Goal: Information Seeking & Learning: Find contact information

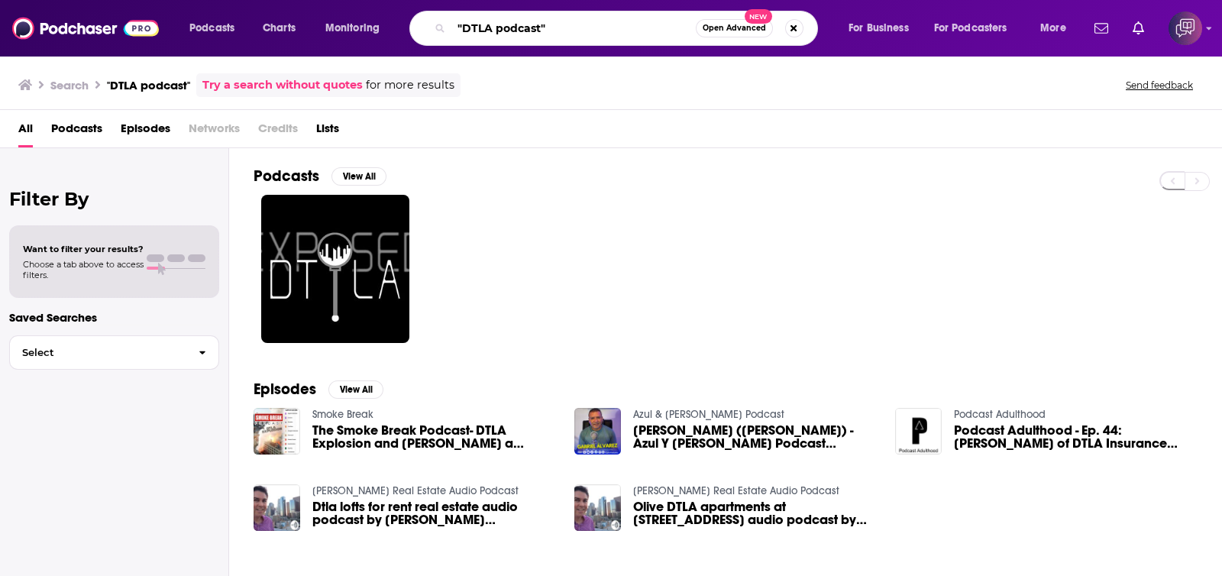
click at [573, 21] on input ""DTLA podcast"" at bounding box center [574, 28] width 244 height 24
click at [716, 31] on span "Open Advanced" at bounding box center [734, 28] width 63 height 8
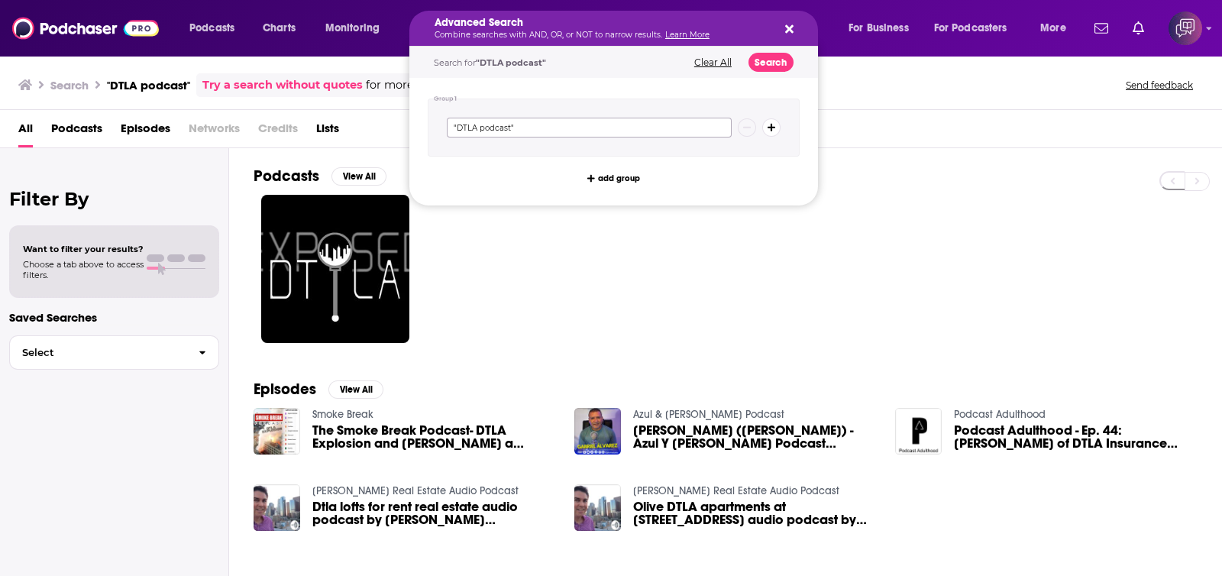
drag, startPoint x: 549, startPoint y: 131, endPoint x: 408, endPoint y: 139, distance: 140.8
click at [408, 139] on div "Podcasts Charts Monitoring Advanced Search Combine searches with AND, OR, or NO…" at bounding box center [611, 288] width 1222 height 576
paste input "LA influencer"
type input ""LA influencer""
click at [768, 62] on button "Search" at bounding box center [771, 62] width 45 height 19
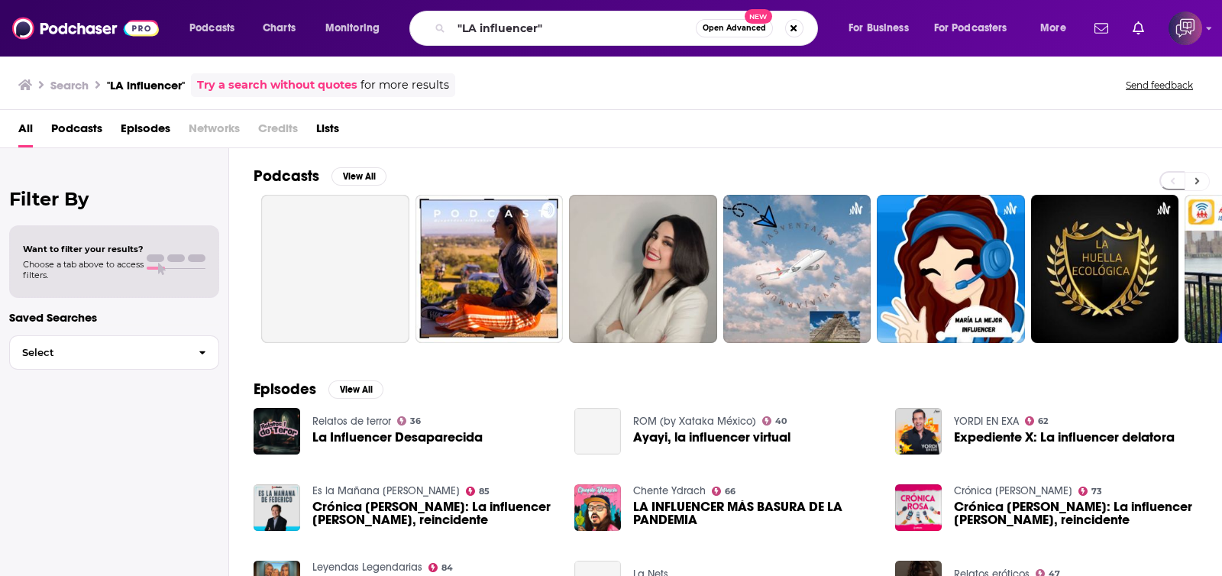
click at [1196, 181] on icon at bounding box center [1198, 181] width 5 height 7
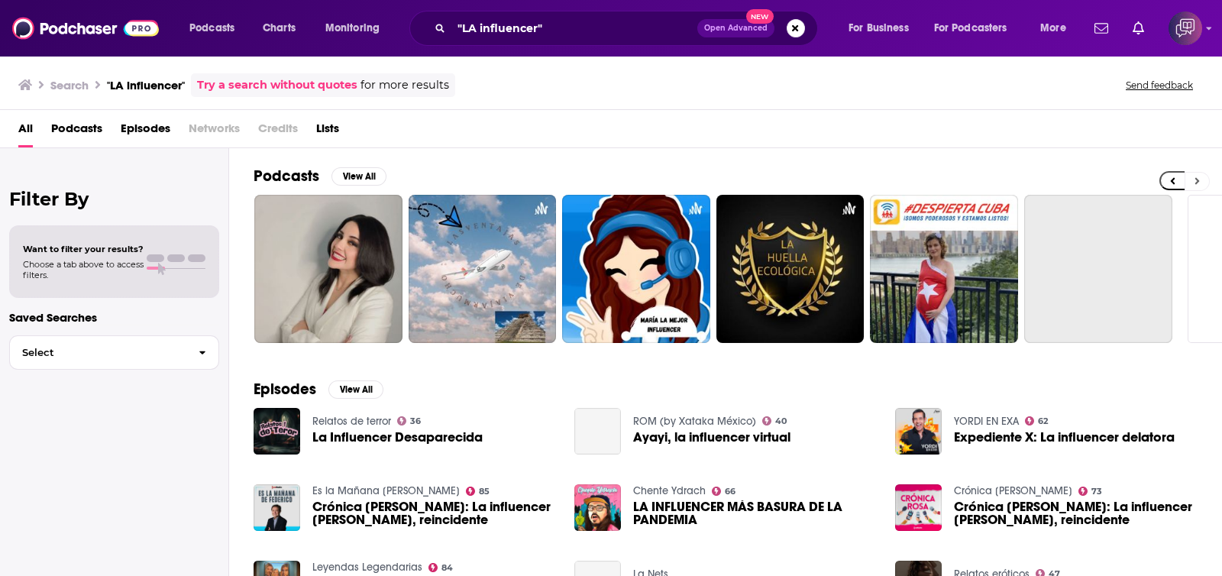
click at [1196, 181] on icon at bounding box center [1198, 181] width 5 height 7
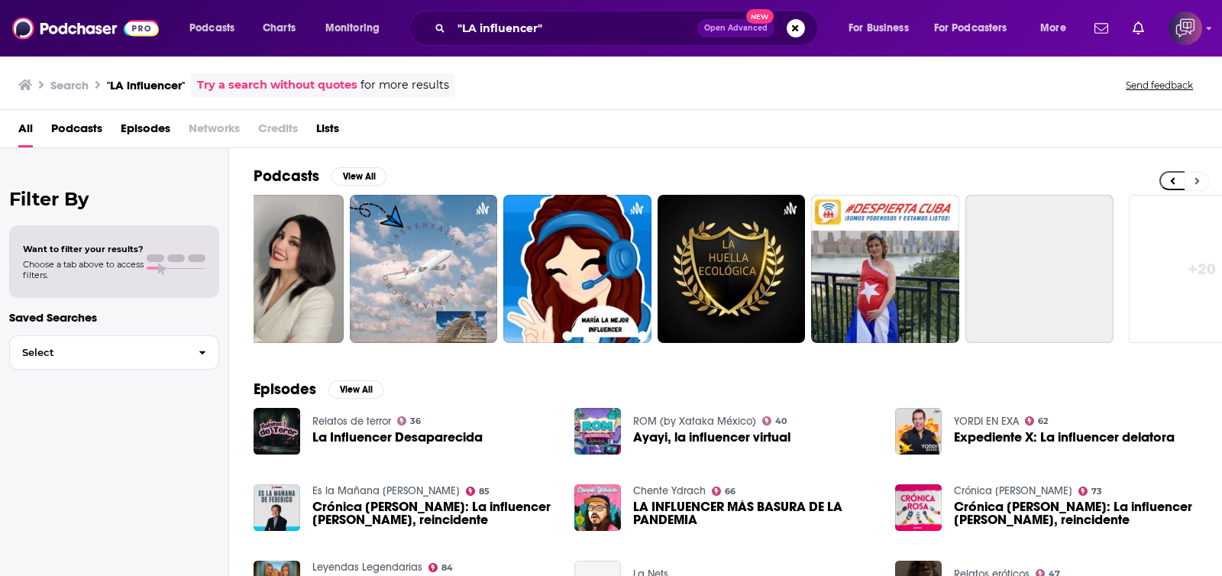
scroll to position [0, 434]
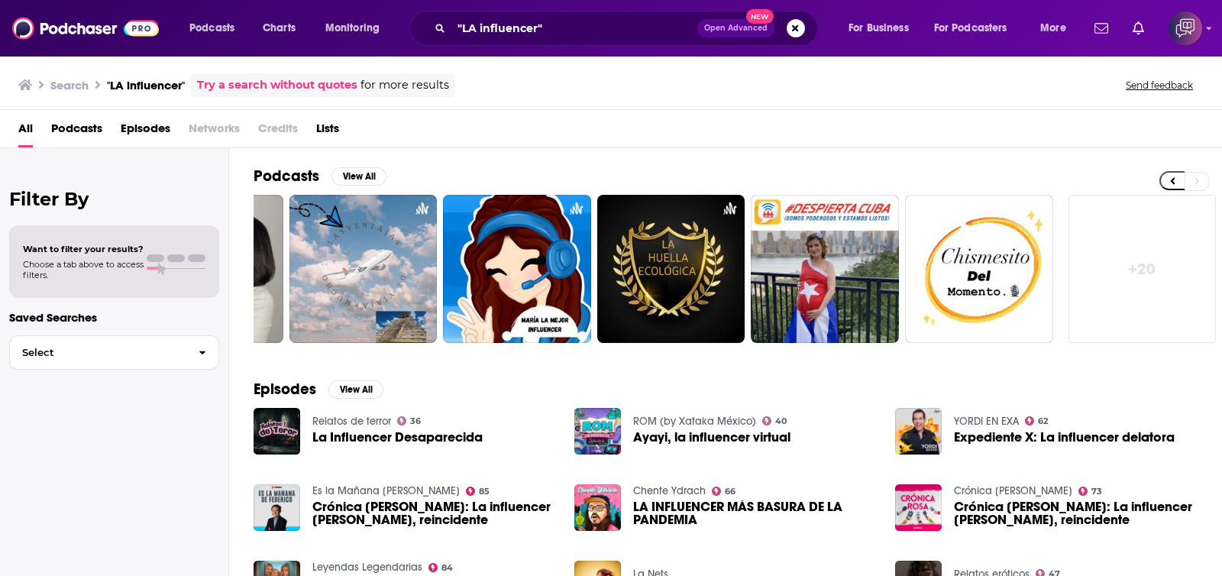
click at [741, 32] on button "Open Advanced New" at bounding box center [736, 28] width 77 height 18
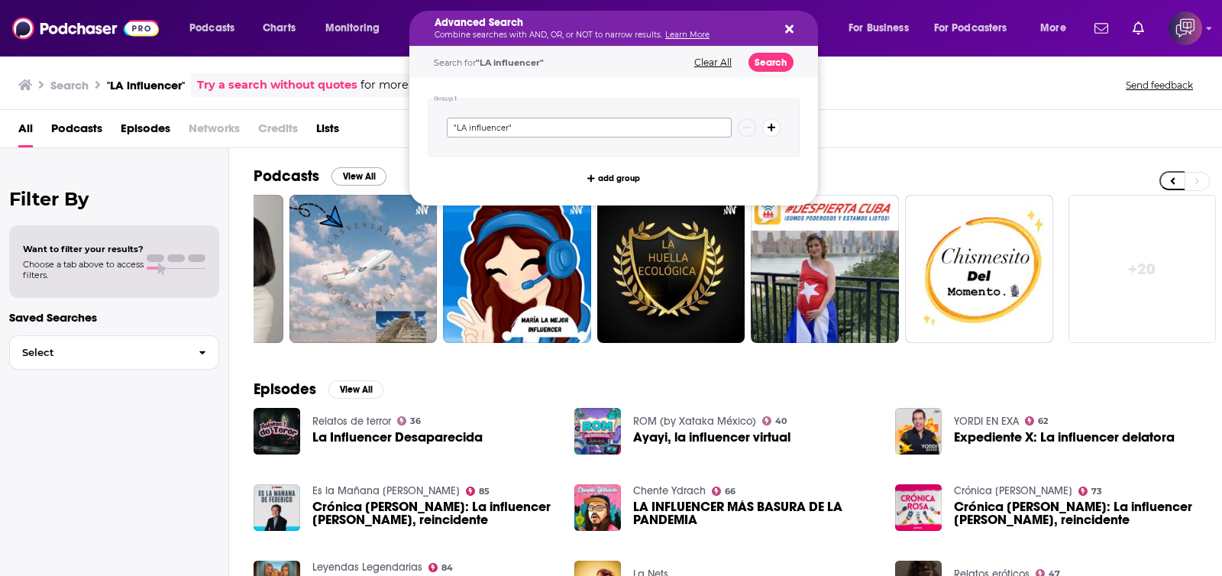
drag, startPoint x: 716, startPoint y: 131, endPoint x: 373, endPoint y: 166, distance: 344.8
click at [373, 166] on div "Podcasts Charts Monitoring Advanced Search Combine searches with AND, OR, or NO…" at bounding box center [611, 288] width 1222 height 576
paste input "Los Angeles entrepreneur"
type input "Los Angeles entrepreneur"
click at [775, 66] on button "Search" at bounding box center [771, 62] width 45 height 19
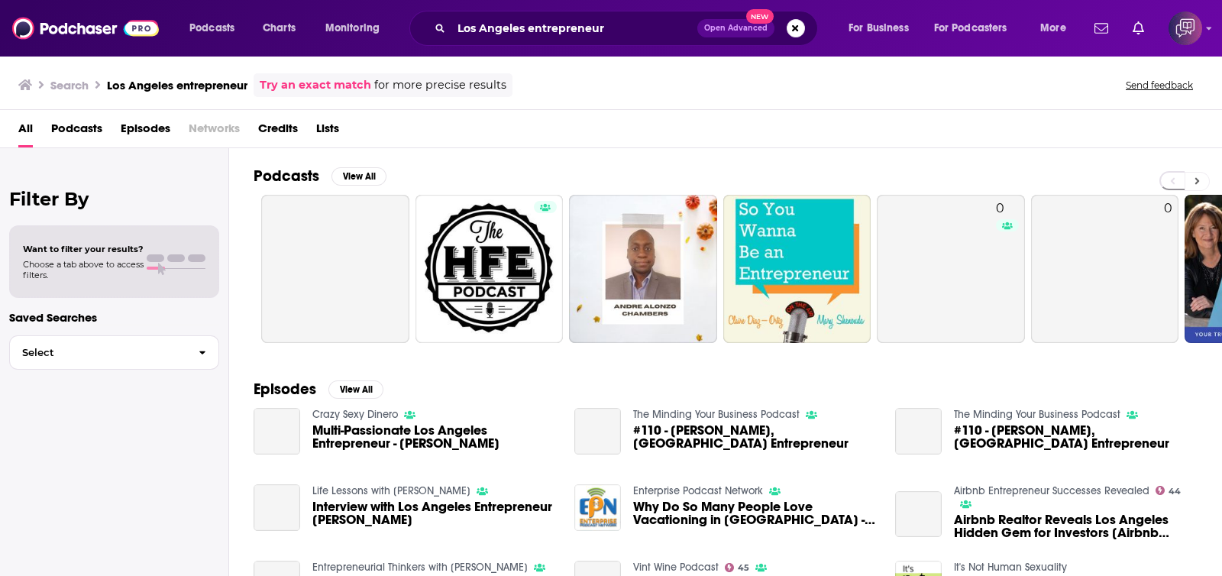
click at [1200, 176] on icon at bounding box center [1197, 181] width 5 height 11
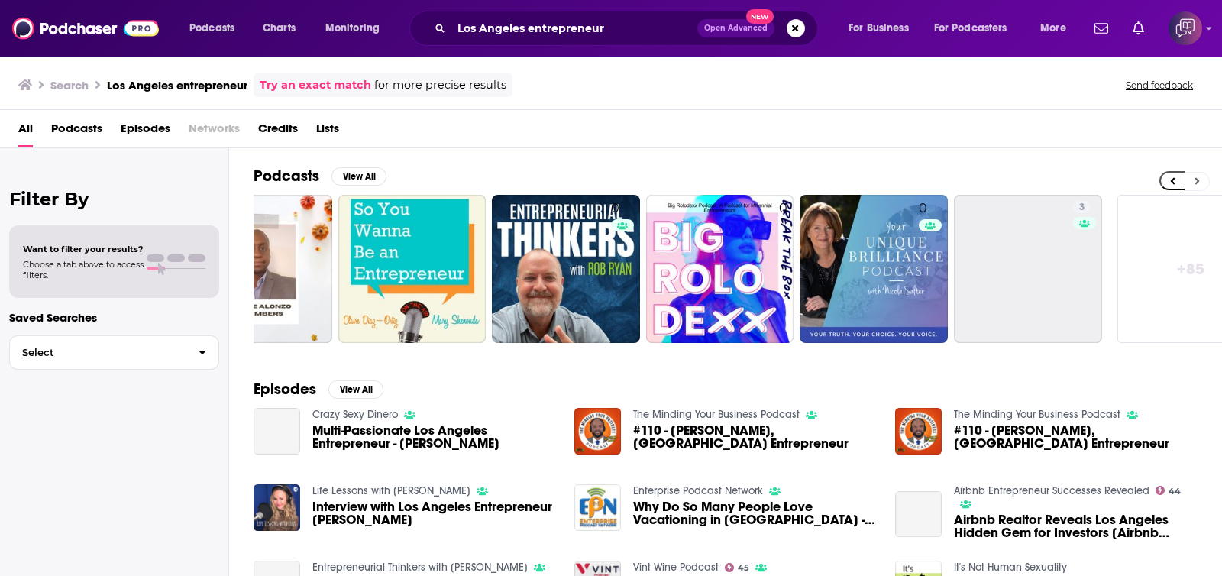
click at [1200, 176] on icon at bounding box center [1197, 181] width 5 height 11
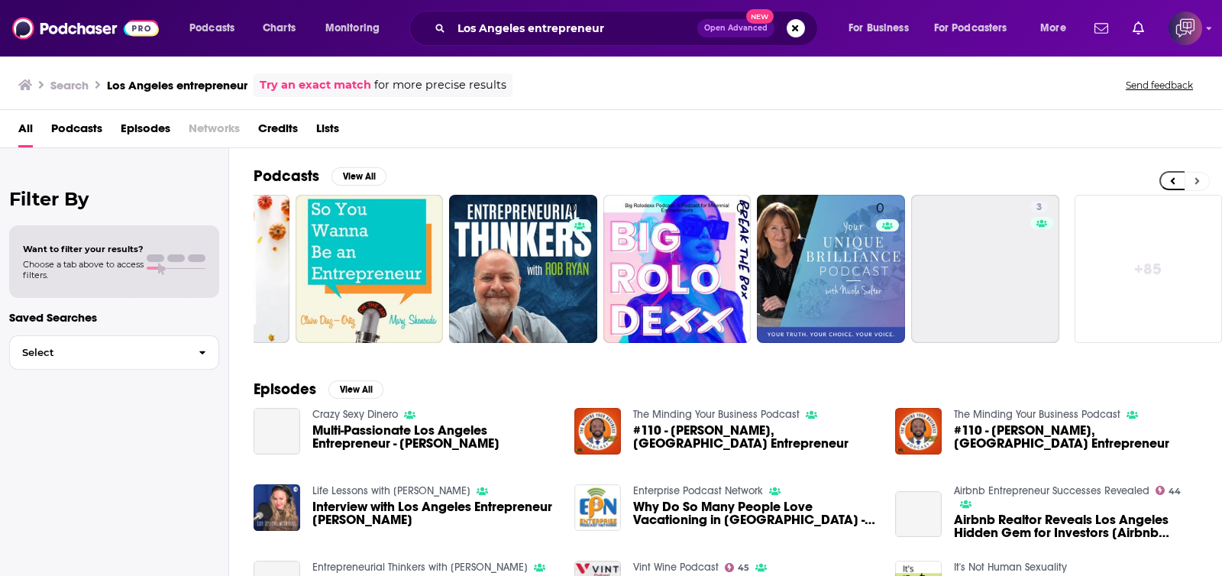
scroll to position [0, 434]
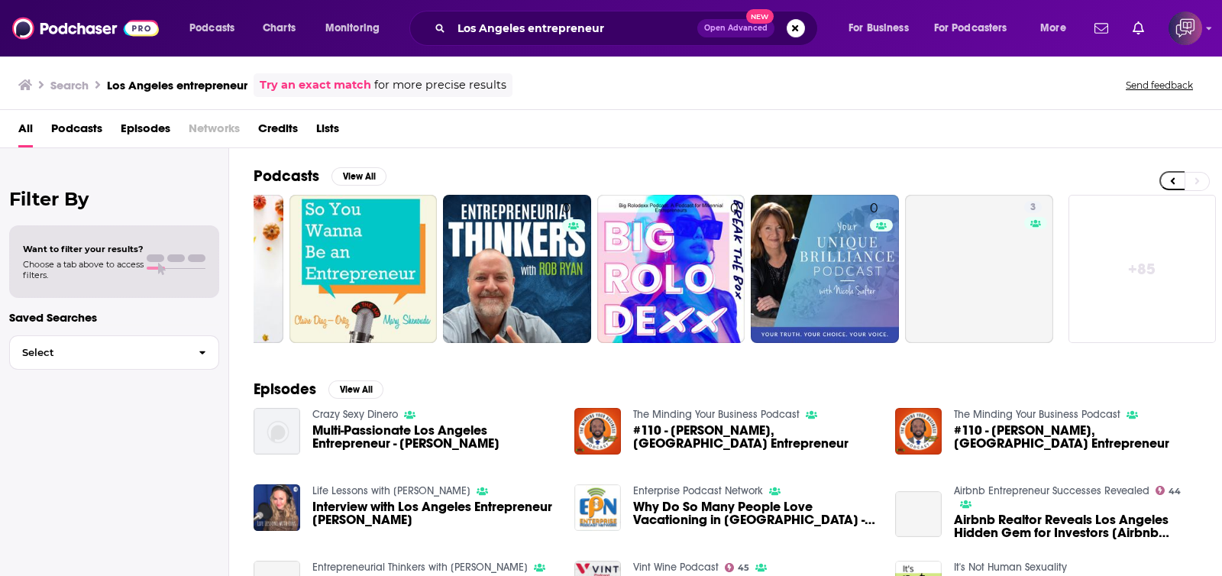
click at [1135, 263] on link "+ 85" at bounding box center [1143, 269] width 148 height 148
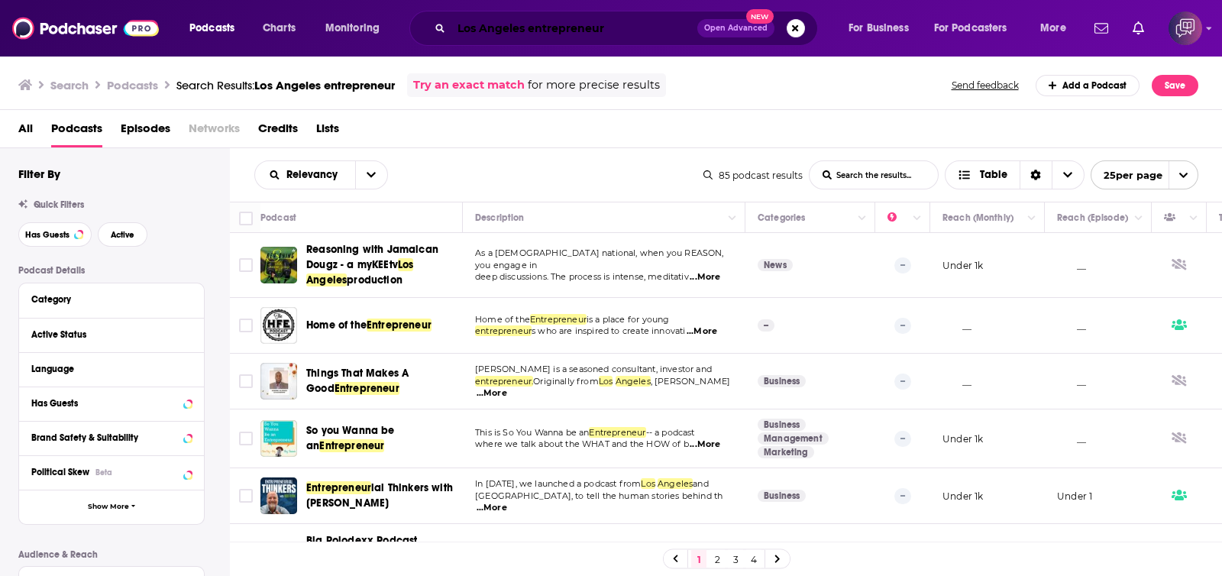
click at [650, 21] on input "Los Angeles entrepreneur" at bounding box center [575, 28] width 246 height 24
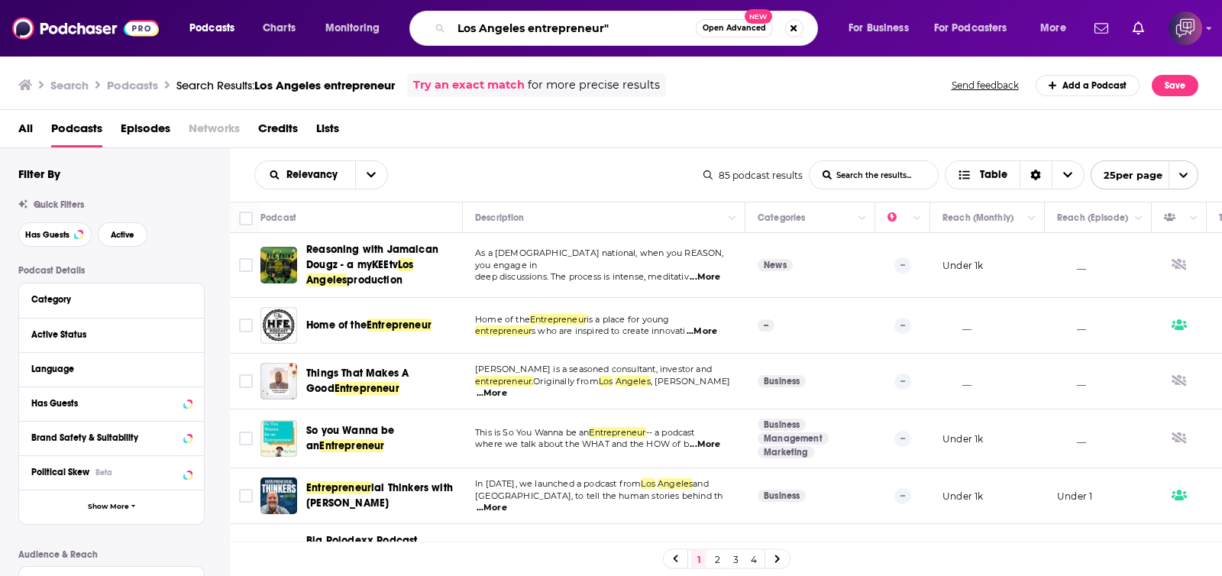
click at [454, 25] on input "Los Angeles entrepreneur"" at bounding box center [574, 28] width 244 height 24
type input ""Los Angeles entrepreneur""
click at [704, 27] on span "Open Advanced" at bounding box center [734, 28] width 63 height 8
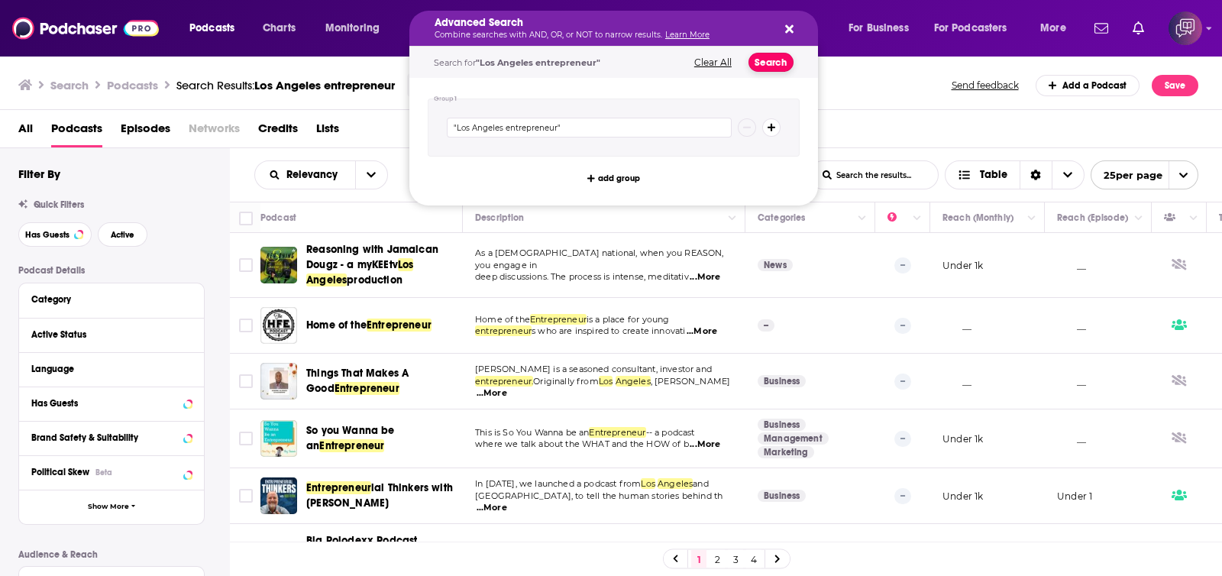
click at [763, 60] on button "Search" at bounding box center [771, 62] width 45 height 19
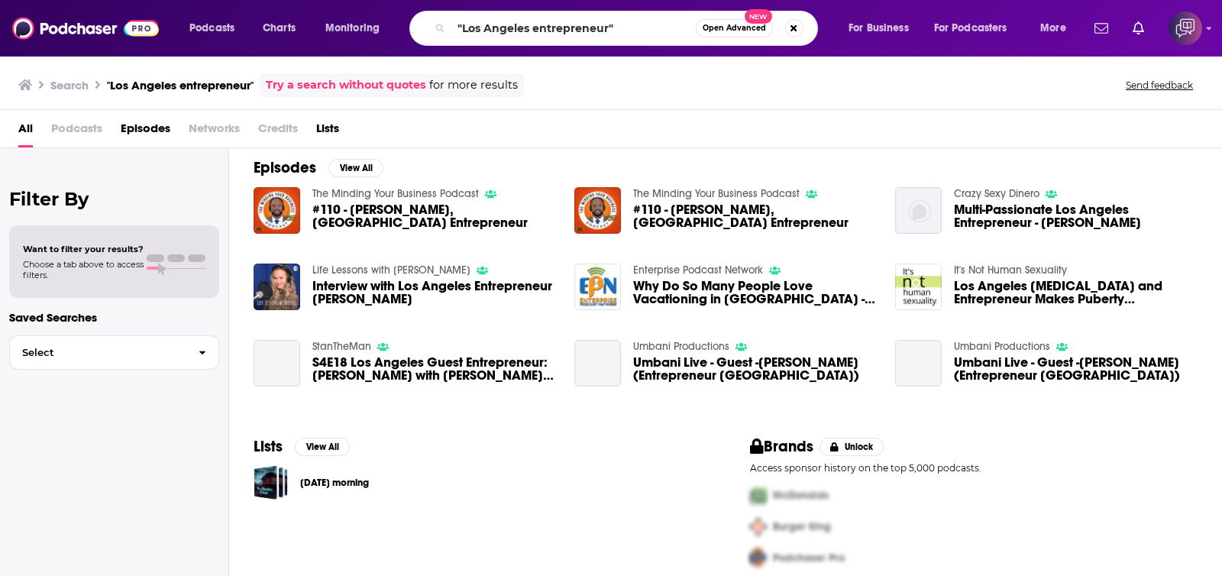
scroll to position [22, 0]
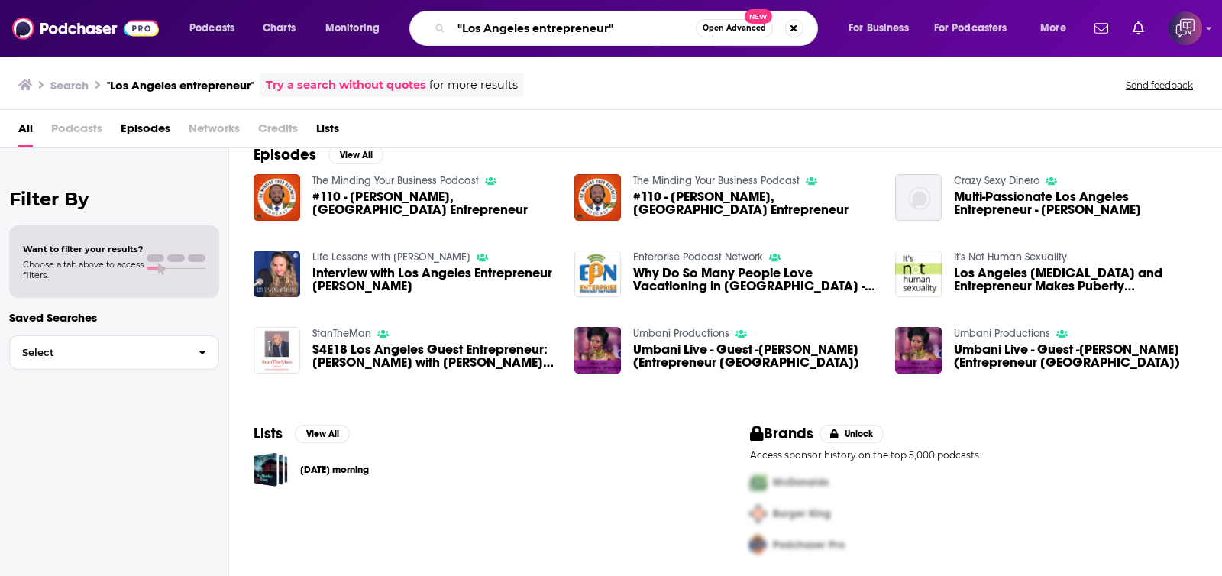
click at [632, 30] on input ""Los Angeles entrepreneur"" at bounding box center [574, 28] width 244 height 24
paste input "The D’Marco & Travis Afternoon Show"
type input "The D’Marco & Travis Afternoon Show"
click at [754, 27] on span "Open Advanced" at bounding box center [734, 28] width 63 height 8
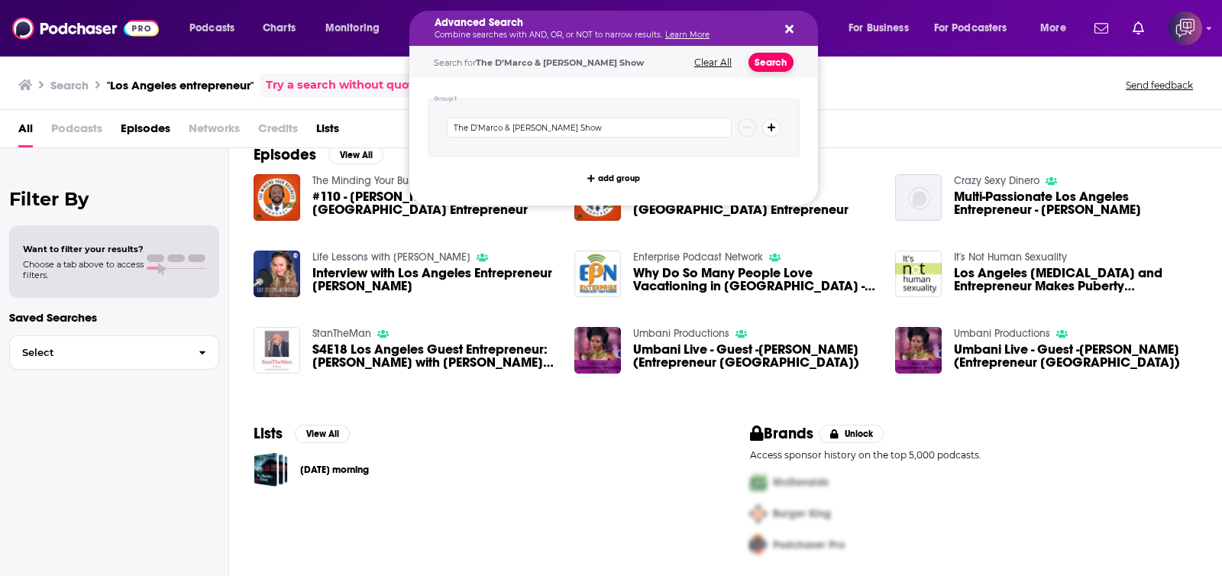
click at [771, 63] on button "Search" at bounding box center [771, 62] width 45 height 19
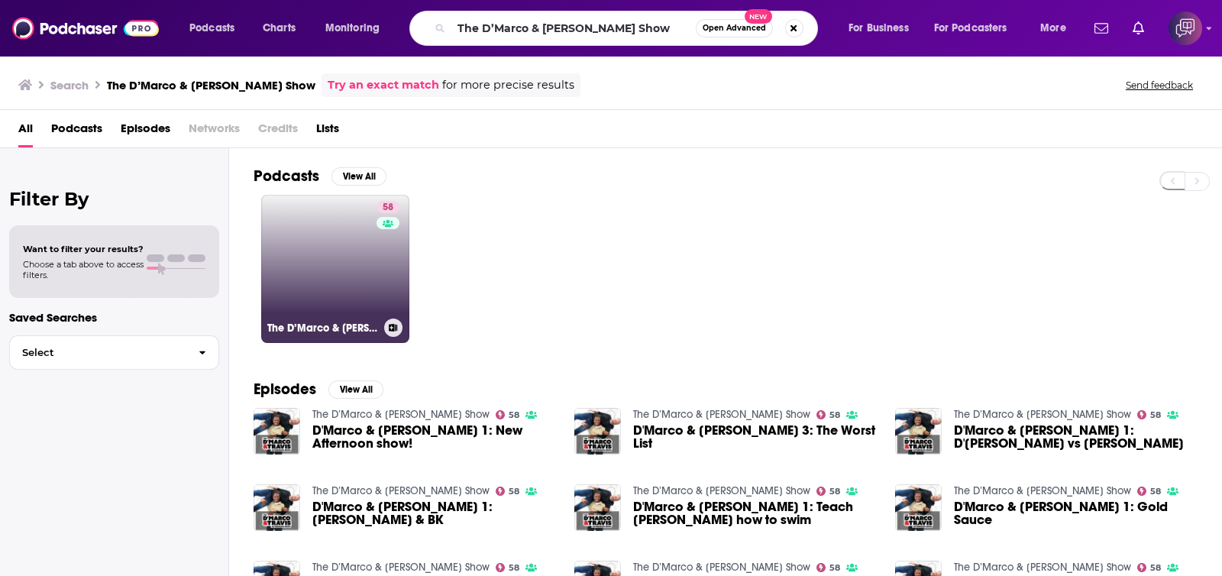
click at [322, 273] on link "58 The D’Marco & Travis Afternoon Show" at bounding box center [335, 269] width 148 height 148
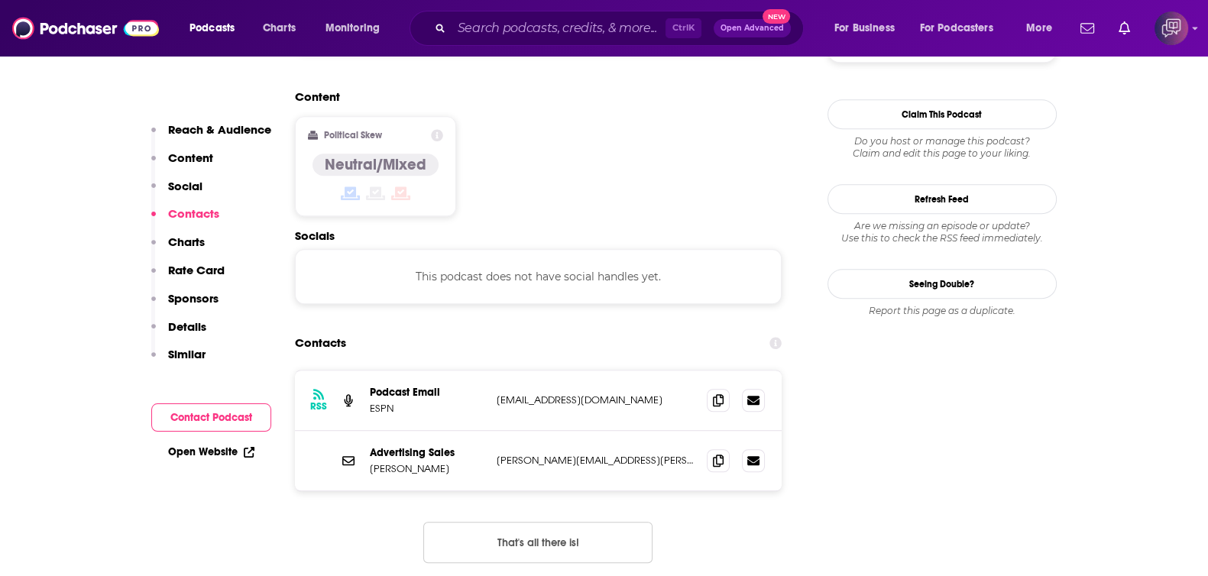
scroll to position [1251, 0]
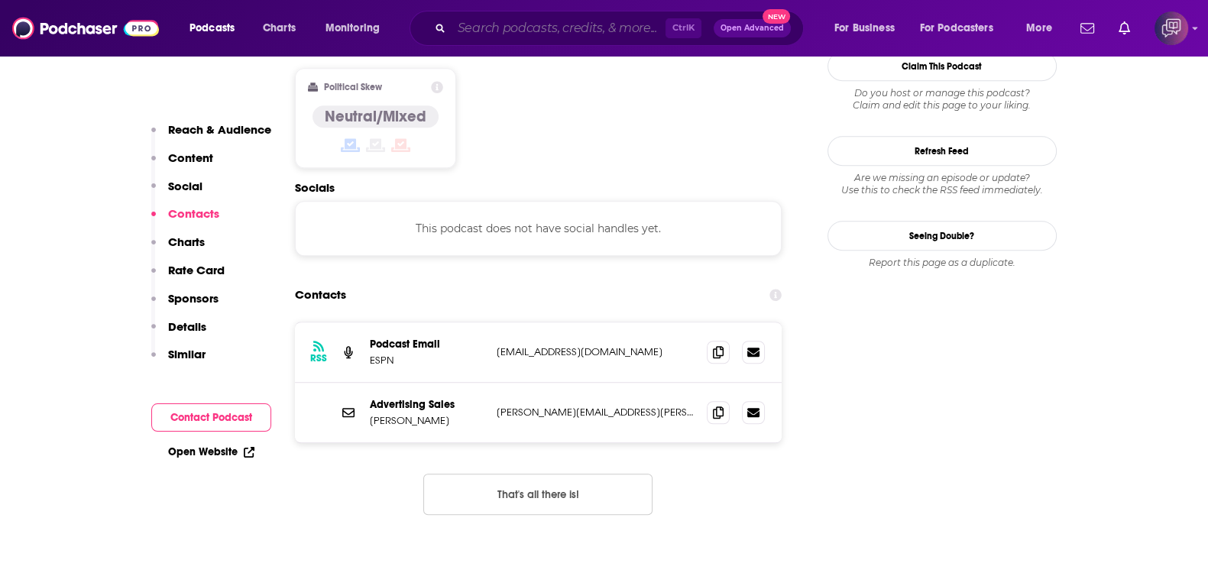
click at [505, 32] on input "Search podcasts, credits, & more..." at bounding box center [559, 28] width 214 height 24
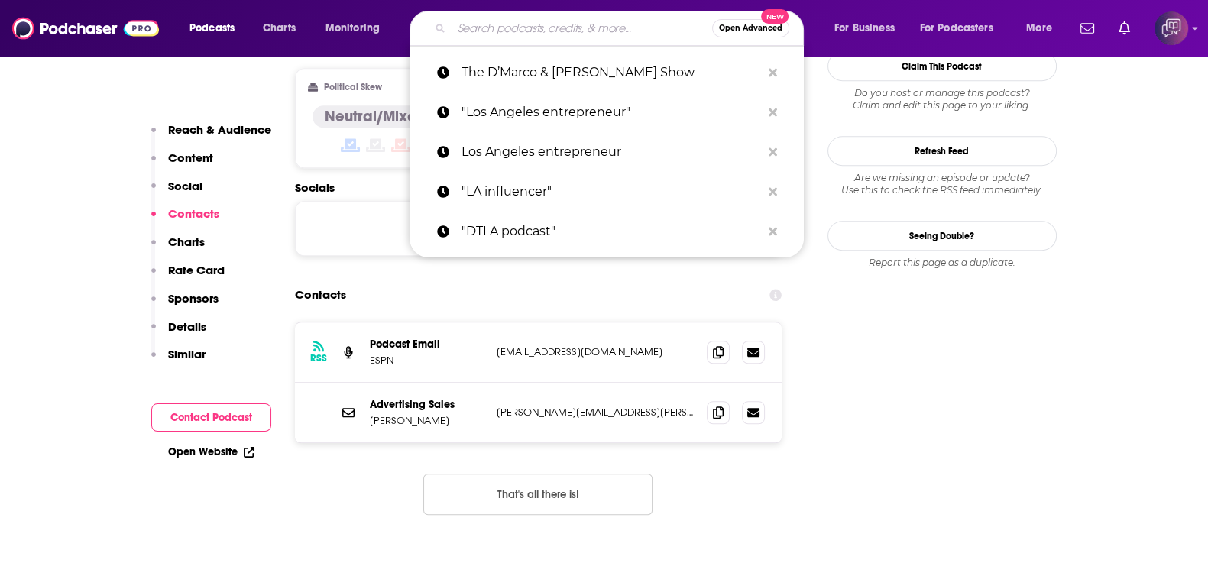
paste input "Roggin And Rodney"
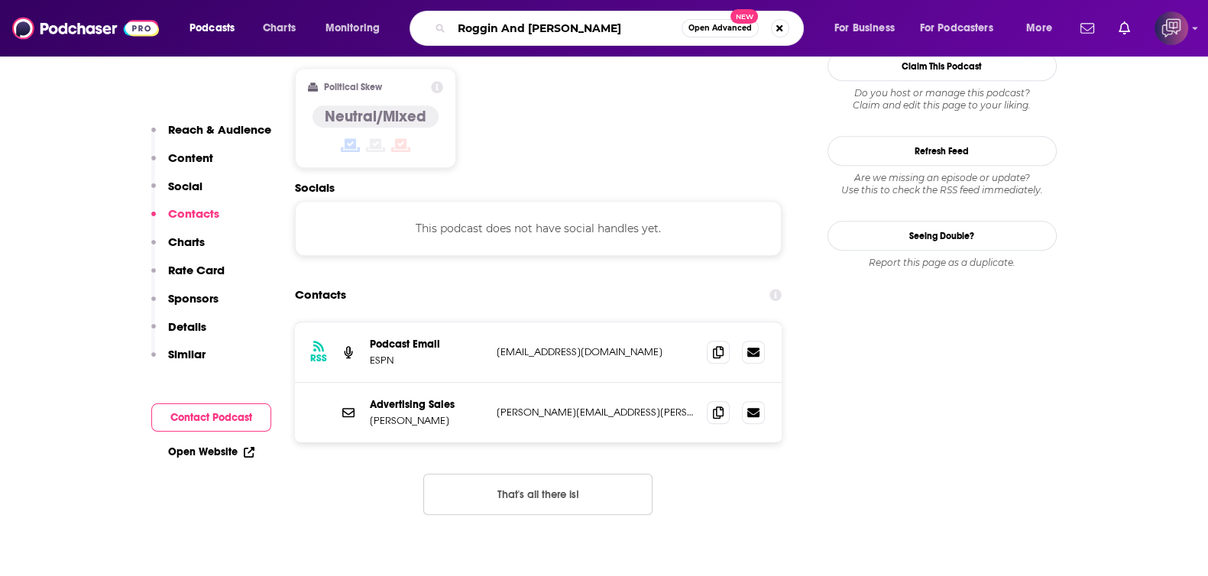
type input "Roggin And Rodney"
click at [729, 28] on span "Open Advanced" at bounding box center [719, 28] width 63 height 8
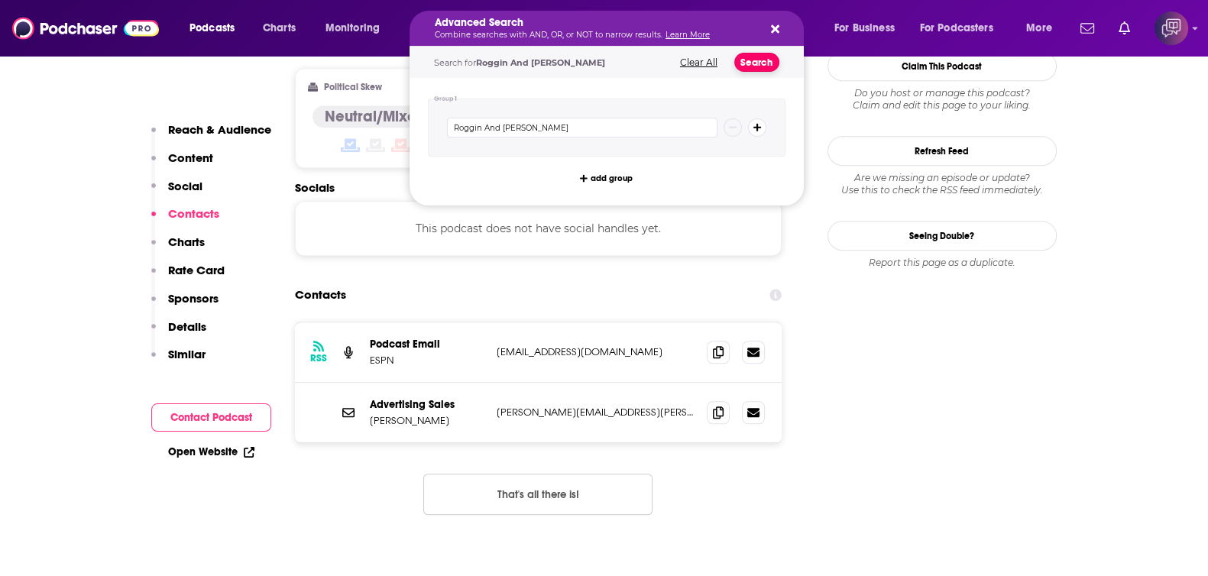
click at [751, 59] on button "Search" at bounding box center [756, 62] width 45 height 19
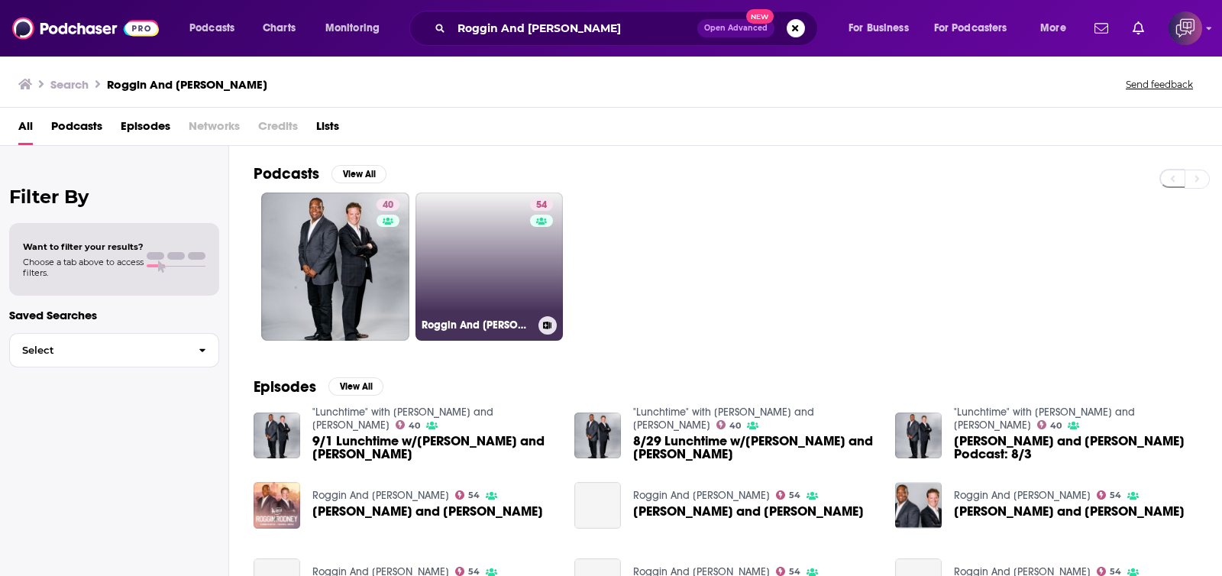
click at [499, 266] on link "54 Roggin And Rodney" at bounding box center [490, 267] width 148 height 148
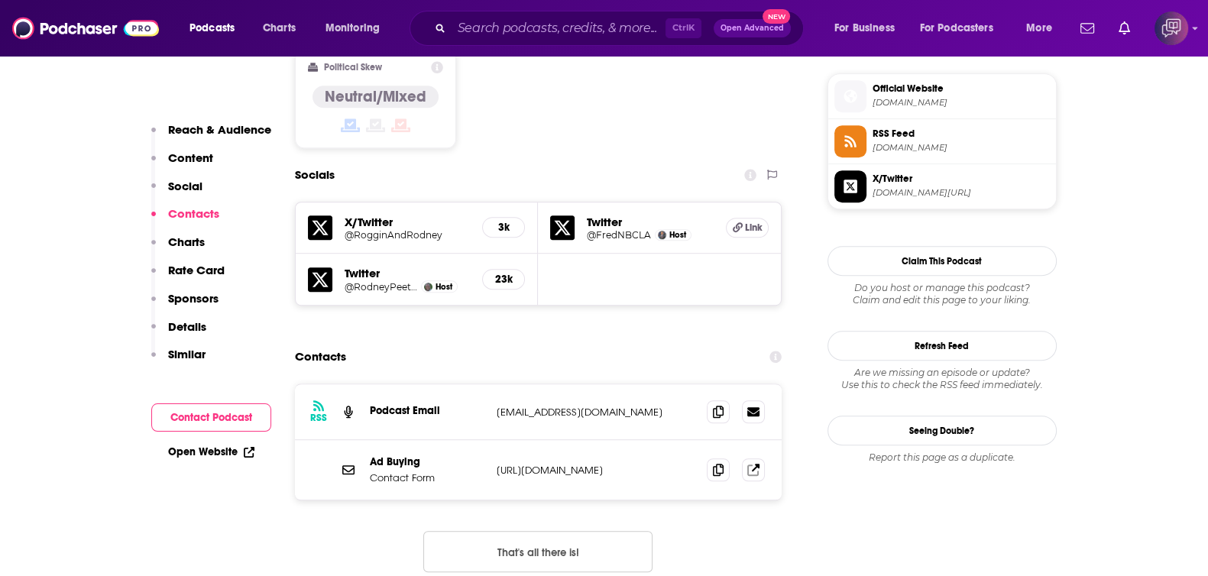
scroll to position [1051, 0]
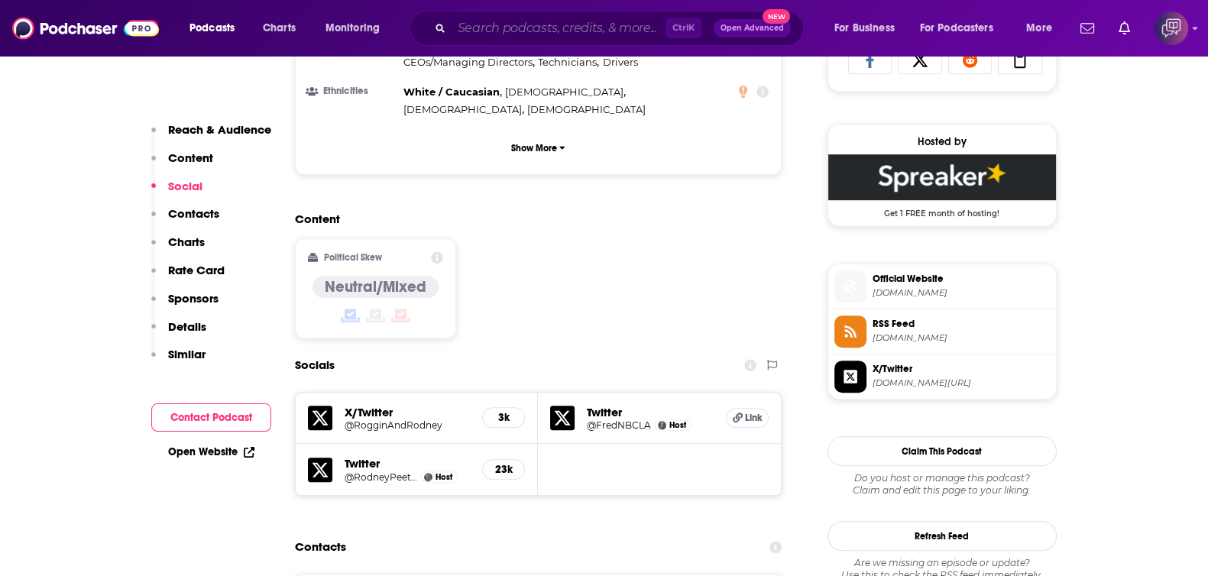
click at [500, 23] on input "Search podcasts, credits, & more..." at bounding box center [559, 28] width 214 height 24
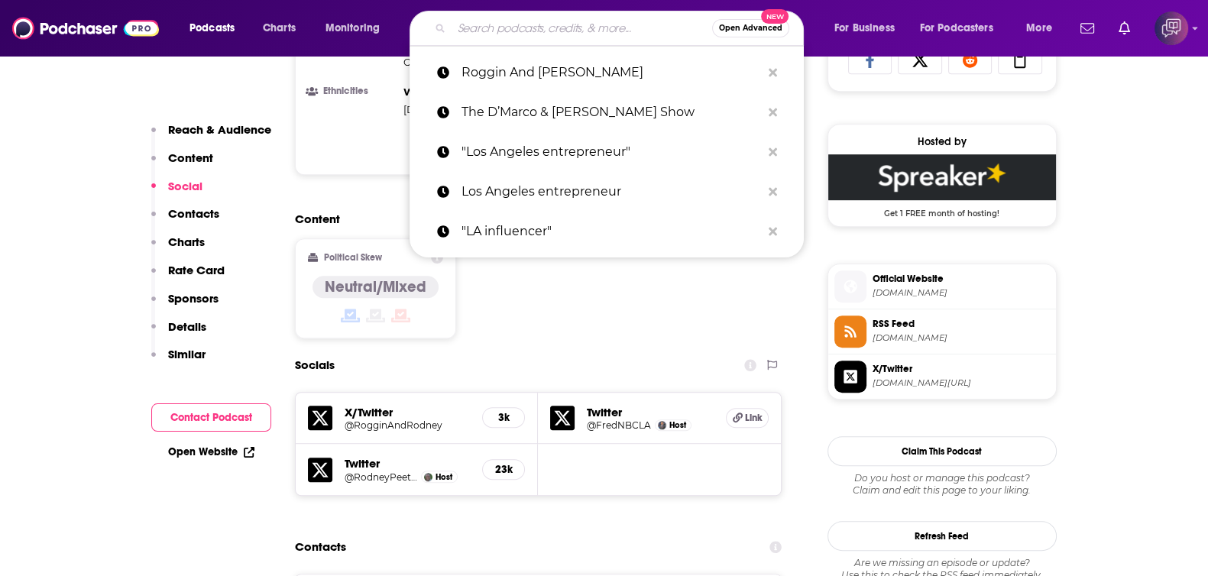
paste input "OALAIG Virtual Speakers Bureau"
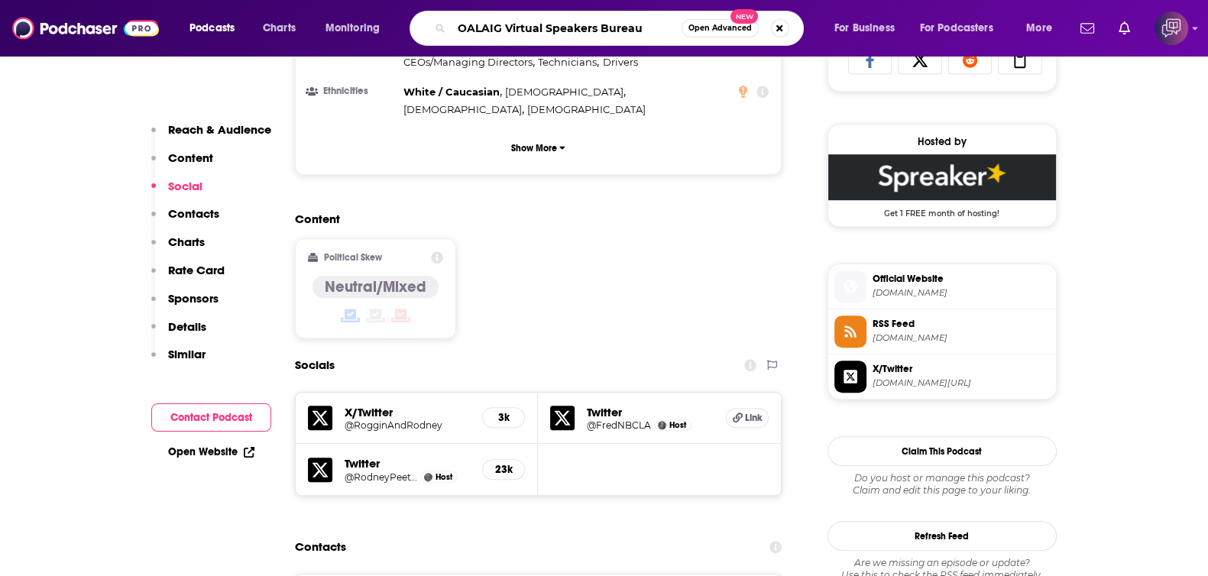
type input "OALAIG Virtual Speakers Bureau"
click at [730, 31] on span "Open Advanced" at bounding box center [719, 28] width 63 height 8
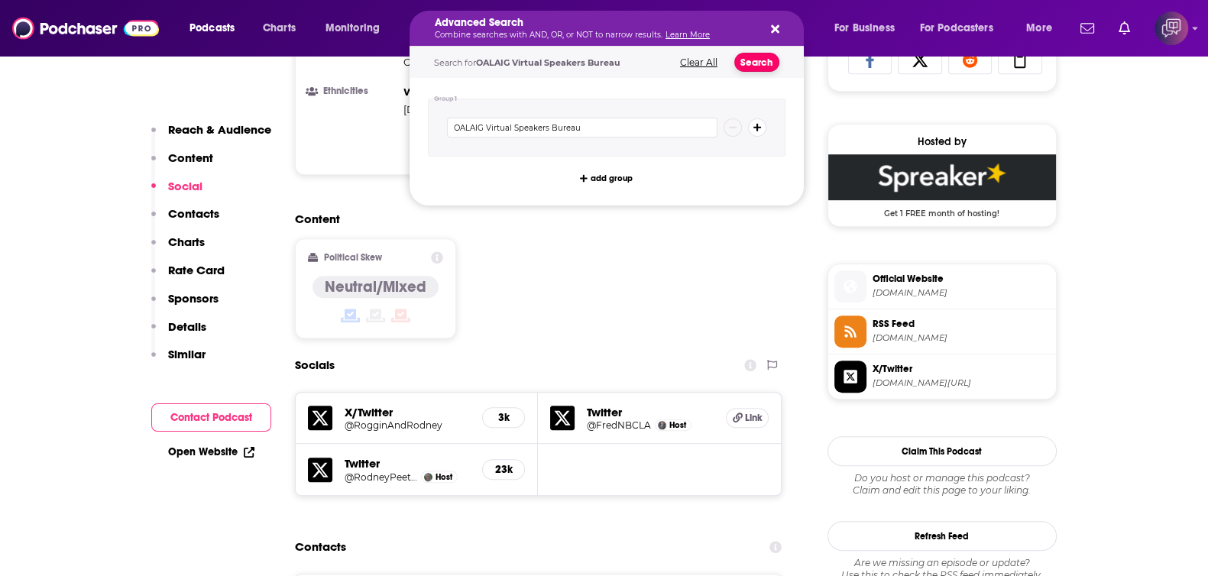
click at [767, 64] on button "Search" at bounding box center [756, 62] width 45 height 19
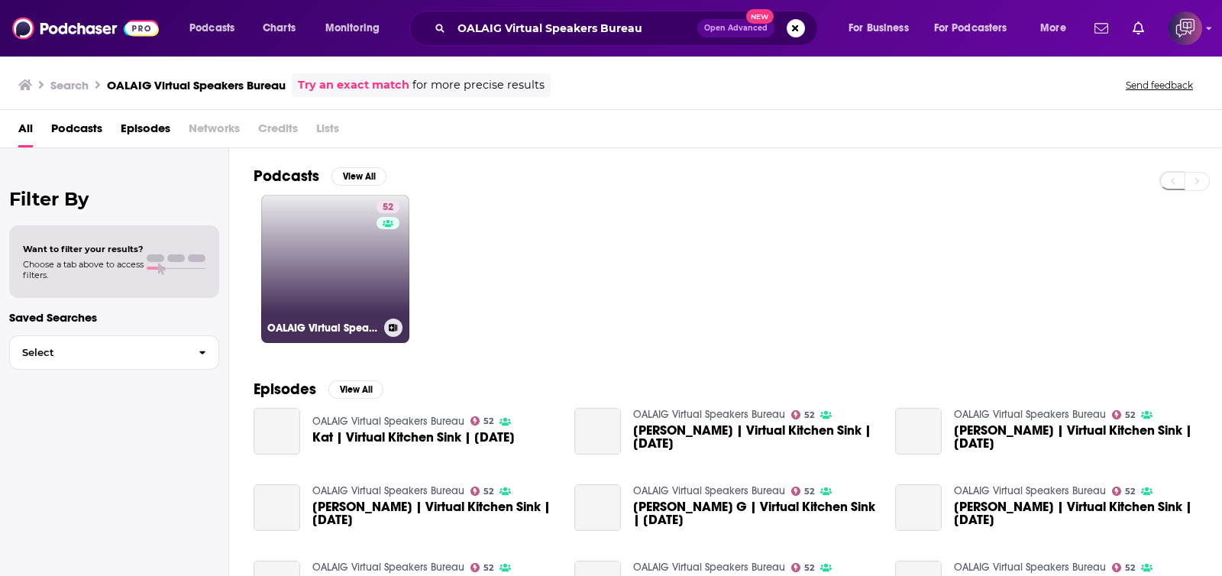
click at [329, 271] on link "52 OALAIG Virtual Speakers Bureau" at bounding box center [335, 269] width 148 height 148
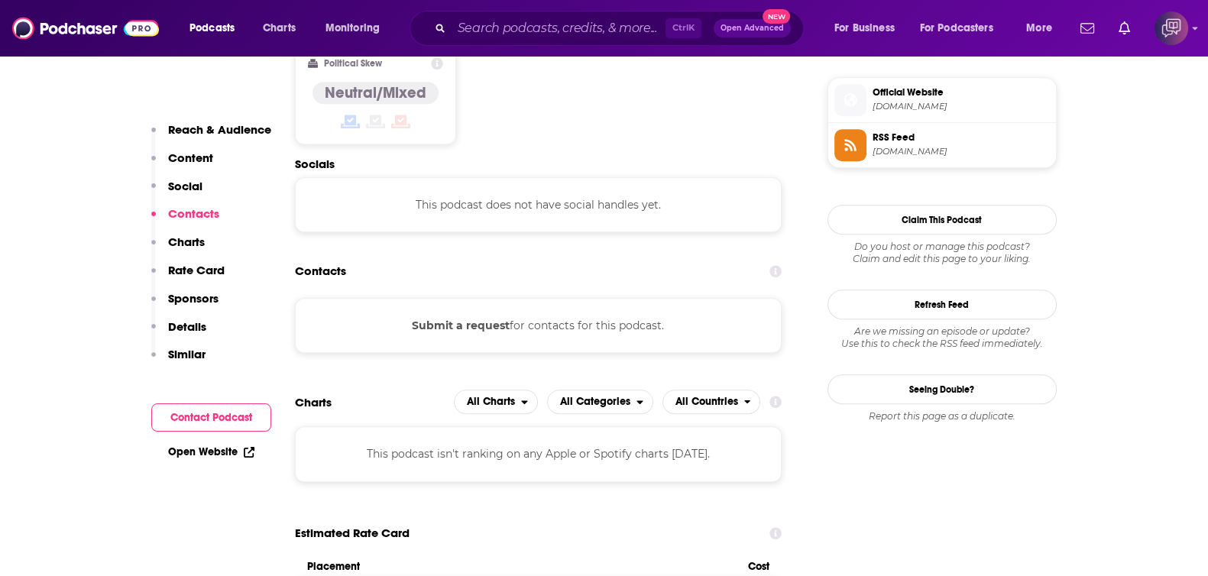
scroll to position [1241, 0]
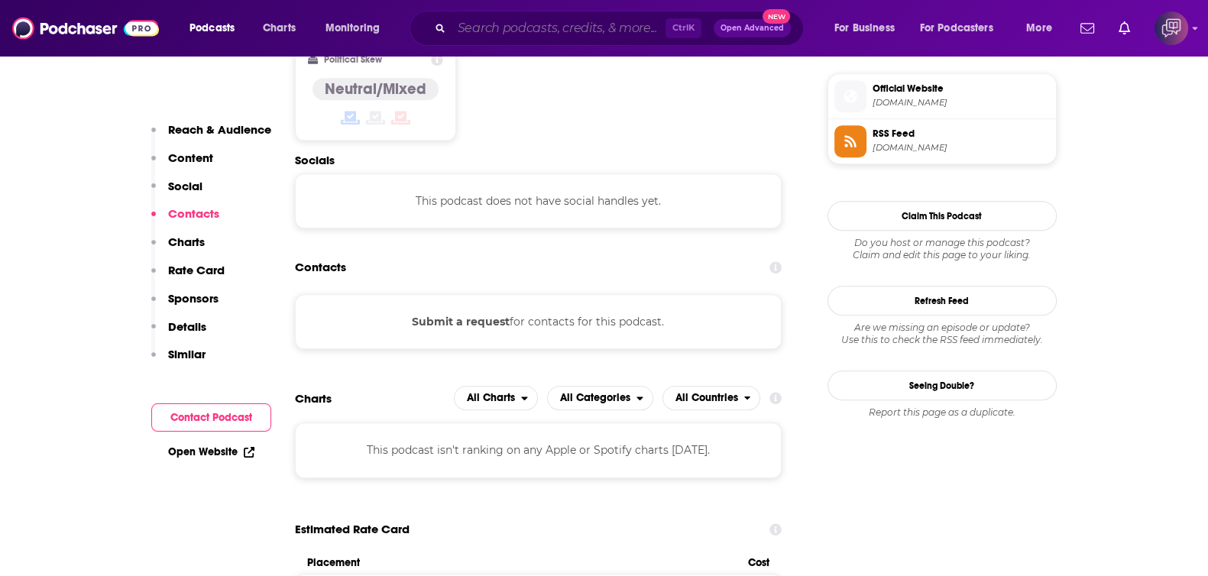
click at [543, 17] on input "Search podcasts, credits, & more..." at bounding box center [559, 28] width 214 height 24
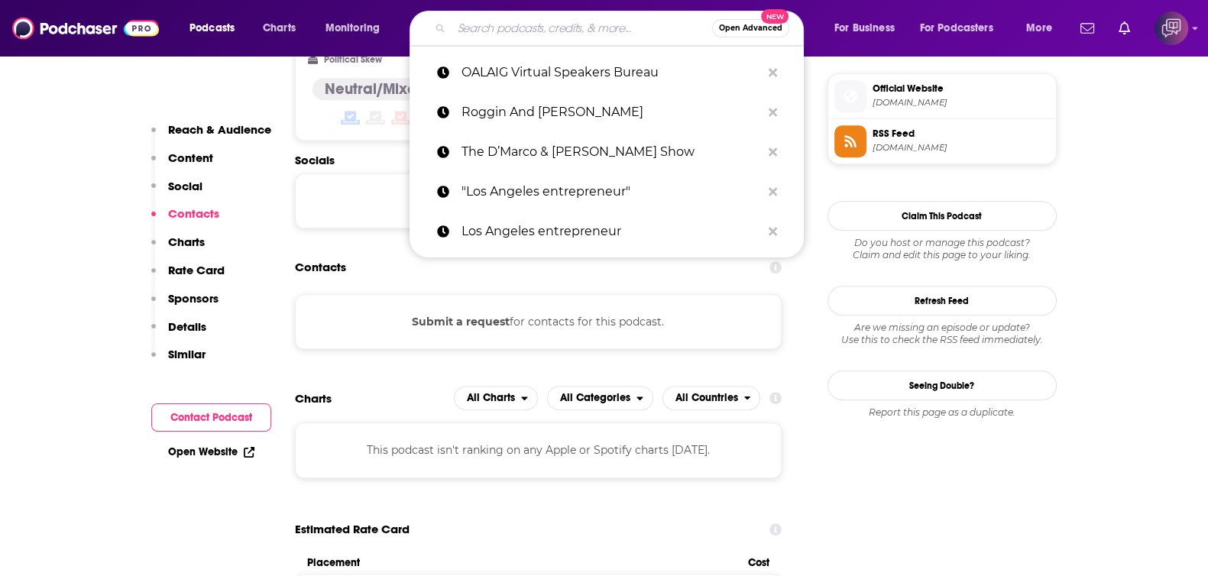
paste input "The Goods from the Woods"
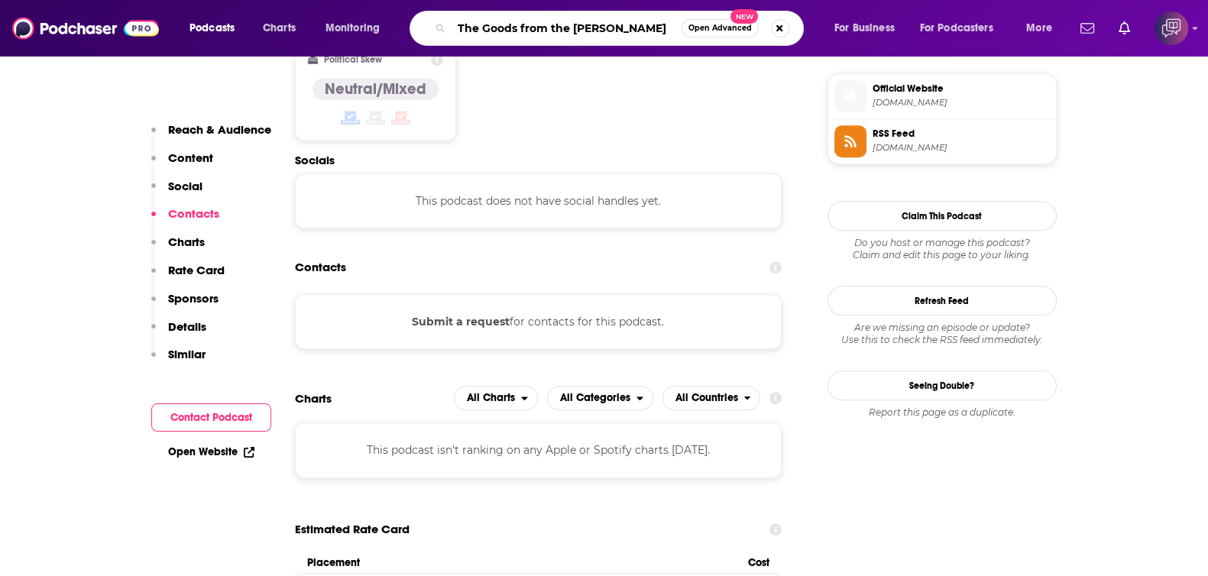
type input "The Goods from the Woods"
click at [708, 34] on button "Open Advanced New" at bounding box center [720, 28] width 77 height 18
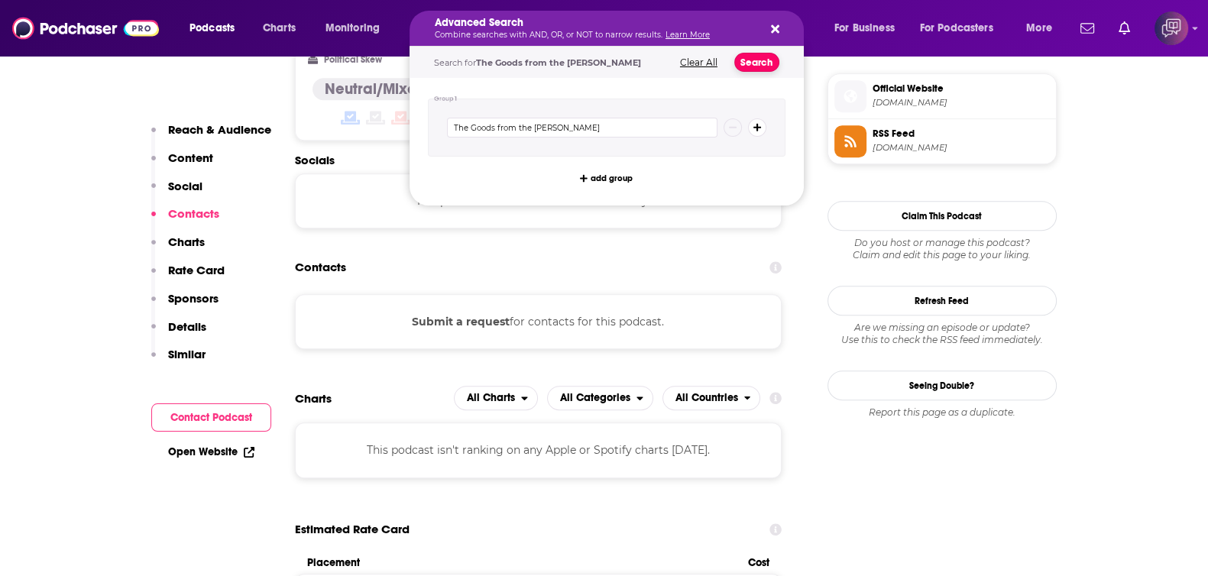
click at [756, 56] on button "Search" at bounding box center [756, 62] width 45 height 19
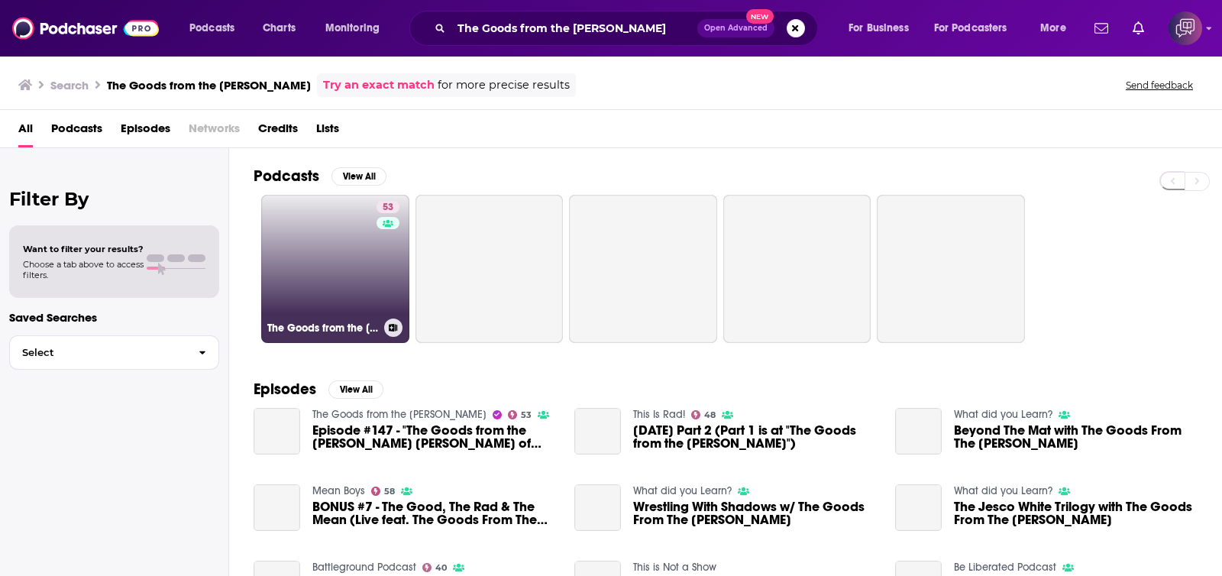
click at [309, 252] on link "53 The Goods from the Woods" at bounding box center [335, 269] width 148 height 148
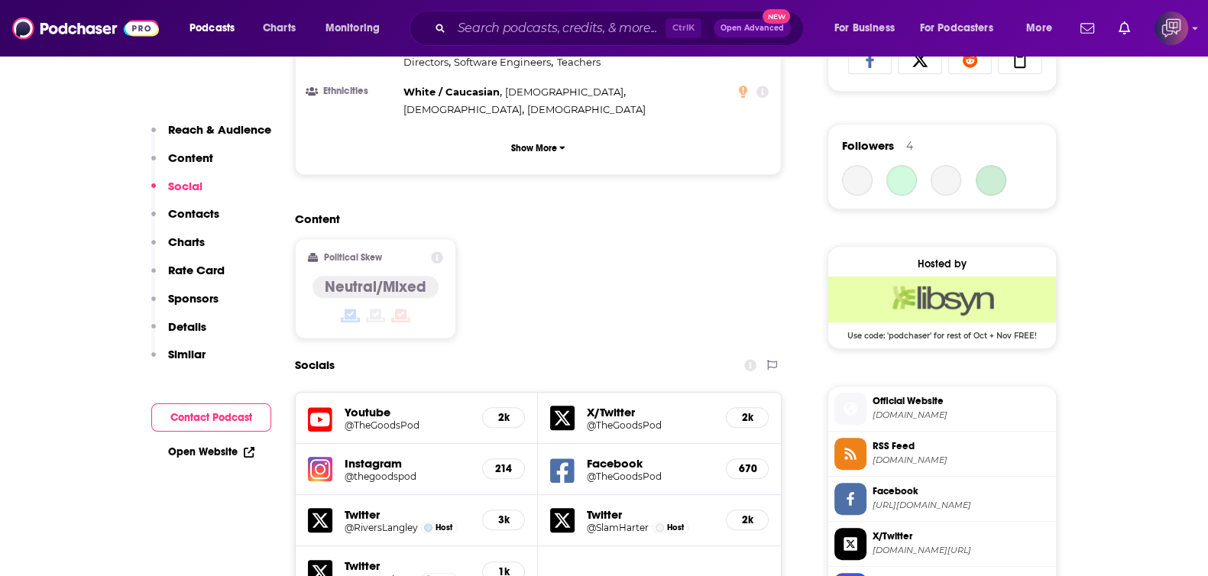
scroll to position [1527, 0]
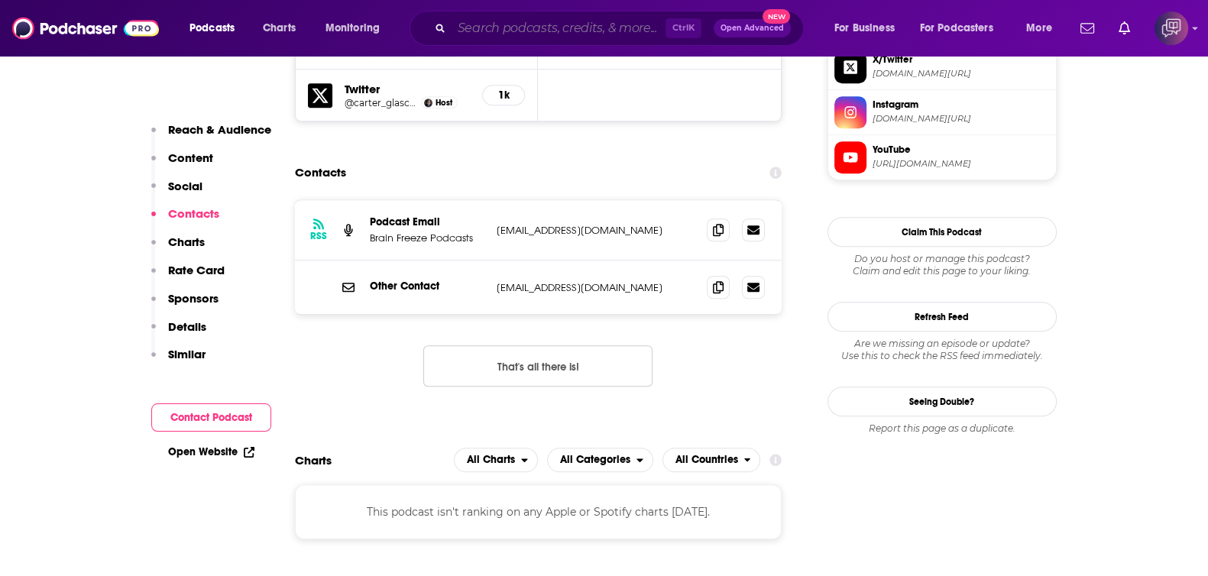
click at [520, 35] on input "Search podcasts, credits, & more..." at bounding box center [559, 28] width 214 height 24
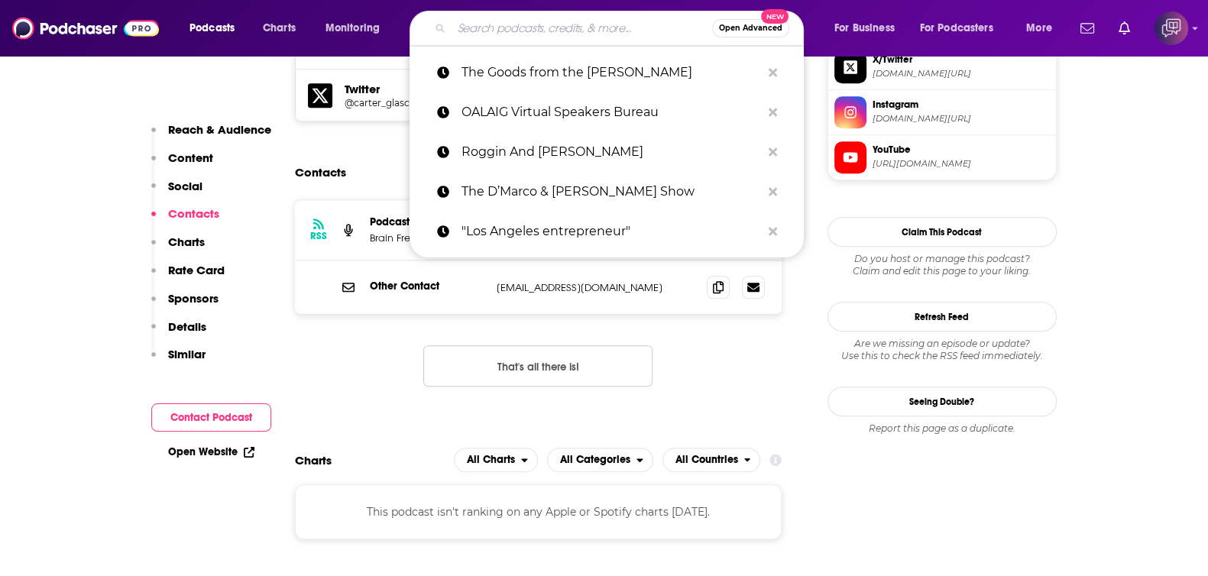
paste input "History of L.A. Ska"
type input "History of L.A. Ska"
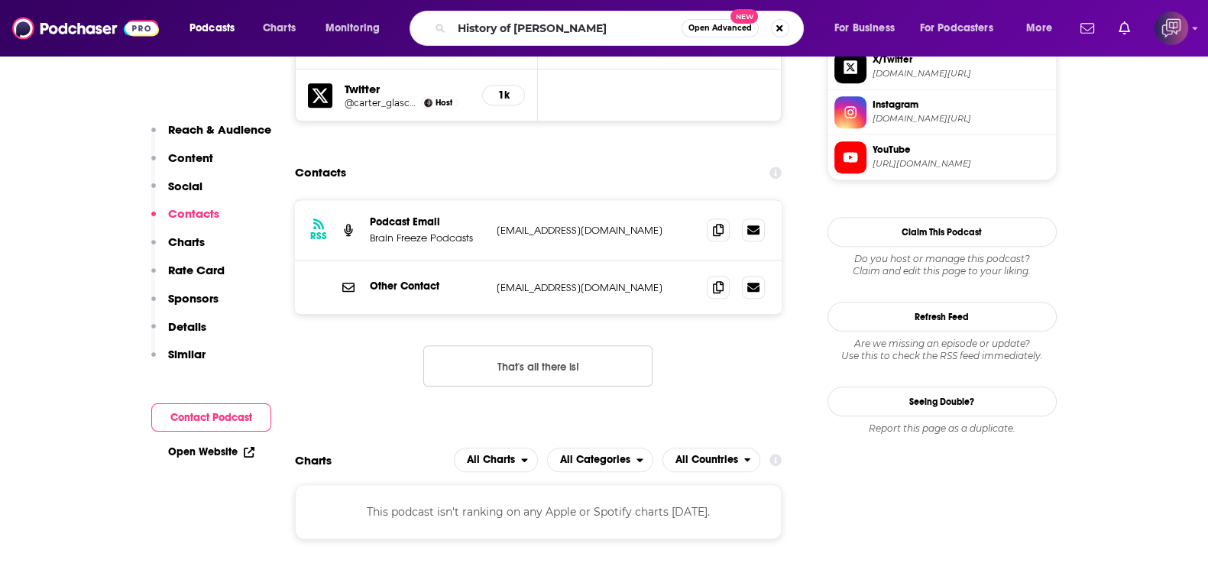
click at [712, 29] on span "Open Advanced" at bounding box center [719, 28] width 63 height 8
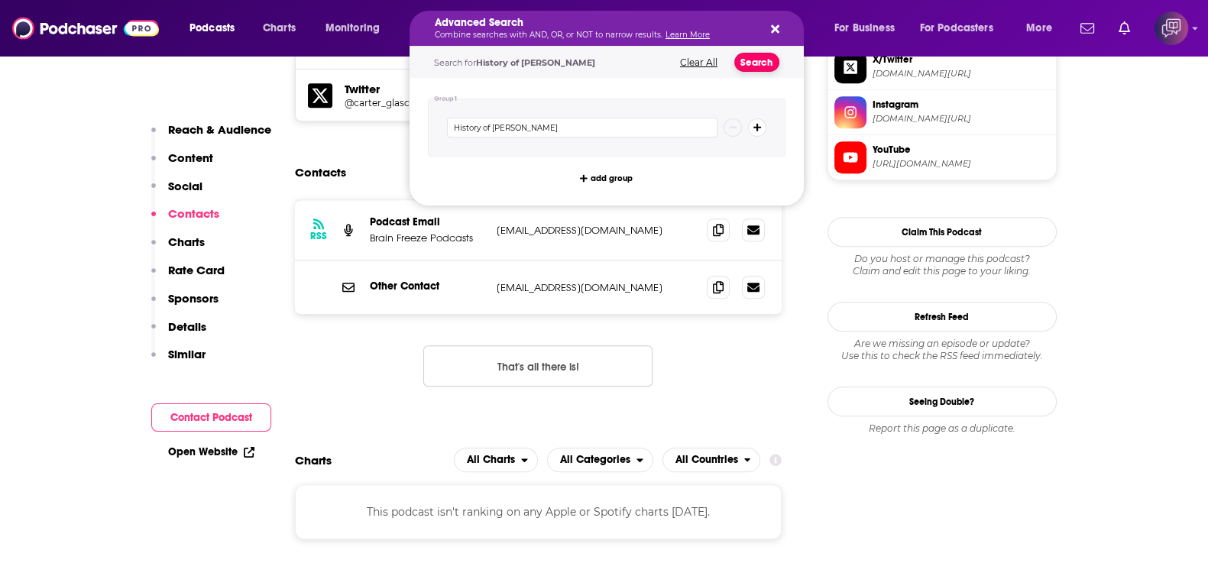
click at [764, 70] on button "Search" at bounding box center [756, 62] width 45 height 19
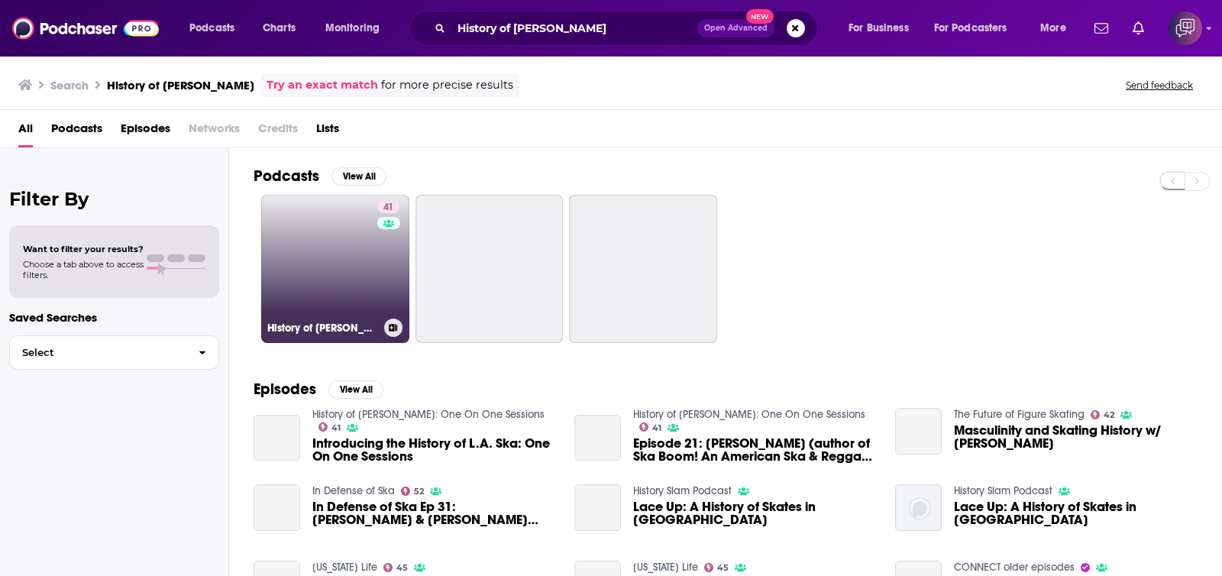
click at [361, 269] on link "41 History of L.A. Ska: One On One Sessions" at bounding box center [335, 269] width 148 height 148
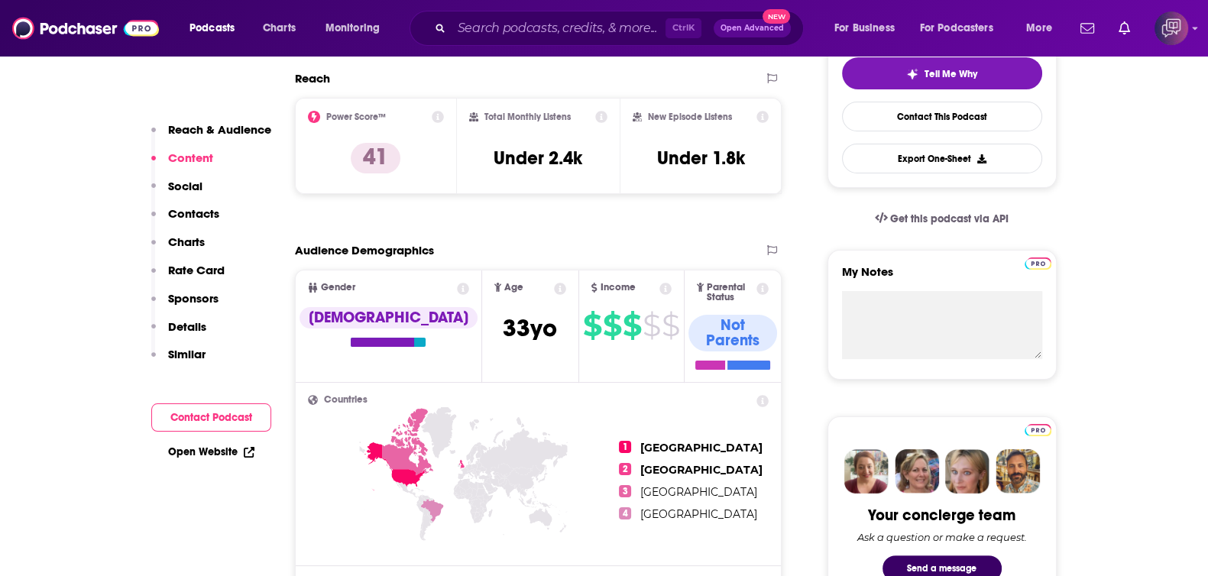
scroll to position [287, 0]
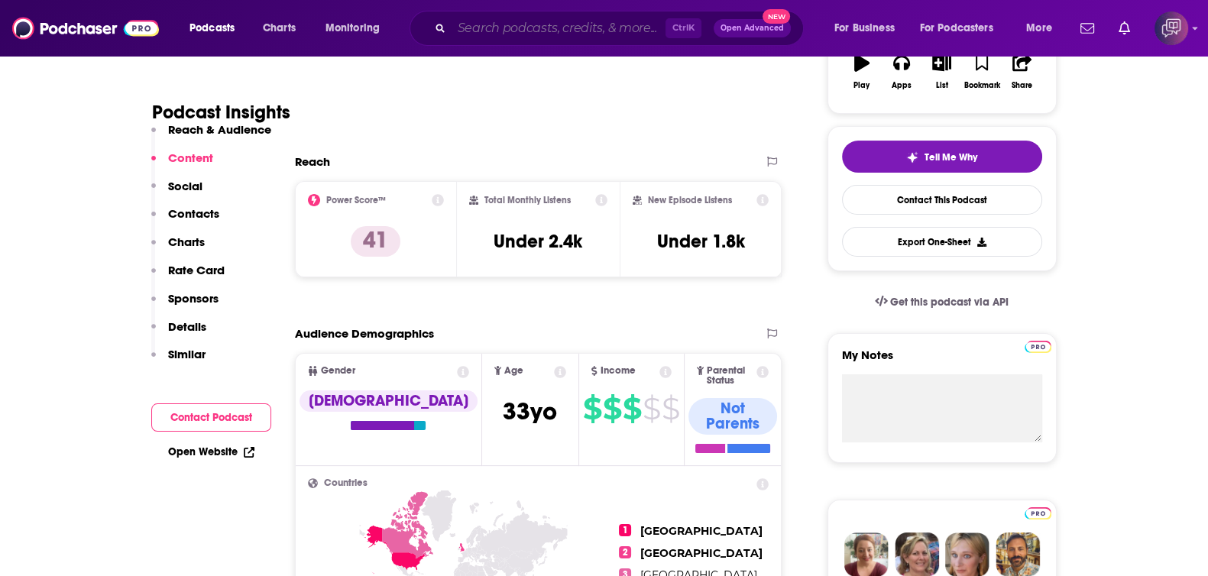
click at [607, 29] on input "Search podcasts, credits, & more..." at bounding box center [559, 28] width 214 height 24
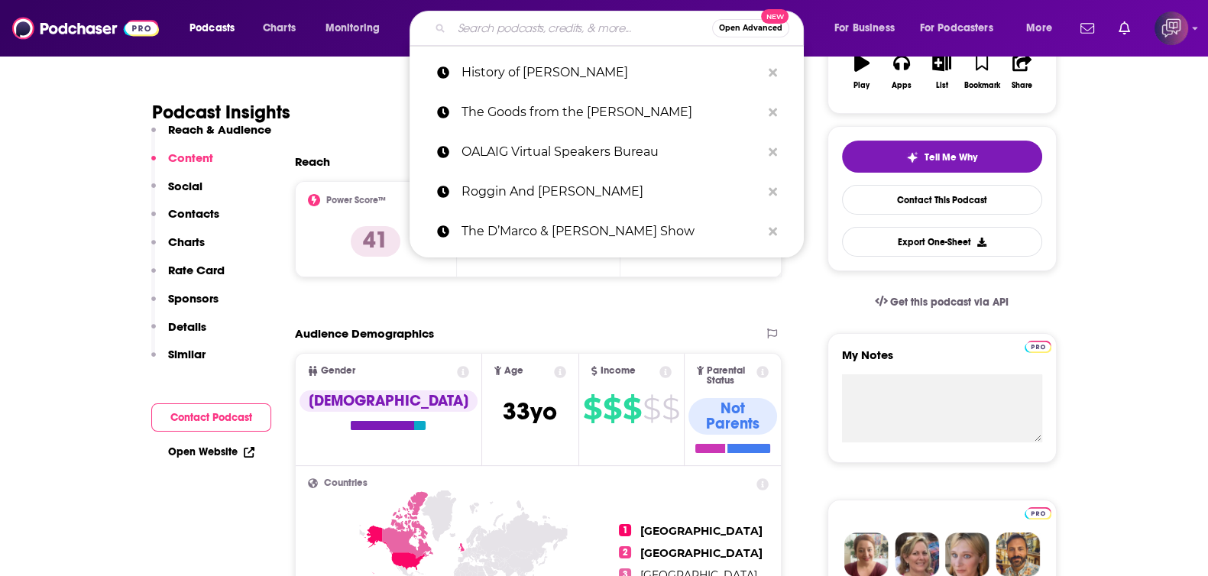
paste input "L.A. Mushrooms with Ryan Williams"
type input "L.A. Mushrooms with Ryan Williams"
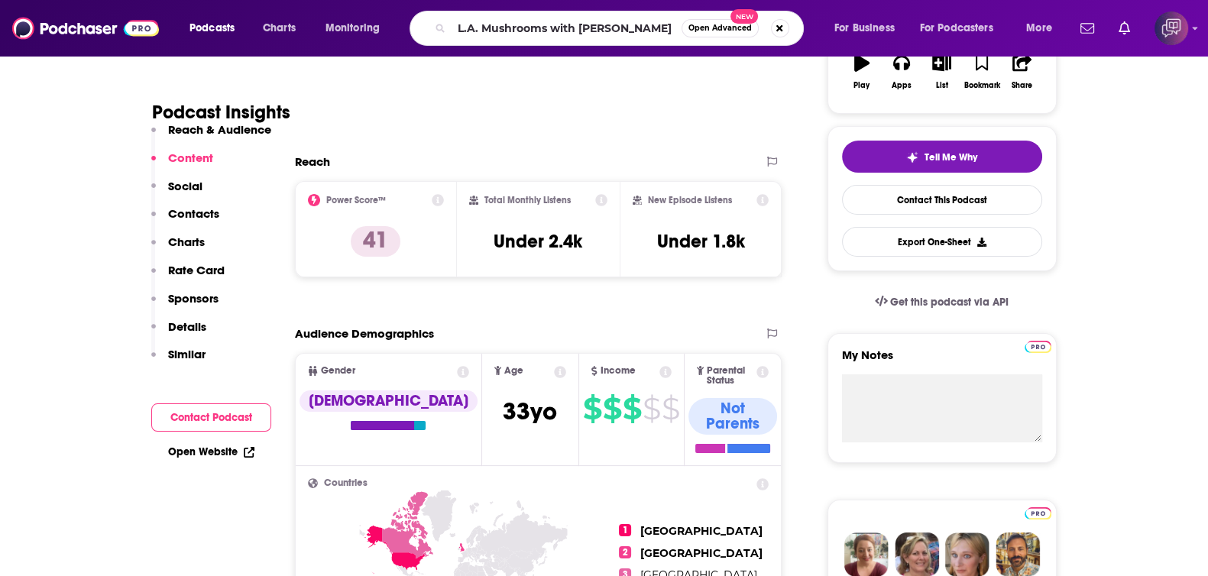
click at [718, 32] on span "Open Advanced" at bounding box center [719, 28] width 63 height 8
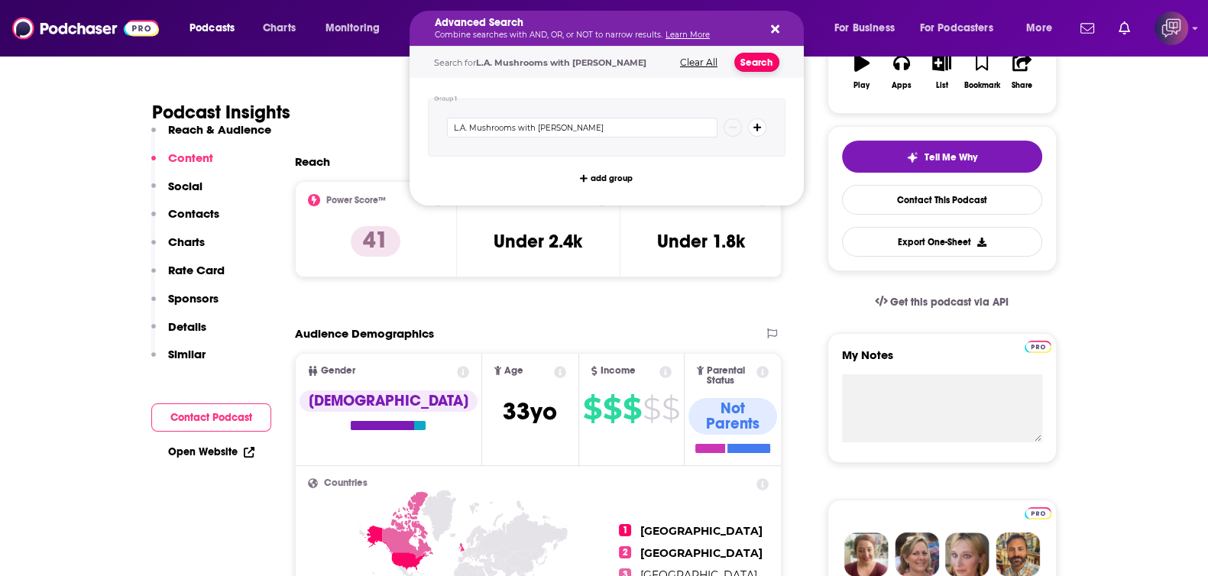
click at [765, 66] on button "Search" at bounding box center [756, 62] width 45 height 19
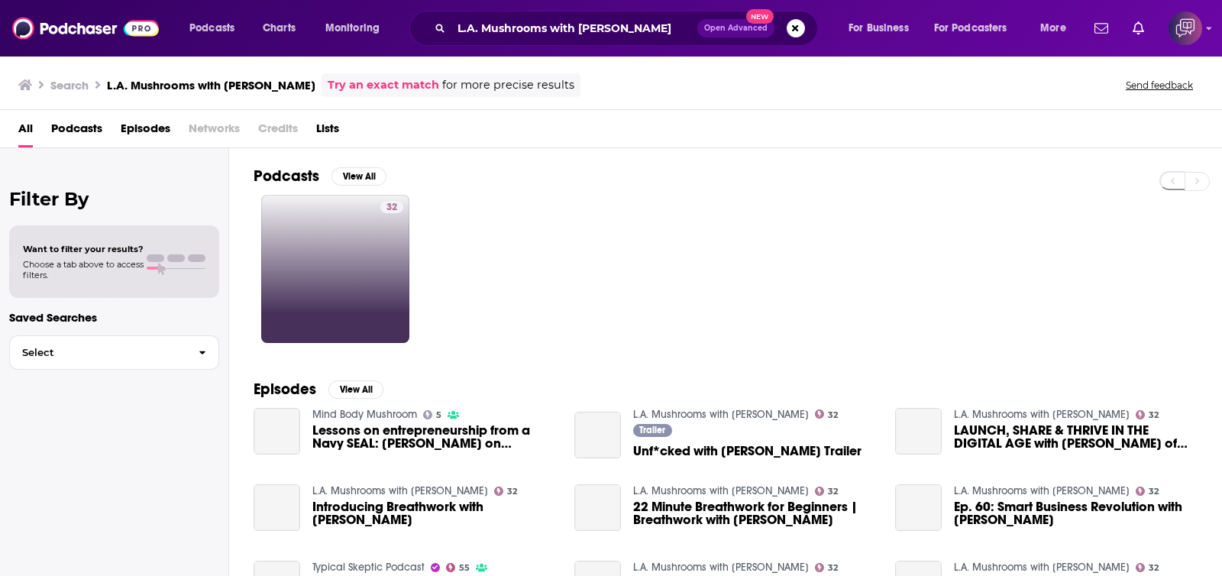
click at [372, 262] on link "32" at bounding box center [335, 269] width 148 height 148
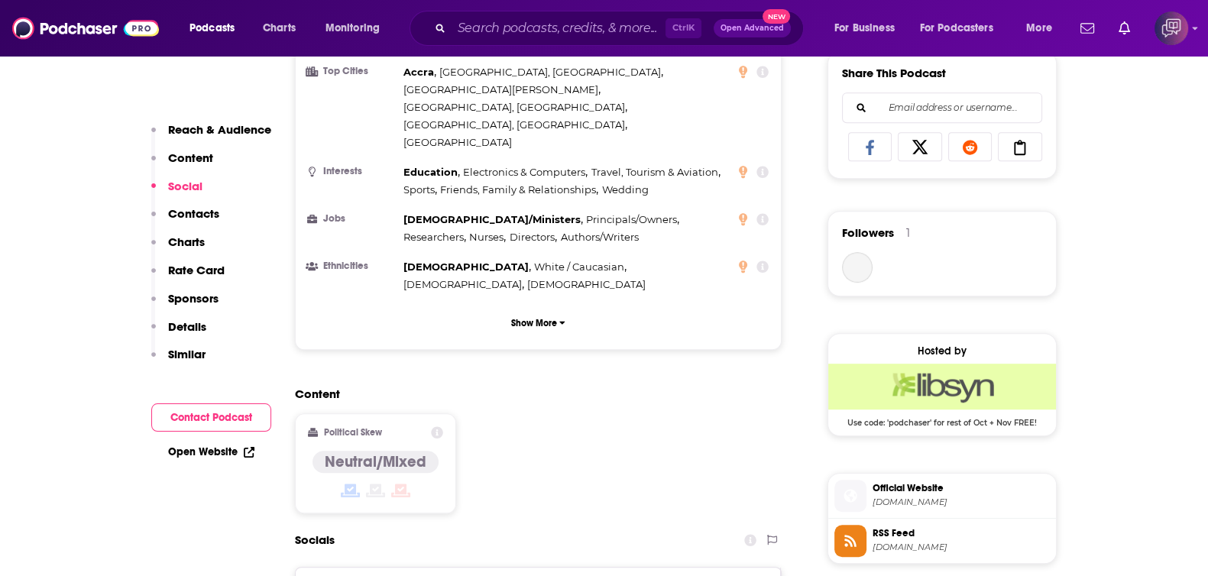
scroll to position [1146, 0]
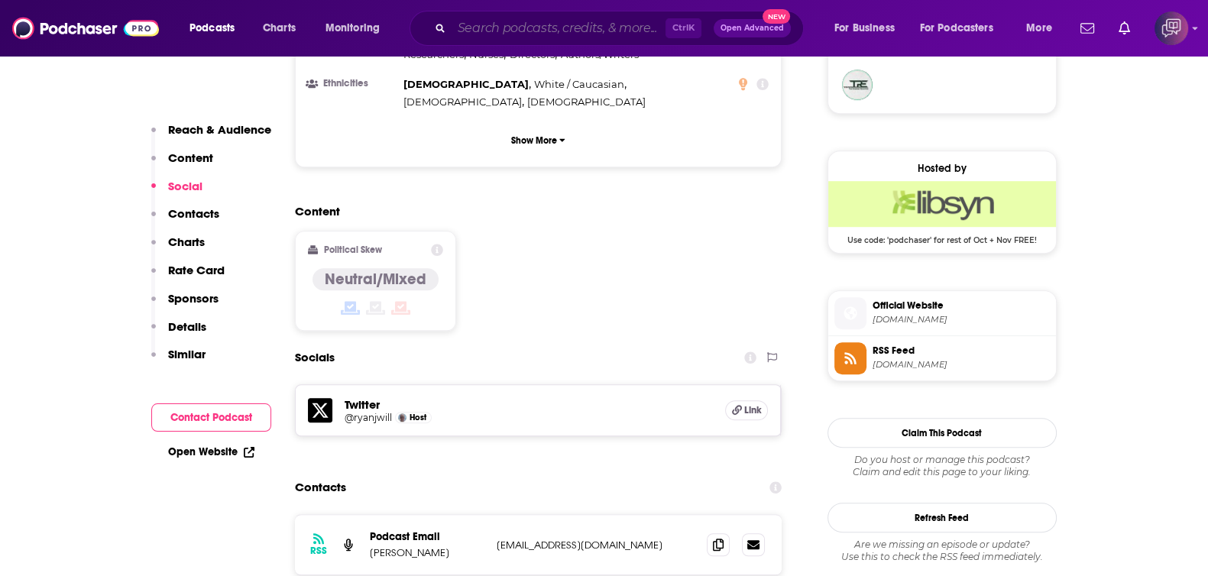
click at [523, 40] on input "Search podcasts, credits, & more..." at bounding box center [559, 28] width 214 height 24
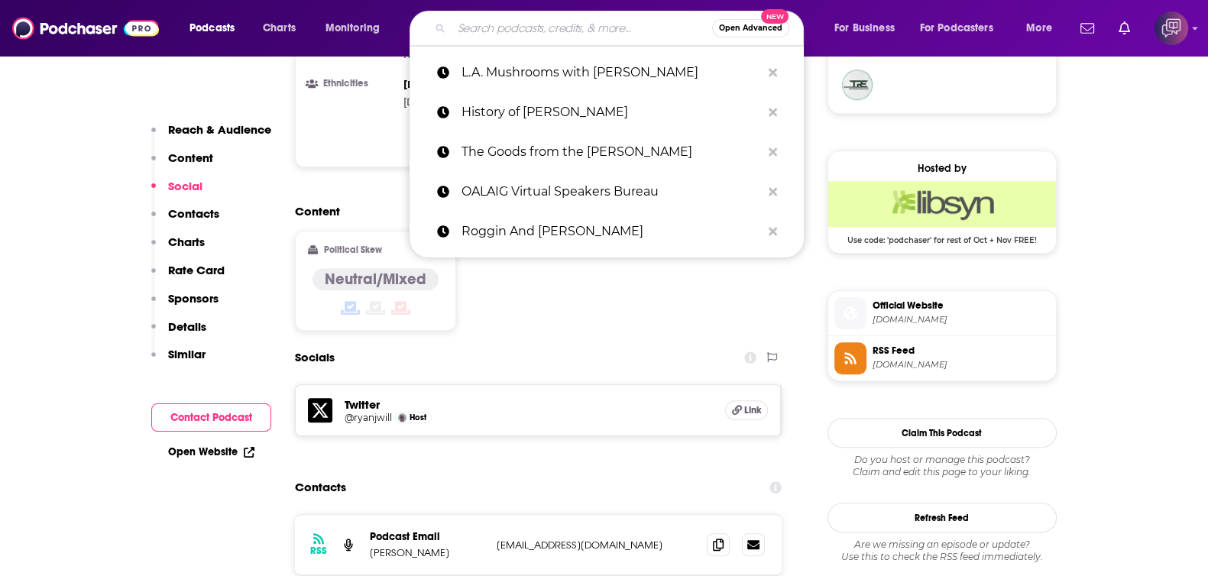
paste input "Radio Cherry Bombe"
type input "Radio Cherry Bombe"
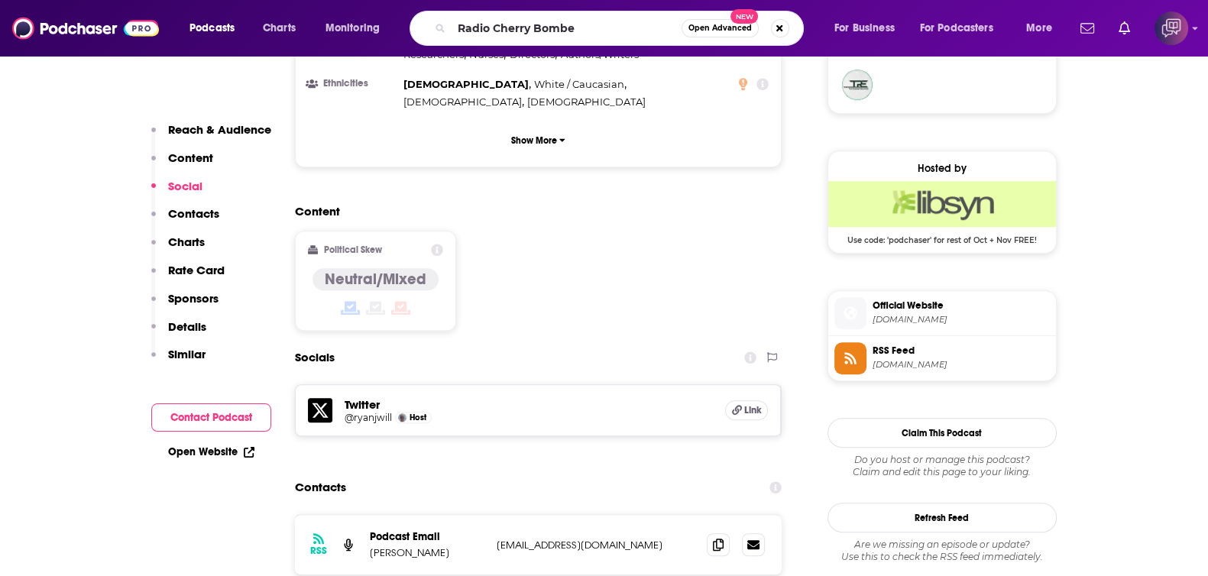
click at [726, 33] on button "Open Advanced New" at bounding box center [720, 28] width 77 height 18
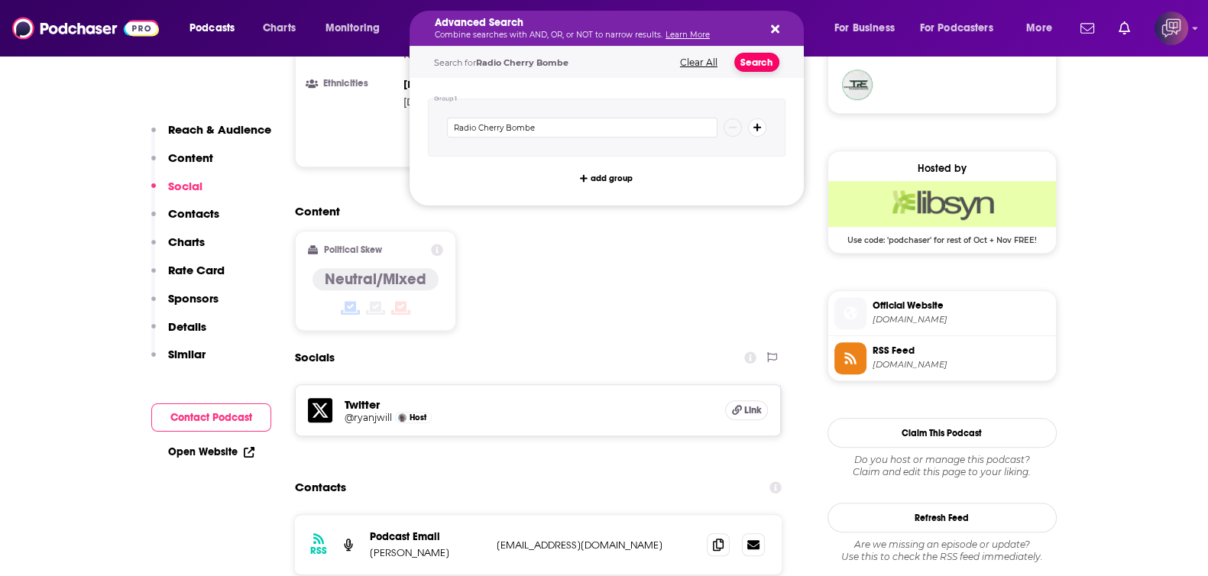
click at [764, 58] on button "Search" at bounding box center [756, 62] width 45 height 19
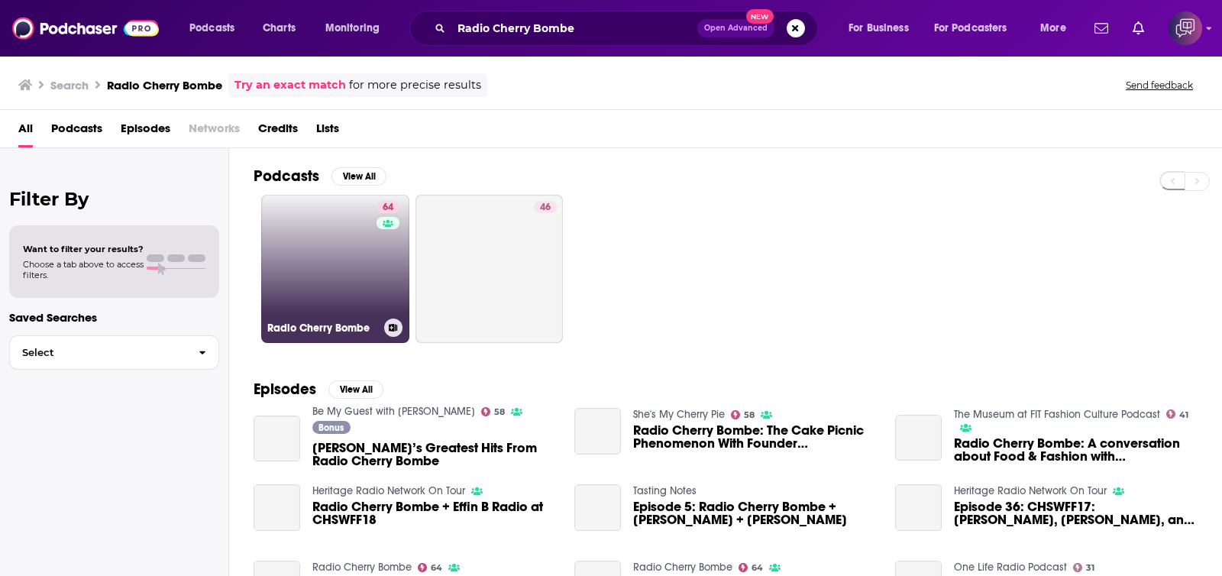
click at [355, 251] on link "64 Radio Cherry Bombe" at bounding box center [335, 269] width 148 height 148
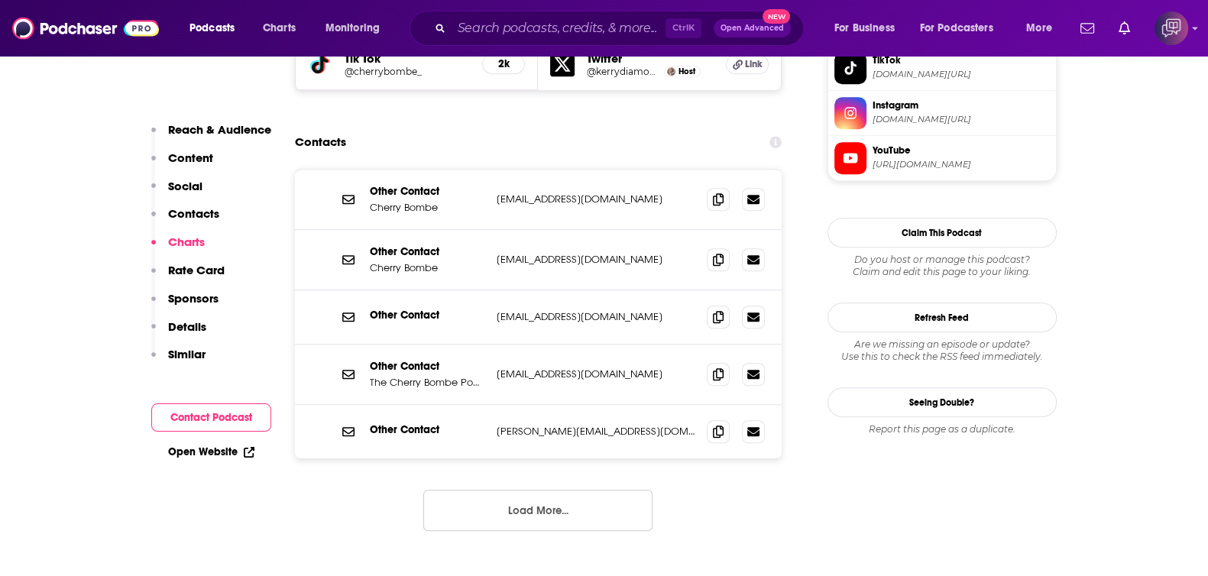
scroll to position [1432, 0]
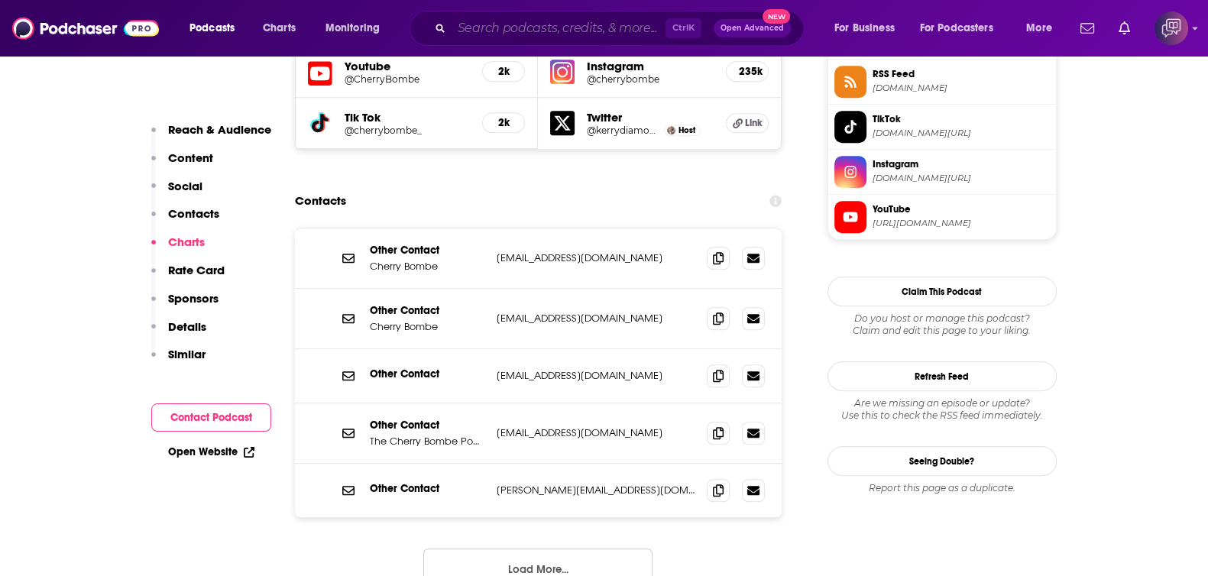
click at [497, 21] on input "Search podcasts, credits, & more..." at bounding box center [559, 28] width 214 height 24
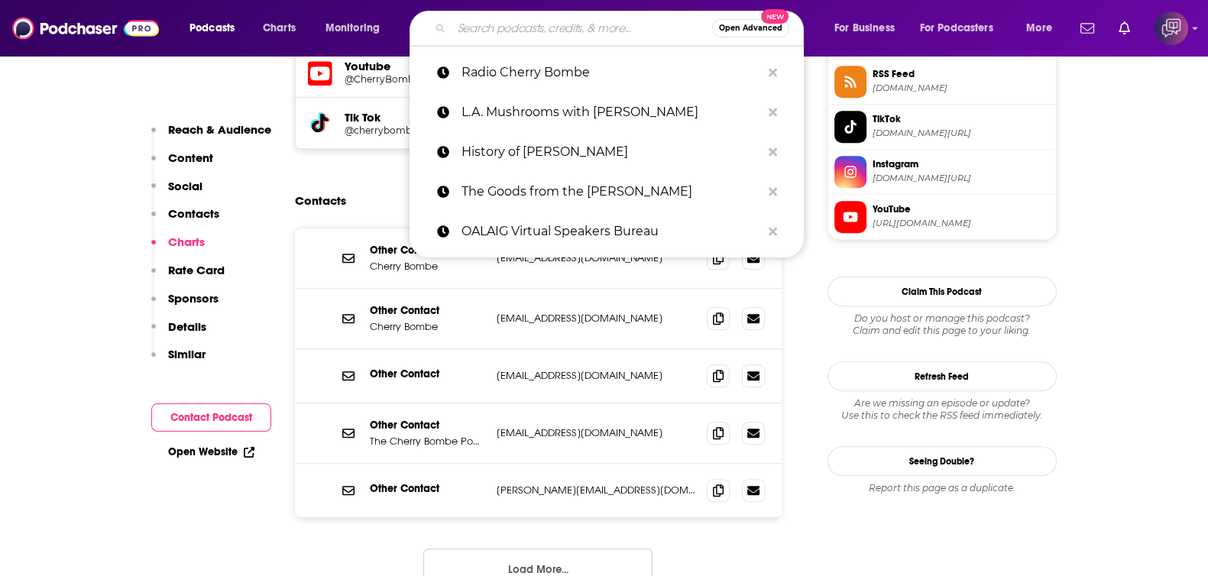
paste input "Special Sauce with Ed Levine"
type input "Special Sauce with Ed Levine"
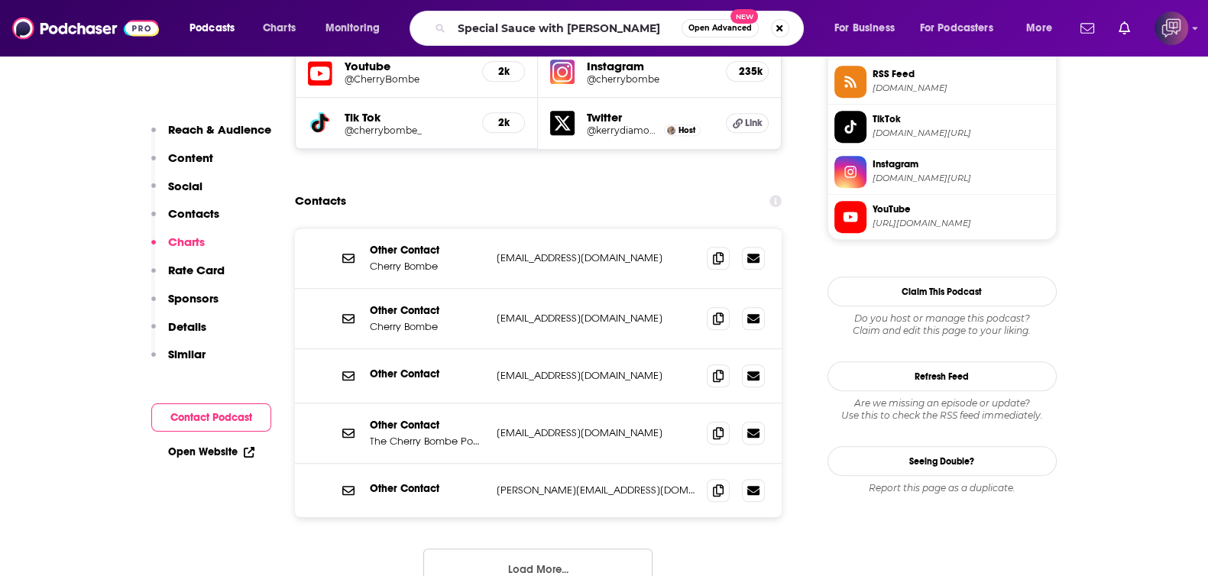
click at [722, 25] on span "Open Advanced" at bounding box center [719, 28] width 63 height 8
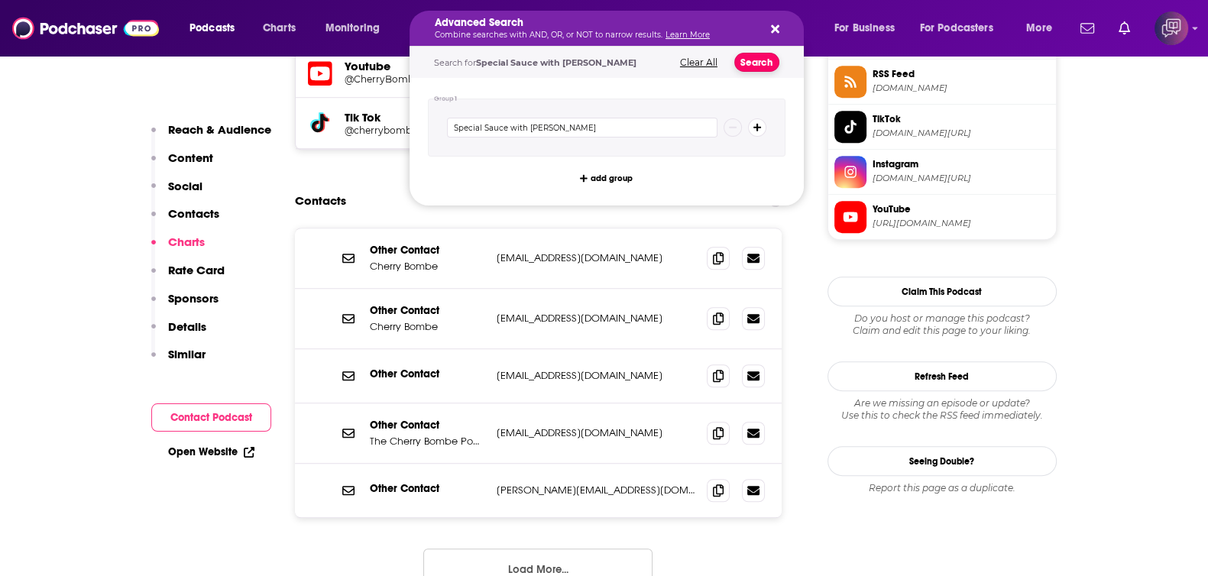
click at [755, 57] on button "Search" at bounding box center [756, 62] width 45 height 19
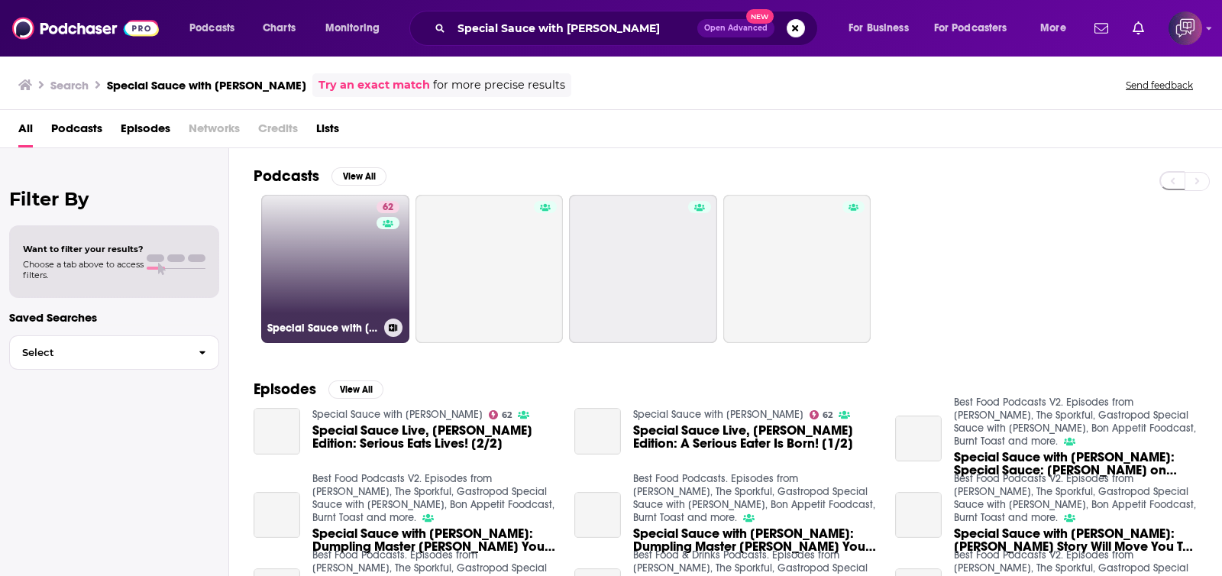
click at [349, 277] on link "62 Special Sauce with Ed Levine" at bounding box center [335, 269] width 148 height 148
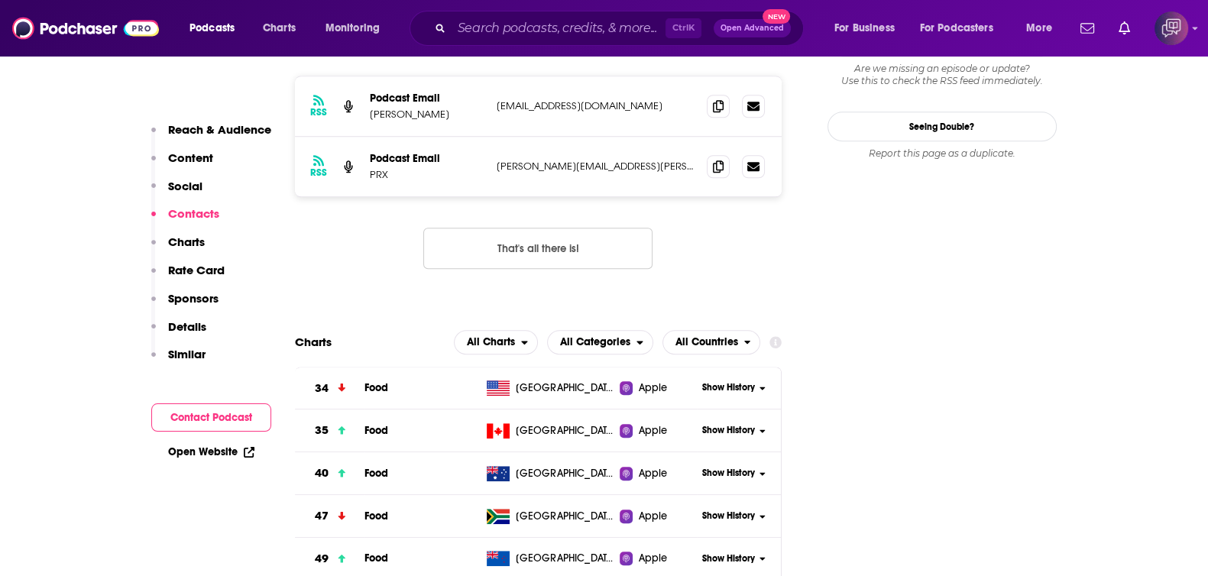
scroll to position [1241, 0]
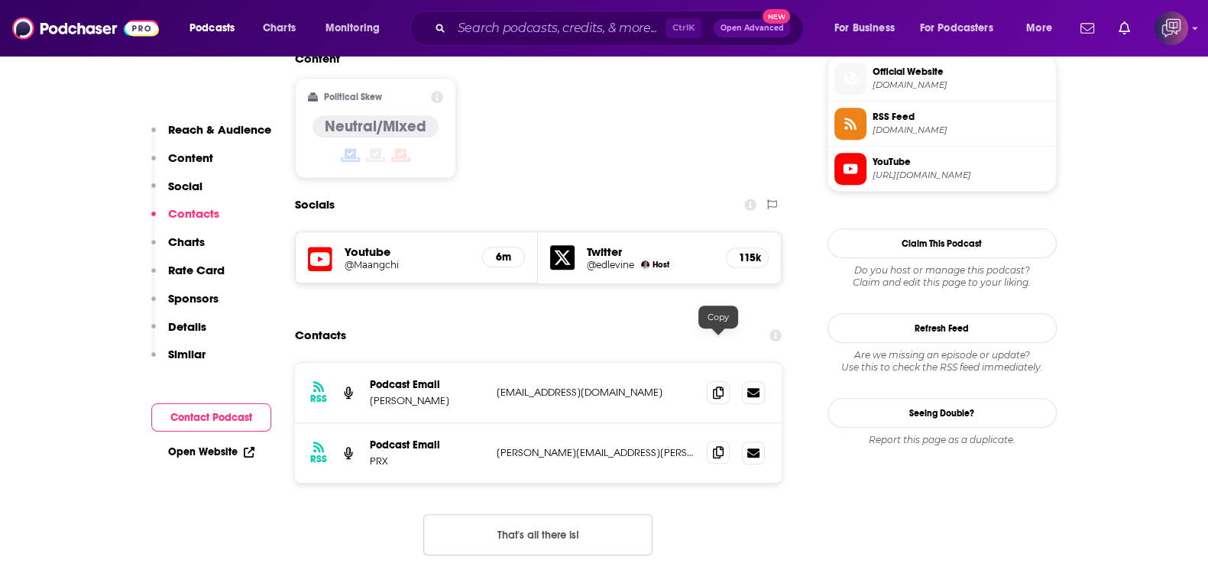
click at [722, 446] on icon at bounding box center [718, 452] width 11 height 12
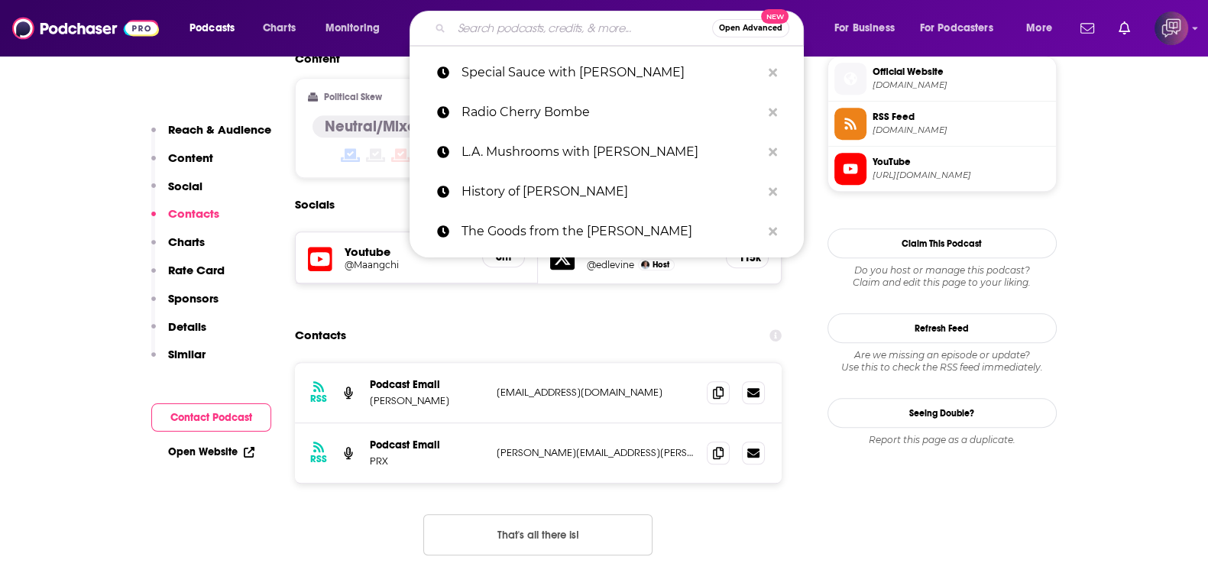
click at [592, 24] on input "Search podcasts, credits, & more..." at bounding box center [582, 28] width 261 height 24
paste input "DENNIS ANYONE? with Dennis Hensley"
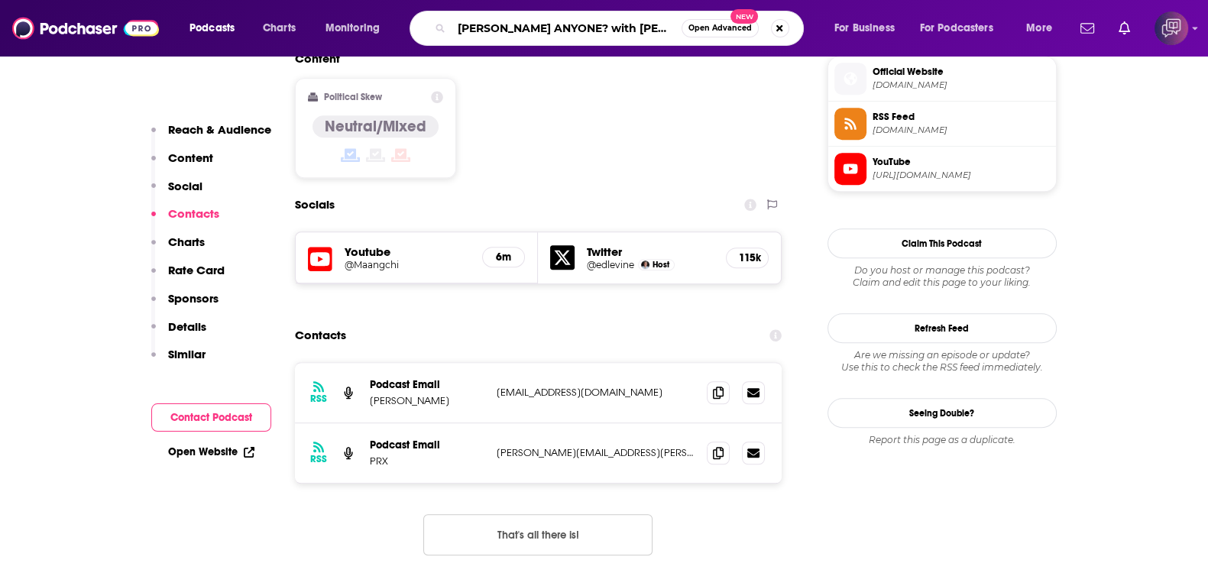
scroll to position [0, 3]
type input "DENNIS ANYONE? with Dennis Hensley"
click at [730, 30] on span "Open Advanced" at bounding box center [719, 28] width 63 height 8
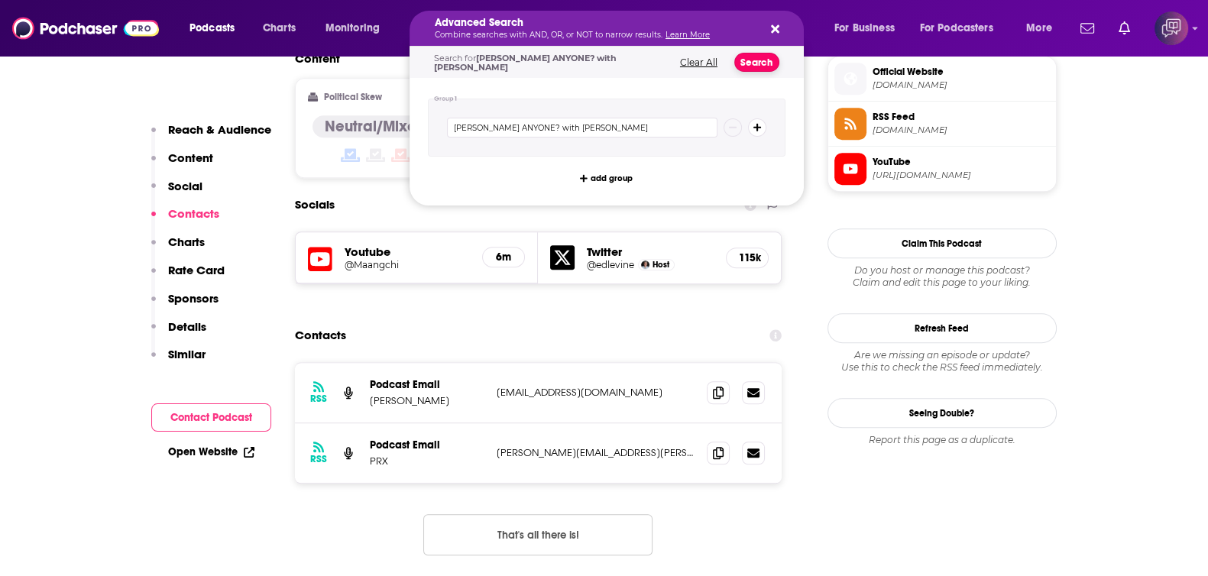
click at [767, 66] on button "Search" at bounding box center [756, 62] width 45 height 19
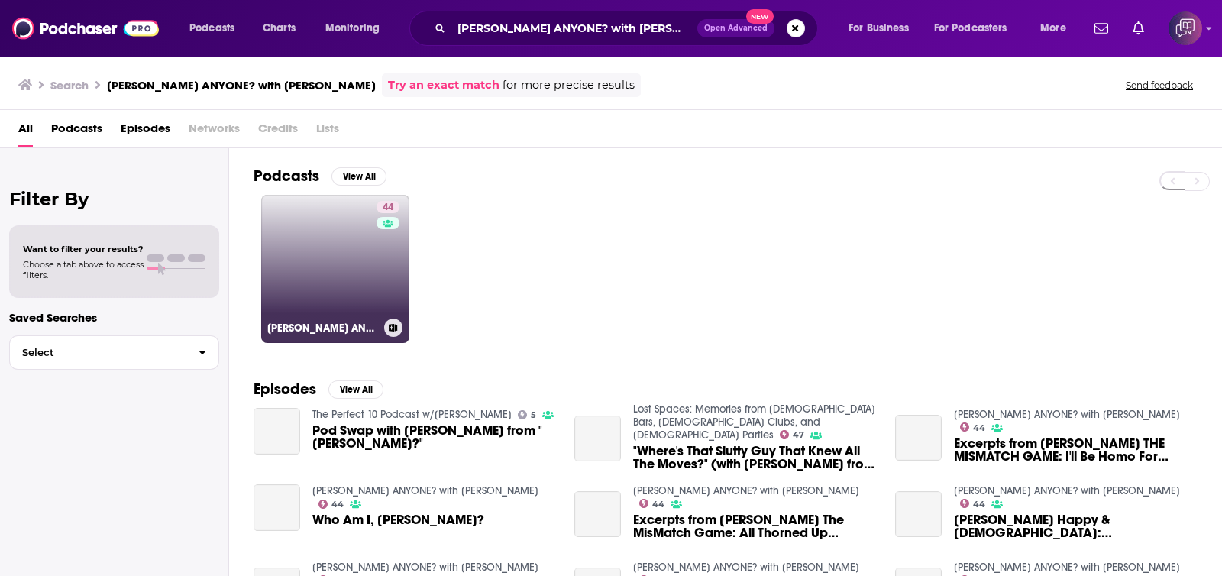
click at [332, 270] on link "44 DENNIS ANYONE? with Dennis Hensley" at bounding box center [335, 269] width 148 height 148
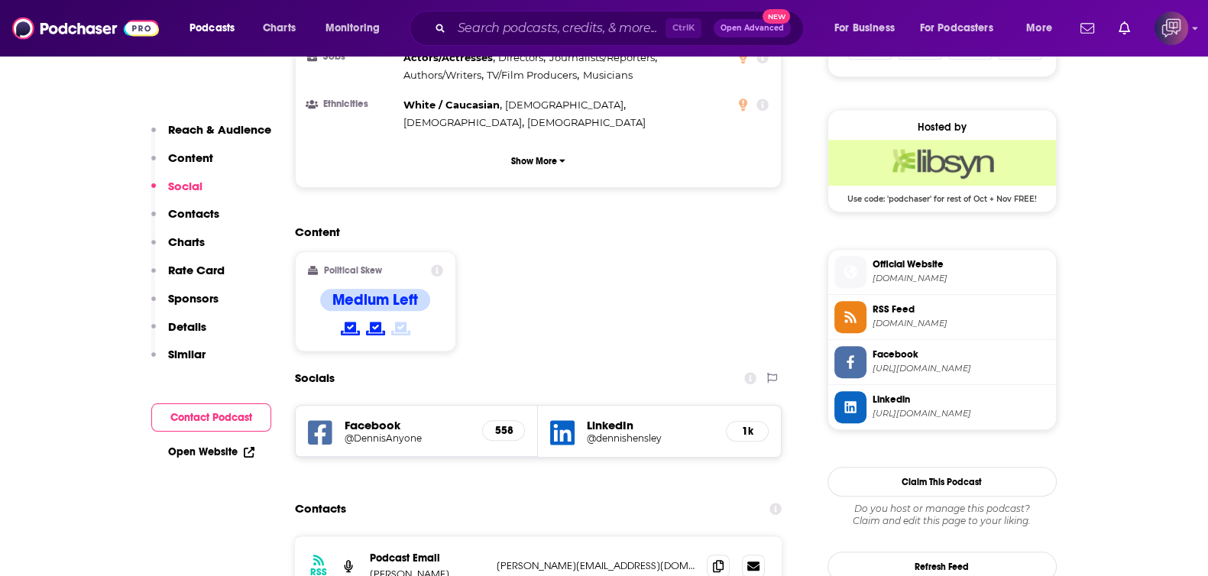
scroll to position [1146, 0]
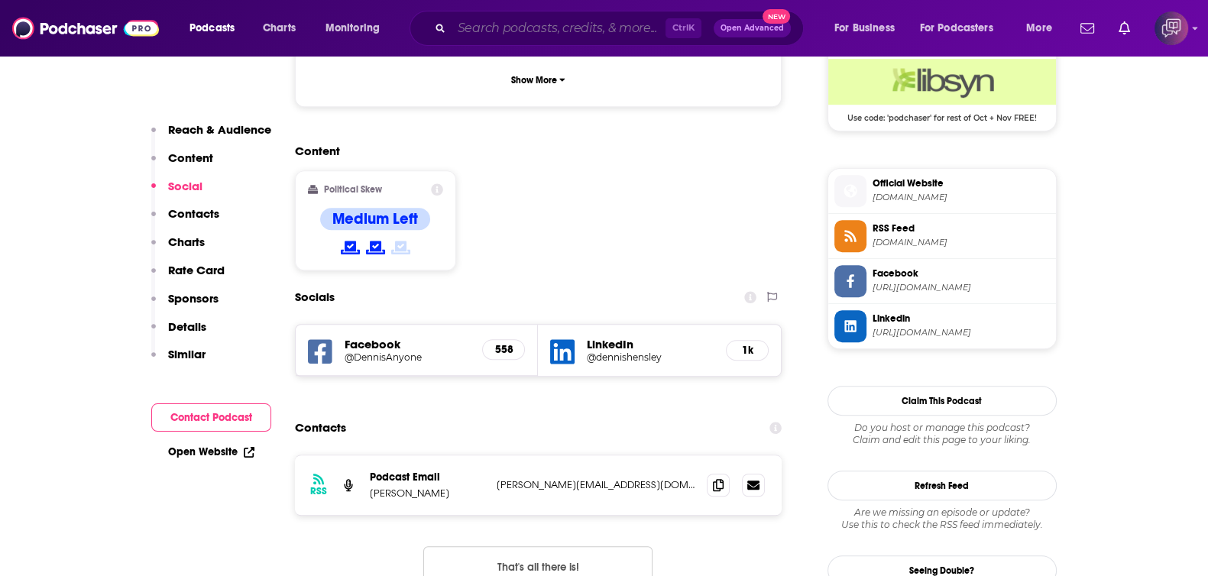
click at [533, 34] on input "Search podcasts, credits, & more..." at bounding box center [559, 28] width 214 height 24
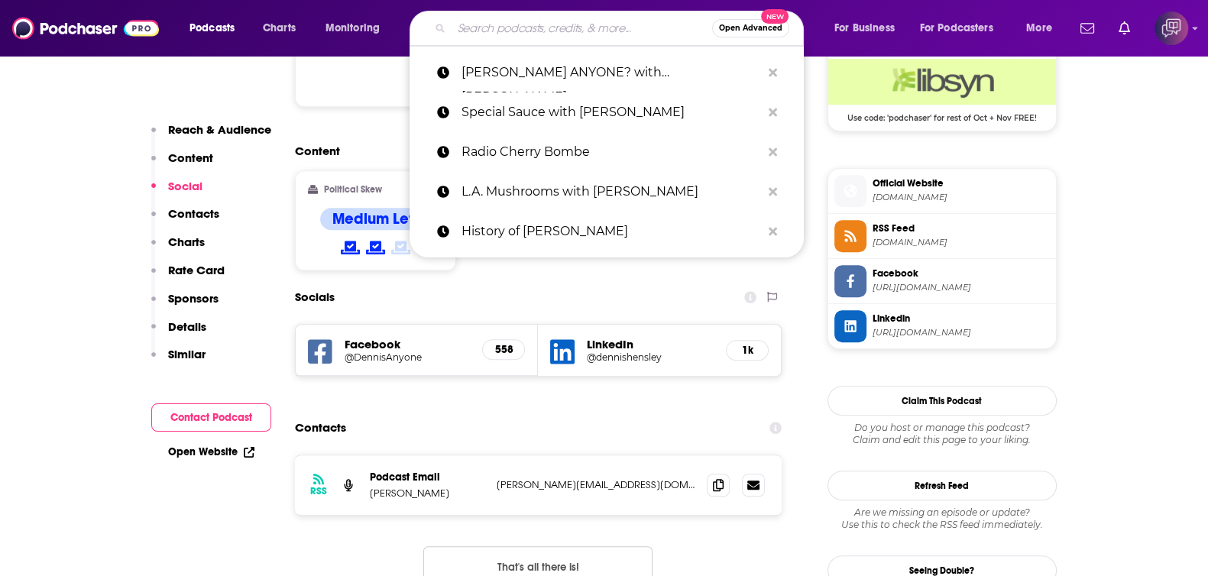
paste input "Church with Jesse Lee Peterson"
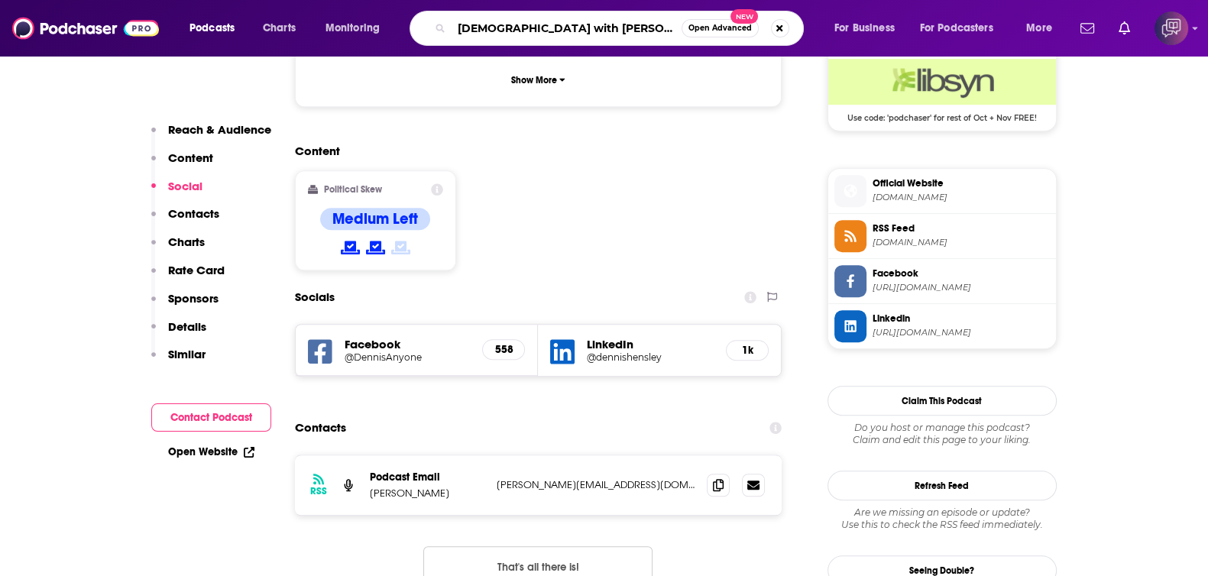
type input "Church with Jesse Lee Peterson"
click at [707, 24] on span "Open Advanced" at bounding box center [719, 28] width 63 height 8
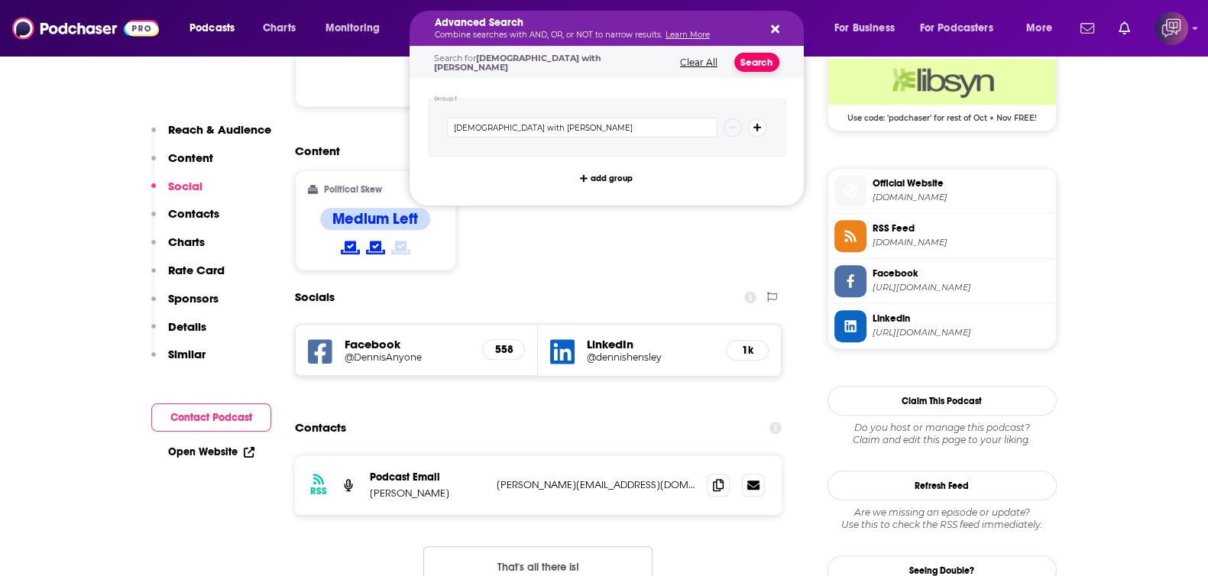
click at [754, 55] on button "Search" at bounding box center [756, 62] width 45 height 19
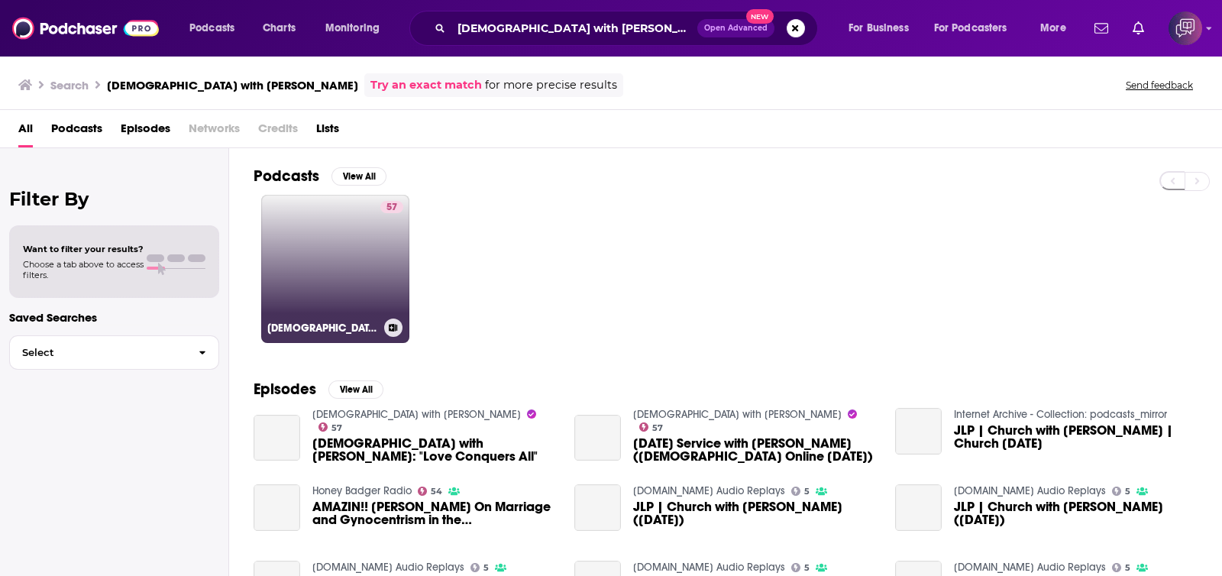
click at [295, 292] on link "57 Church with Jesse Lee Peterson" at bounding box center [335, 269] width 148 height 148
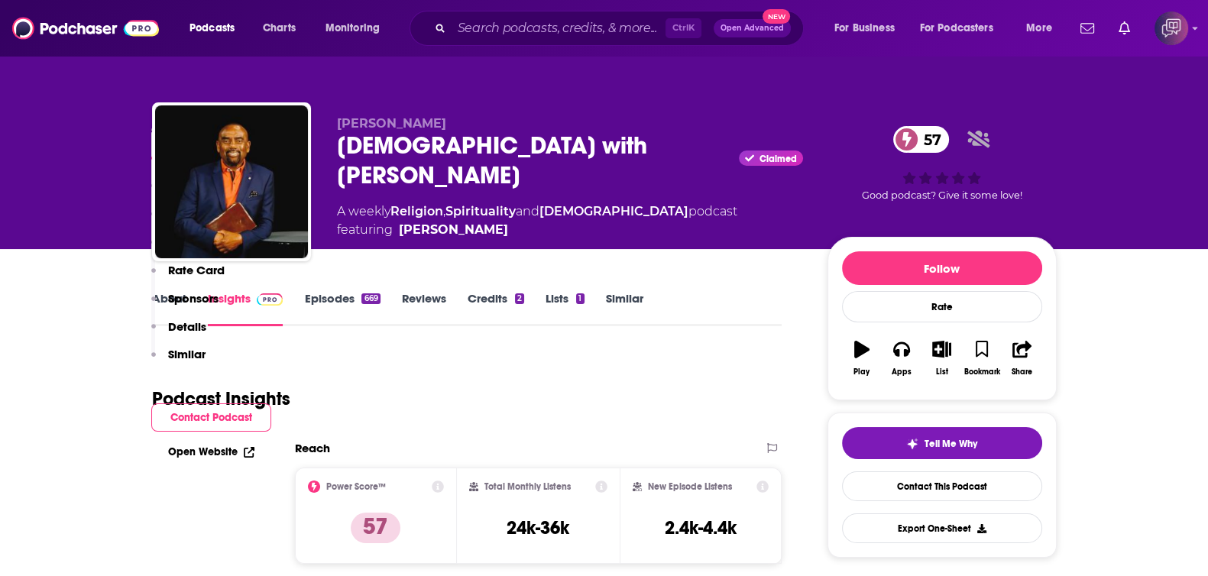
scroll to position [1241, 0]
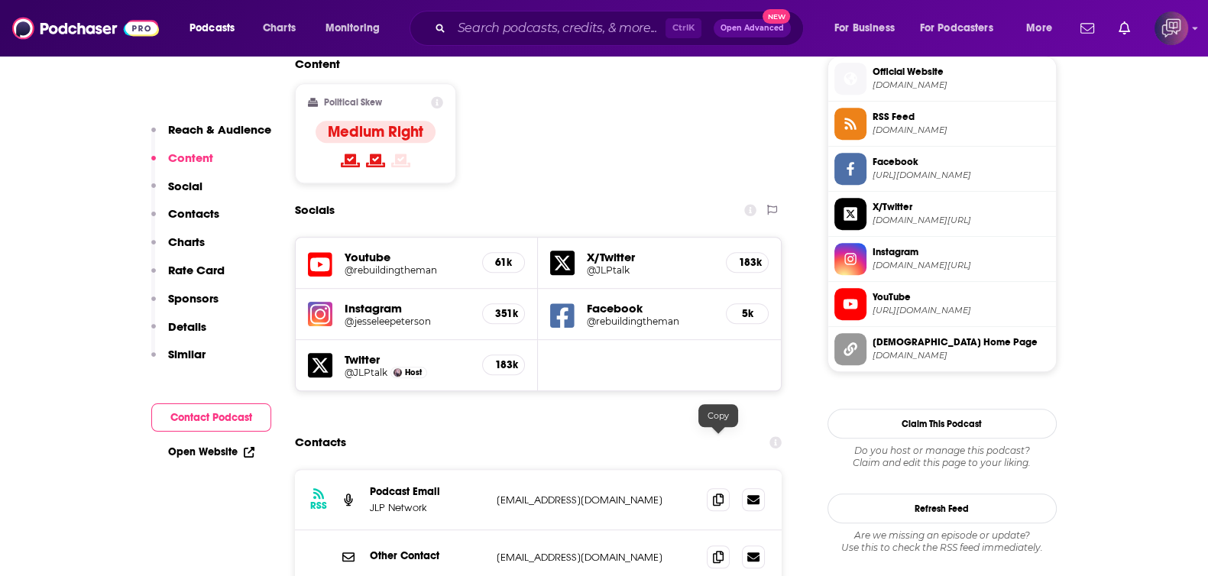
drag, startPoint x: 720, startPoint y: 441, endPoint x: 724, endPoint y: 354, distance: 87.2
click at [719, 551] on icon at bounding box center [718, 557] width 11 height 12
click at [561, 21] on input "Search podcasts, credits, & more..." at bounding box center [559, 28] width 214 height 24
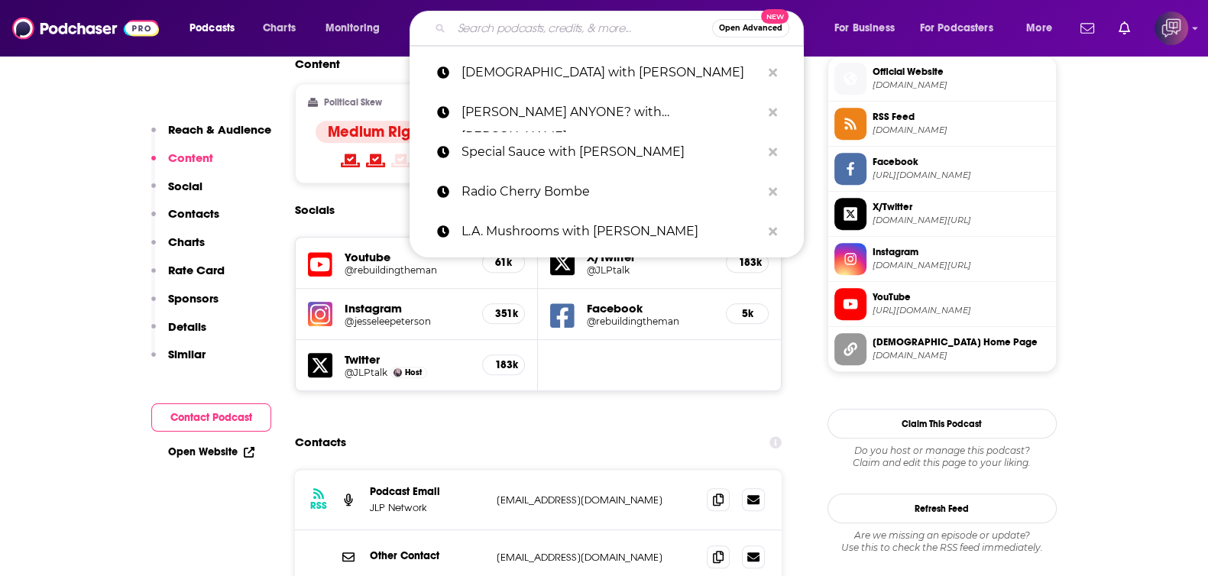
paste input "Peter Dills AKA LA Foodie"
type input "Peter Dills AKA LA Foodie"
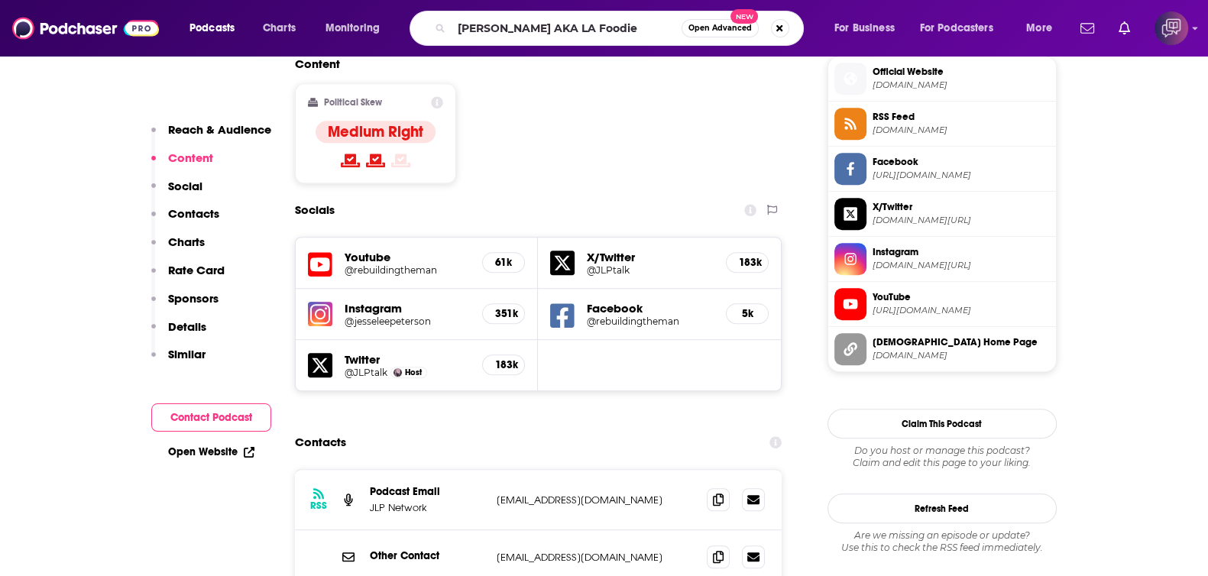
click at [714, 31] on span "Open Advanced" at bounding box center [719, 28] width 63 height 8
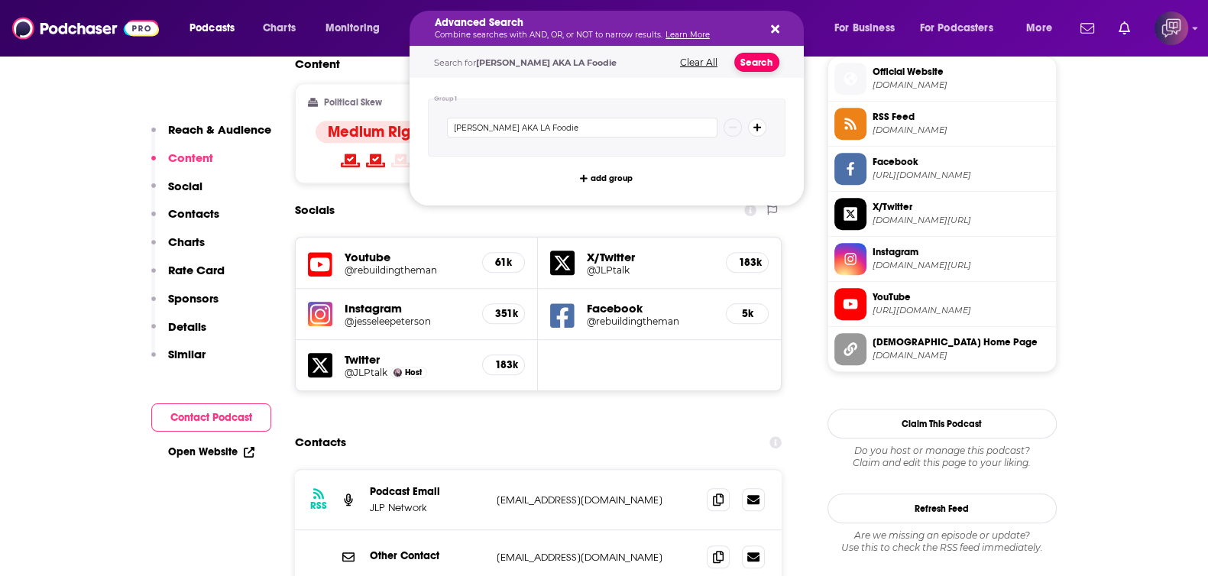
click at [763, 54] on button "Search" at bounding box center [756, 62] width 45 height 19
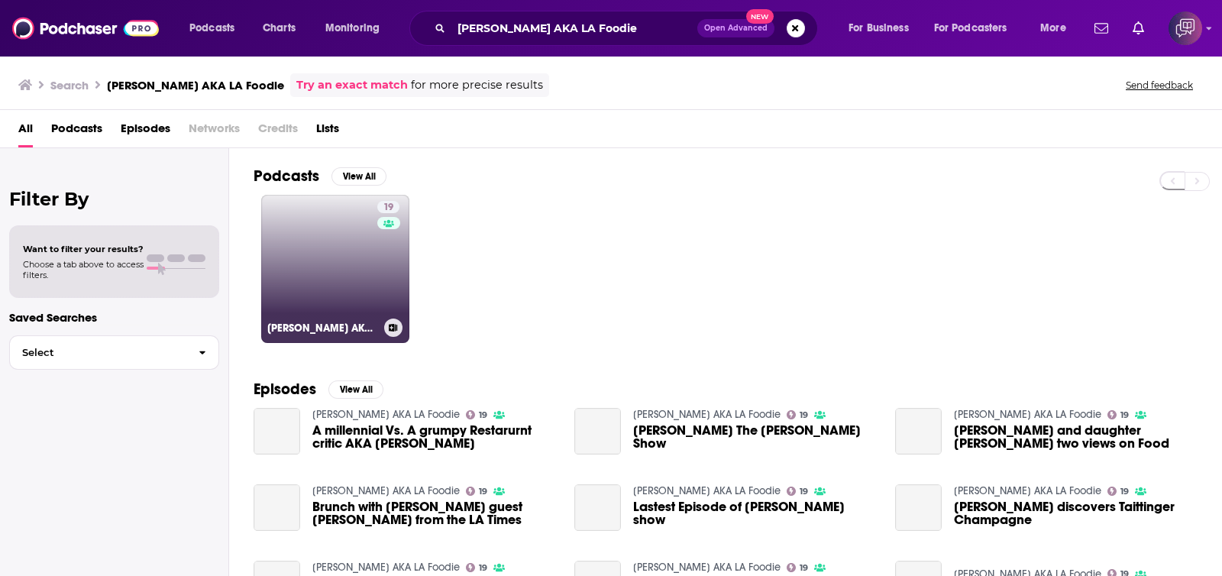
click at [347, 303] on link "19 Peter Dills AKA LA Foodie" at bounding box center [335, 269] width 148 height 148
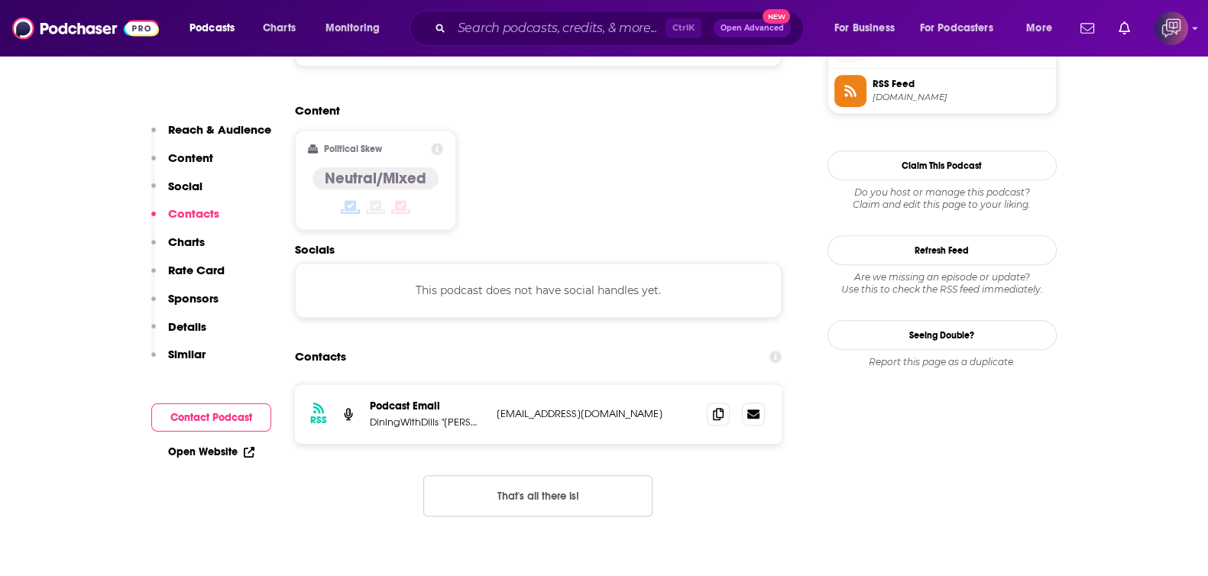
scroll to position [1146, 0]
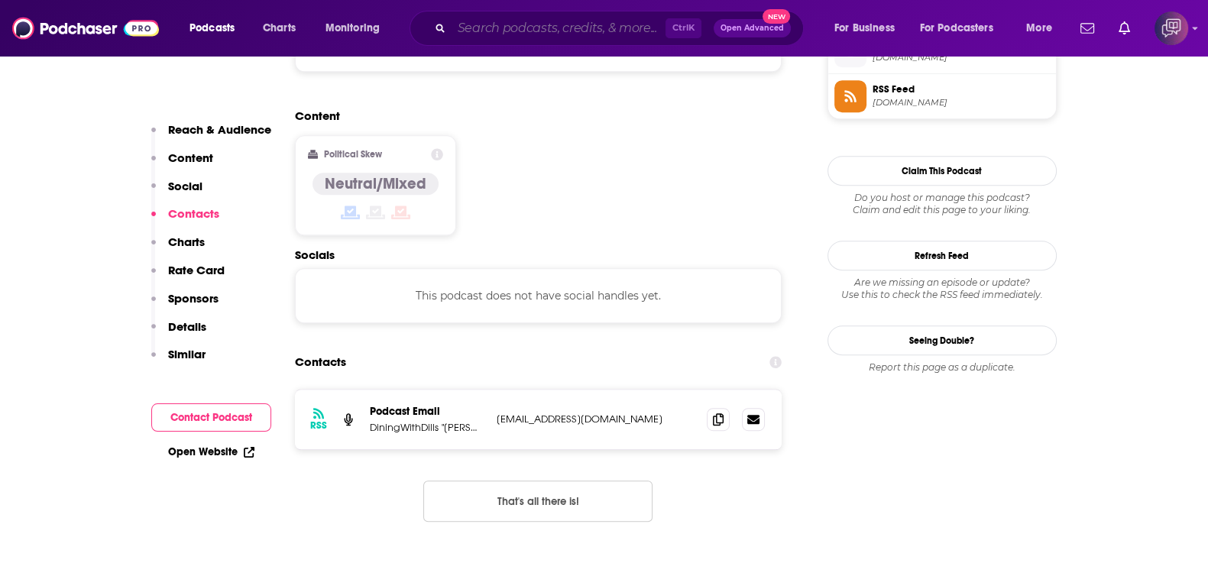
click at [573, 29] on input "Search podcasts, credits, & more..." at bounding box center [559, 28] width 214 height 24
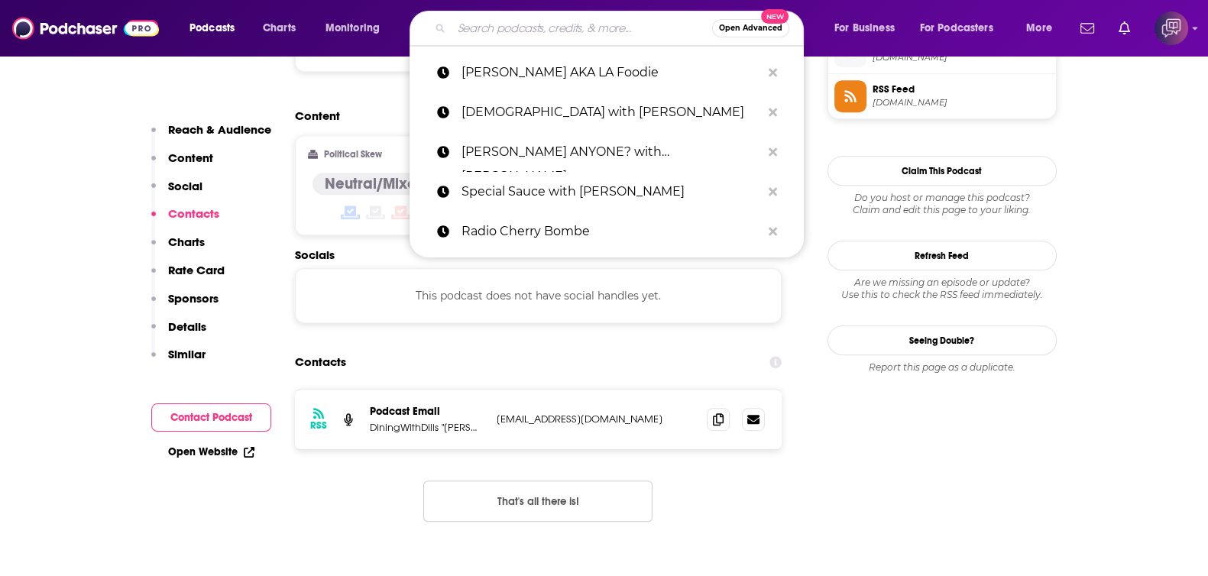
paste input "The FAN Hockey Show"
type input "The FAN Hockey Show"
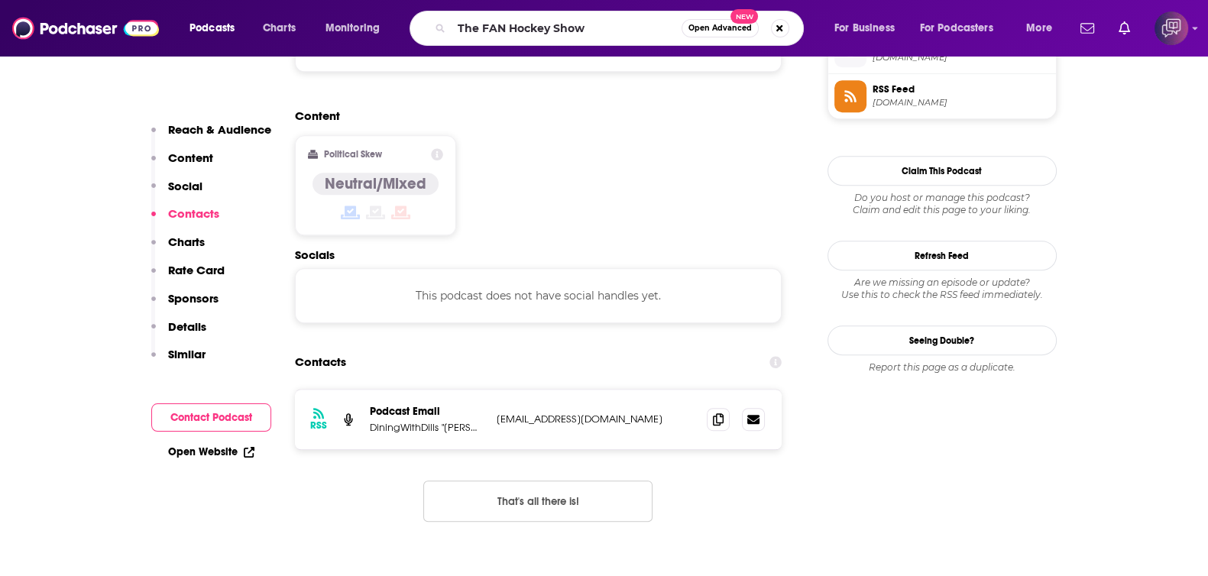
click at [707, 31] on span "Open Advanced" at bounding box center [719, 28] width 63 height 8
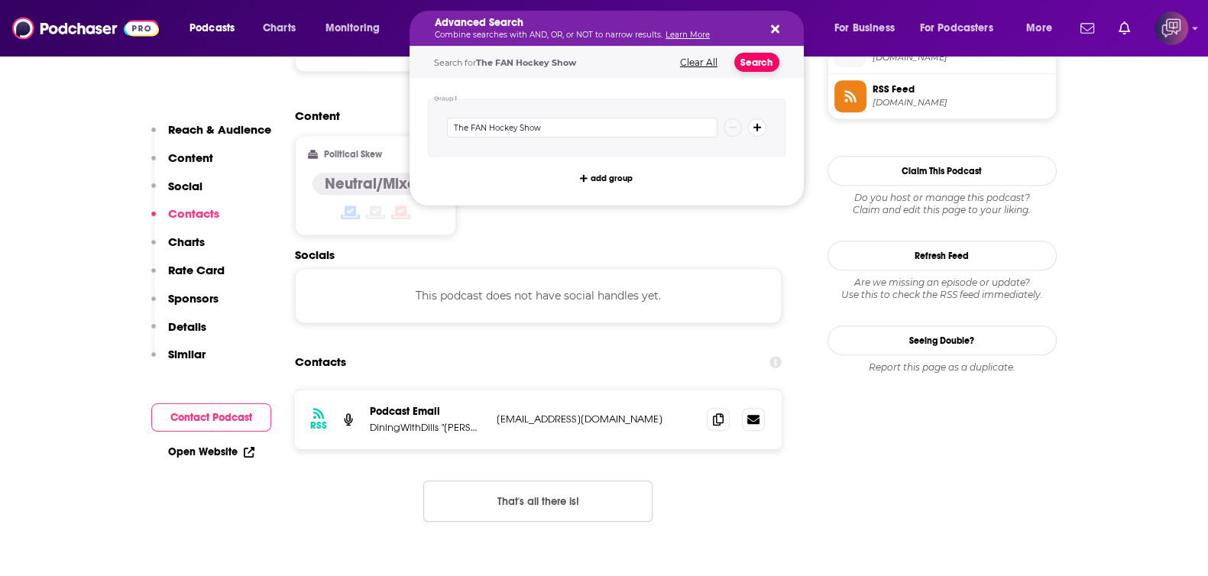
click at [756, 60] on button "Search" at bounding box center [756, 62] width 45 height 19
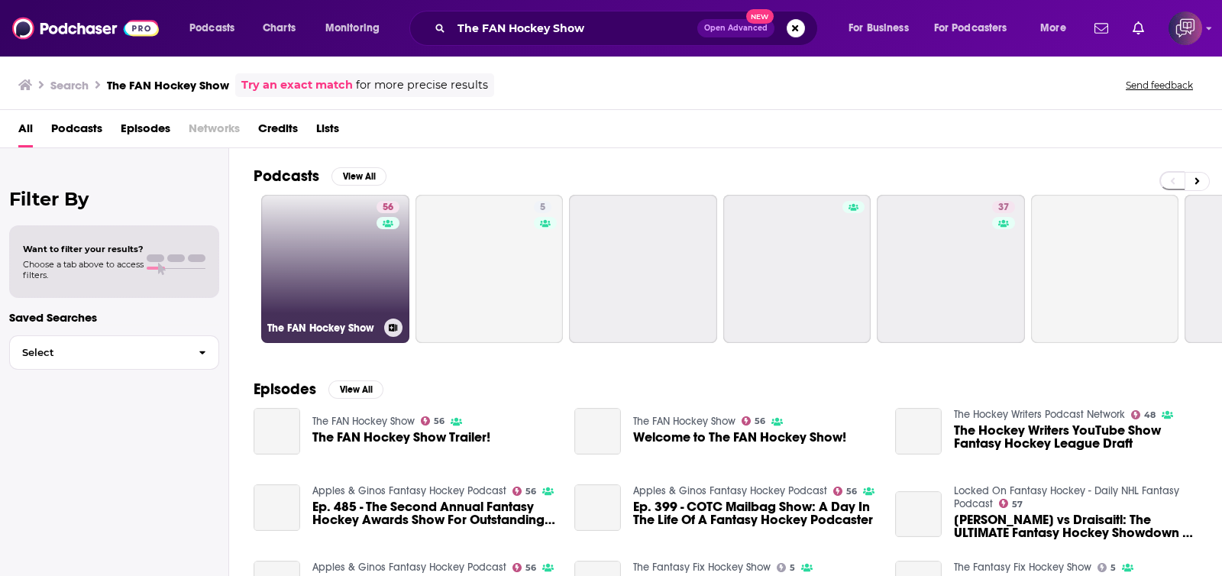
click at [373, 261] on link "56 The FAN Hockey Show" at bounding box center [335, 269] width 148 height 148
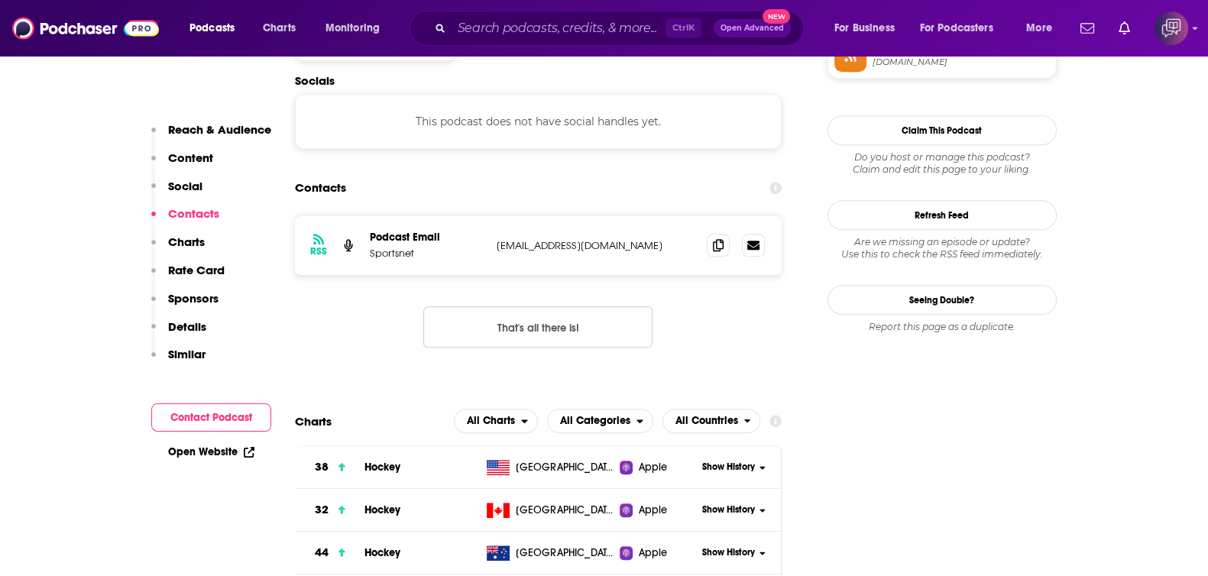
scroll to position [1336, 0]
click at [583, 20] on input "Search podcasts, credits, & more..." at bounding box center [559, 28] width 214 height 24
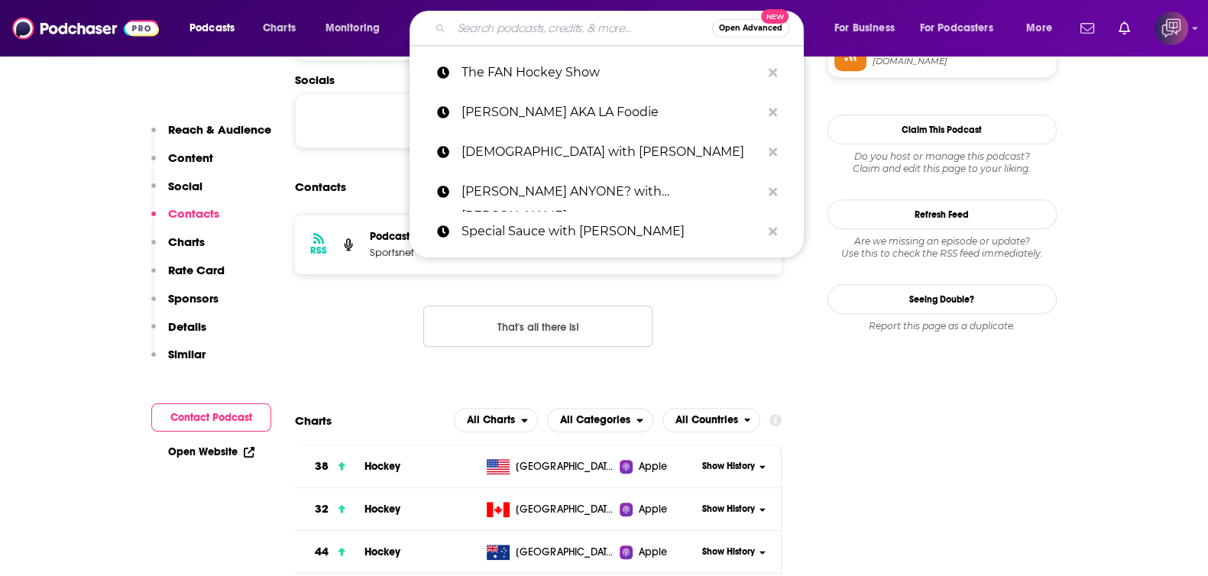
paste input "Charisma News"
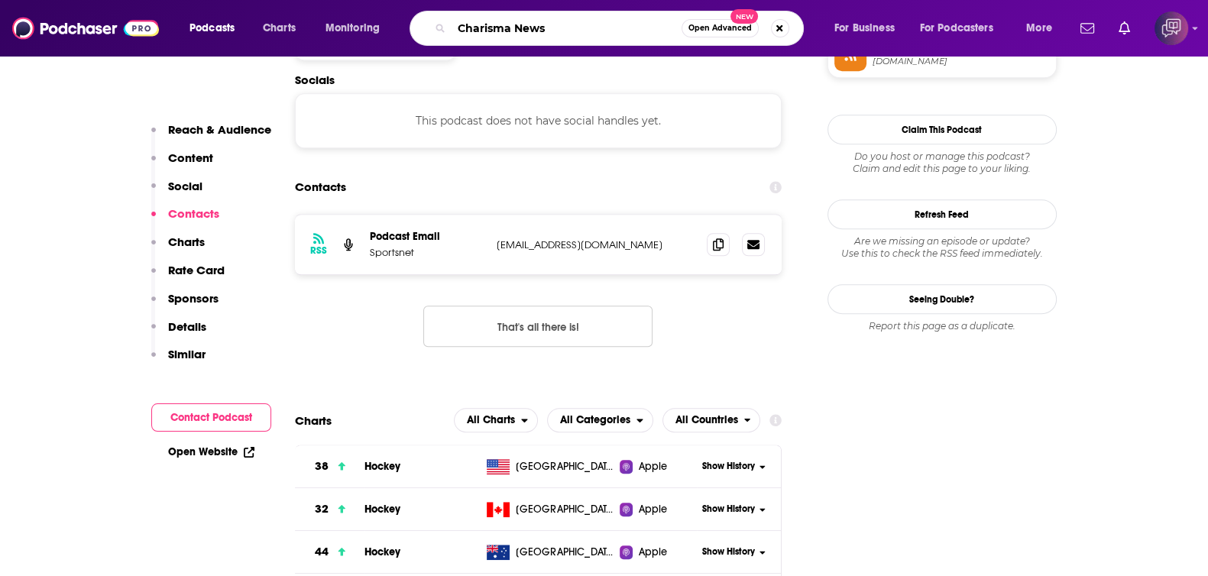
type input "Charisma News"
click at [707, 22] on button "Open Advanced New" at bounding box center [720, 28] width 77 height 18
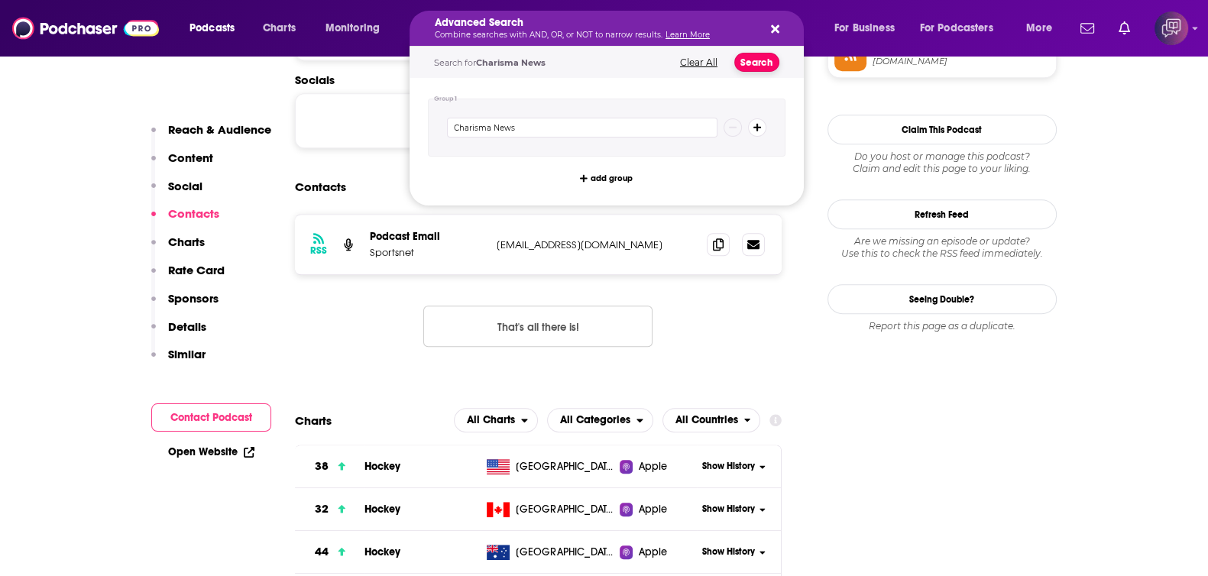
click at [753, 61] on button "Search" at bounding box center [756, 62] width 45 height 19
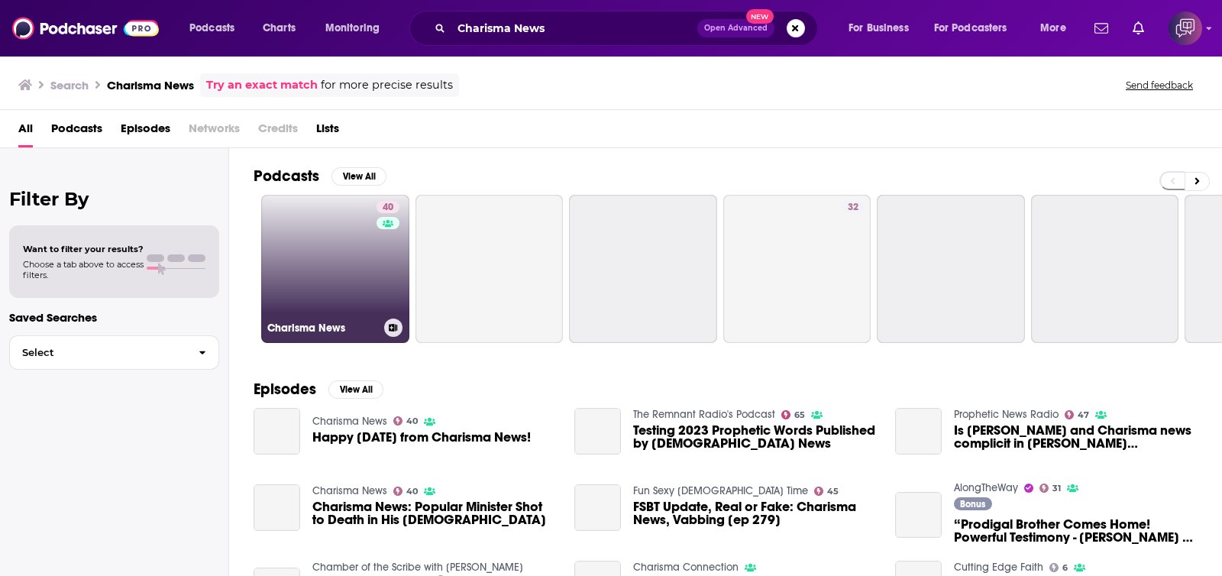
click at [291, 293] on link "40 Charisma News" at bounding box center [335, 269] width 148 height 148
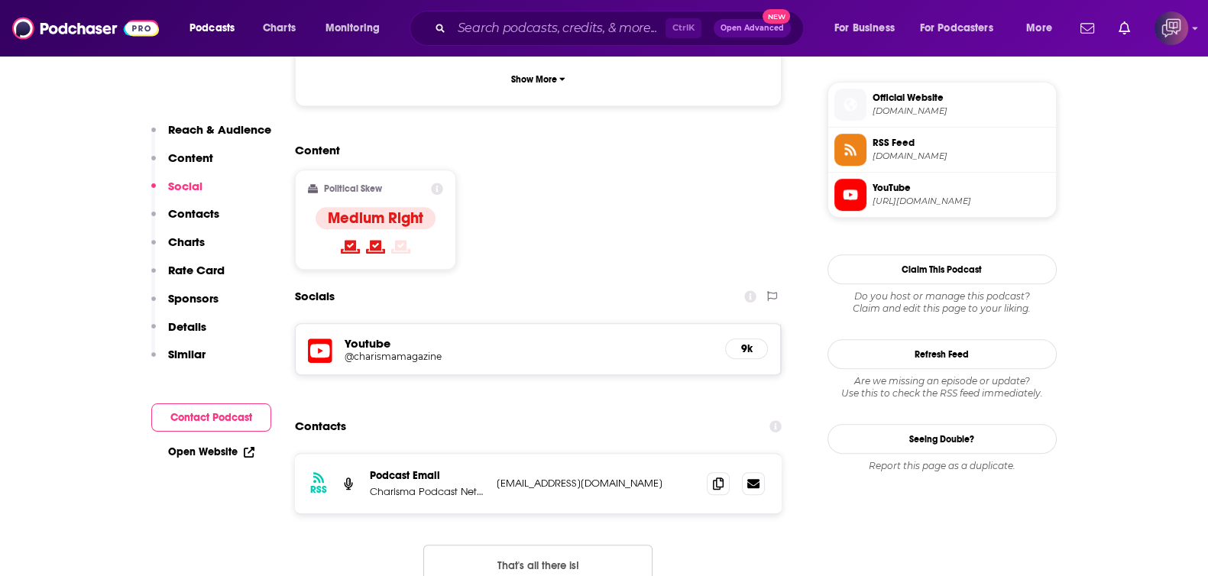
scroll to position [1241, 0]
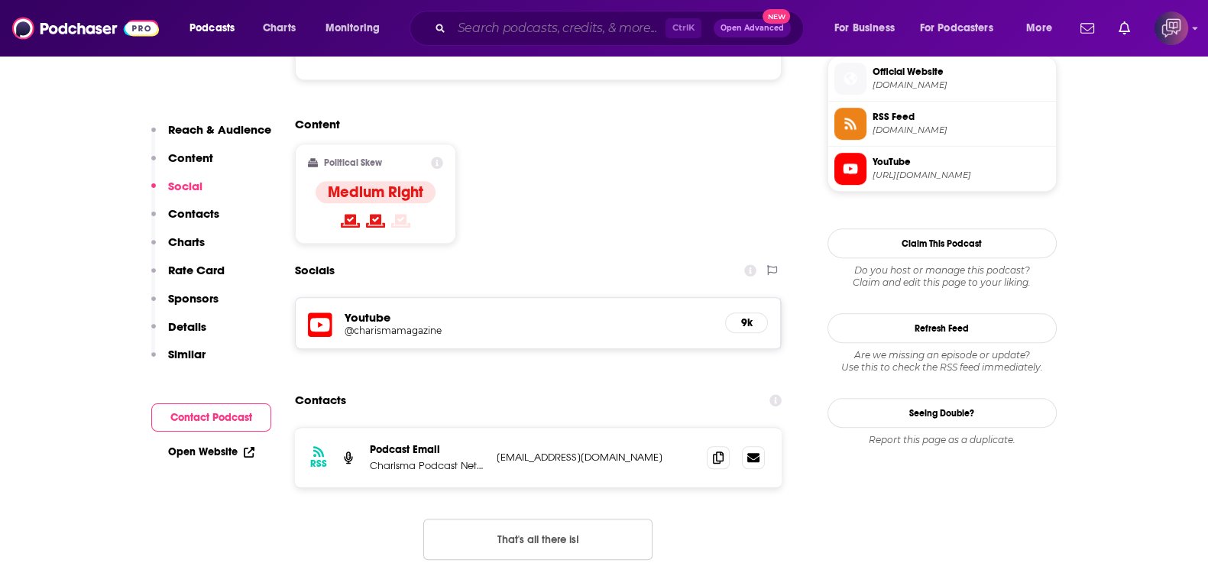
click at [550, 27] on input "Search podcasts, credits, & more..." at bounding box center [559, 28] width 214 height 24
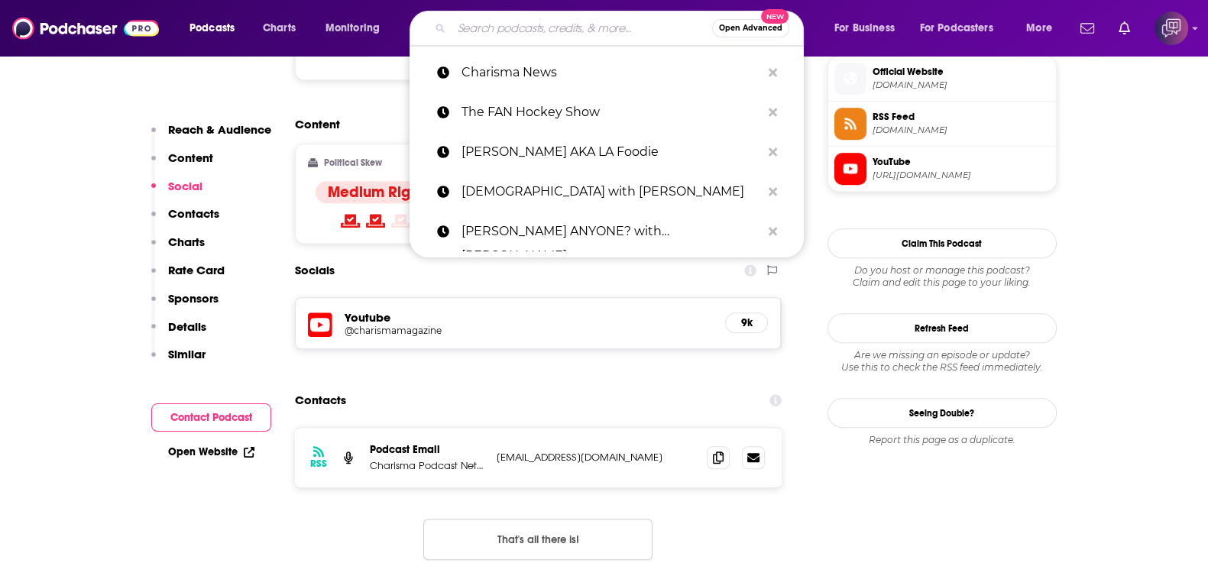
paste input "[PERSON_NAME] Pro Wrestling Post-shows"
type input "[PERSON_NAME] Pro Wrestling Post-shows"
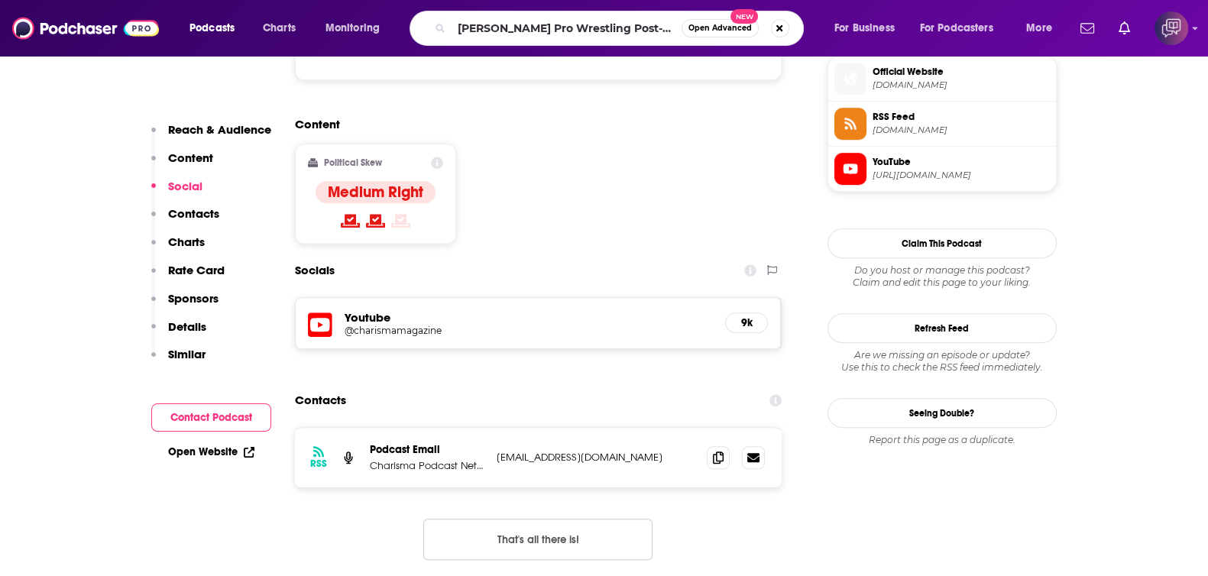
click at [708, 28] on span "Open Advanced" at bounding box center [719, 28] width 63 height 8
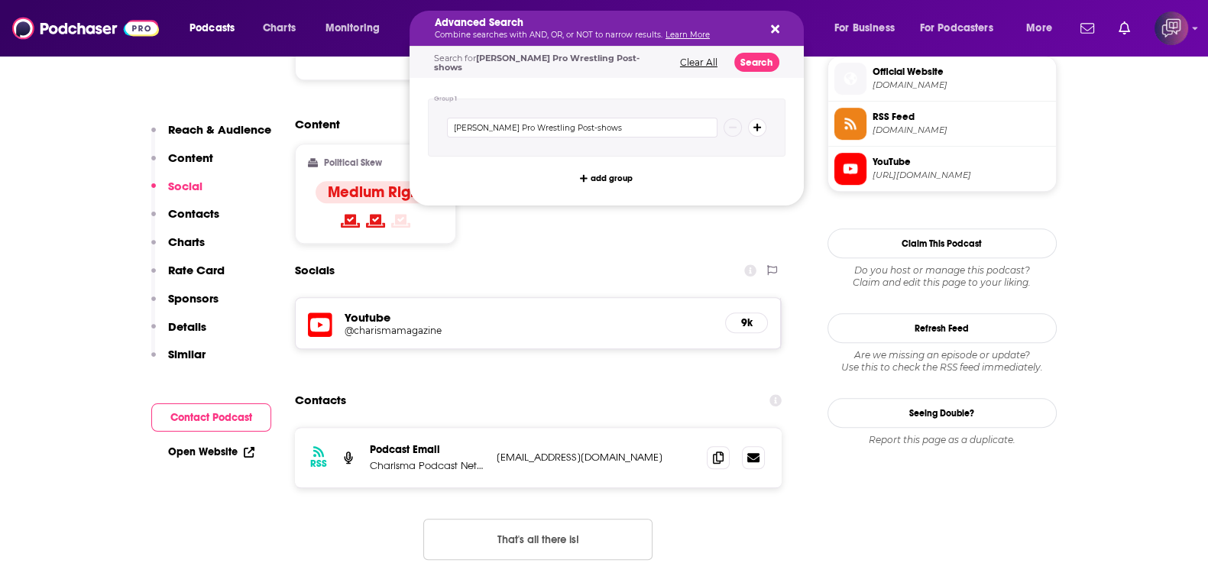
click at [753, 72] on div "Search for Wade Keller Pro Wrestling Post-shows Clear All Search" at bounding box center [607, 62] width 394 height 31
click at [764, 58] on button "Search" at bounding box center [756, 62] width 45 height 19
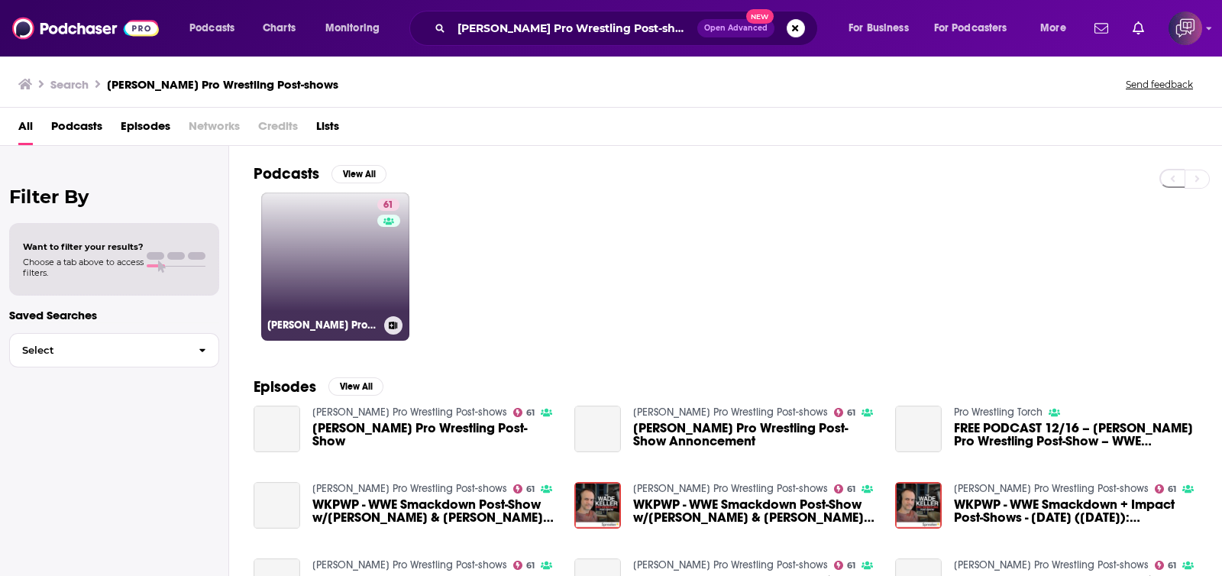
click at [338, 305] on link "61 Wade Keller Pro Wrestling Post-shows" at bounding box center [335, 267] width 148 height 148
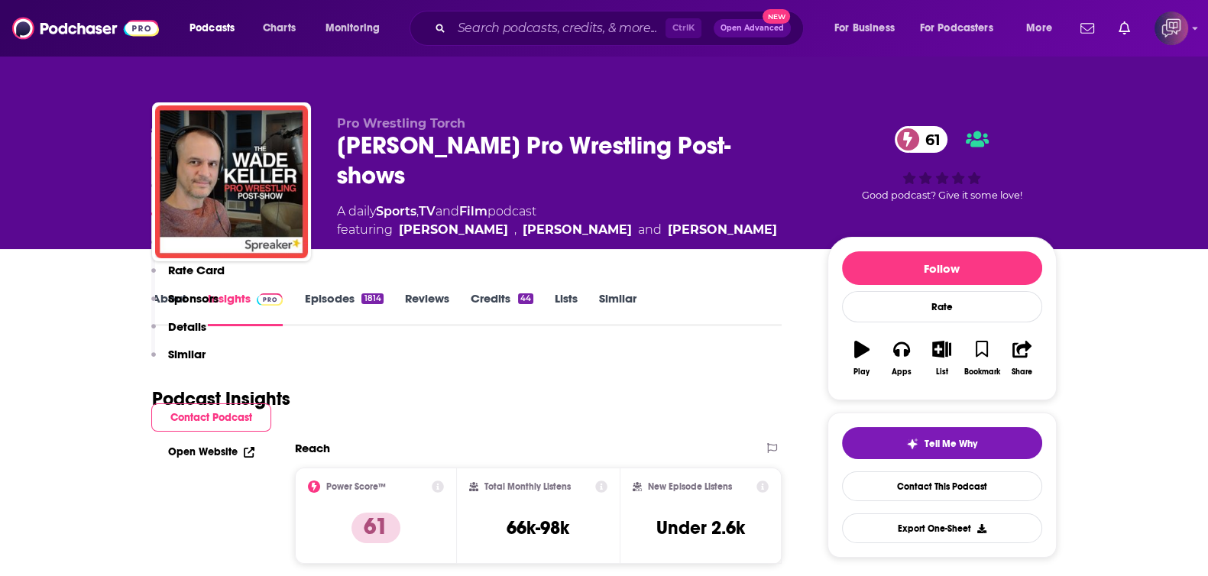
scroll to position [1336, 0]
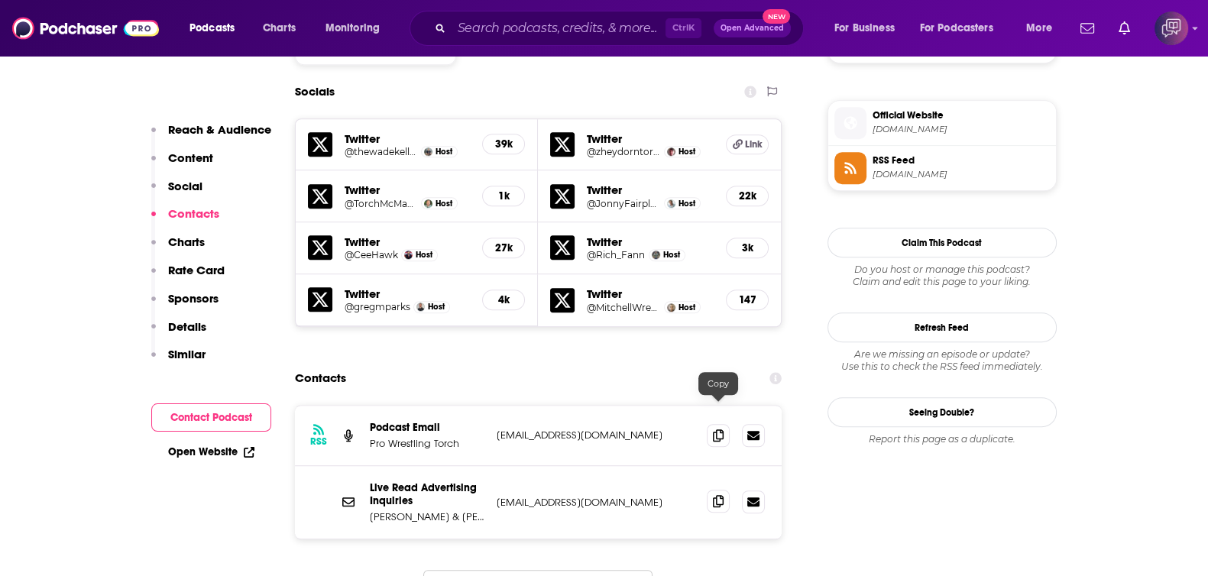
click at [718, 495] on icon at bounding box center [718, 501] width 11 height 12
click at [577, 24] on input "Search podcasts, credits, & more..." at bounding box center [559, 28] width 214 height 24
paste input "What's Up Fool? Podcast"
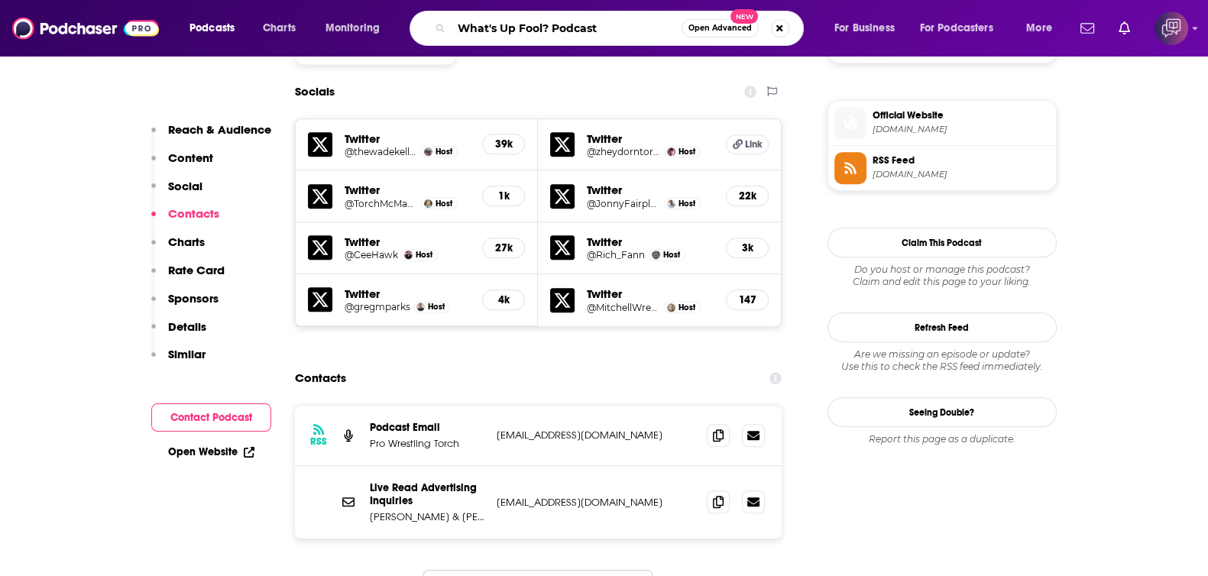
type input "What's Up Fool? Podcast"
click at [714, 33] on button "Open Advanced New" at bounding box center [720, 28] width 77 height 18
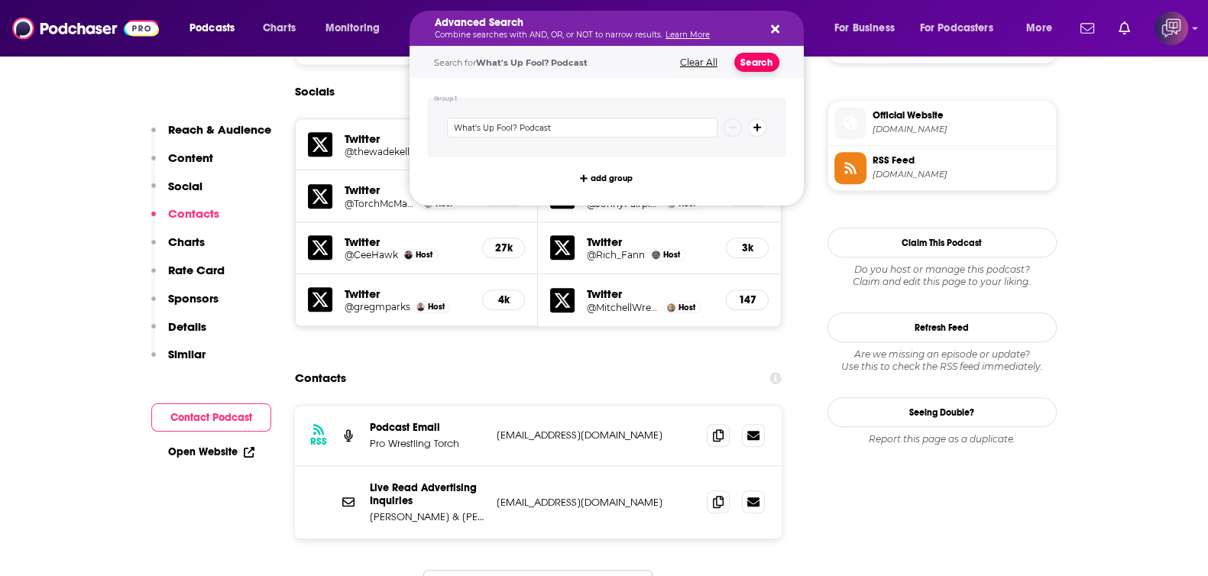
click at [762, 62] on button "Search" at bounding box center [756, 62] width 45 height 19
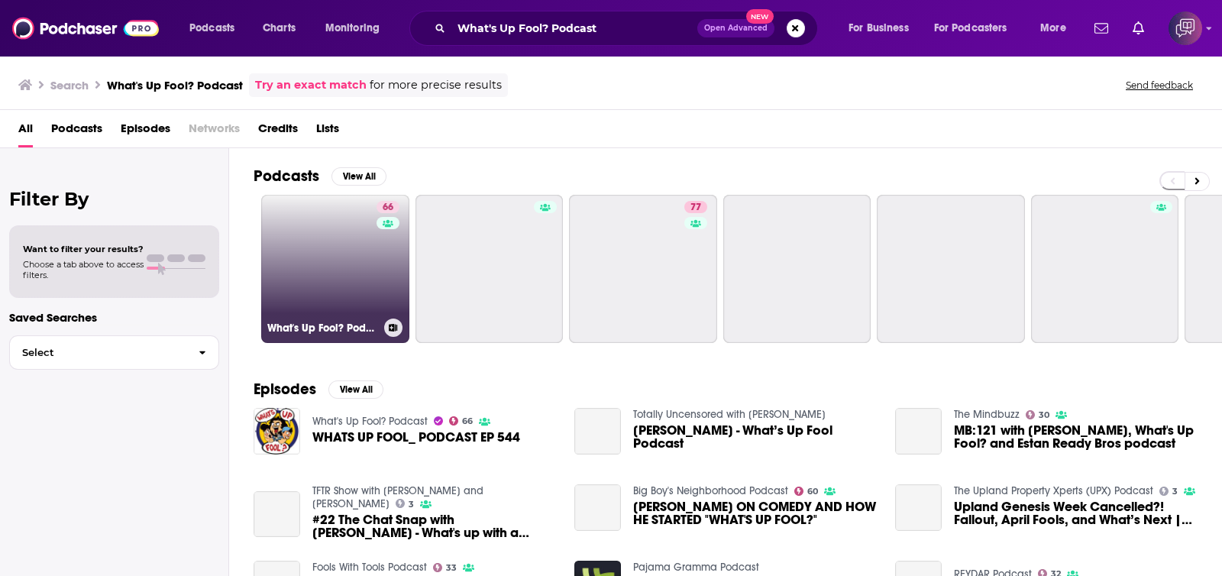
click at [331, 251] on link "66 What's Up Fool? Podcast" at bounding box center [335, 269] width 148 height 148
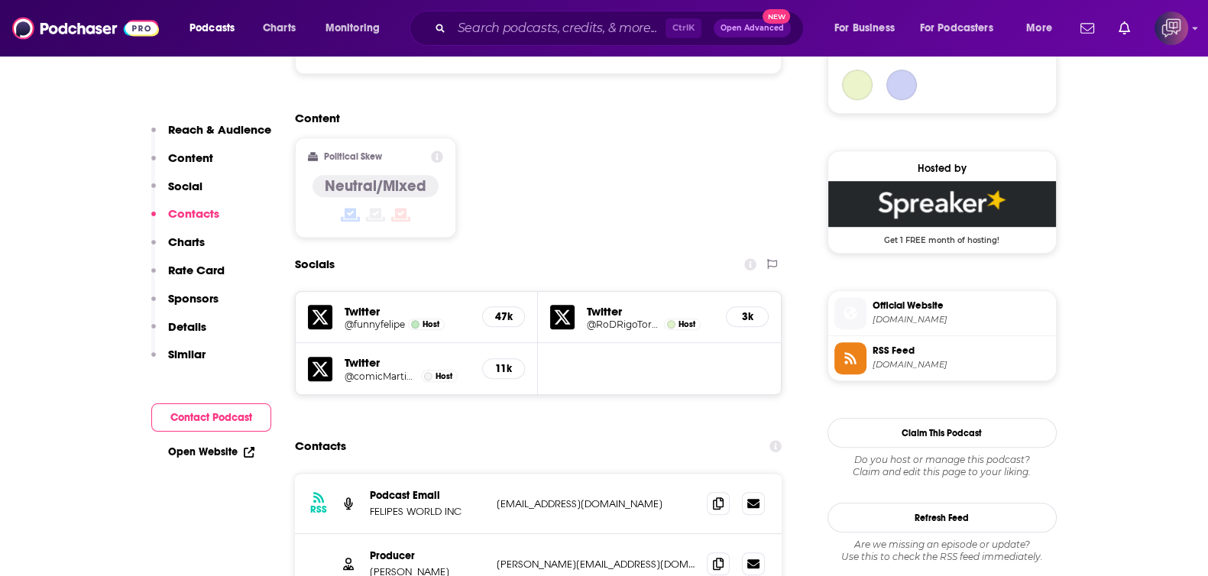
scroll to position [1241, 0]
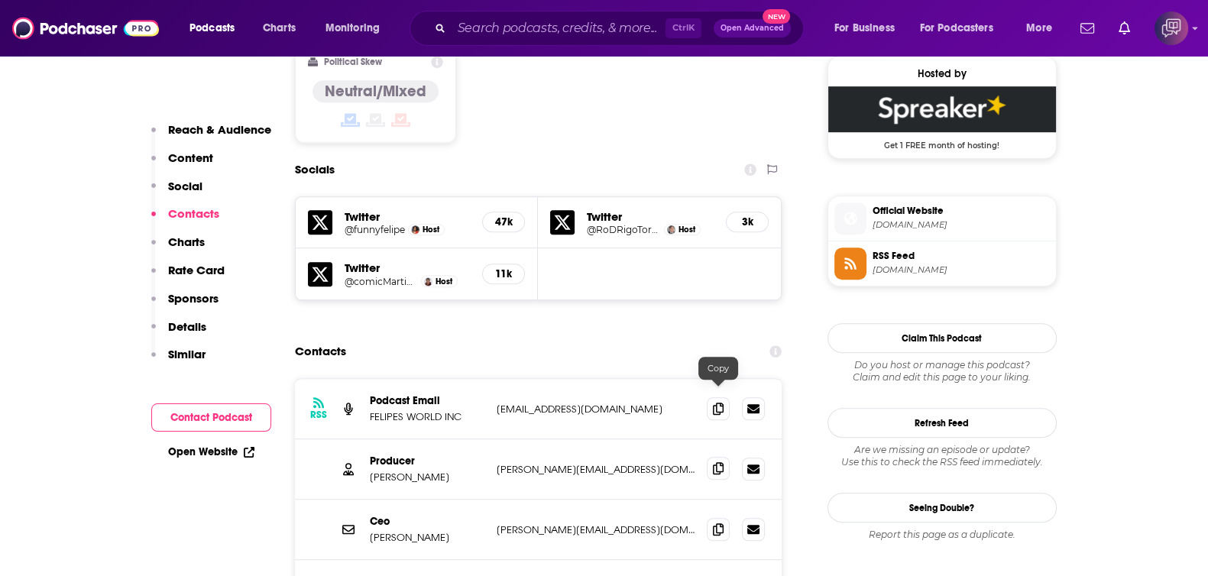
click at [724, 457] on span at bounding box center [718, 468] width 23 height 23
click at [714, 523] on icon at bounding box center [718, 529] width 11 height 12
click at [549, 44] on div "Ctrl K Open Advanced New" at bounding box center [607, 28] width 394 height 35
click at [584, 36] on input "Search podcasts, credits, & more..." at bounding box center [559, 28] width 214 height 24
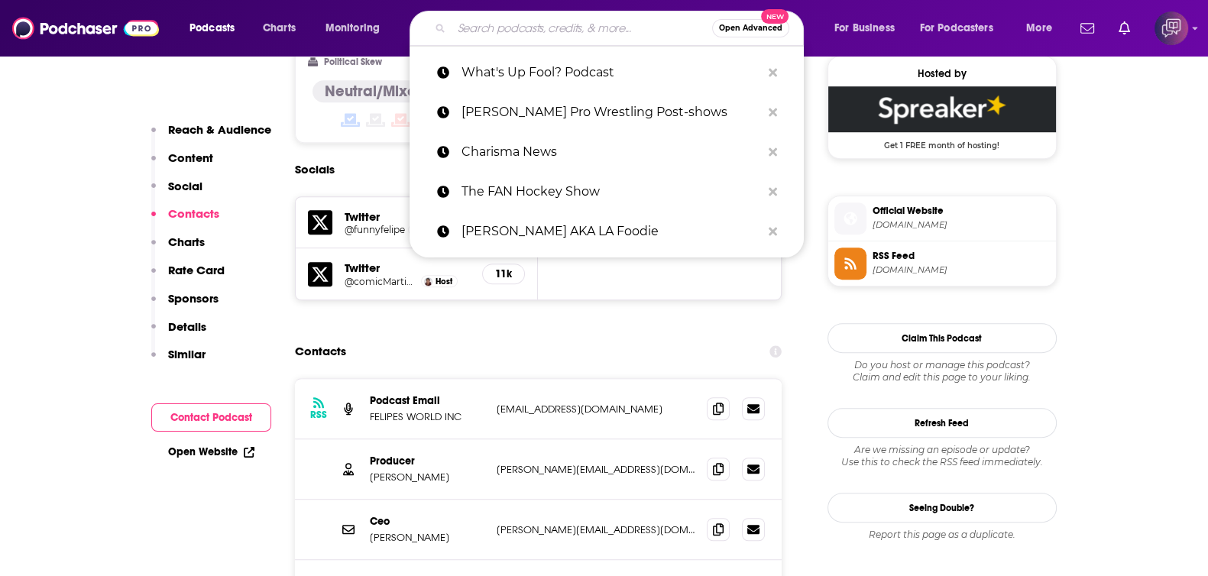
paste input "The [PERSON_NAME] Report"
type input "The [PERSON_NAME] Report"
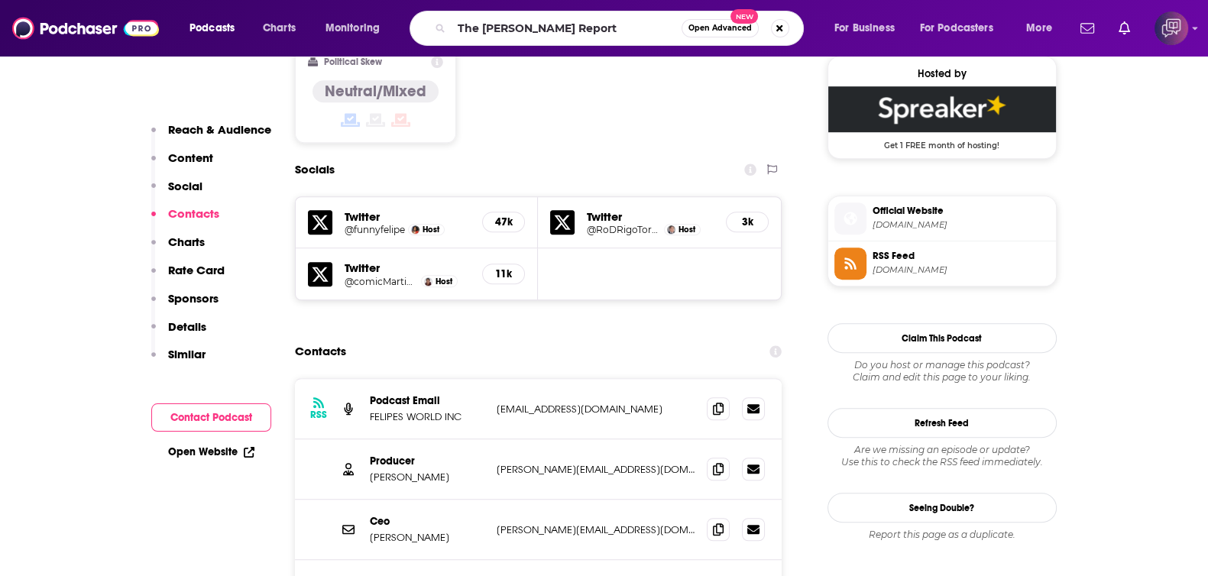
click at [733, 26] on span "Open Advanced" at bounding box center [719, 28] width 63 height 8
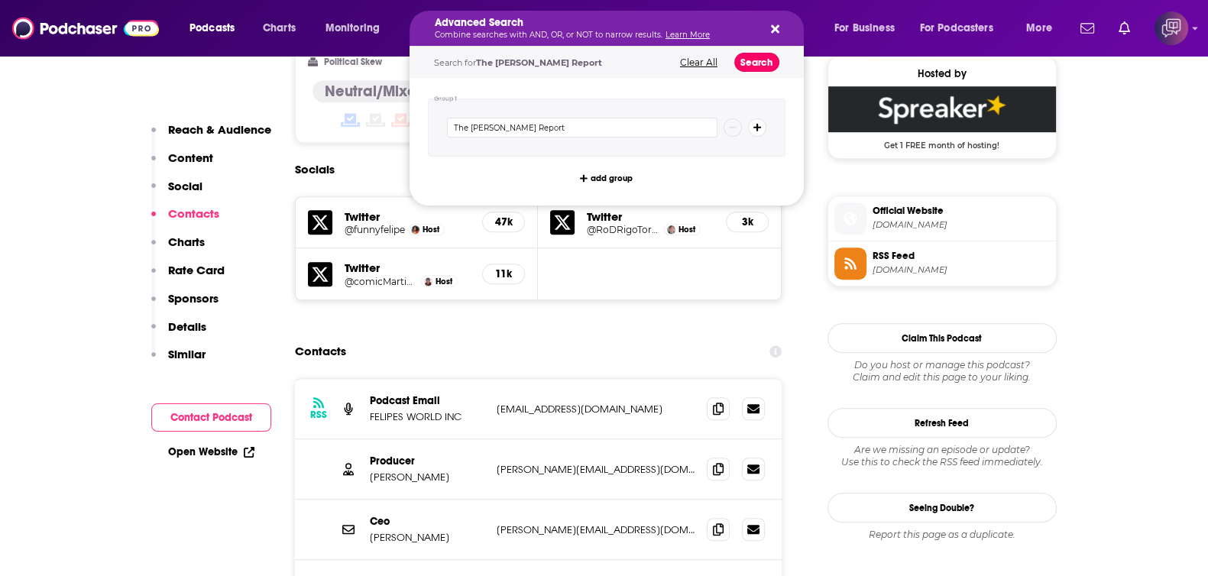
click at [770, 70] on button "Search" at bounding box center [756, 62] width 45 height 19
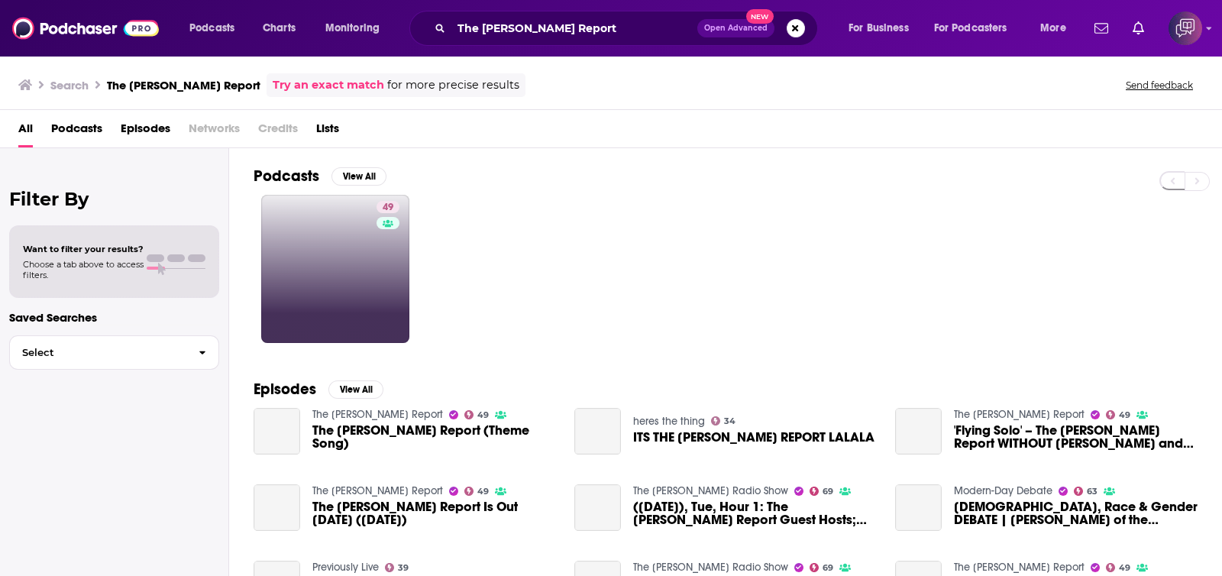
click at [384, 270] on div "49" at bounding box center [390, 269] width 27 height 136
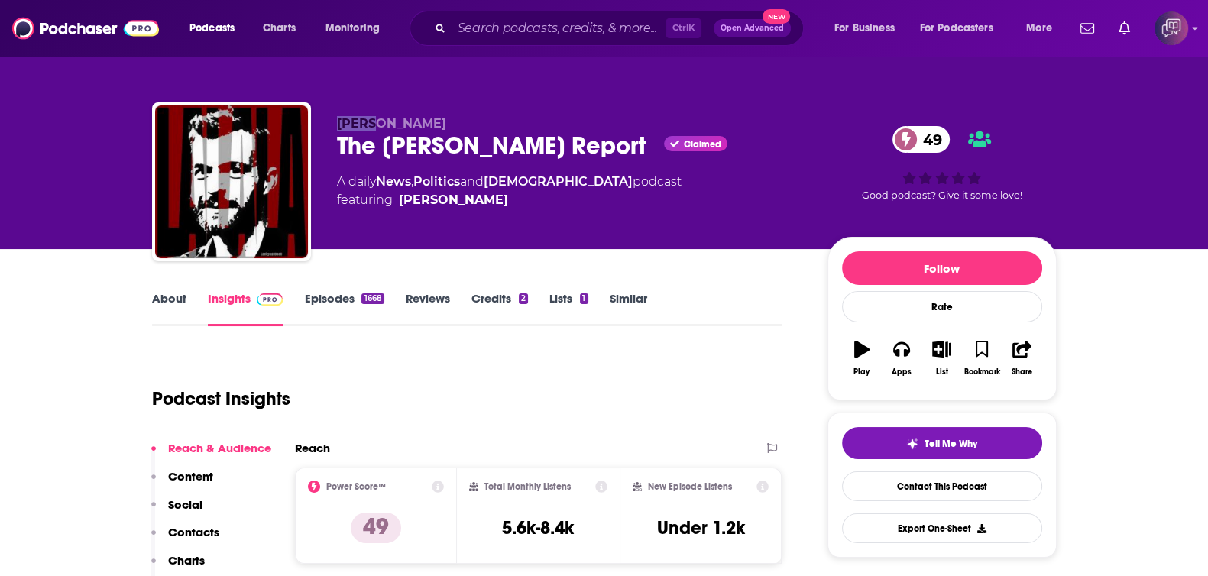
drag, startPoint x: 345, startPoint y: 125, endPoint x: 376, endPoint y: 125, distance: 31.3
click at [376, 125] on div "James Anton Hake The Hake Report Claimed 49 A daily News , Politics and Christi…" at bounding box center [604, 184] width 905 height 165
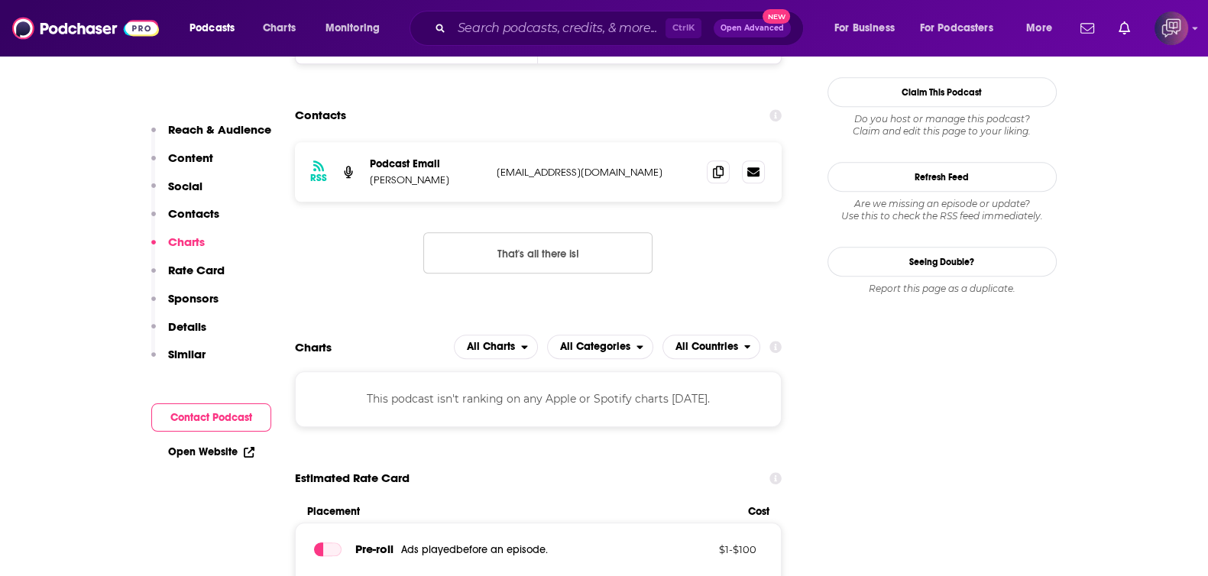
scroll to position [1336, 0]
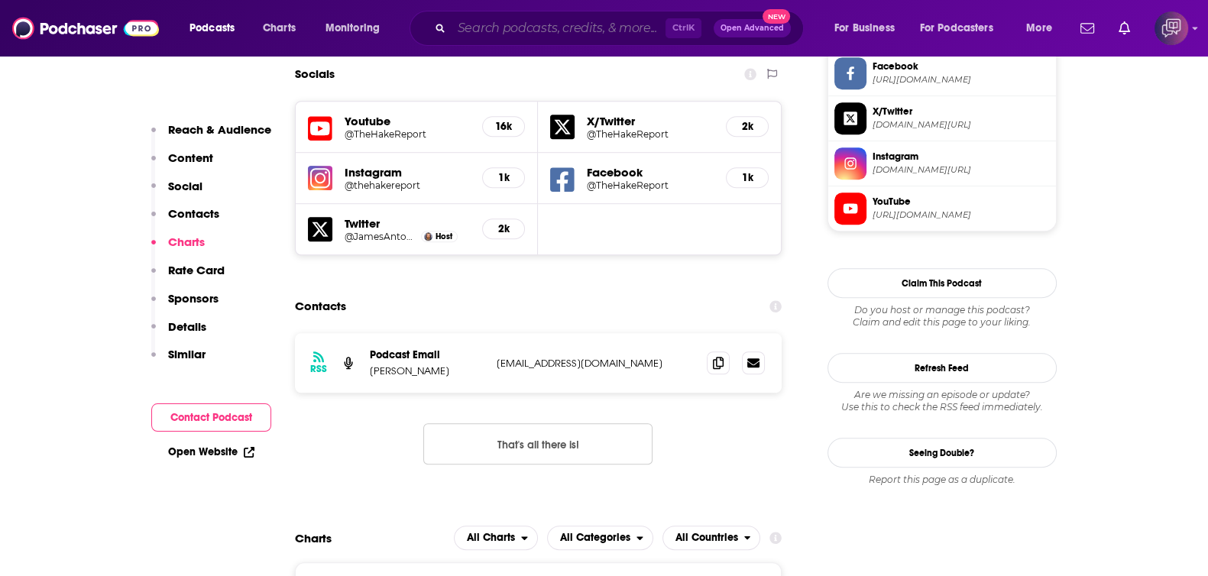
click at [552, 21] on input "Search podcasts, credits, & more..." at bounding box center [559, 28] width 214 height 24
paste input "Penn's [DATE] School"
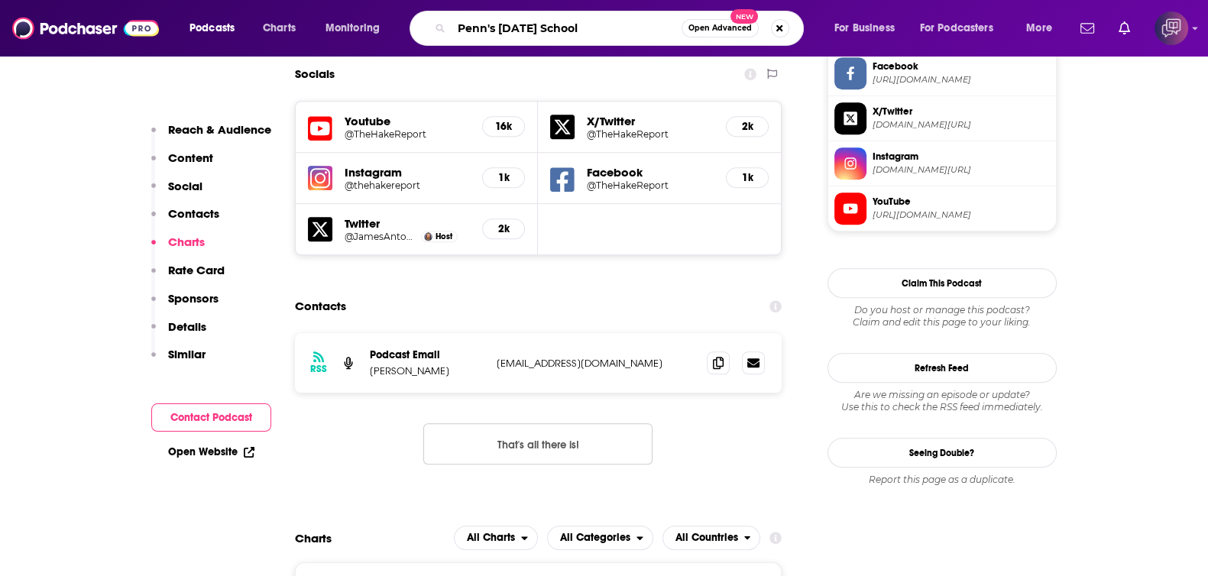
type input "Penn's [DATE] School"
click at [709, 24] on span "Open Advanced" at bounding box center [719, 28] width 63 height 8
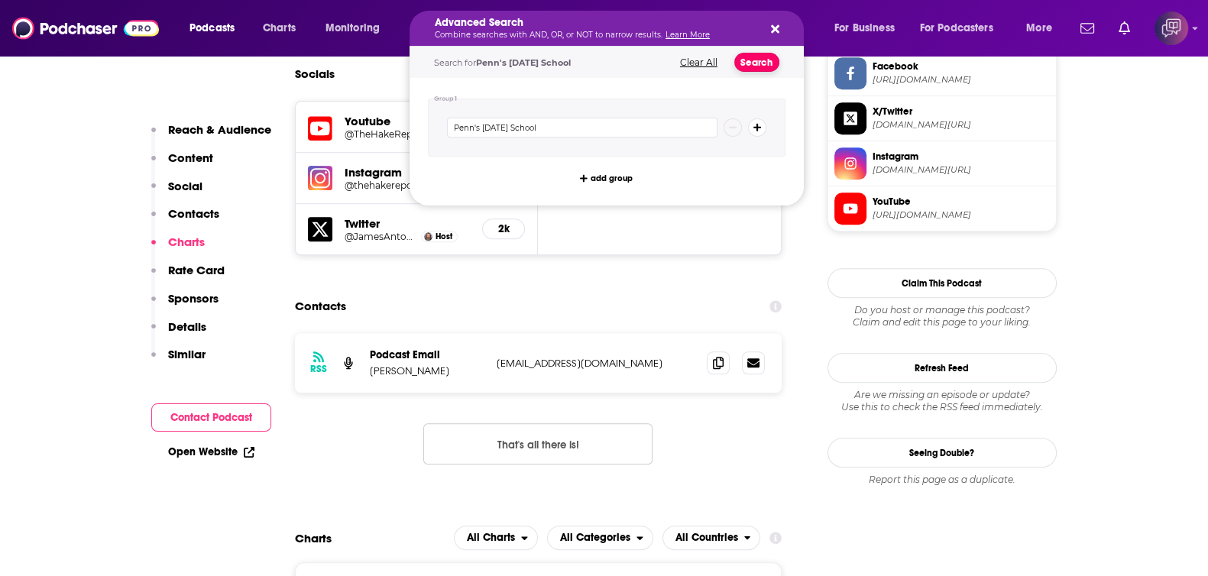
click at [763, 64] on button "Search" at bounding box center [756, 62] width 45 height 19
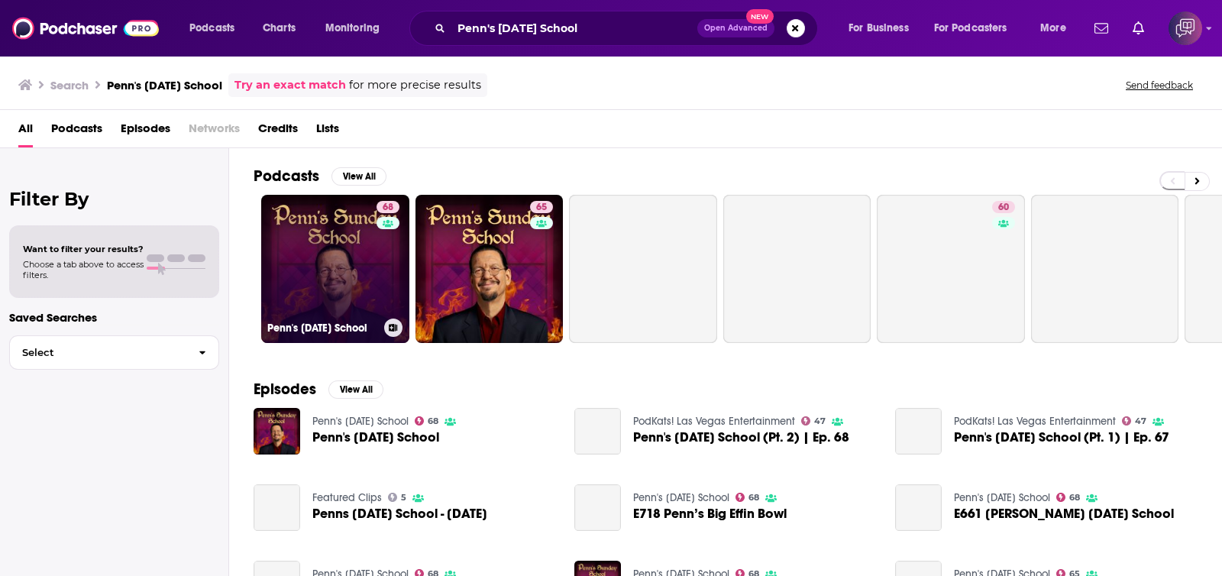
click at [361, 274] on link "68 Penn's [DATE] School" at bounding box center [335, 269] width 148 height 148
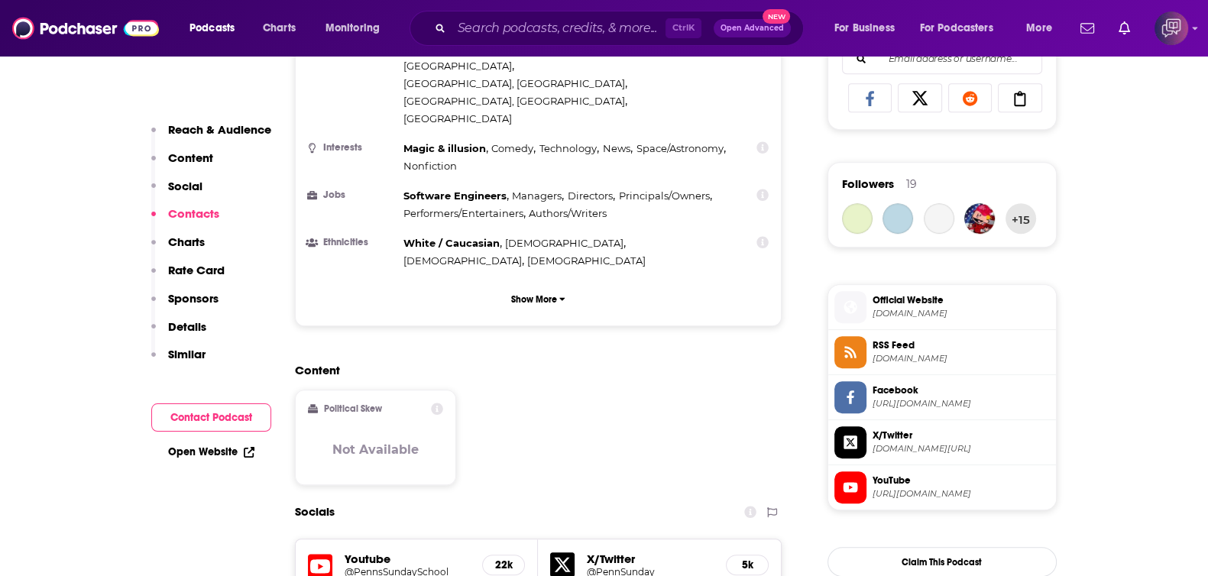
scroll to position [1432, 0]
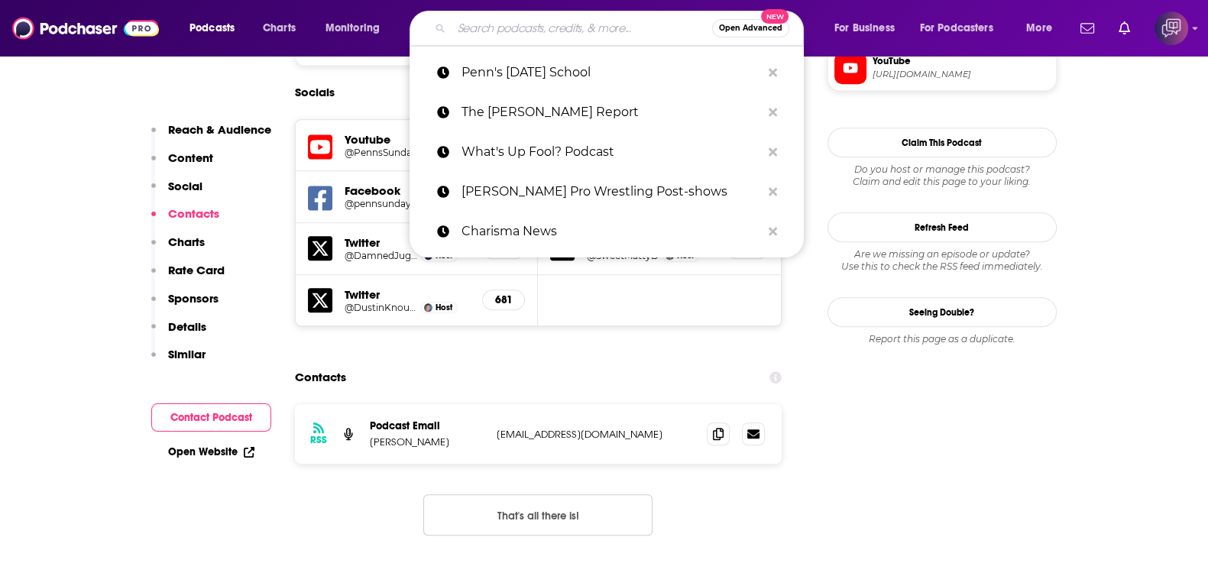
click at [601, 26] on input "Search podcasts, credits, & more..." at bounding box center [582, 28] width 261 height 24
paste input "Courtroom Confidential"
type input "Courtroom Confidential"
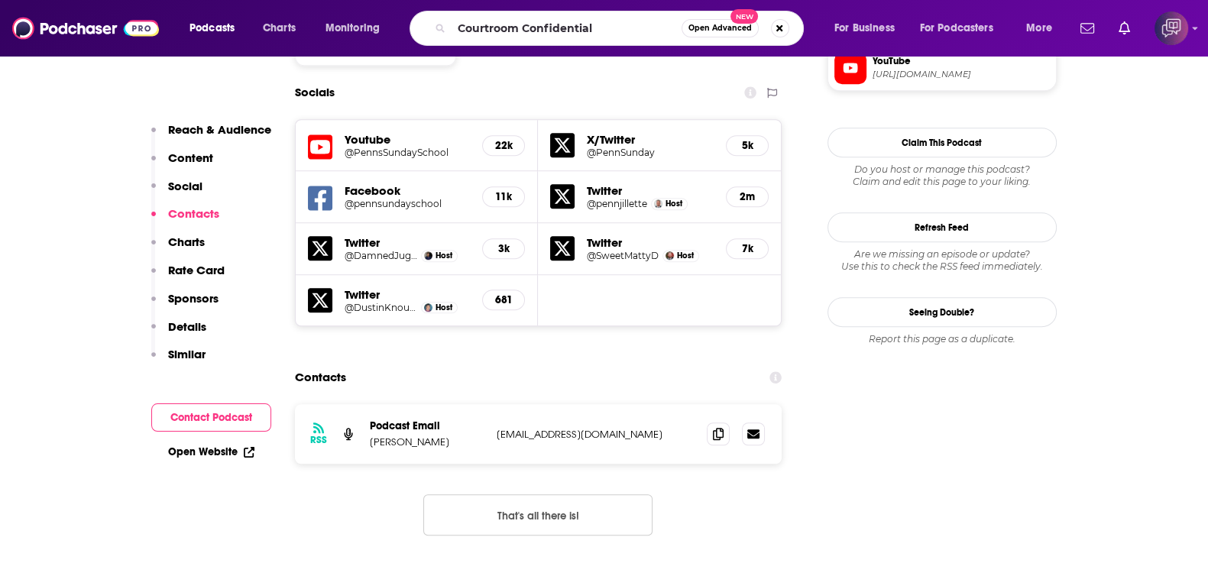
click at [712, 32] on span "Open Advanced" at bounding box center [719, 28] width 63 height 8
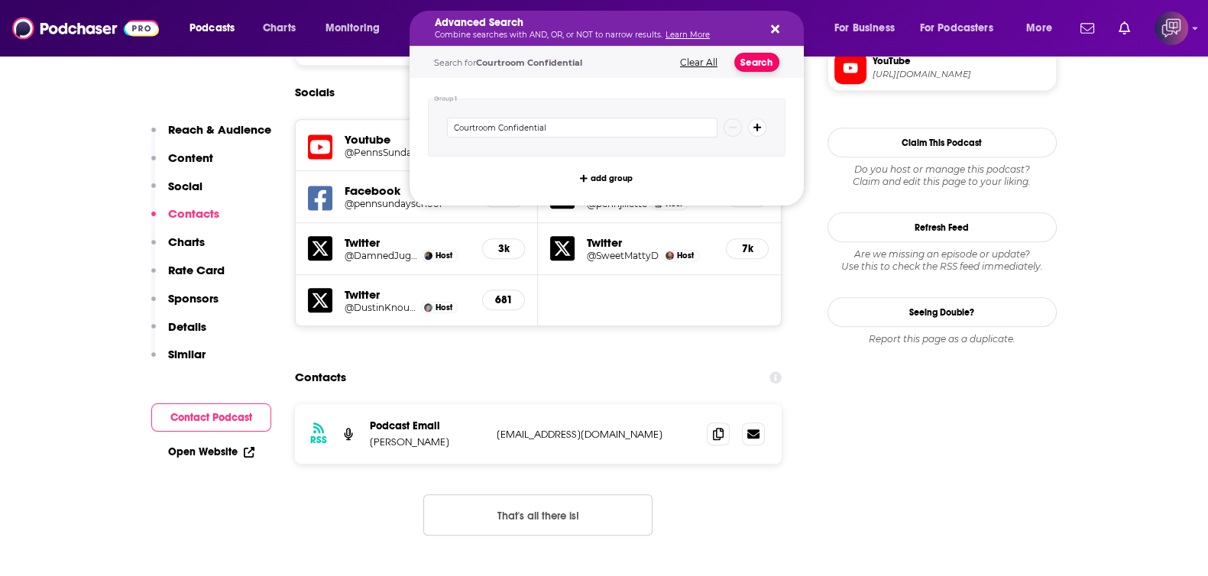
click at [759, 70] on button "Search" at bounding box center [756, 62] width 45 height 19
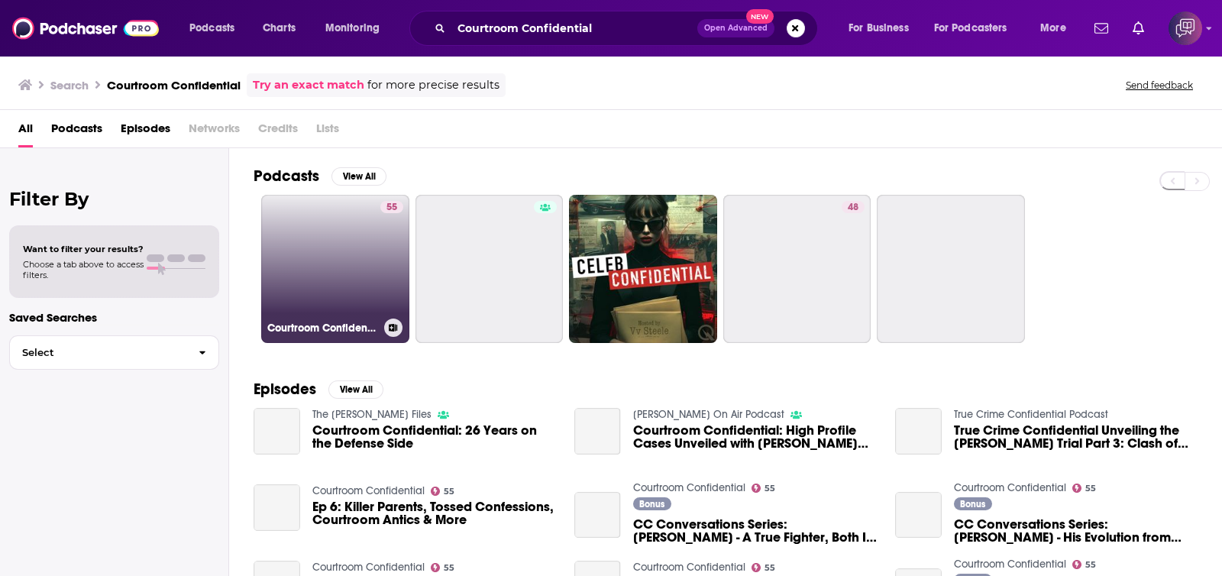
click at [293, 289] on link "55 Courtroom Confidential" at bounding box center [335, 269] width 148 height 148
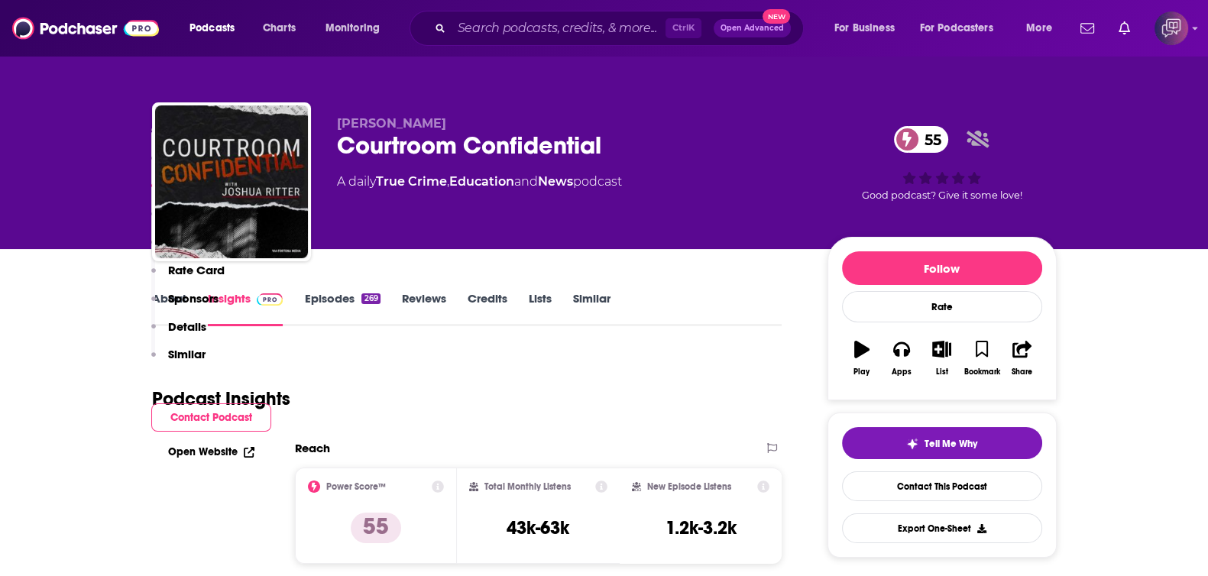
scroll to position [1432, 0]
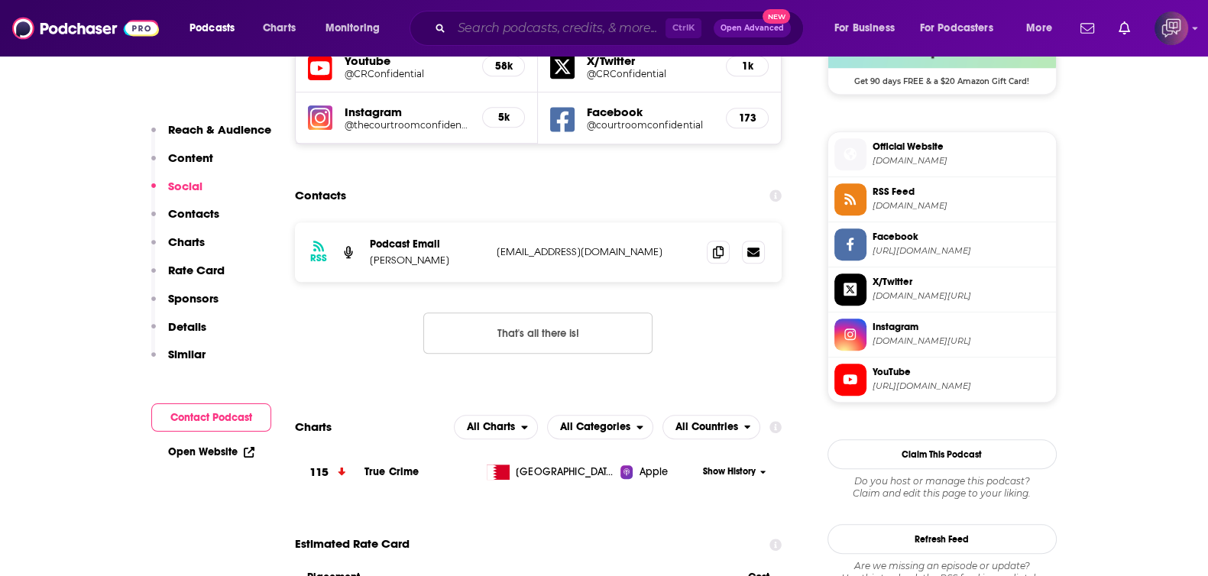
click at [579, 28] on input "Search podcasts, credits, & more..." at bounding box center [559, 28] width 214 height 24
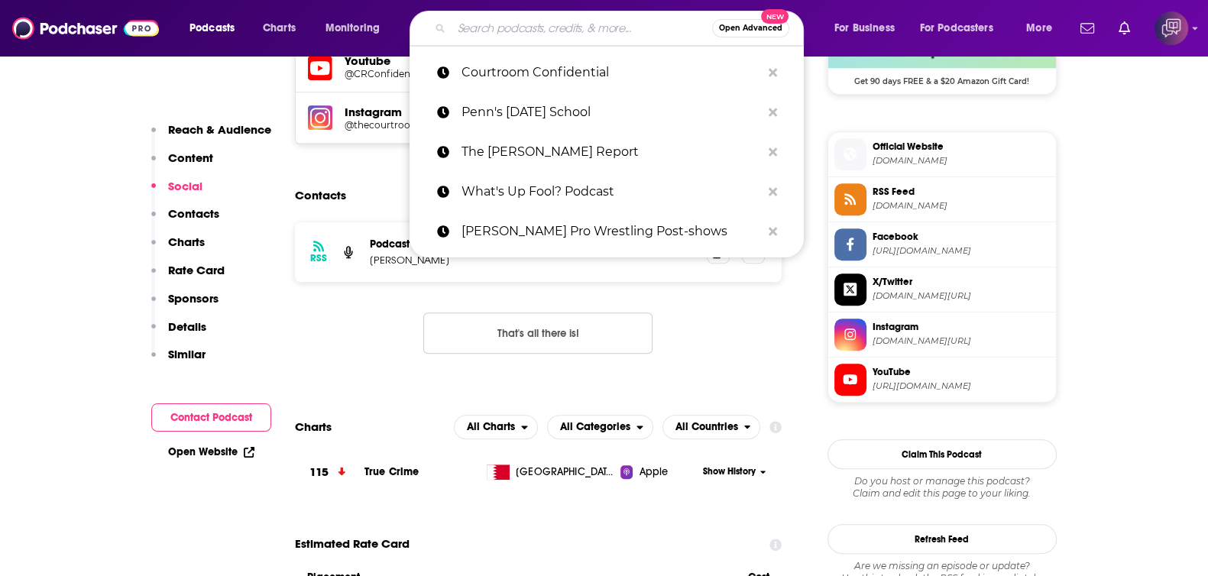
paste input "WorkCompAcademy | Weekly News"
type input "WorkCompAcademy | Weekly News"
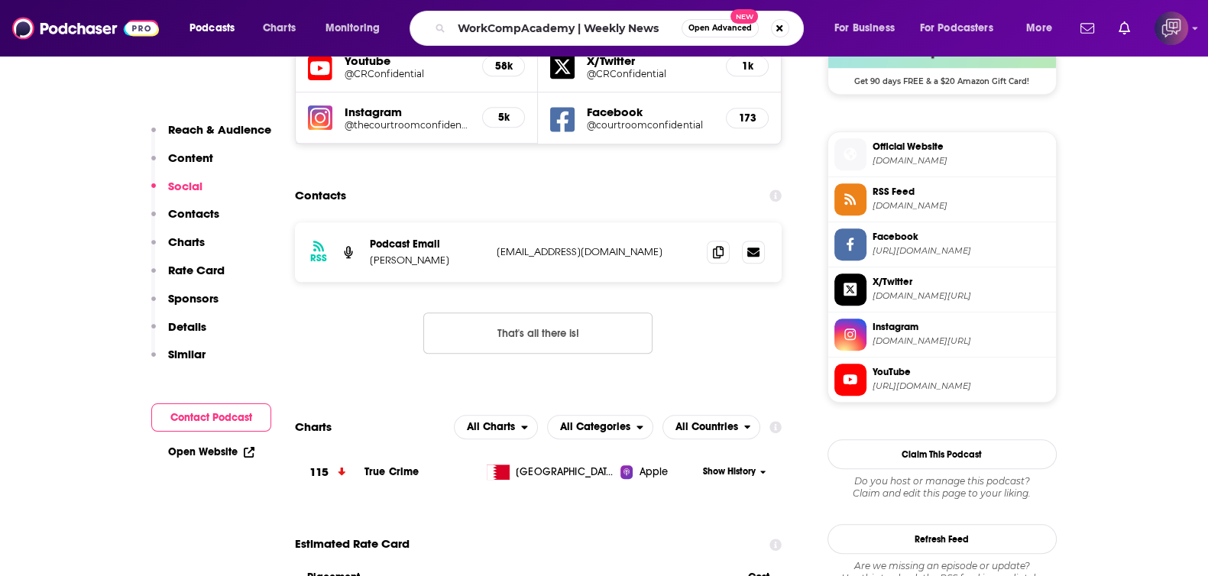
click at [707, 33] on button "Open Advanced New" at bounding box center [720, 28] width 77 height 18
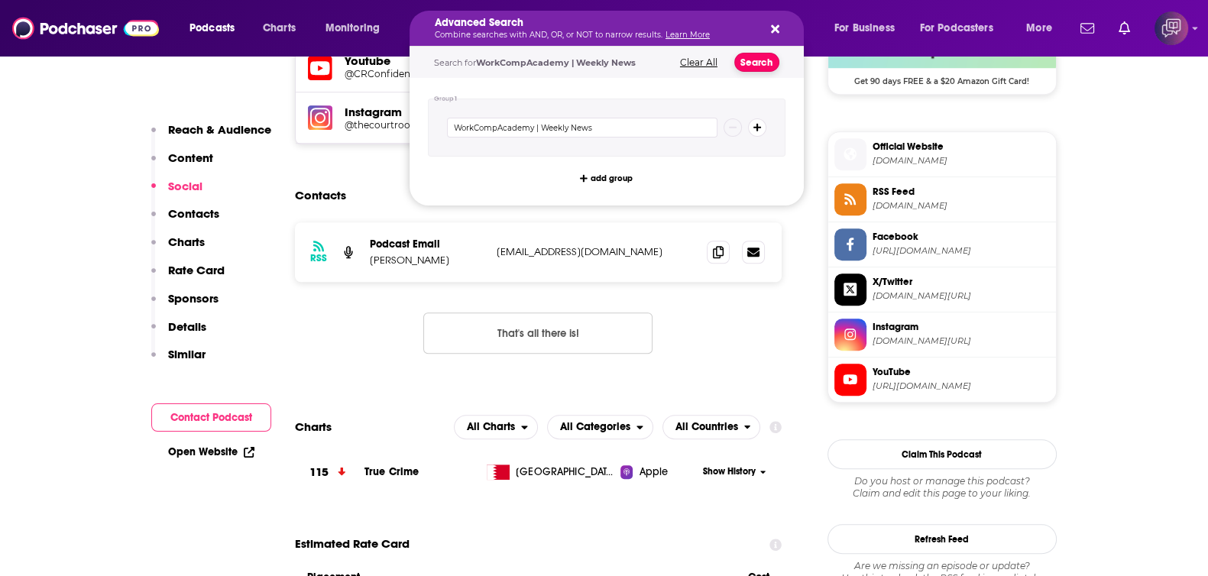
click at [756, 58] on button "Search" at bounding box center [756, 62] width 45 height 19
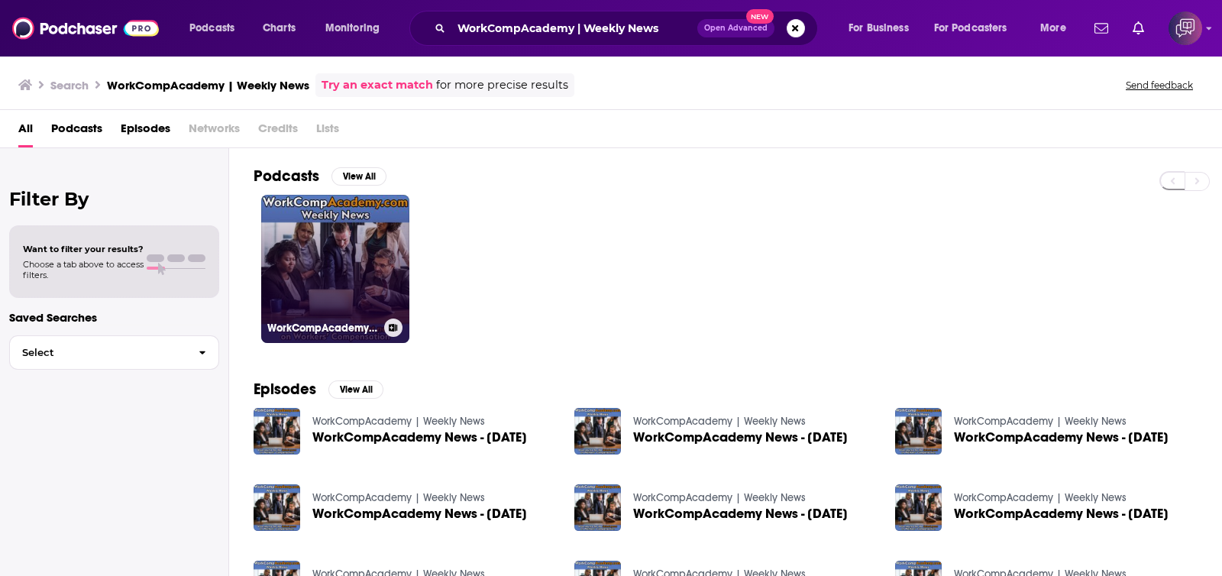
click at [377, 250] on link "WorkCompAcademy | Weekly News" at bounding box center [335, 269] width 148 height 148
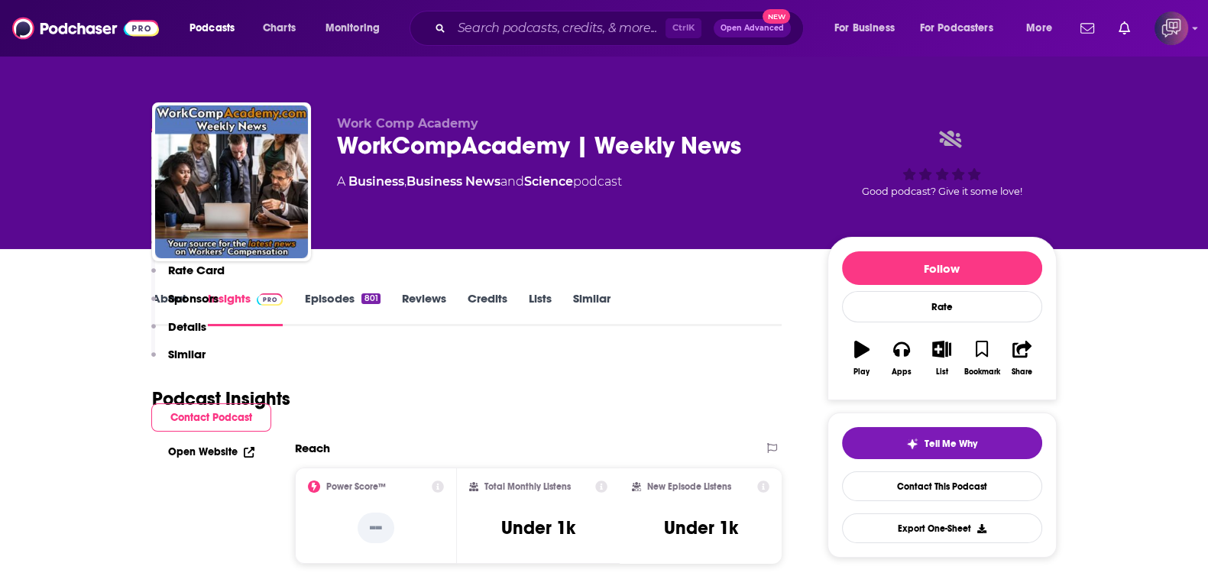
scroll to position [1051, 0]
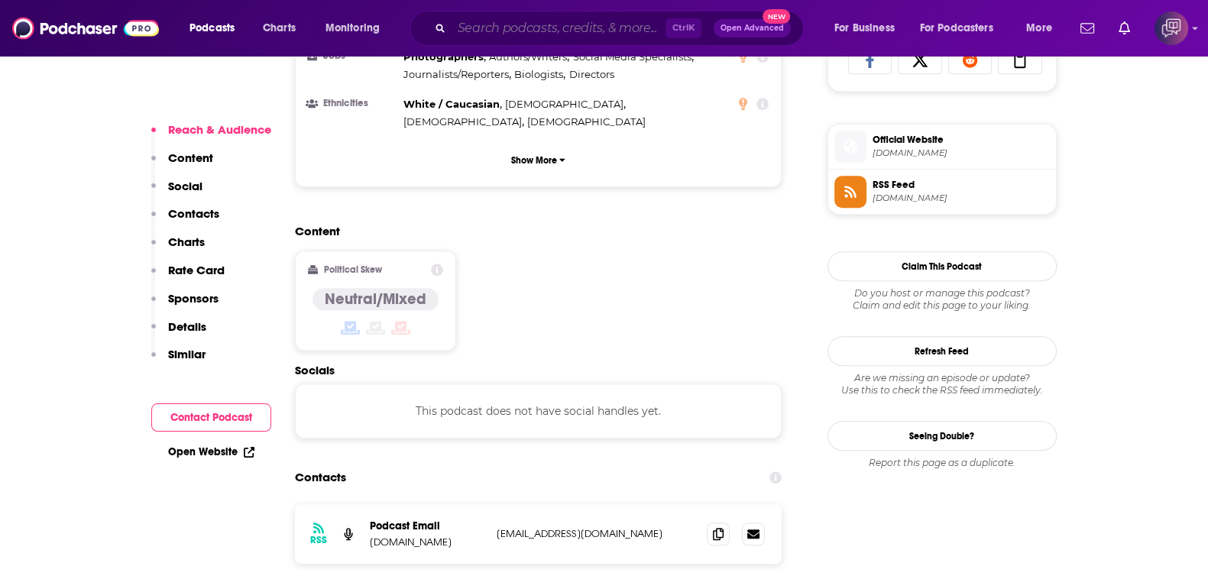
click at [548, 25] on input "Search podcasts, credits, & more..." at bounding box center [559, 28] width 214 height 24
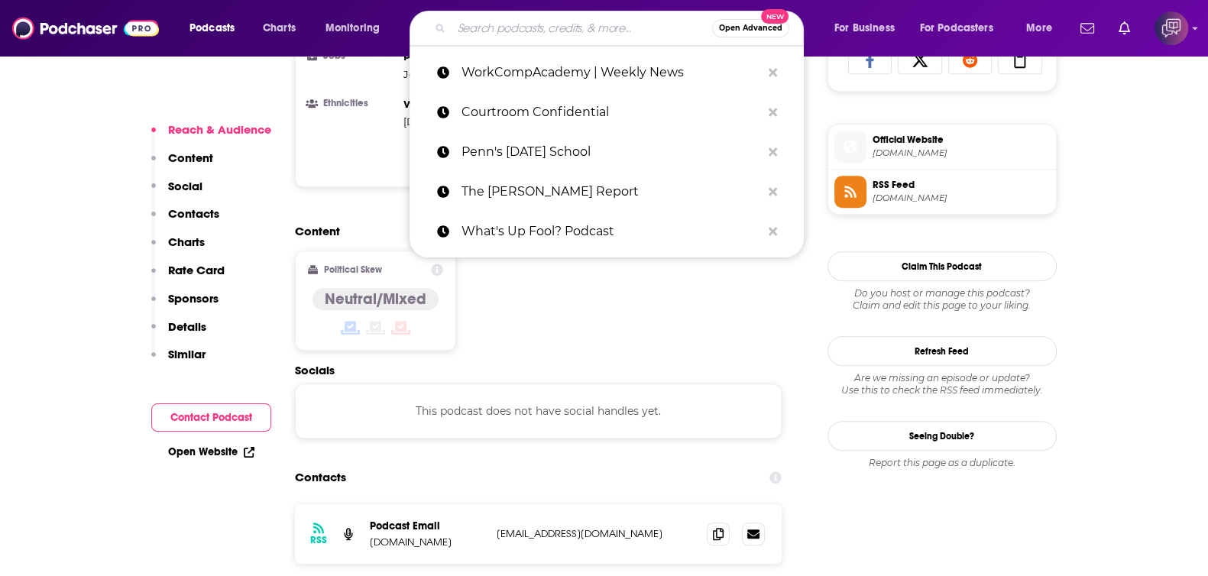
paste input "SoCal Restaurant Show"
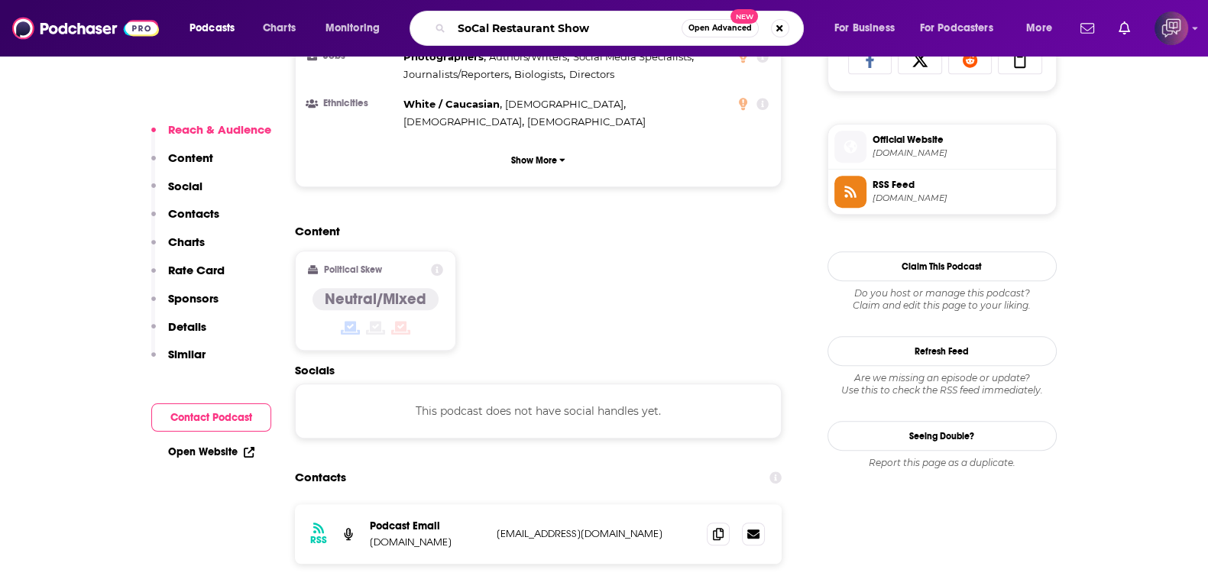
type input "SoCal Restaurant Show"
click at [738, 24] on span "Open Advanced" at bounding box center [719, 28] width 63 height 8
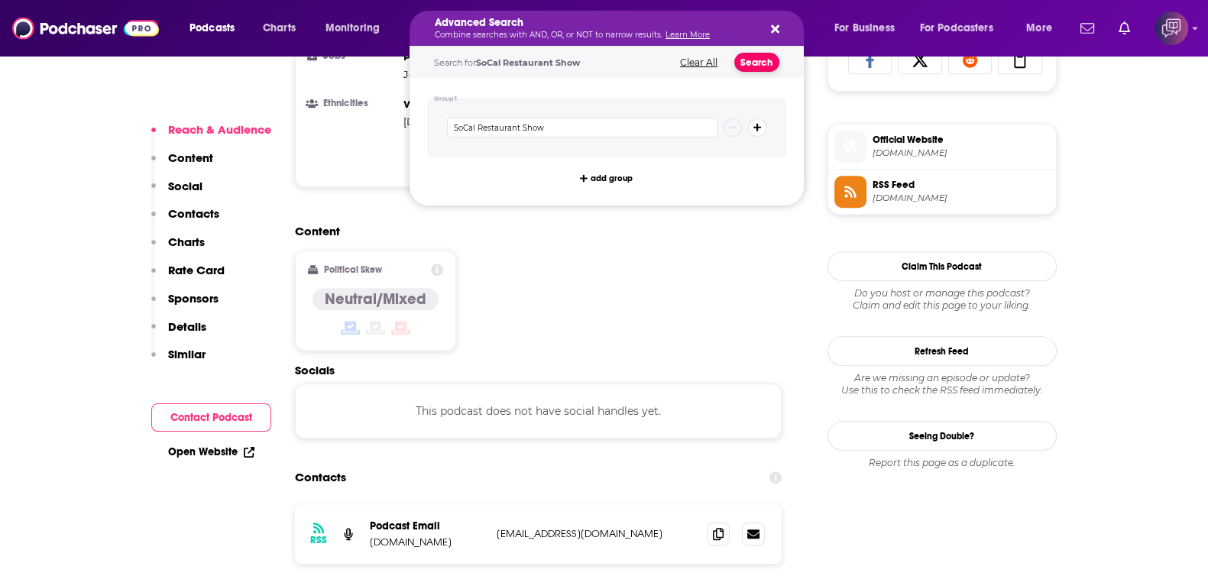
click at [761, 66] on button "Search" at bounding box center [756, 62] width 45 height 19
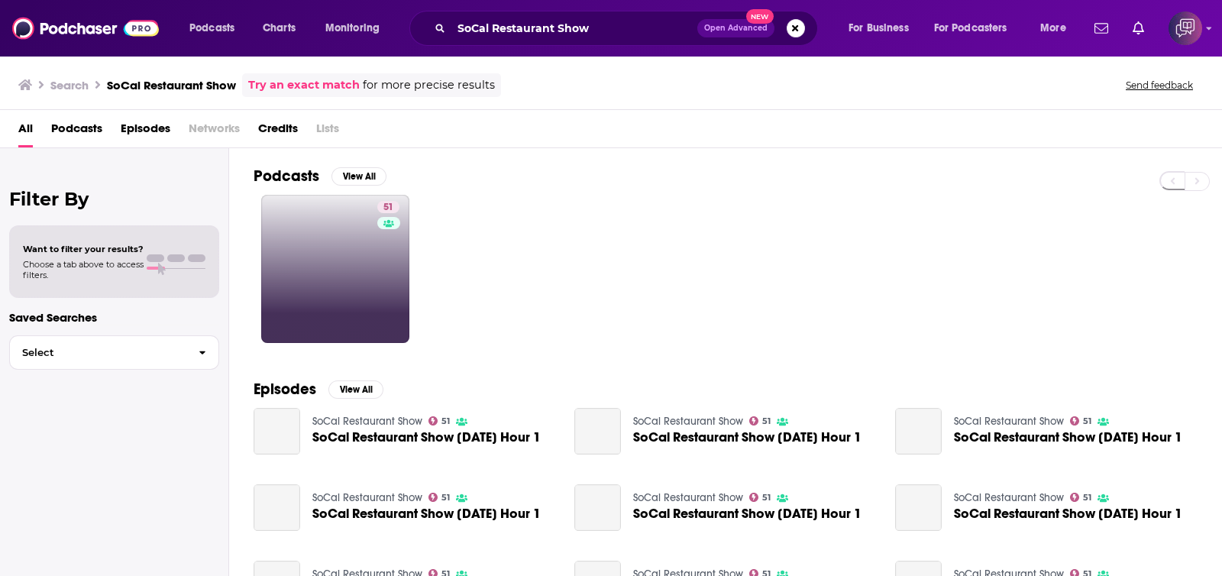
click at [340, 273] on link "51" at bounding box center [335, 269] width 148 height 148
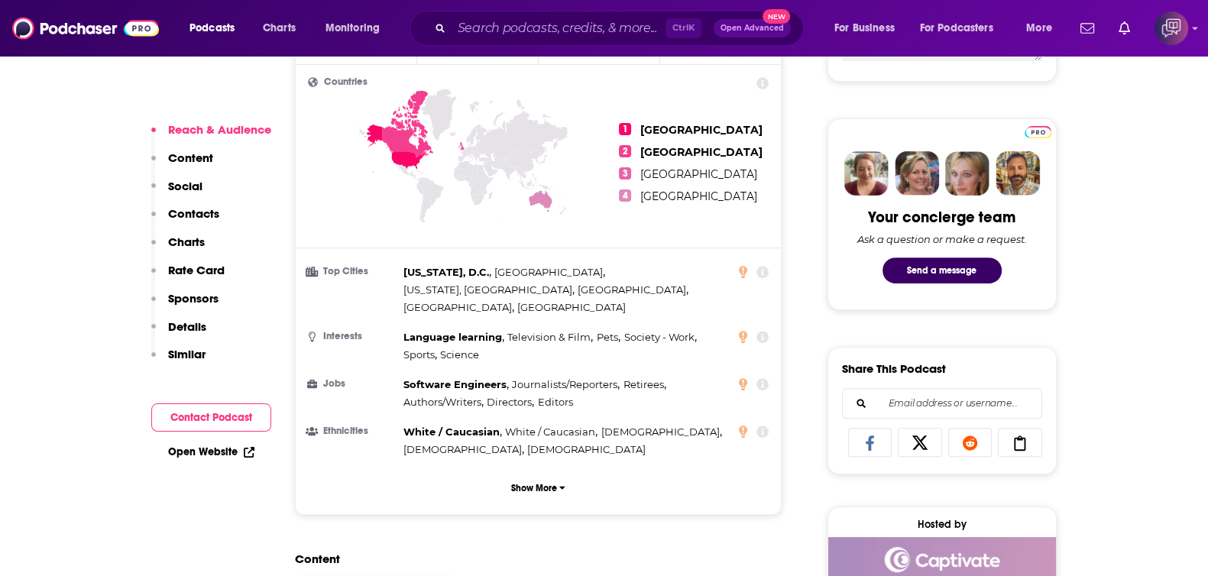
scroll to position [1146, 0]
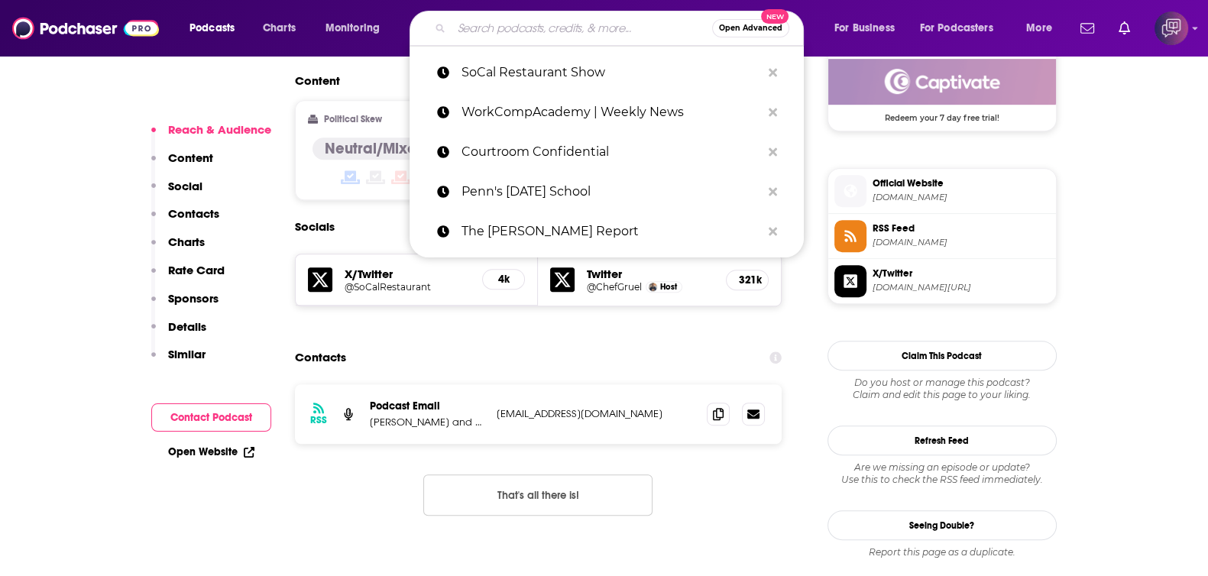
click at [546, 22] on input "Search podcasts, credits, & more..." at bounding box center [582, 28] width 261 height 24
paste input "Home Grown"
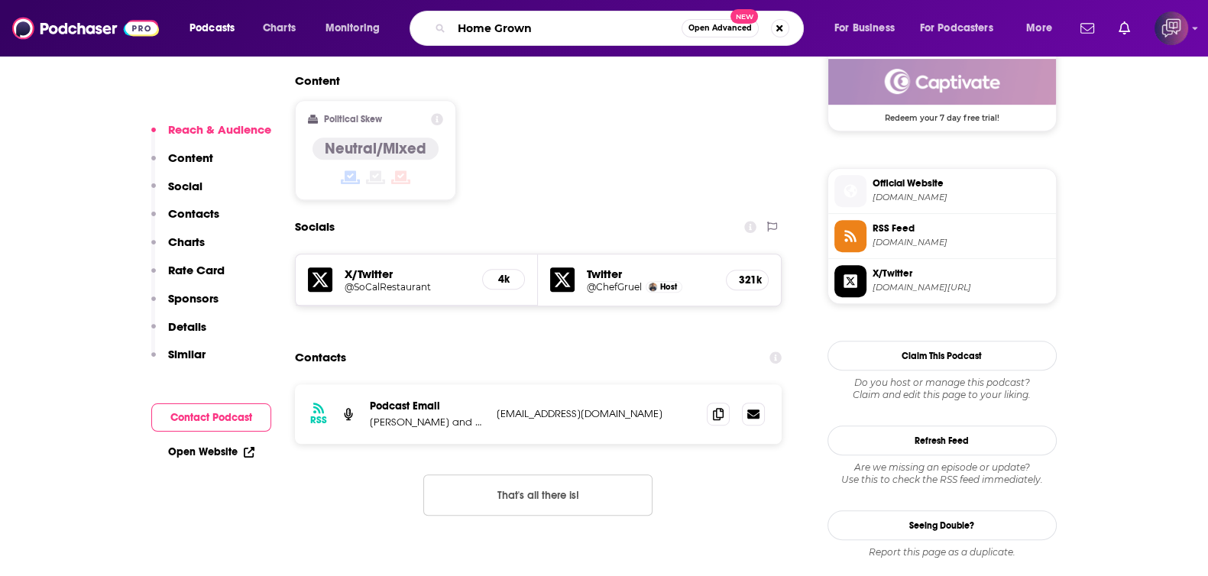
type input "Home Grown"
click at [719, 21] on button "Open Advanced New" at bounding box center [720, 28] width 77 height 18
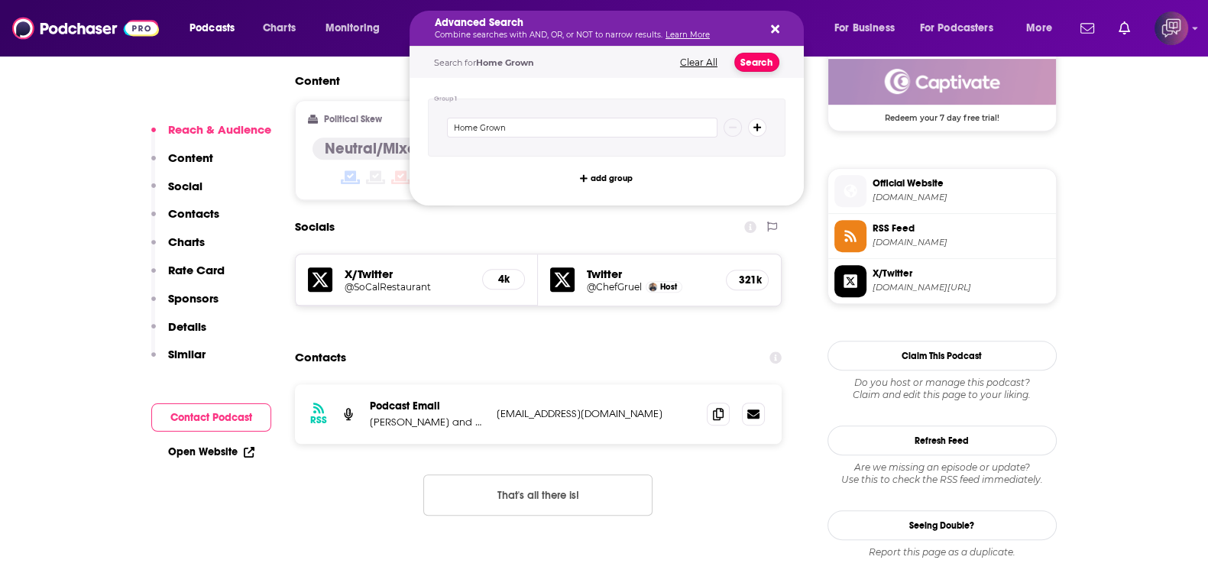
click at [754, 62] on button "Search" at bounding box center [756, 62] width 45 height 19
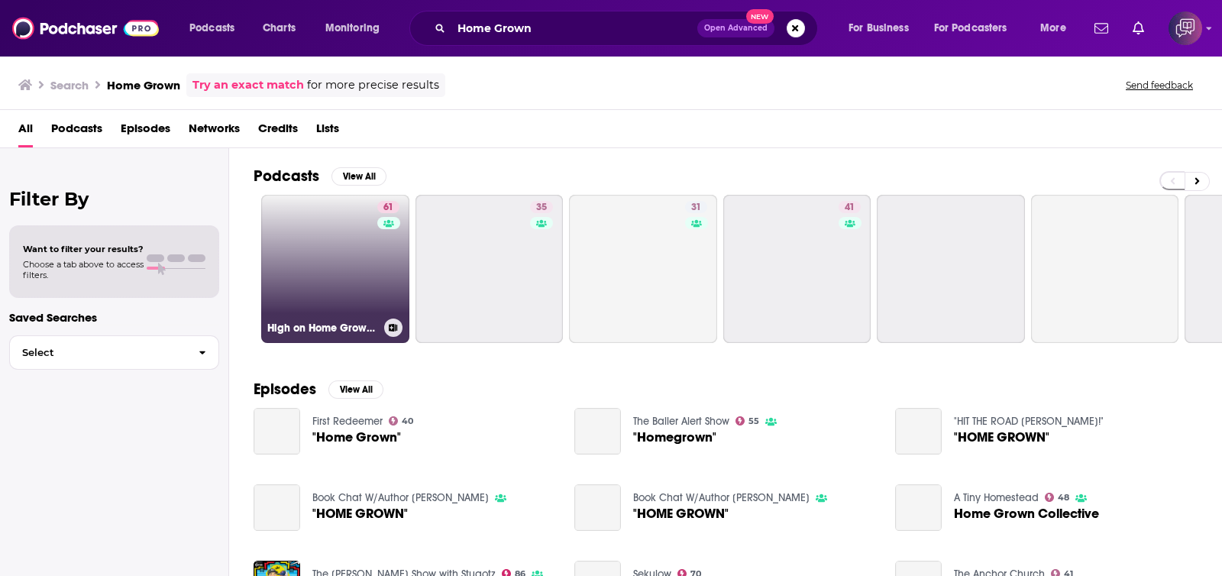
click at [298, 319] on div "High on Home Grown, The Cannabis Podcast" at bounding box center [335, 328] width 136 height 18
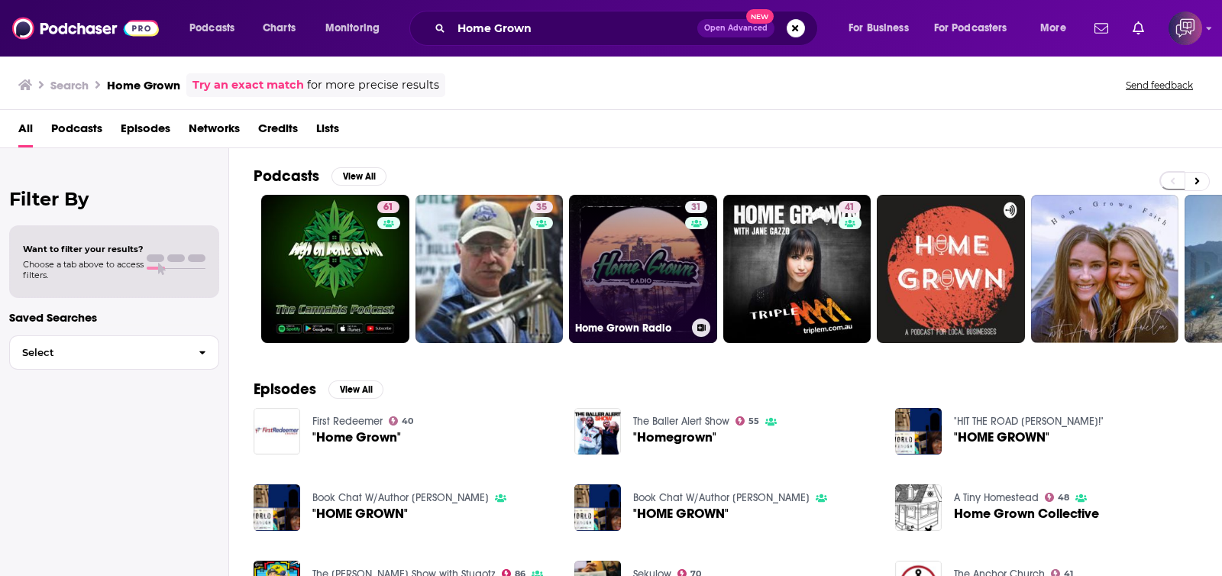
click at [652, 269] on link "31 Home Grown Radio" at bounding box center [643, 269] width 148 height 148
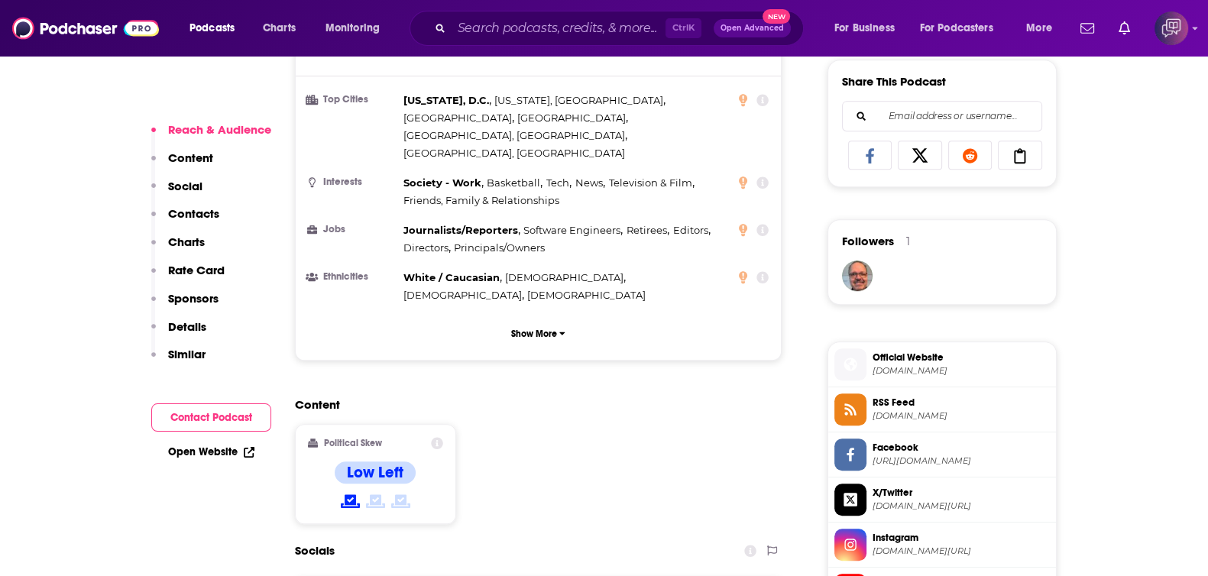
scroll to position [1336, 0]
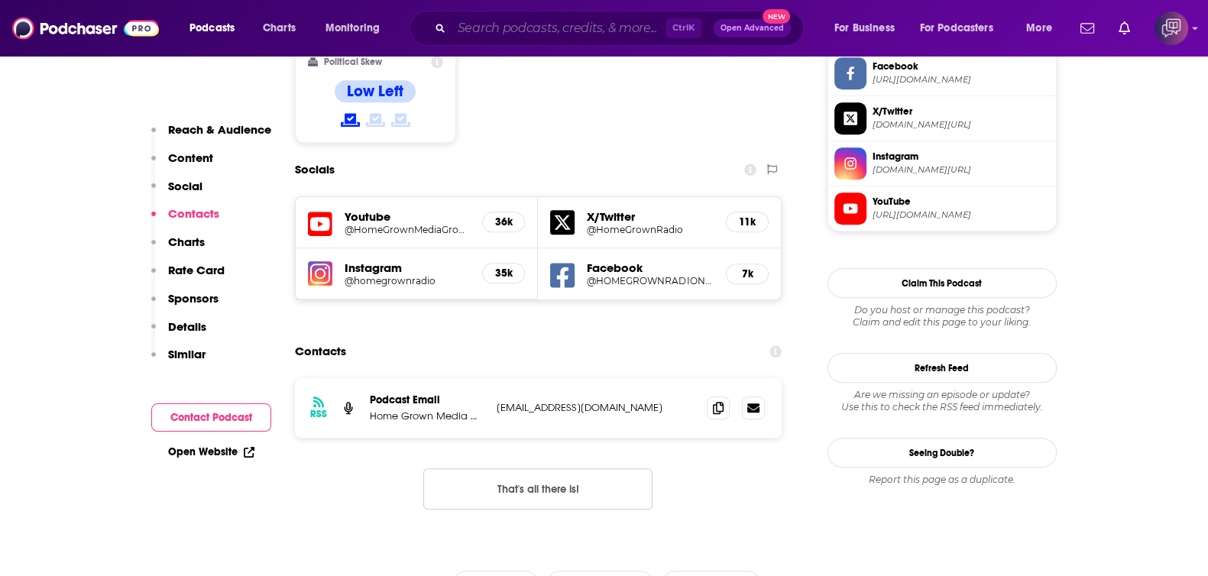
click at [559, 36] on input "Search podcasts, credits, & more..." at bounding box center [559, 28] width 214 height 24
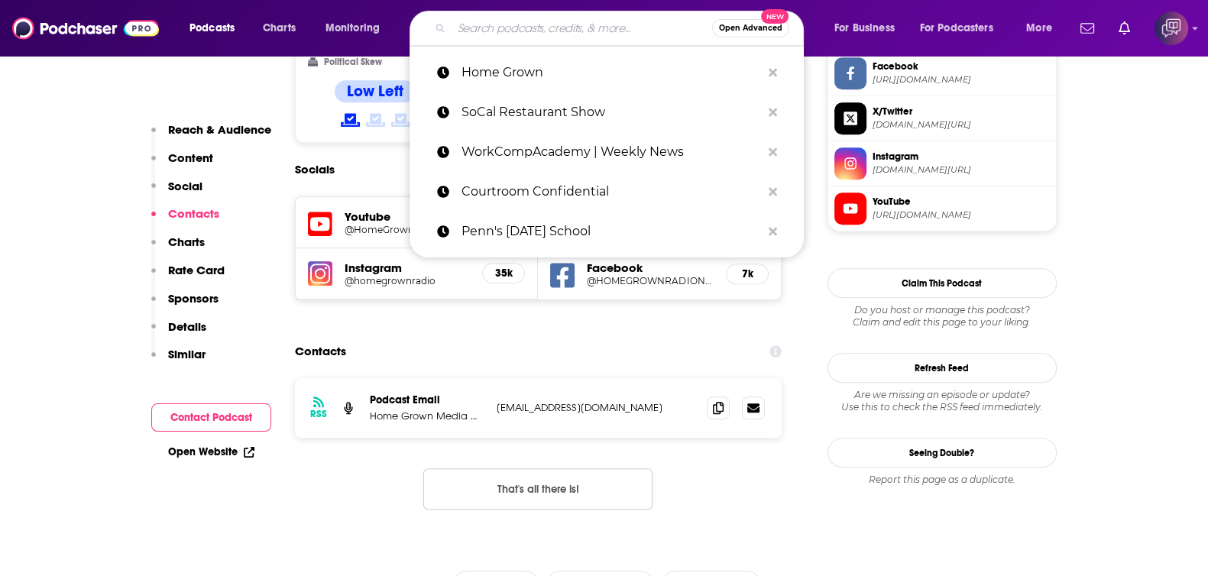
paste input "The Best Hang Podcast"
type input "The Best Hang Podcast"
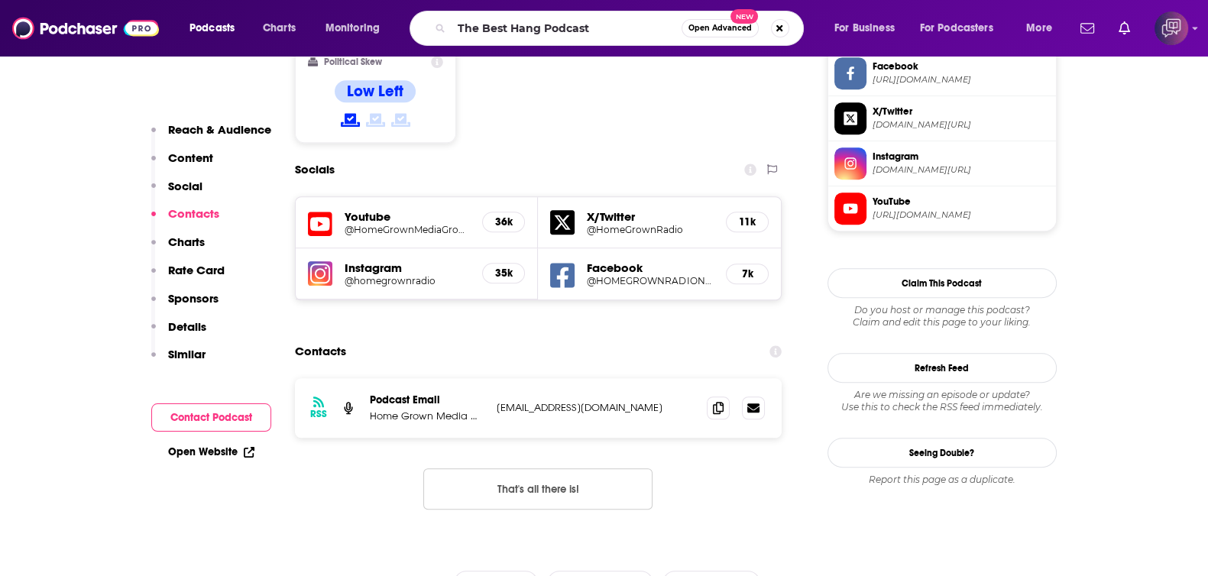
click at [714, 31] on span "Open Advanced" at bounding box center [719, 28] width 63 height 8
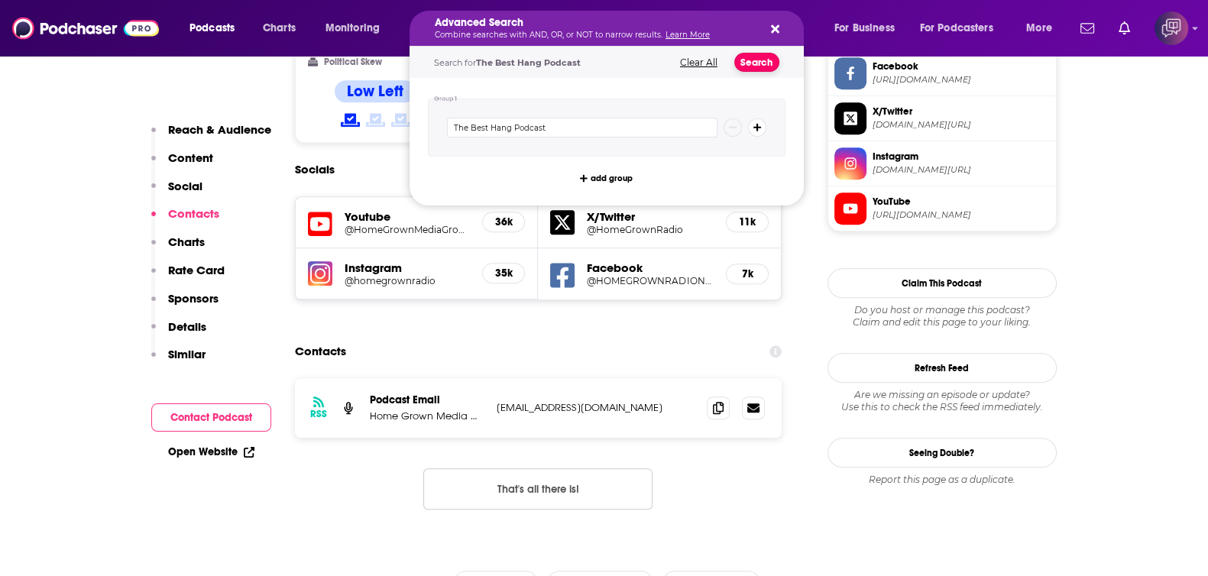
click at [759, 67] on button "Search" at bounding box center [756, 62] width 45 height 19
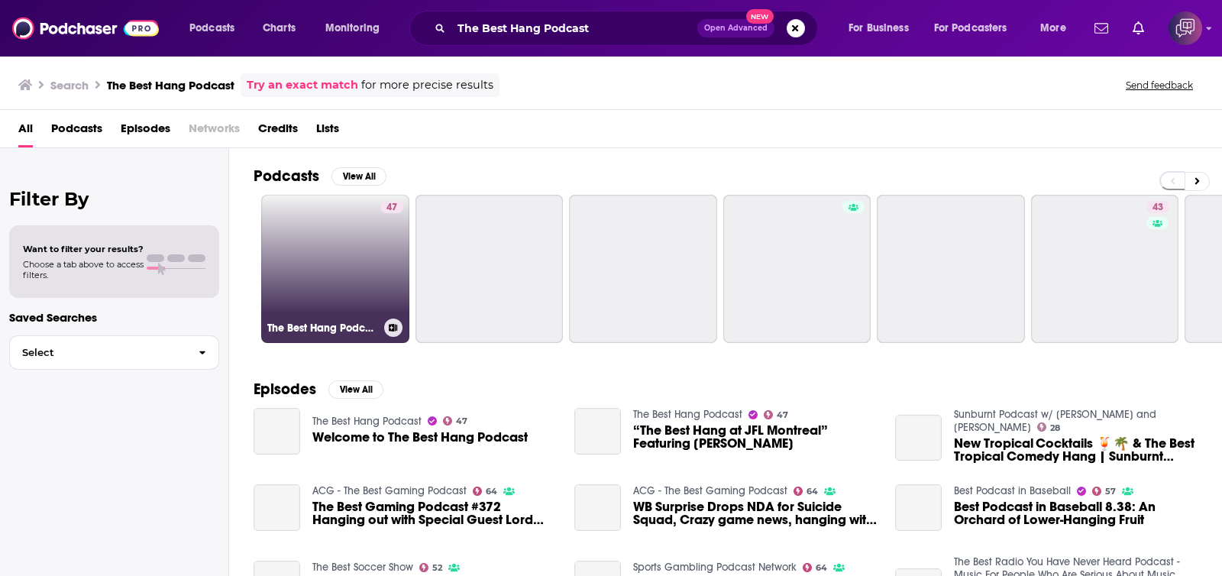
click at [316, 264] on link "47 The Best Hang Podcast" at bounding box center [335, 269] width 148 height 148
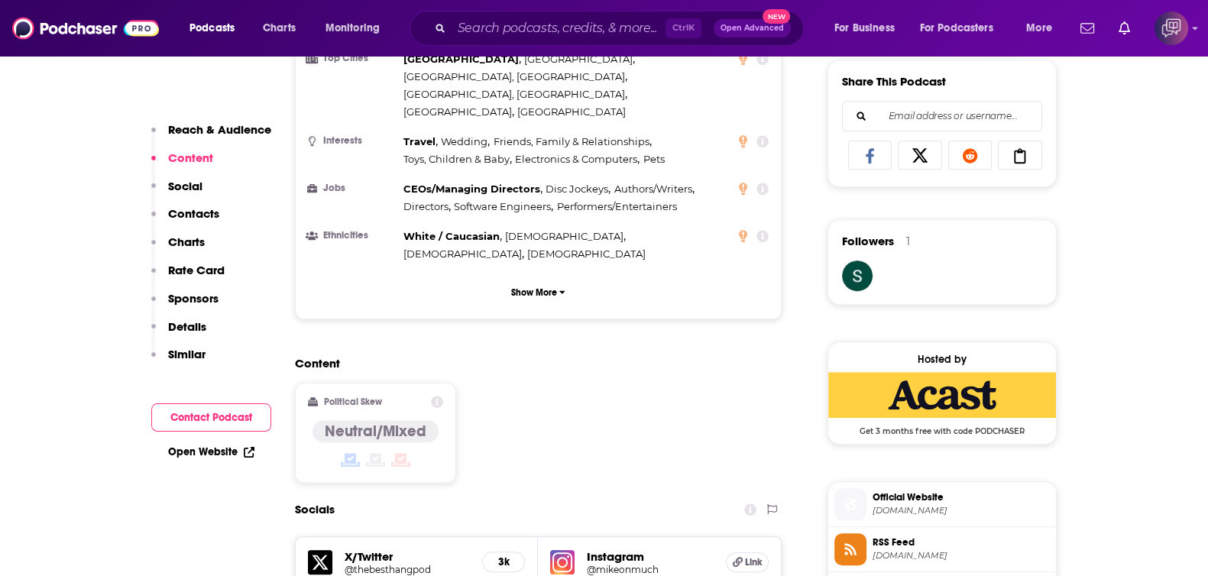
scroll to position [1432, 0]
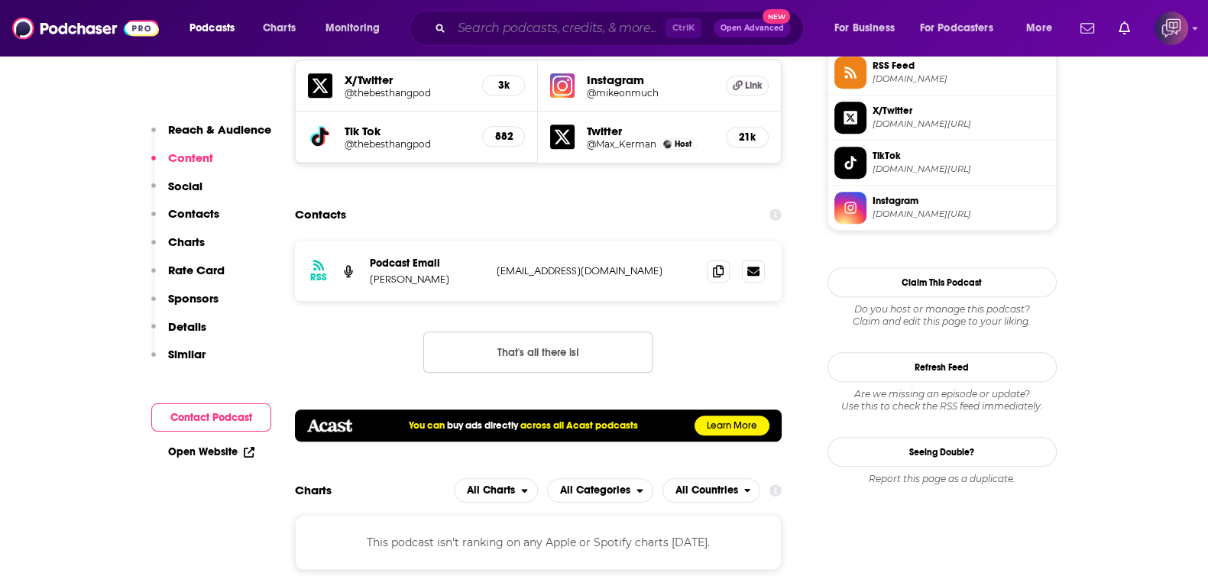
drag, startPoint x: 600, startPoint y: 21, endPoint x: 669, endPoint y: 28, distance: 69.9
click at [601, 21] on input "Search podcasts, credits, & more..." at bounding box center [559, 28] width 214 height 24
paste input "That [PERSON_NAME] SHOW"
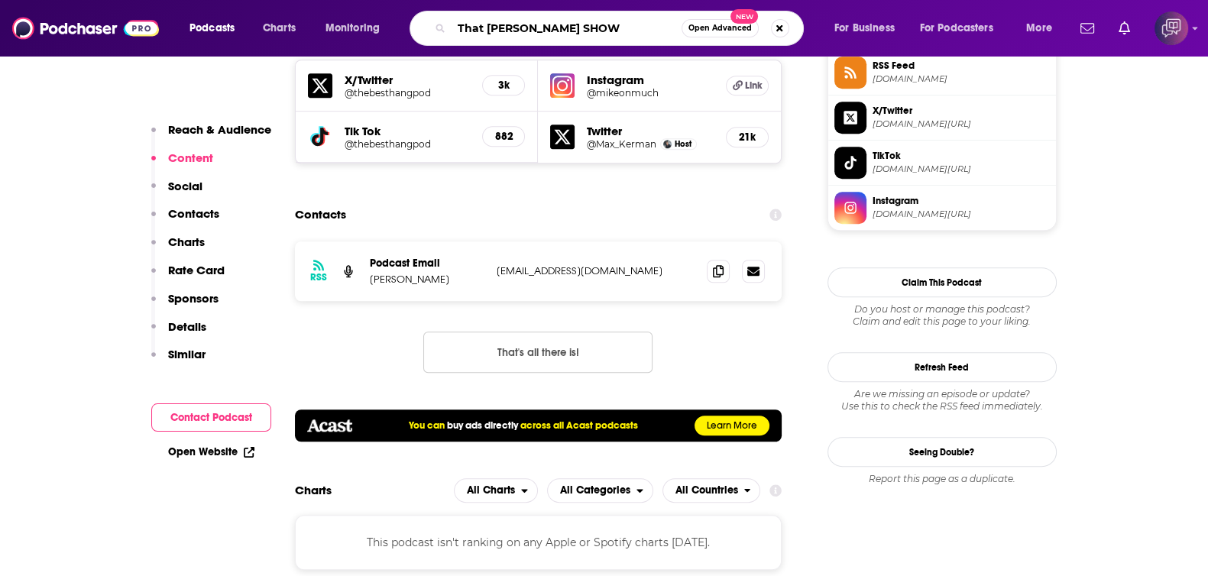
type input "That [PERSON_NAME] SHOW"
click at [717, 27] on span "Open Advanced" at bounding box center [719, 28] width 63 height 8
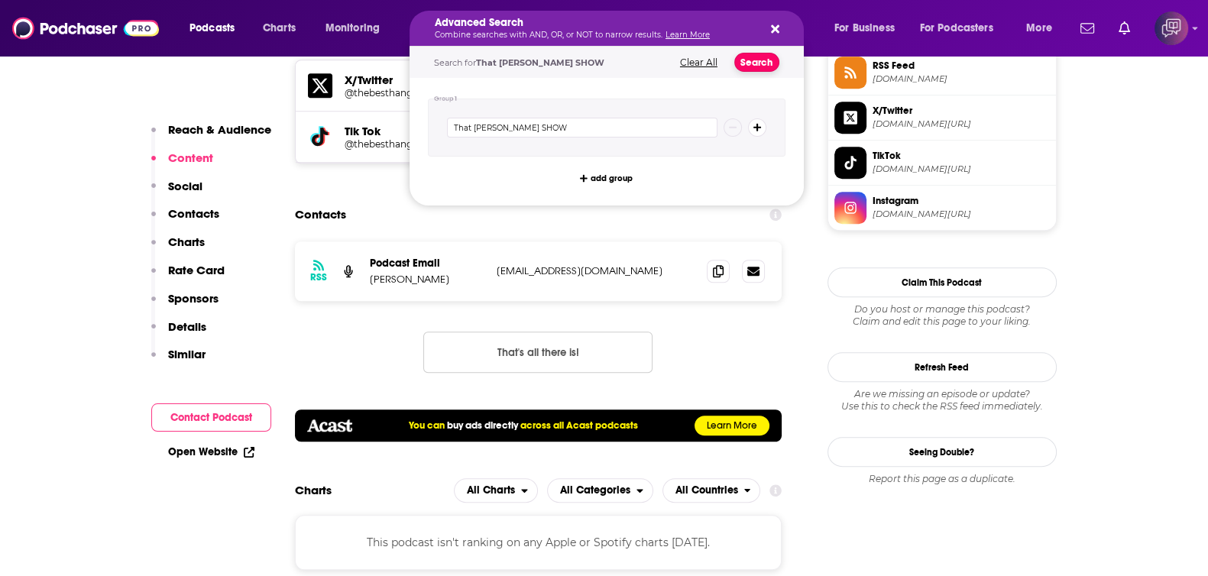
click at [760, 57] on button "Search" at bounding box center [756, 62] width 45 height 19
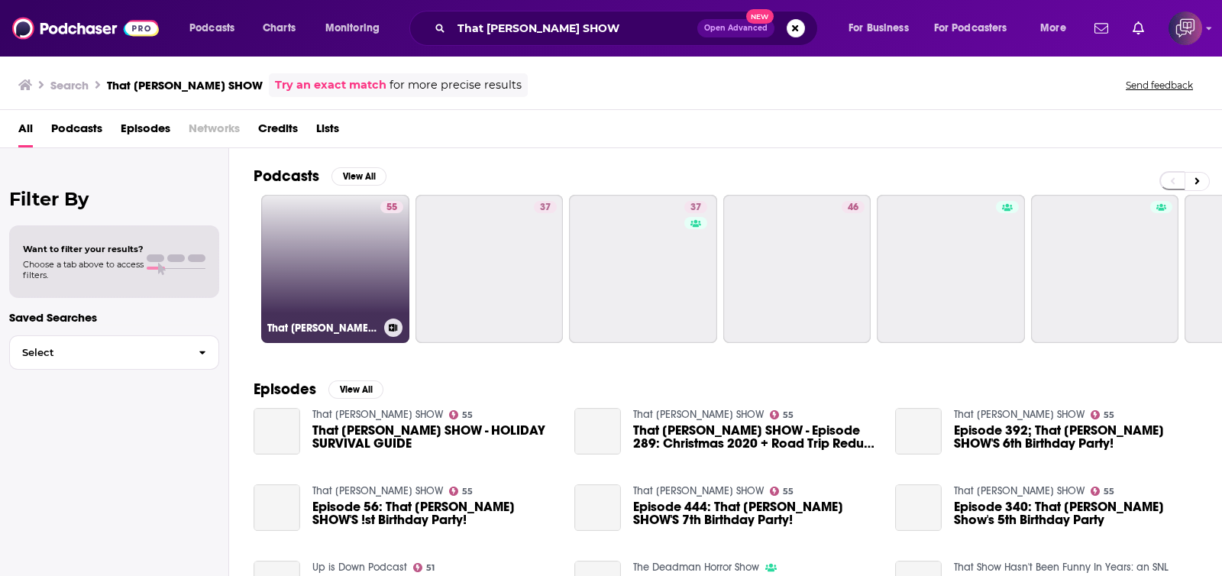
click at [352, 263] on link "55 That [PERSON_NAME] SHOW" at bounding box center [335, 269] width 148 height 148
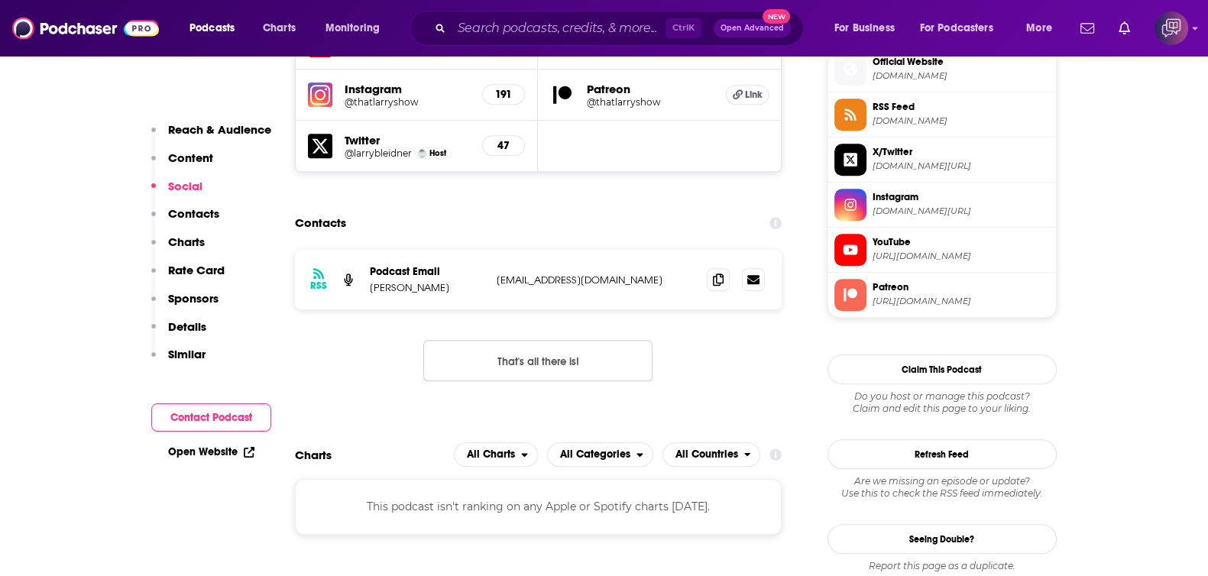
scroll to position [1432, 0]
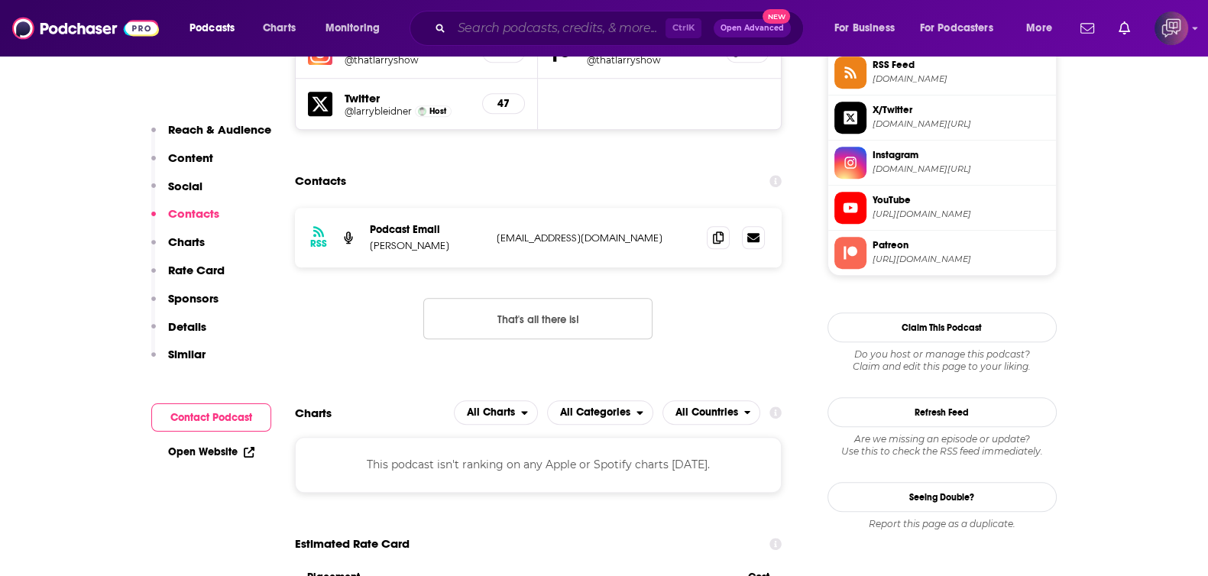
click at [580, 17] on input "Search podcasts, credits, & more..." at bounding box center [559, 28] width 214 height 24
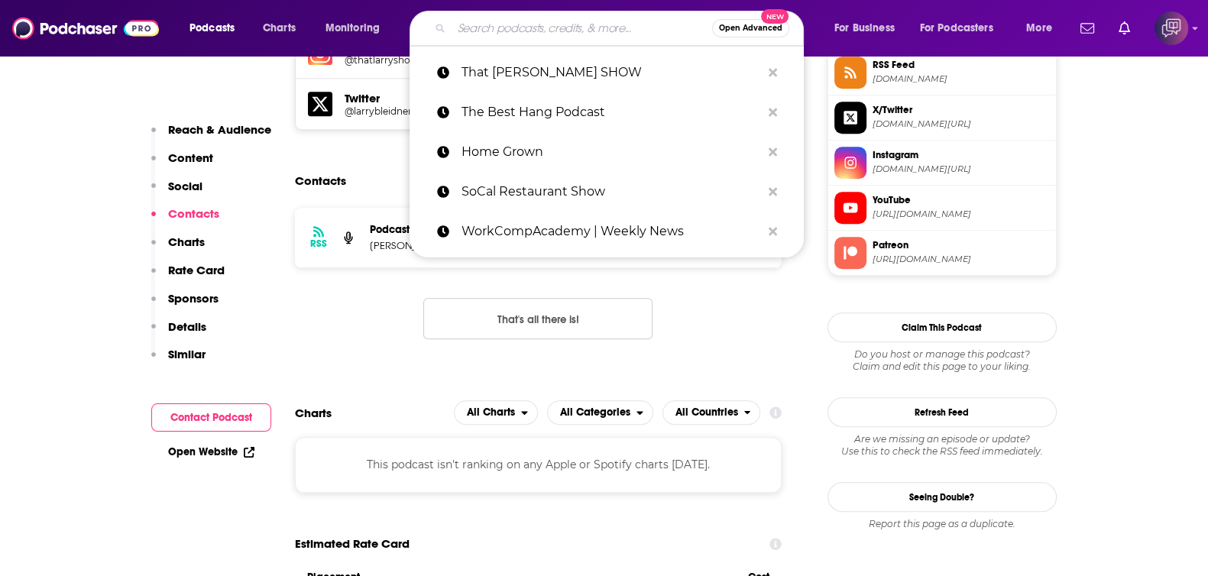
paste input "On the Road to Rock With [PERSON_NAME]"
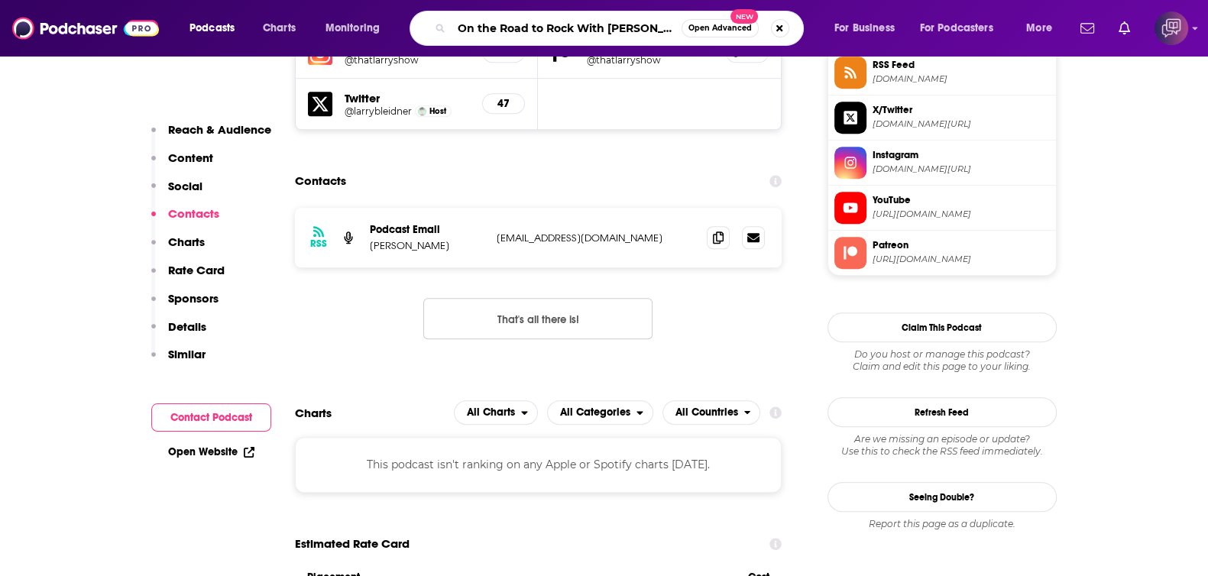
scroll to position [0, 4]
type input "On the Road to Rock With [PERSON_NAME]"
click at [711, 32] on button "Open Advanced New" at bounding box center [720, 28] width 77 height 18
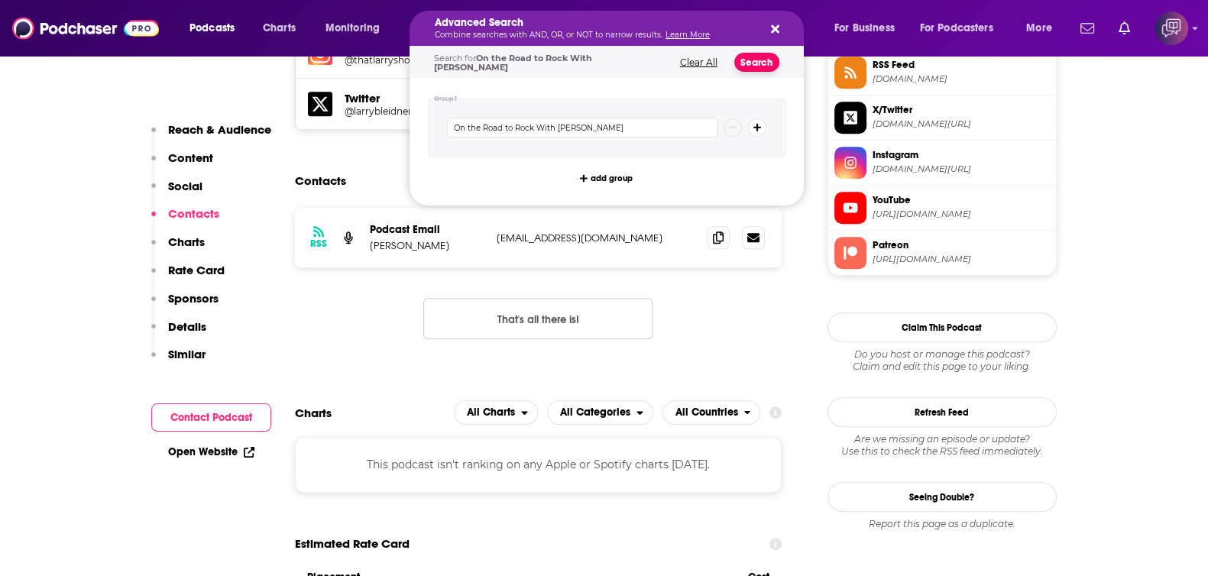
click at [764, 58] on button "Search" at bounding box center [756, 62] width 45 height 19
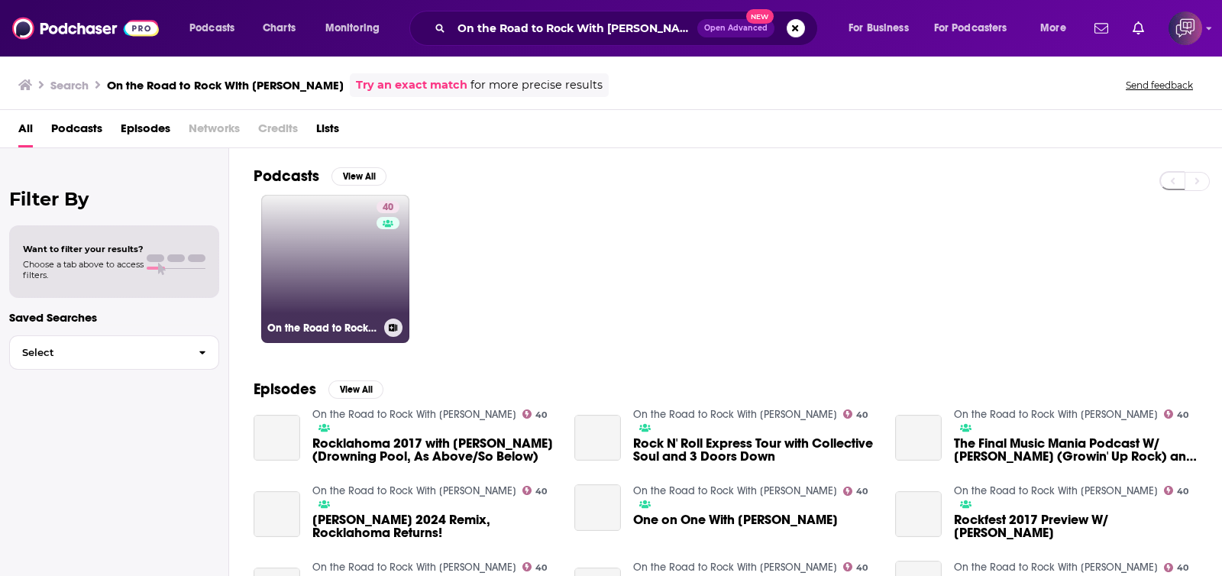
click at [374, 280] on link "40 On the Road to Rock With [PERSON_NAME]" at bounding box center [335, 269] width 148 height 148
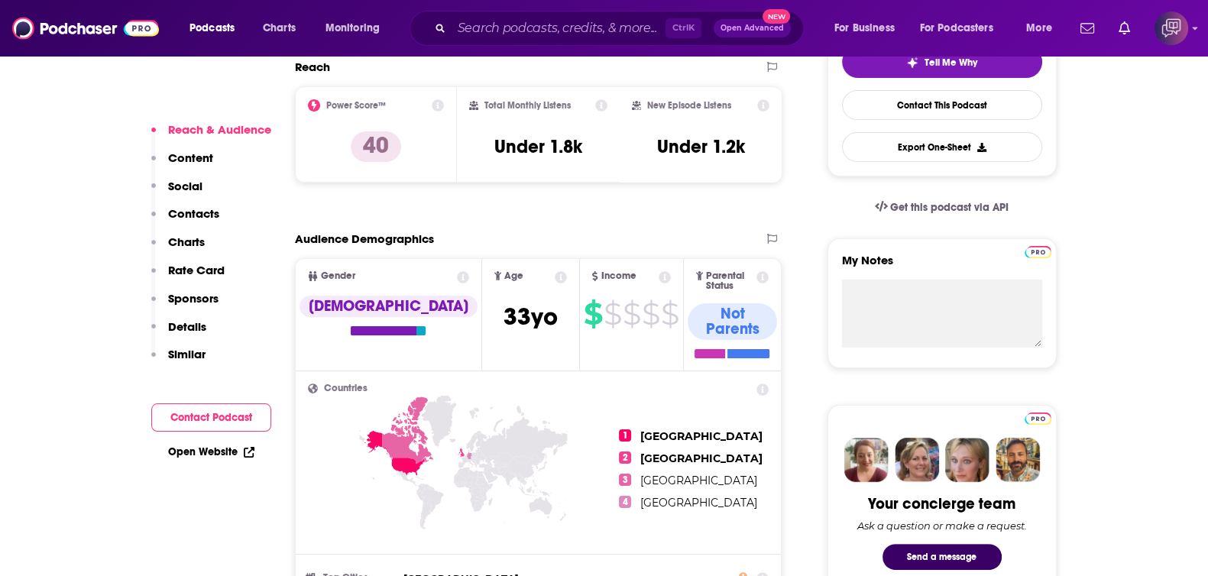
scroll to position [1146, 0]
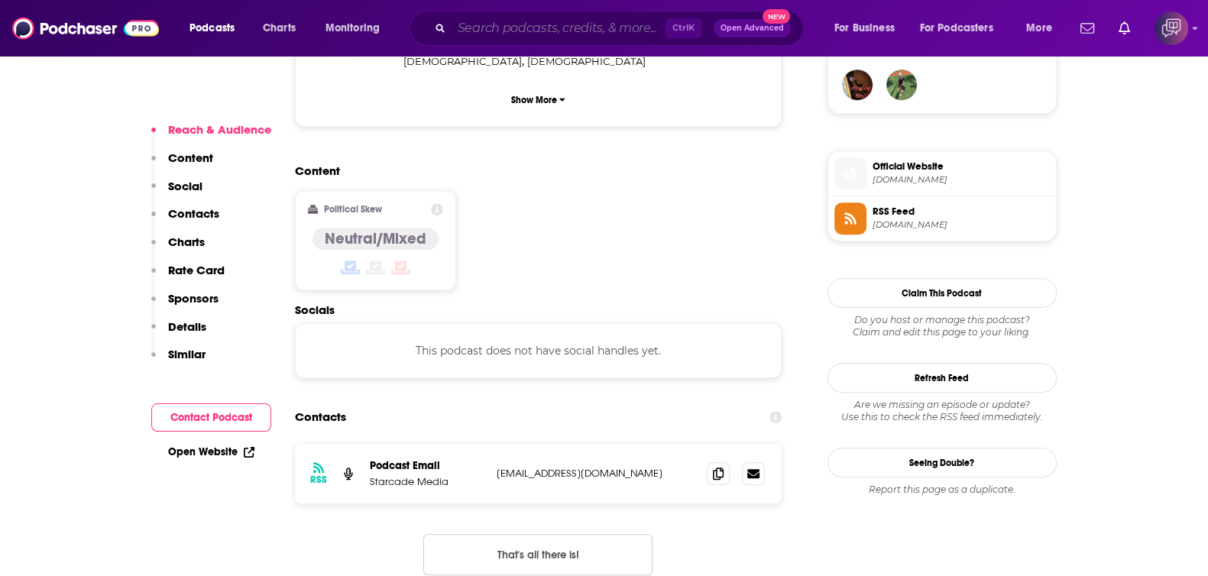
click at [572, 34] on input "Search podcasts, credits, & more..." at bounding box center [559, 28] width 214 height 24
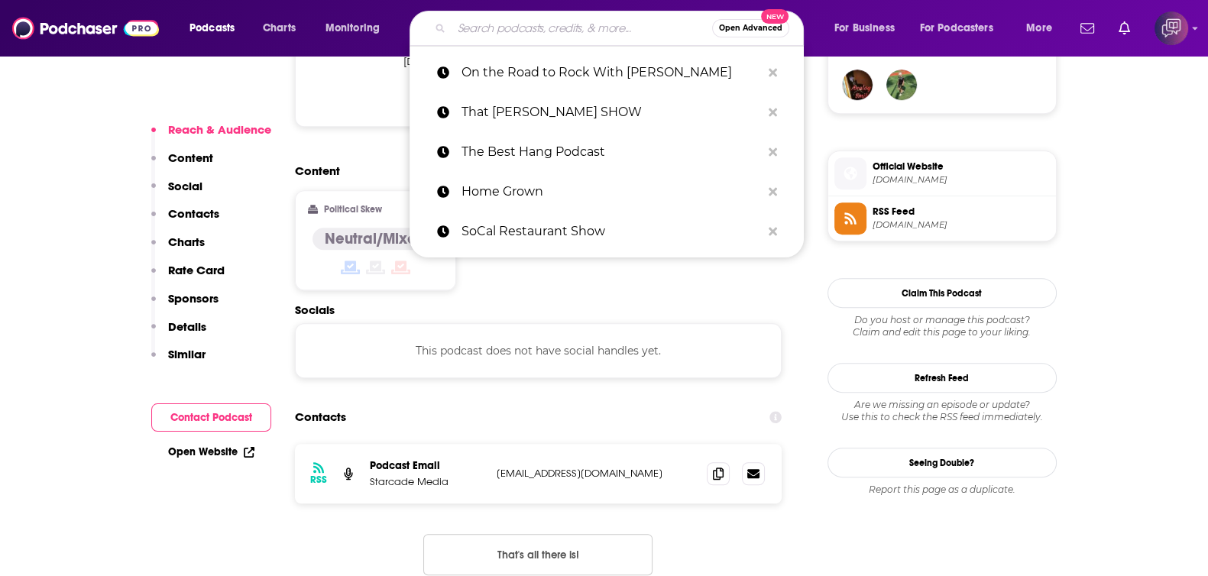
paste input "Meldrick Moments Extendo Edition"
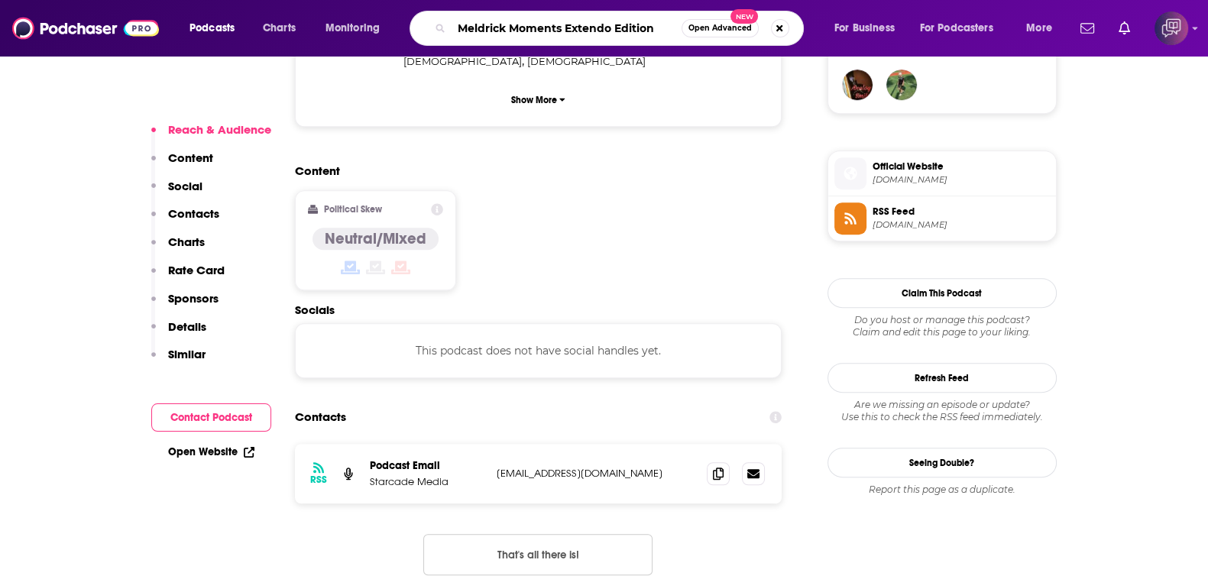
type input "Meldrick Moments Extendo Edition"
click at [711, 24] on span "Open Advanced" at bounding box center [719, 28] width 63 height 8
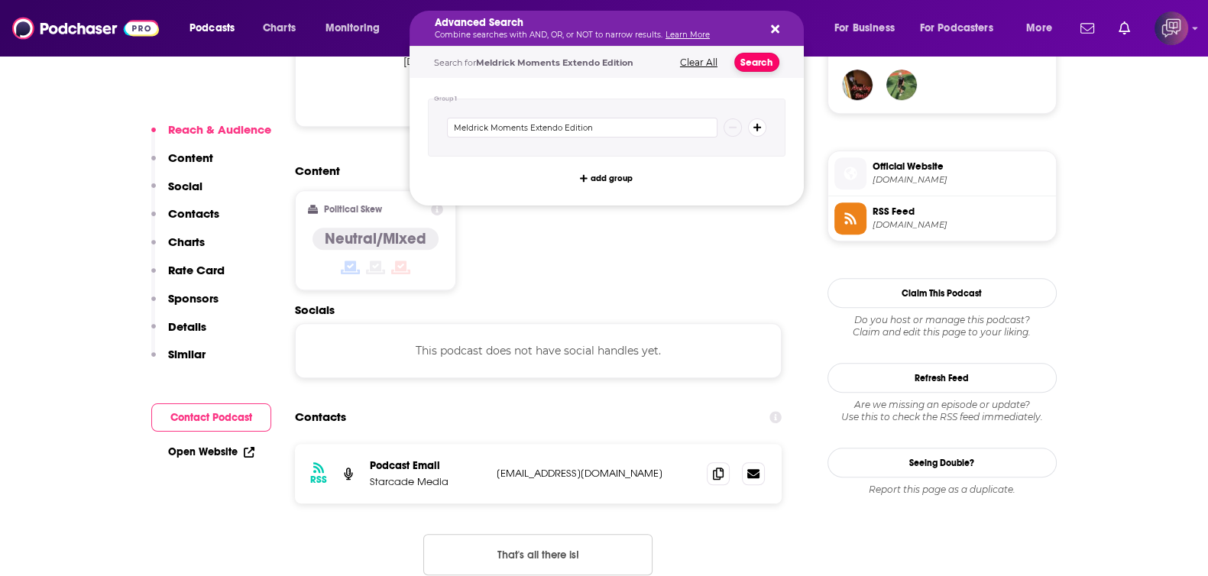
click at [764, 69] on button "Search" at bounding box center [756, 62] width 45 height 19
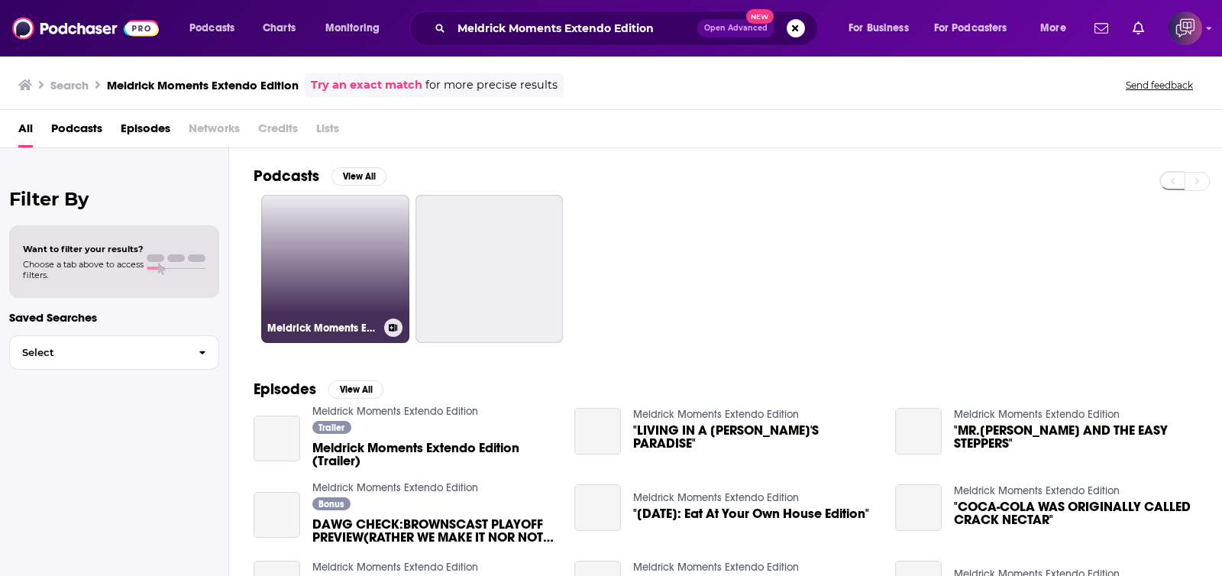
click at [348, 281] on link "Meldrick Moments Extendo Edition" at bounding box center [335, 269] width 148 height 148
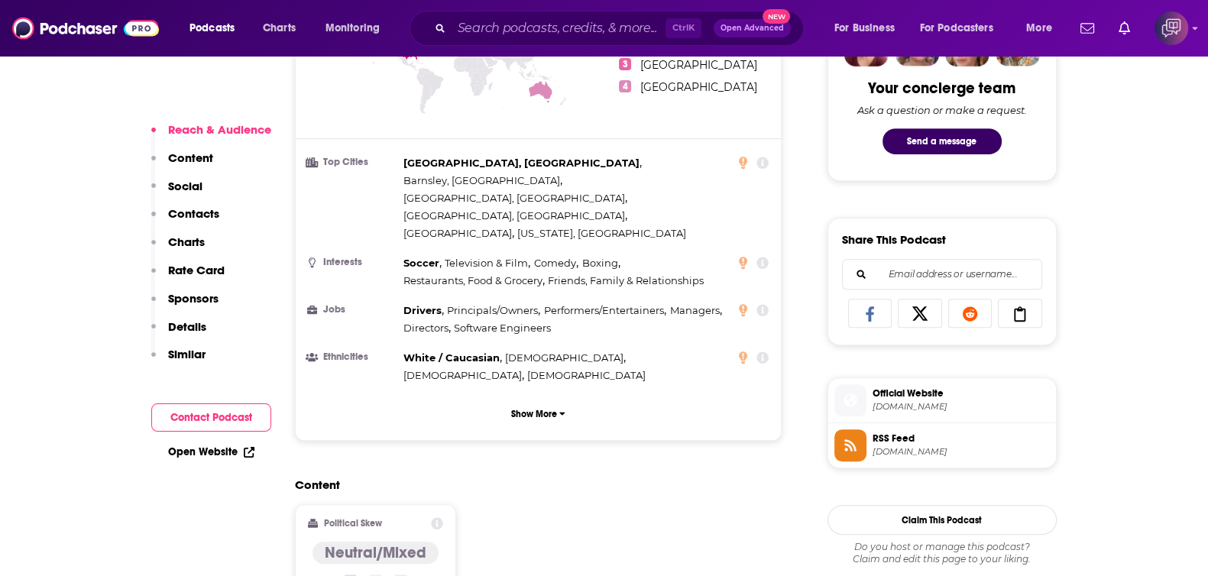
scroll to position [1051, 0]
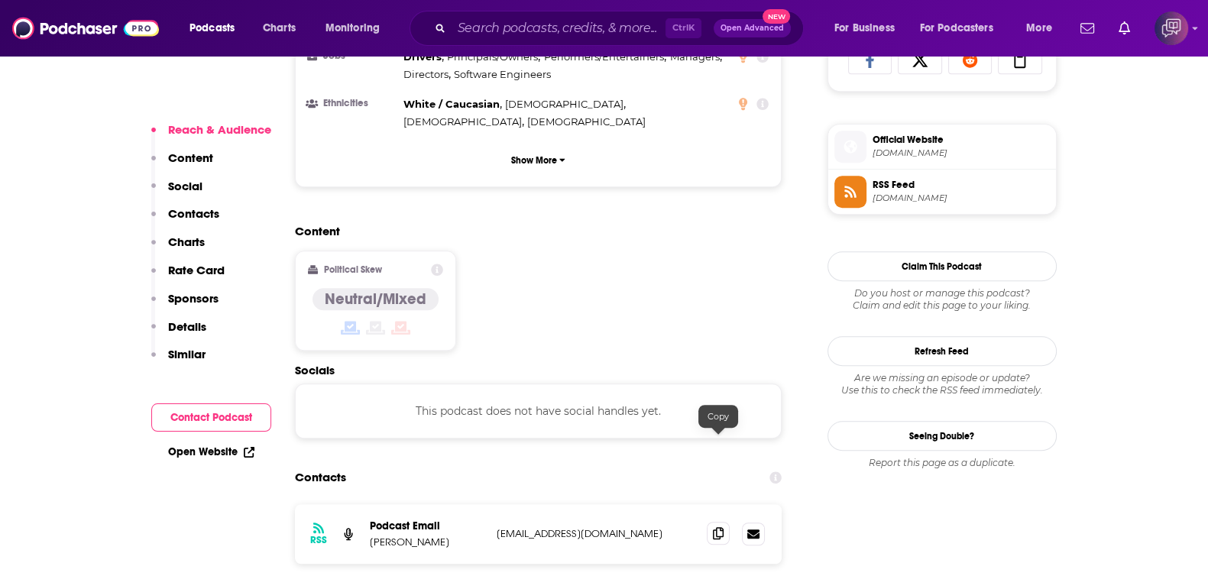
click at [713, 527] on icon at bounding box center [718, 533] width 11 height 12
click at [558, 15] on div "Ctrl K Open Advanced New" at bounding box center [607, 28] width 394 height 35
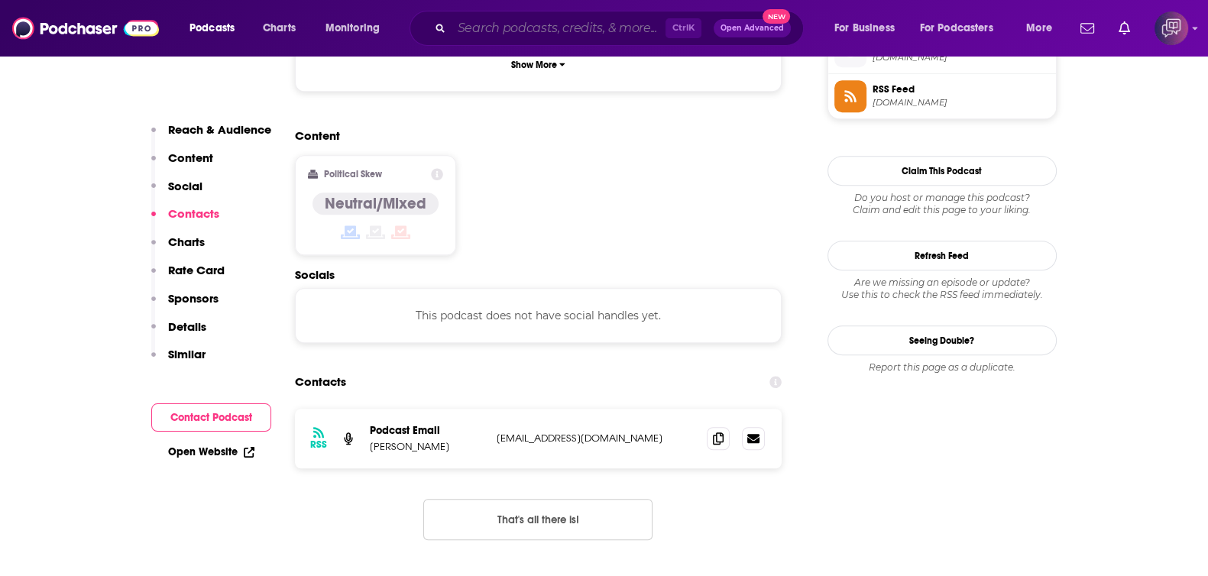
click at [573, 20] on input "Search podcasts, credits, & more..." at bounding box center [559, 28] width 214 height 24
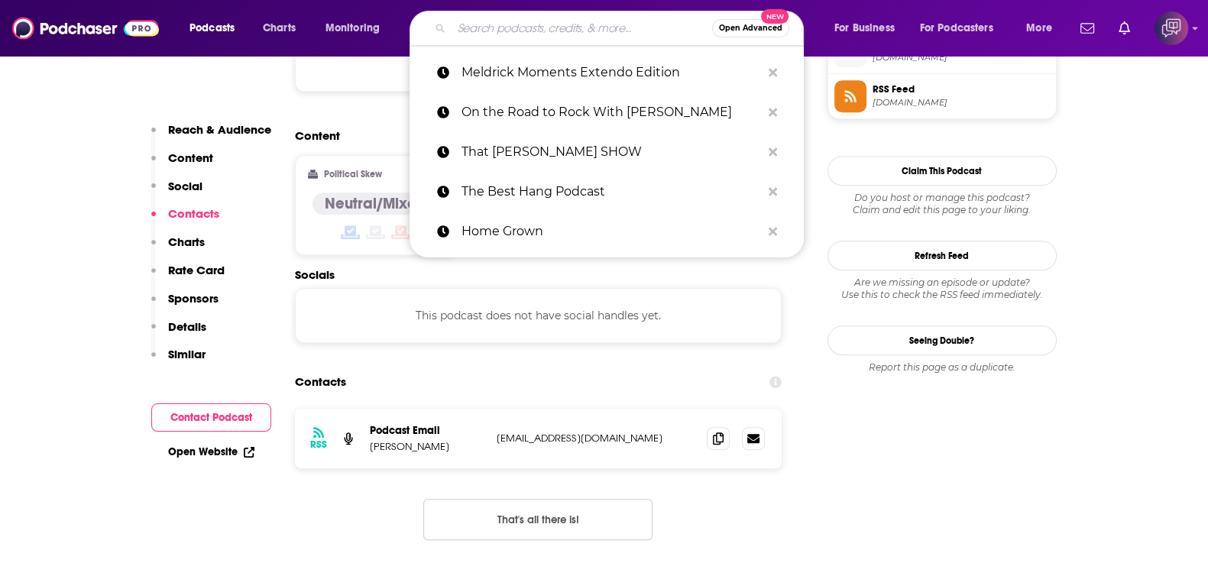
paste input "WAR MODE"
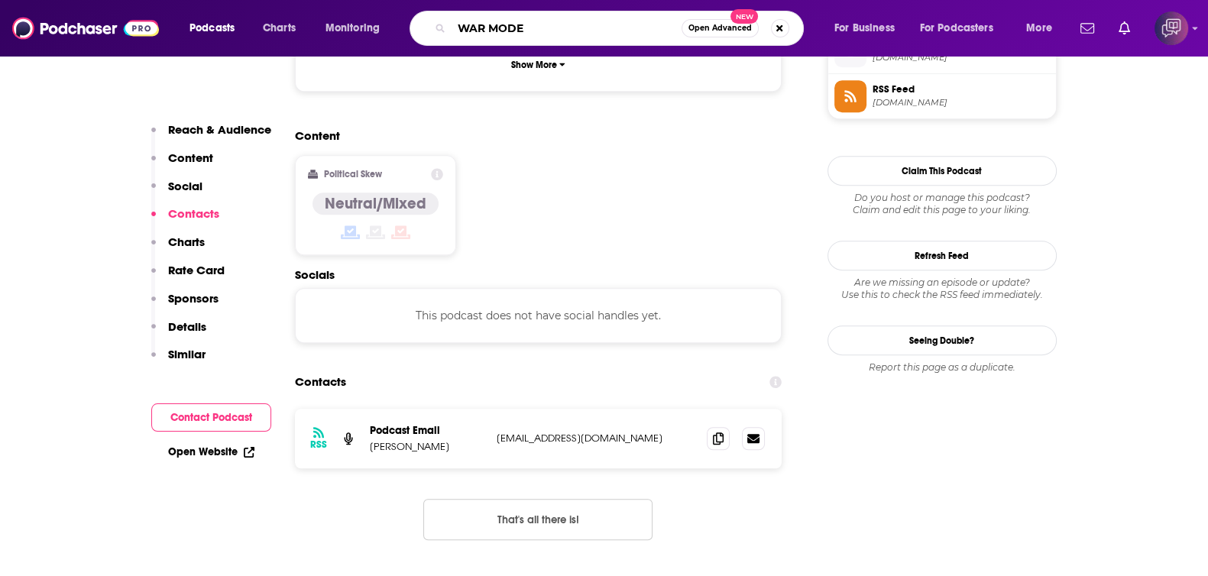
type input "WAR MODE"
click at [745, 32] on span "Open Advanced" at bounding box center [719, 28] width 63 height 8
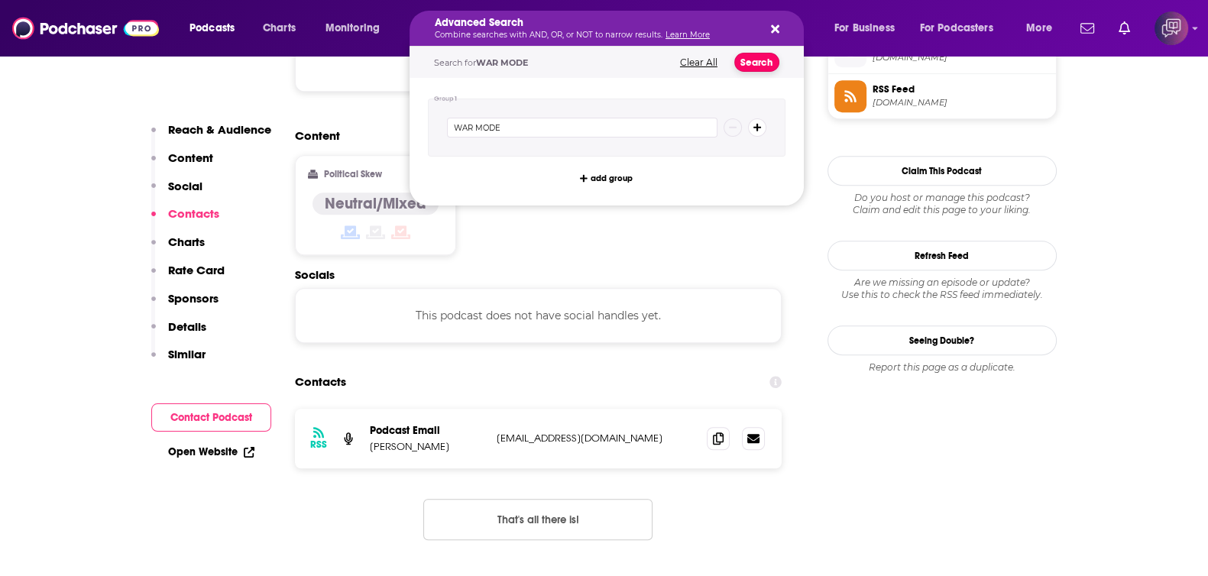
click at [757, 62] on button "Search" at bounding box center [756, 62] width 45 height 19
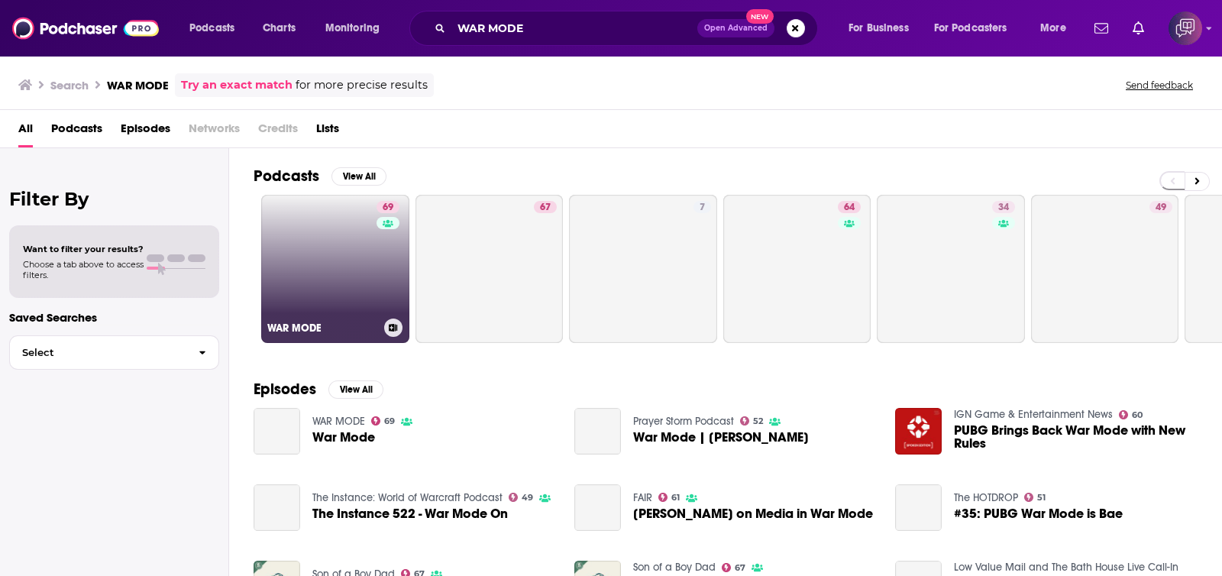
click at [374, 296] on link "69 WAR MODE" at bounding box center [335, 269] width 148 height 148
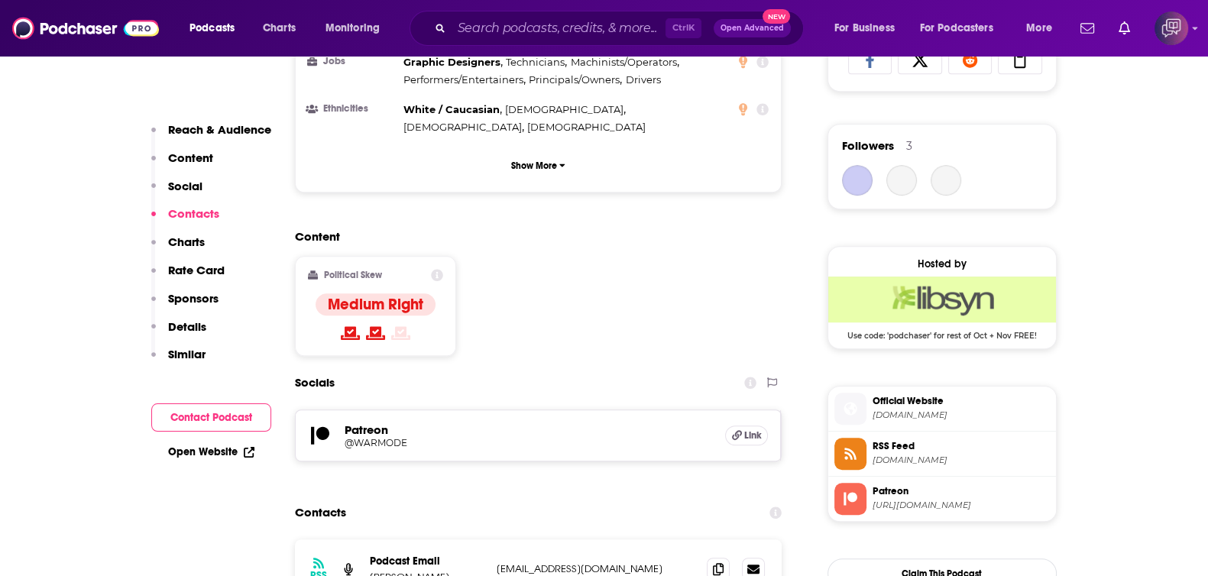
scroll to position [1432, 0]
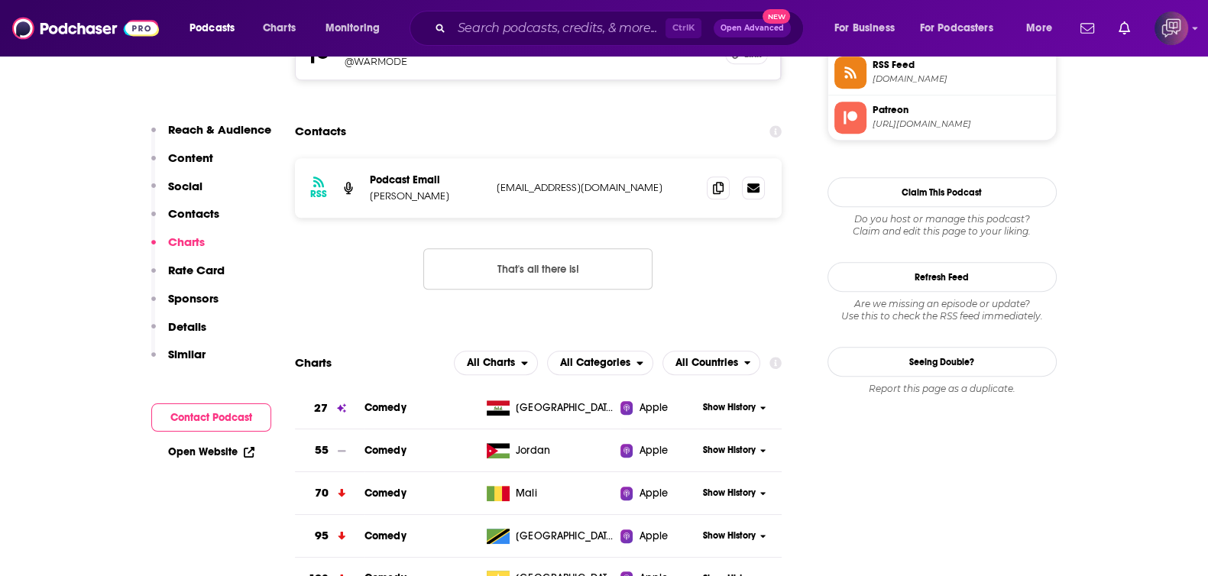
click at [521, 44] on div "Ctrl K Open Advanced New" at bounding box center [607, 28] width 394 height 35
click at [526, 24] on input "Search podcasts, credits, & more..." at bounding box center [559, 28] width 214 height 24
paste input "Grumpy Old Geeks"
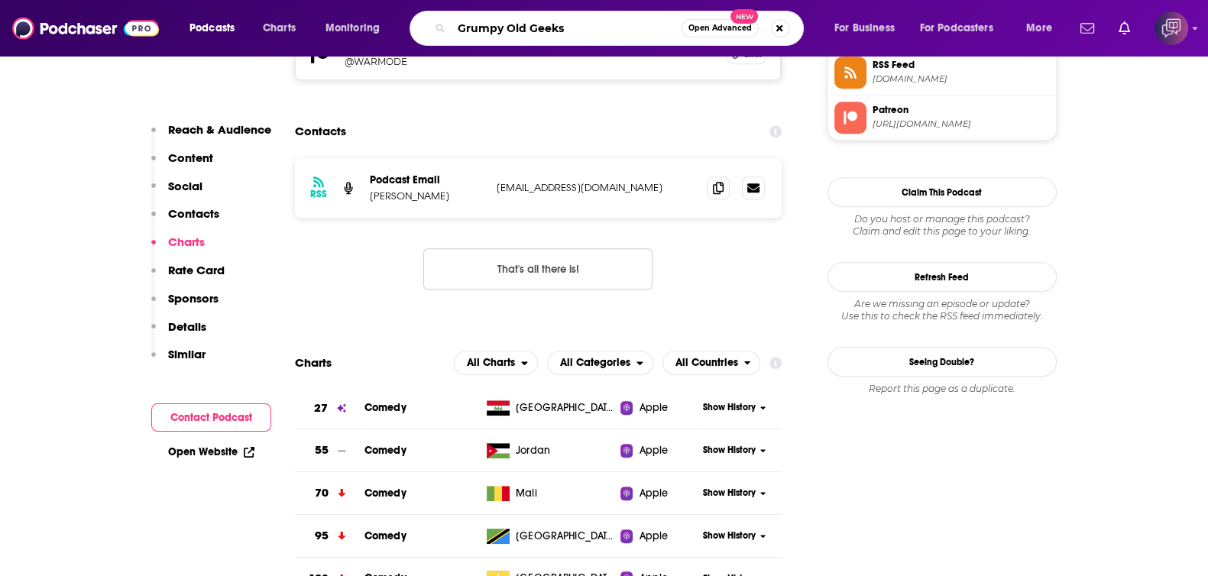
type input "Grumpy Old Geeks"
click at [699, 21] on button "Open Advanced New" at bounding box center [720, 28] width 77 height 18
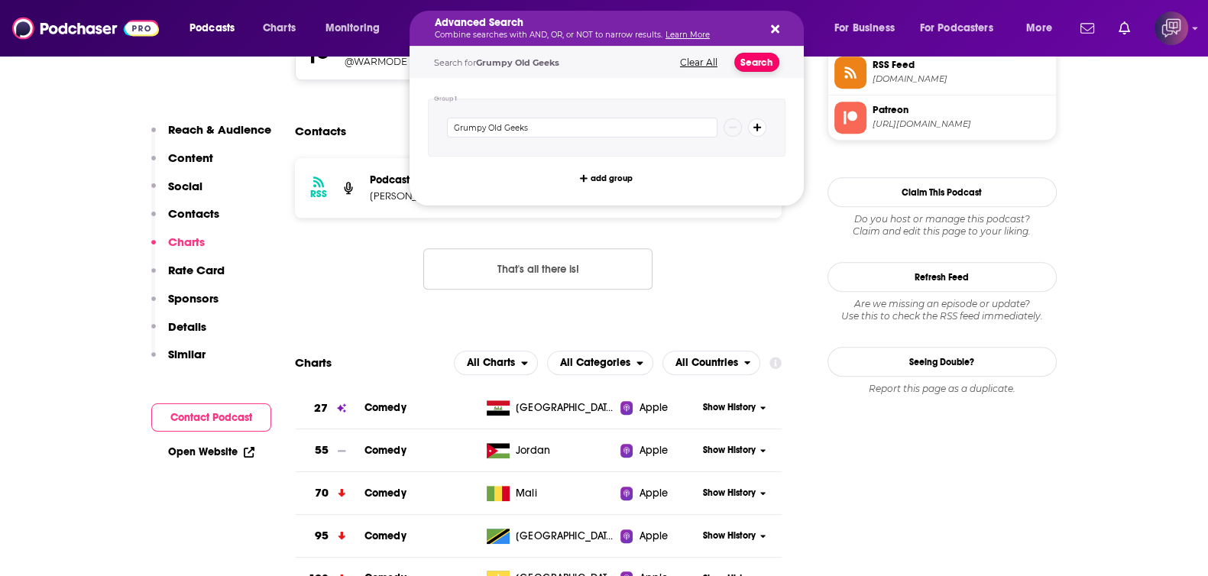
click at [764, 58] on button "Search" at bounding box center [756, 62] width 45 height 19
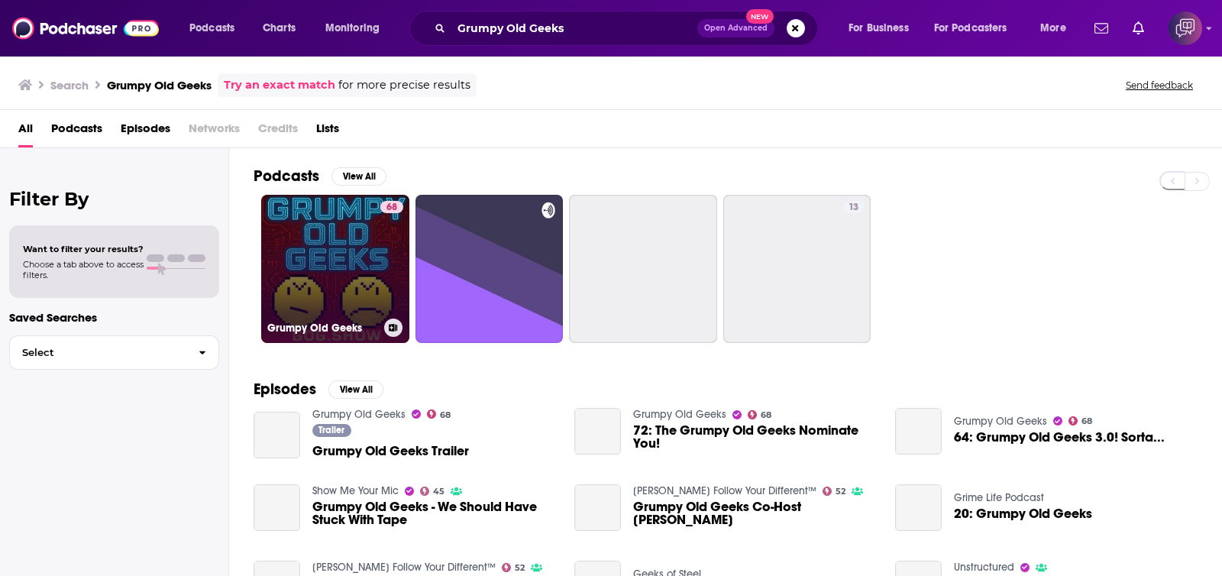
click at [278, 262] on link "68 Grumpy Old Geeks" at bounding box center [335, 269] width 148 height 148
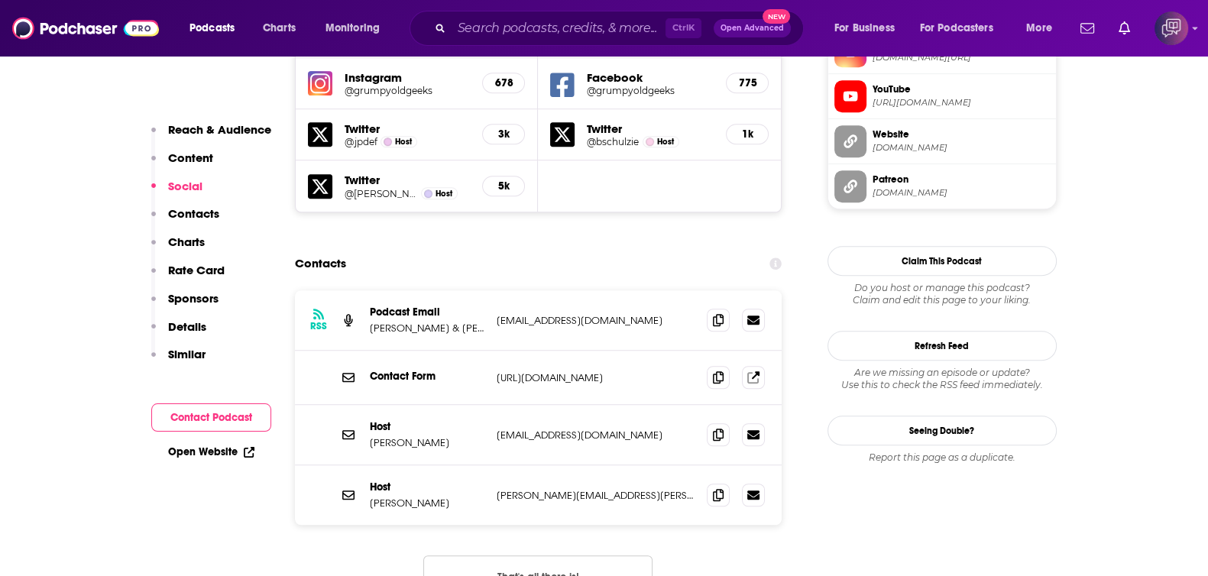
scroll to position [1527, 0]
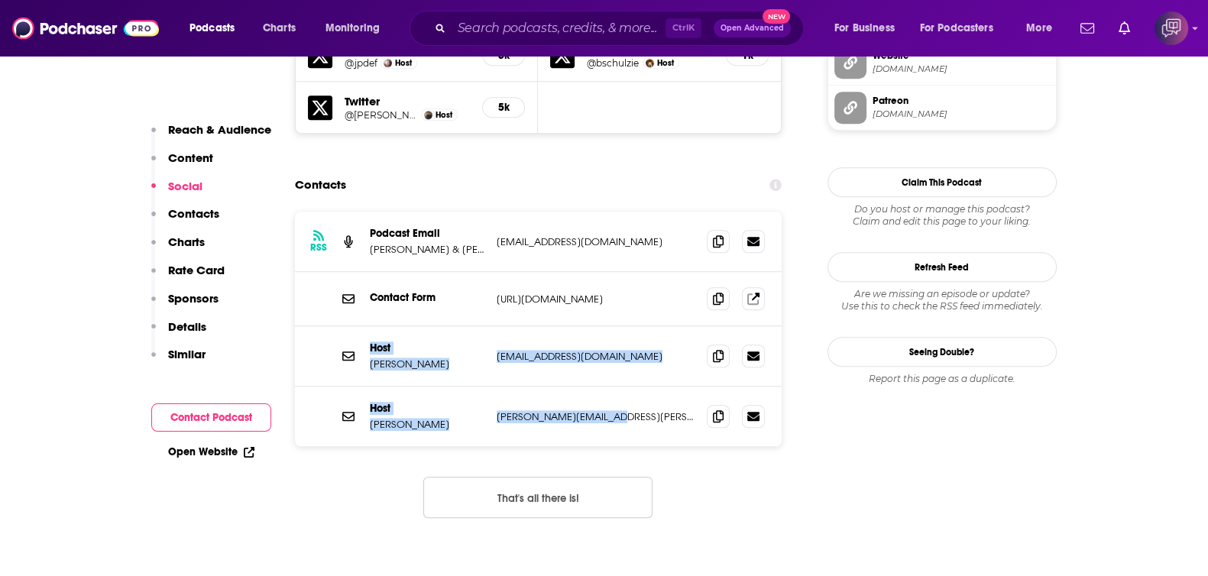
drag, startPoint x: 423, startPoint y: 259, endPoint x: 629, endPoint y: 310, distance: 211.8
click at [629, 310] on div "RSS Podcast Email [PERSON_NAME] & [PERSON_NAME] [EMAIL_ADDRESS][DOMAIN_NAME] [E…" at bounding box center [538, 329] width 487 height 235
copy div "Host [PERSON_NAME] [EMAIL_ADDRESS][DOMAIN_NAME] [EMAIL_ADDRESS][DOMAIN_NAME] Ho…"
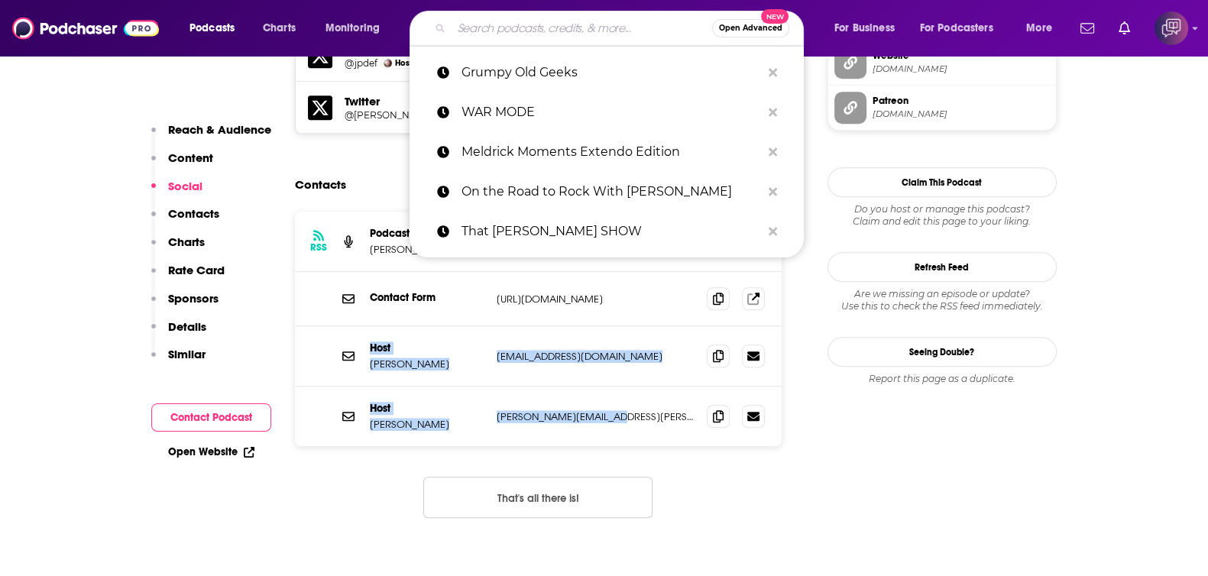
click at [539, 28] on input "Search podcasts, credits, & more..." at bounding box center [582, 28] width 261 height 24
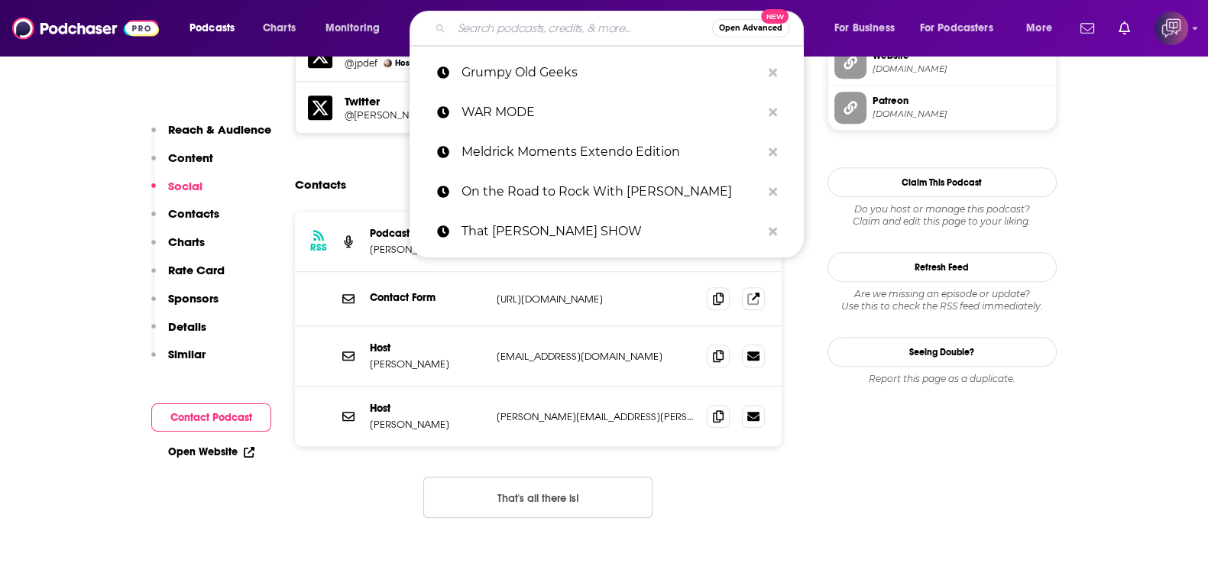
paste input "Linchpin Conversations"
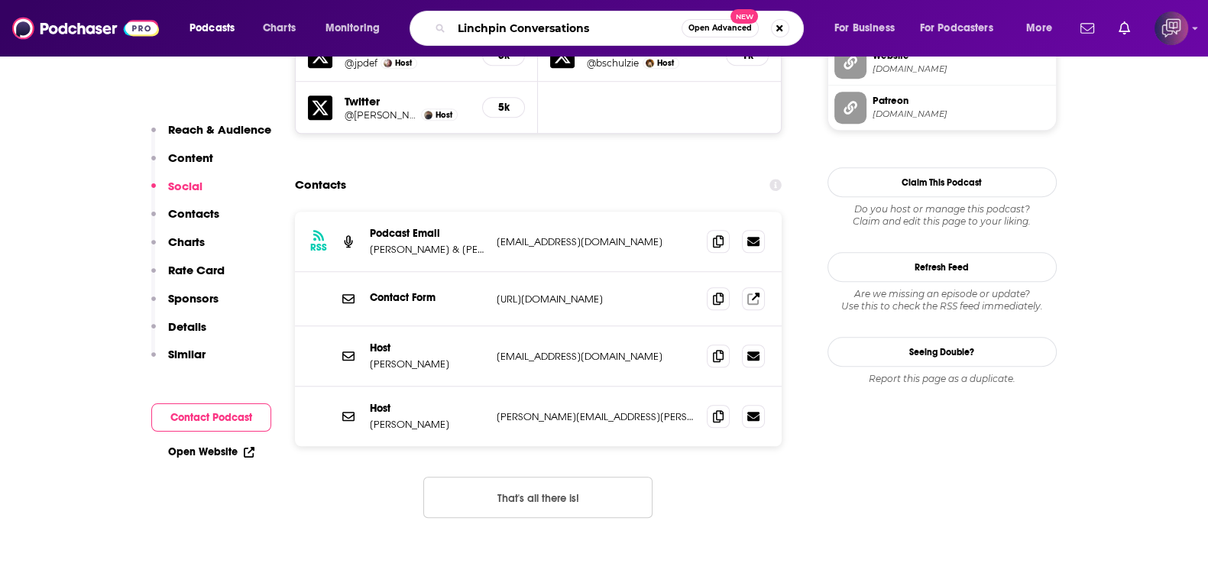
type input "Linchpin Conversations"
click at [717, 31] on span "Open Advanced" at bounding box center [719, 28] width 63 height 8
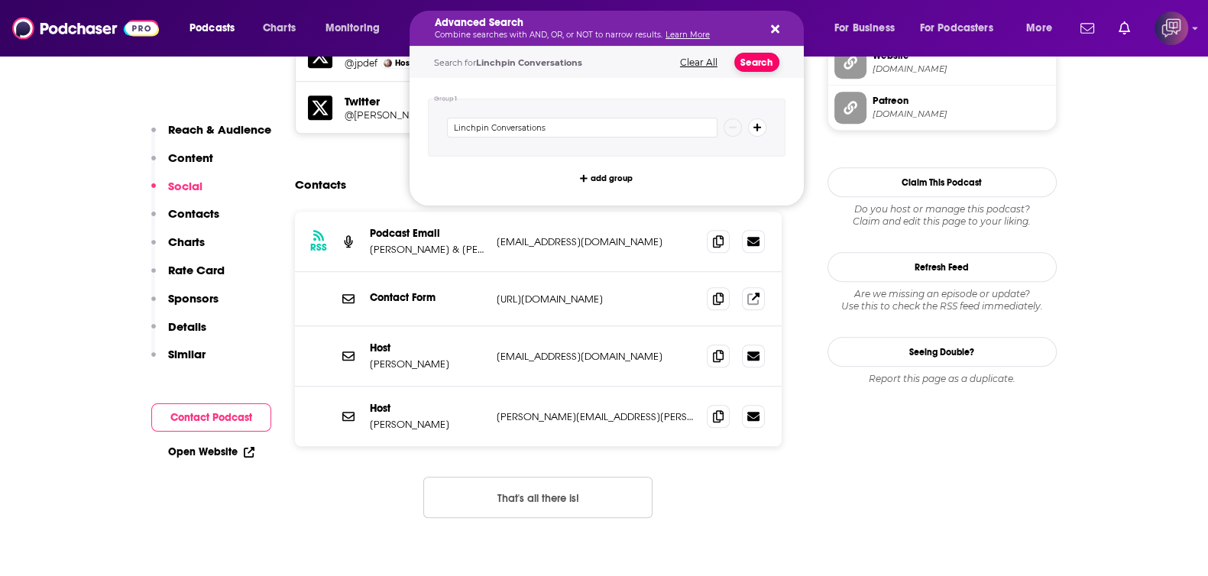
click at [750, 70] on button "Search" at bounding box center [756, 62] width 45 height 19
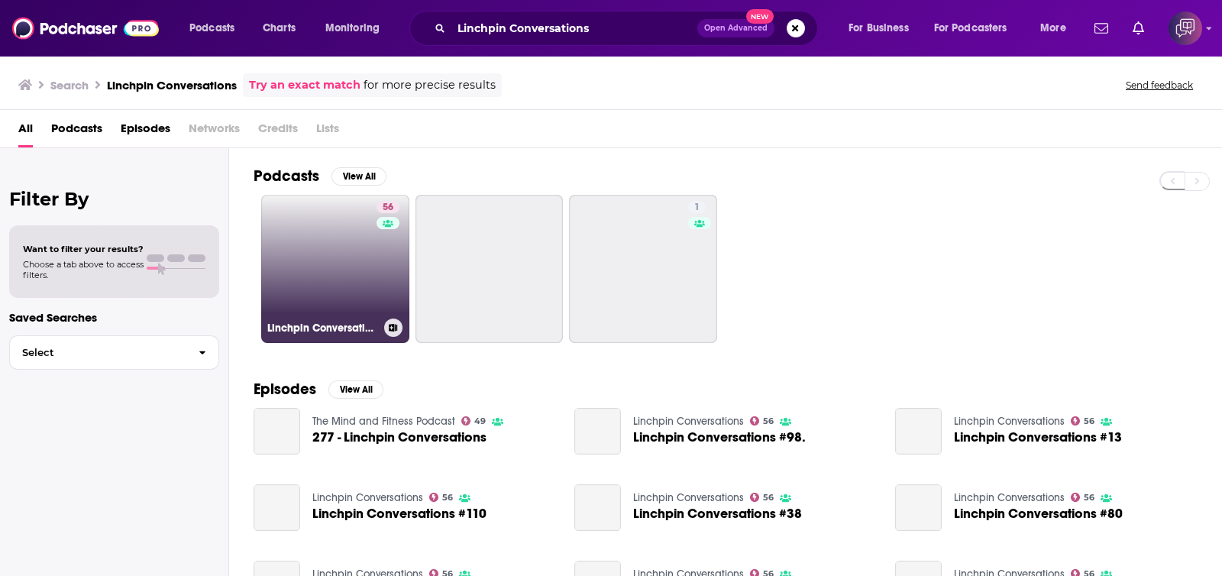
click at [321, 254] on link "56 Linchpin Conversations" at bounding box center [335, 269] width 148 height 148
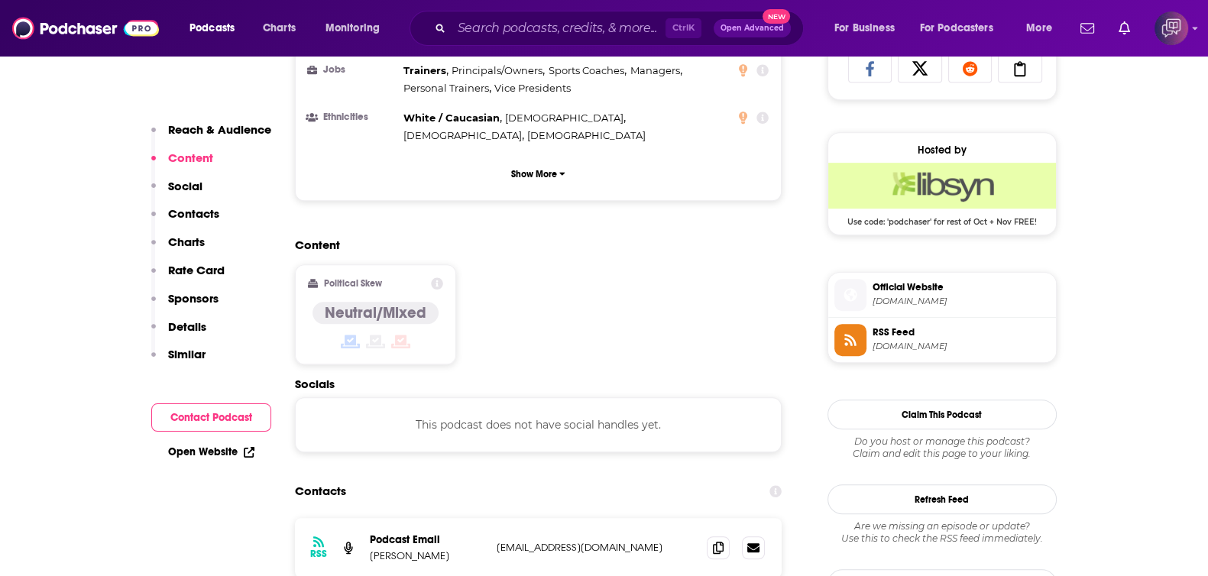
scroll to position [1051, 0]
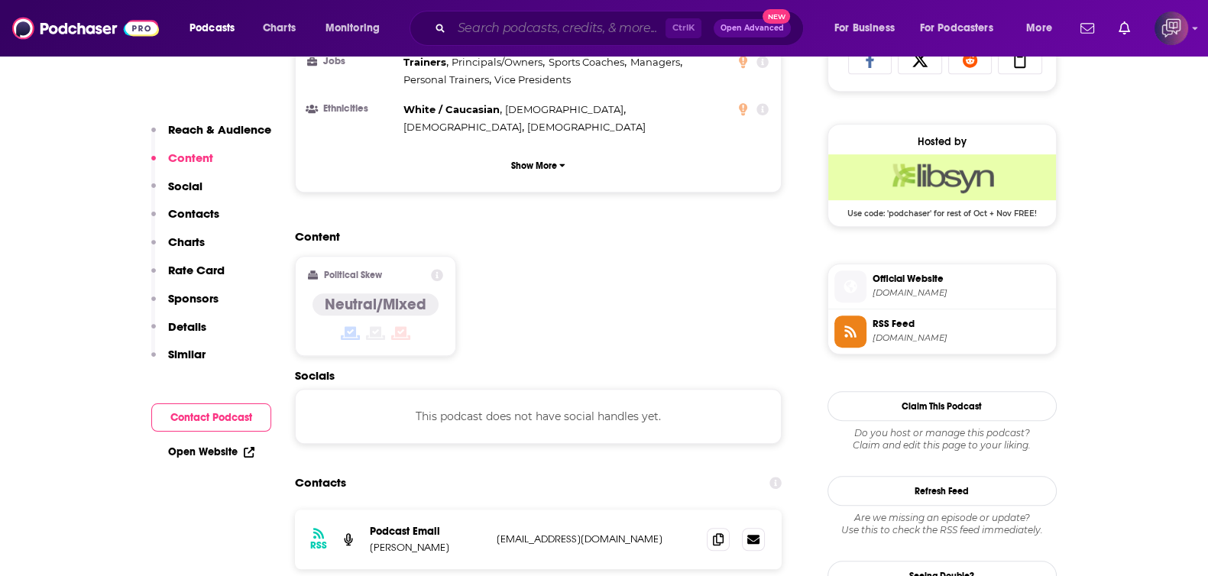
click at [526, 36] on input "Search podcasts, credits, & more..." at bounding box center [559, 28] width 214 height 24
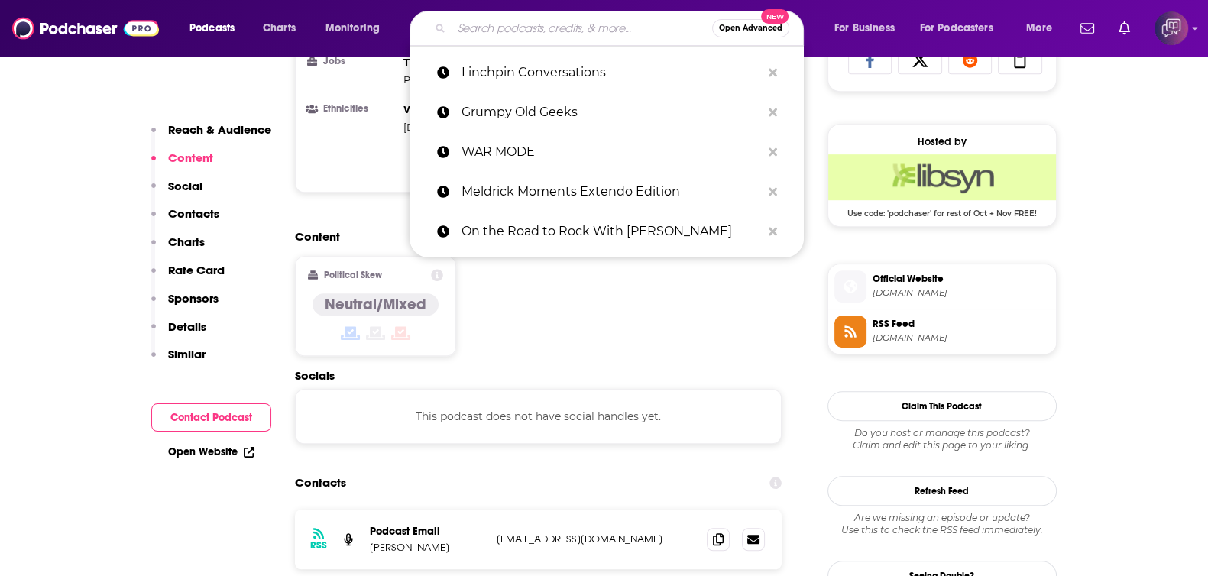
paste input "Best Case Worst Case"
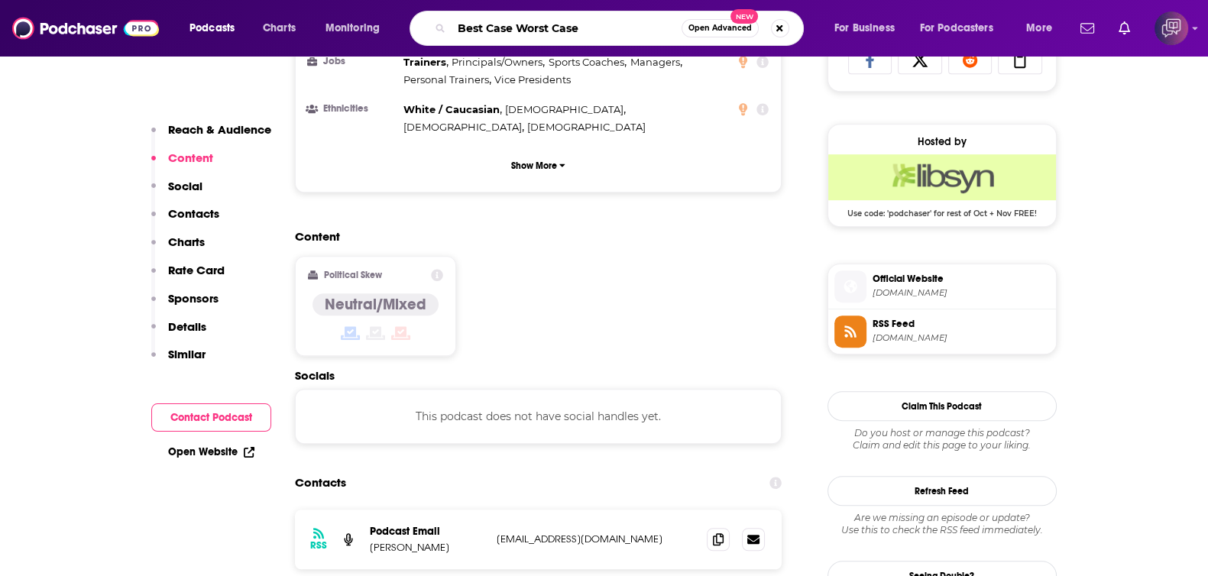
type input "Best Case Worst Case"
click at [708, 24] on span "Open Advanced" at bounding box center [719, 28] width 63 height 8
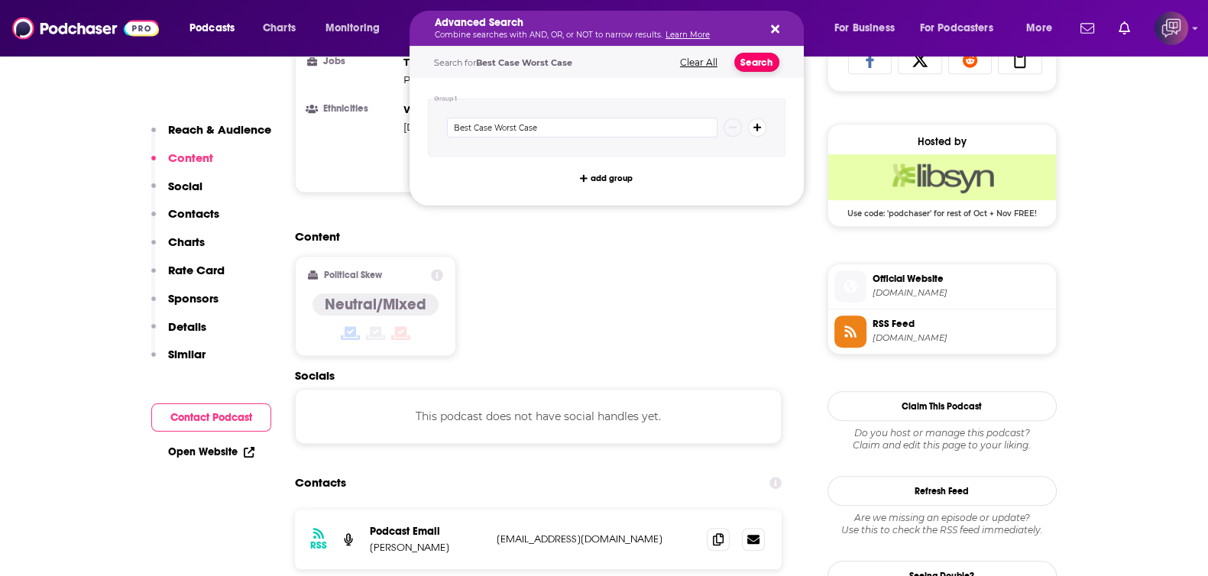
click at [753, 62] on button "Search" at bounding box center [756, 62] width 45 height 19
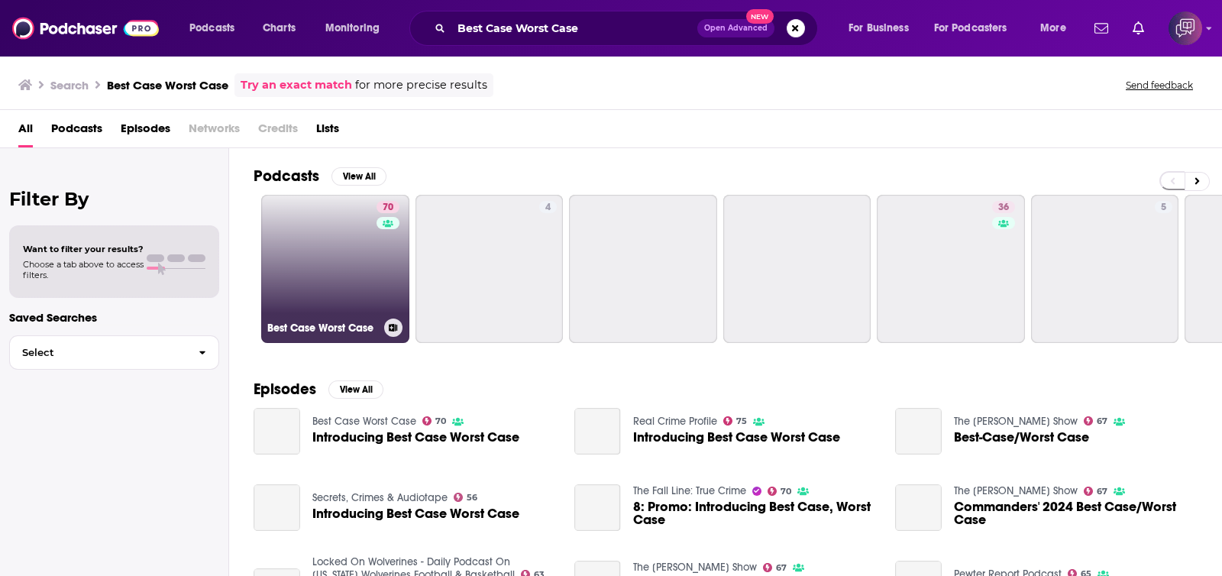
click at [380, 246] on div "70" at bounding box center [390, 260] width 27 height 118
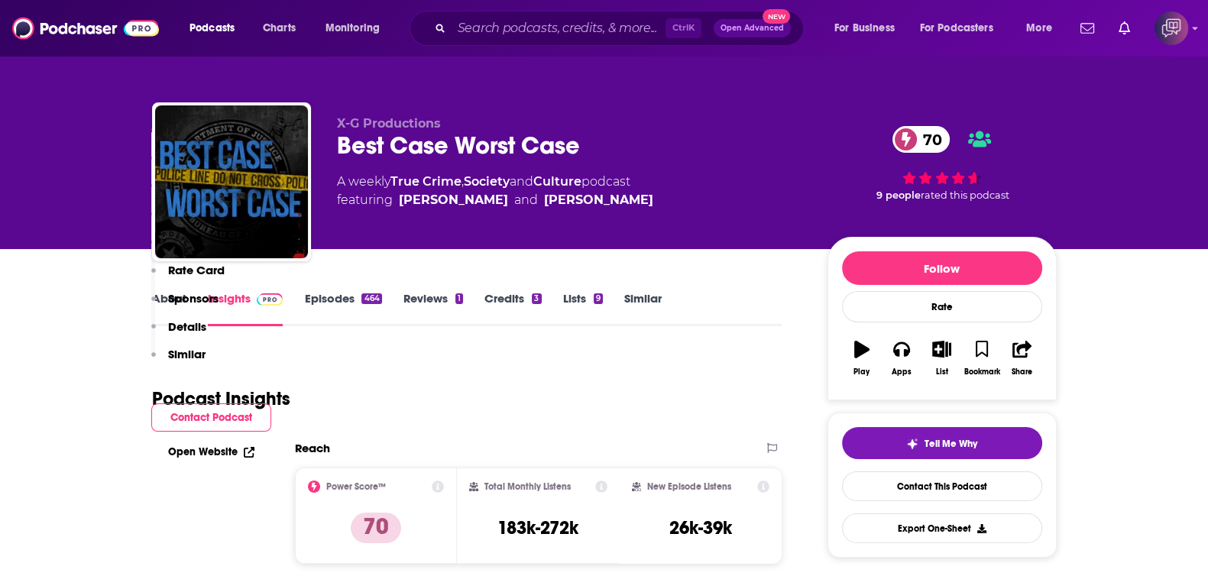
scroll to position [1432, 0]
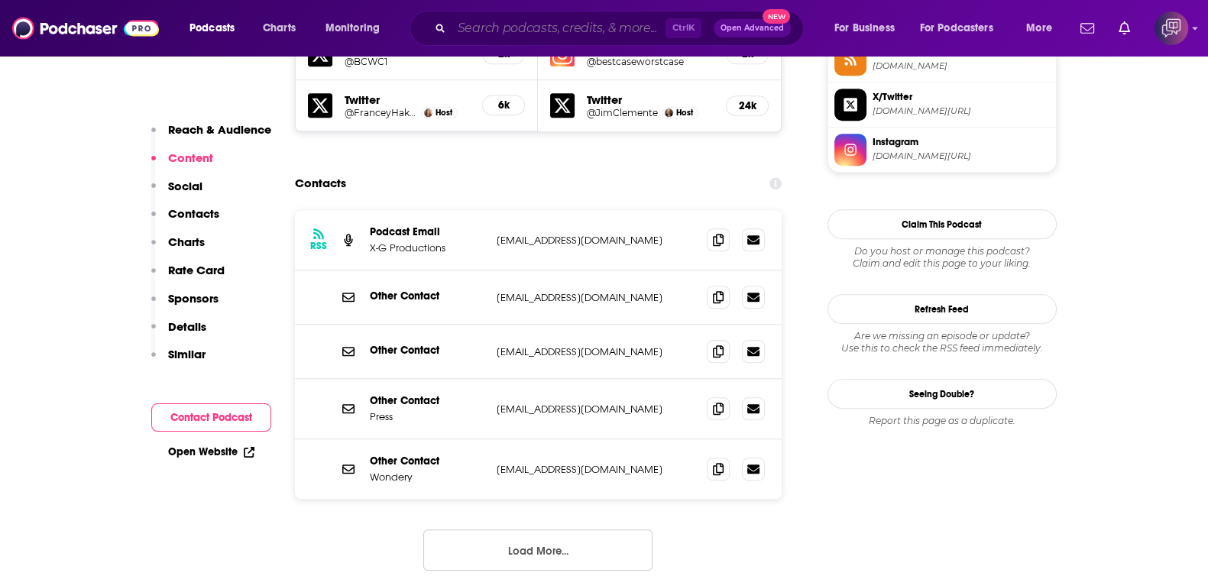
click at [551, 19] on input "Search podcasts, credits, & more..." at bounding box center [559, 28] width 214 height 24
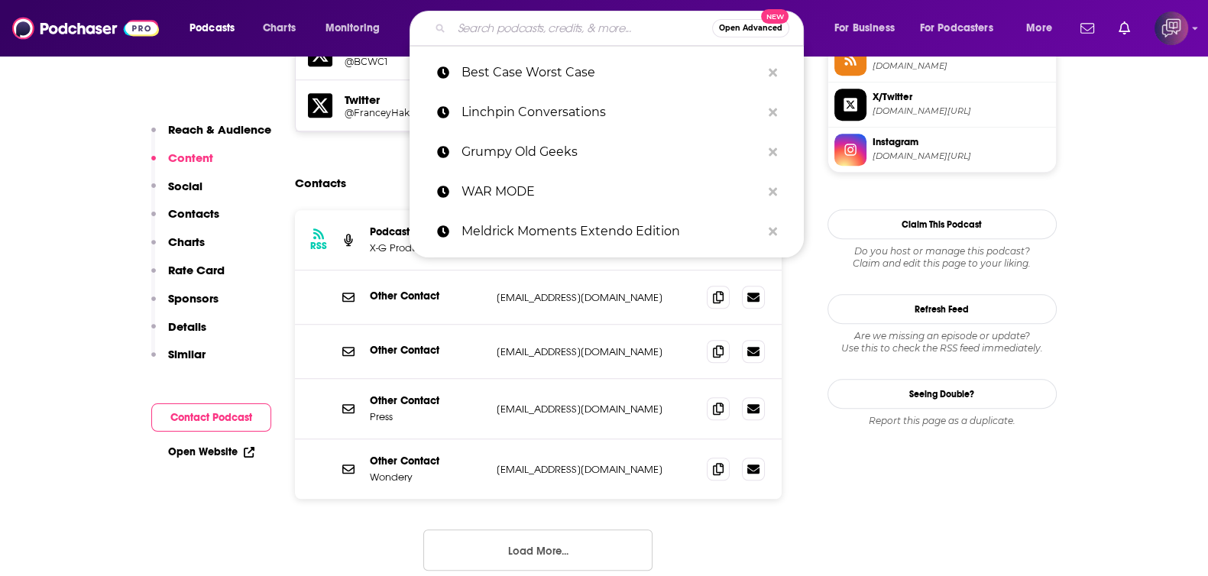
paste input "Policy Minded"
type input "Policy Minded"
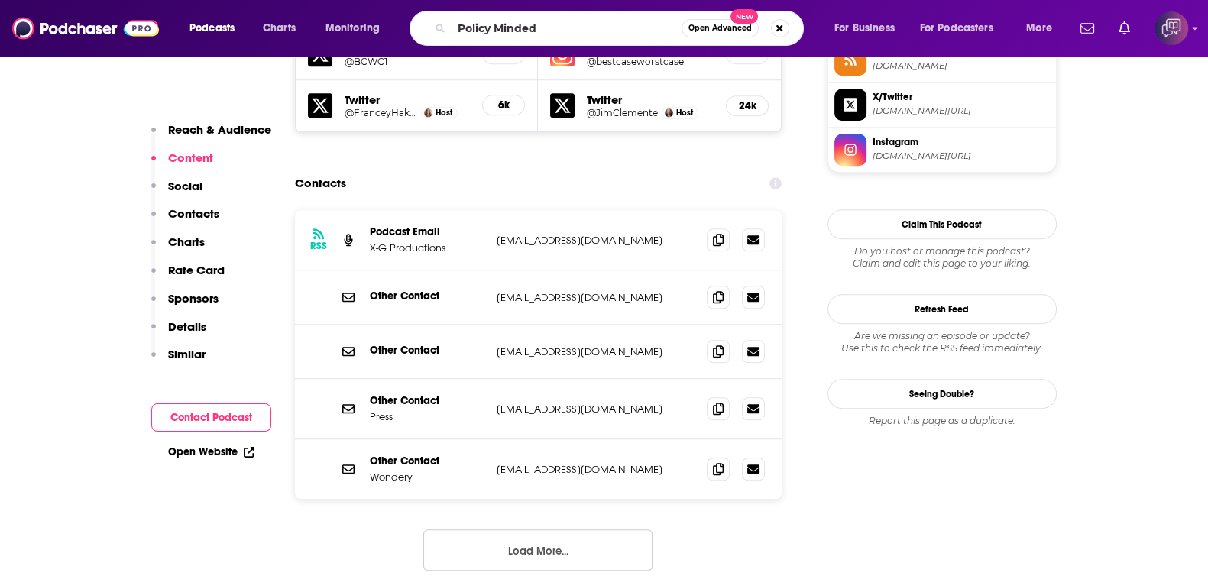
click at [693, 31] on span "Open Advanced" at bounding box center [719, 28] width 63 height 8
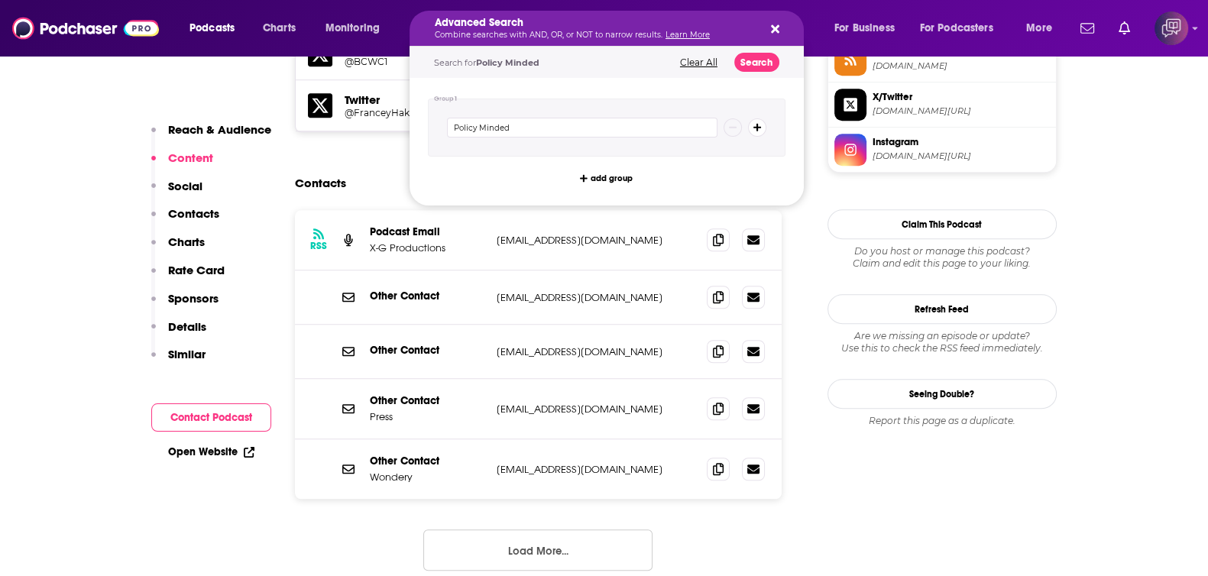
click at [744, 50] on div "Search for Policy Minded Clear All Search" at bounding box center [607, 62] width 394 height 31
click at [745, 62] on button "Search" at bounding box center [756, 62] width 45 height 19
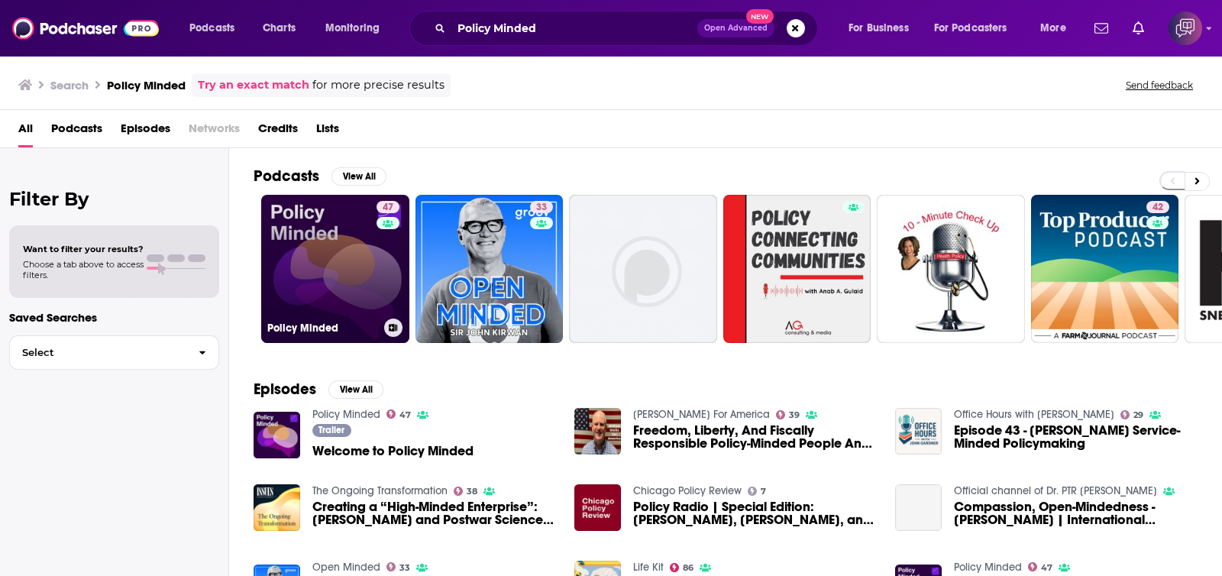
click at [351, 286] on link "47 Policy Minded" at bounding box center [335, 269] width 148 height 148
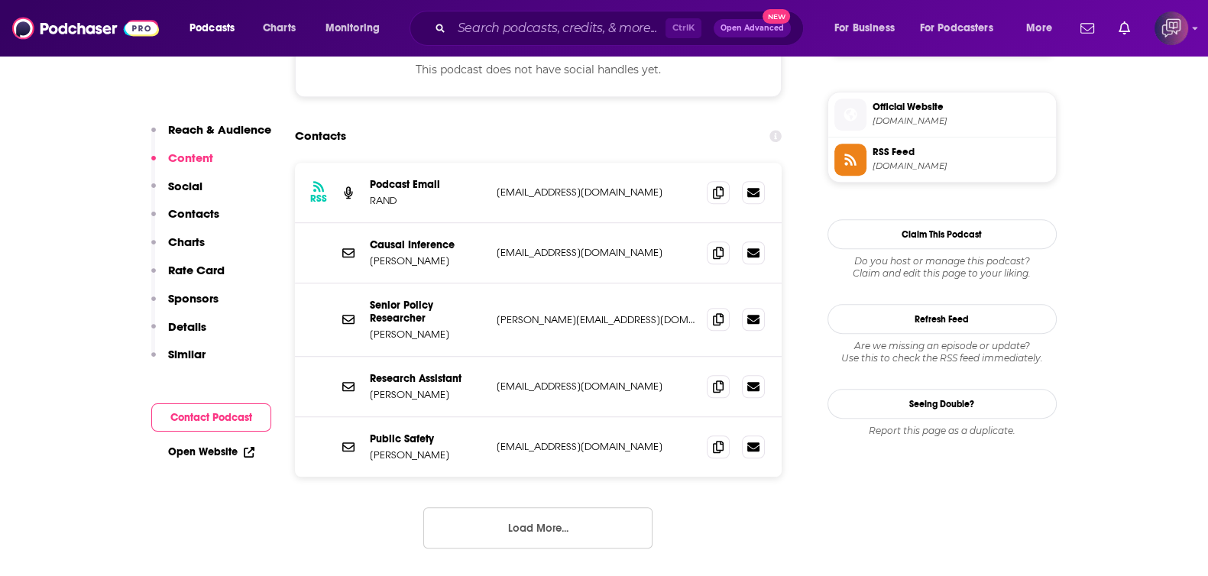
scroll to position [1336, 0]
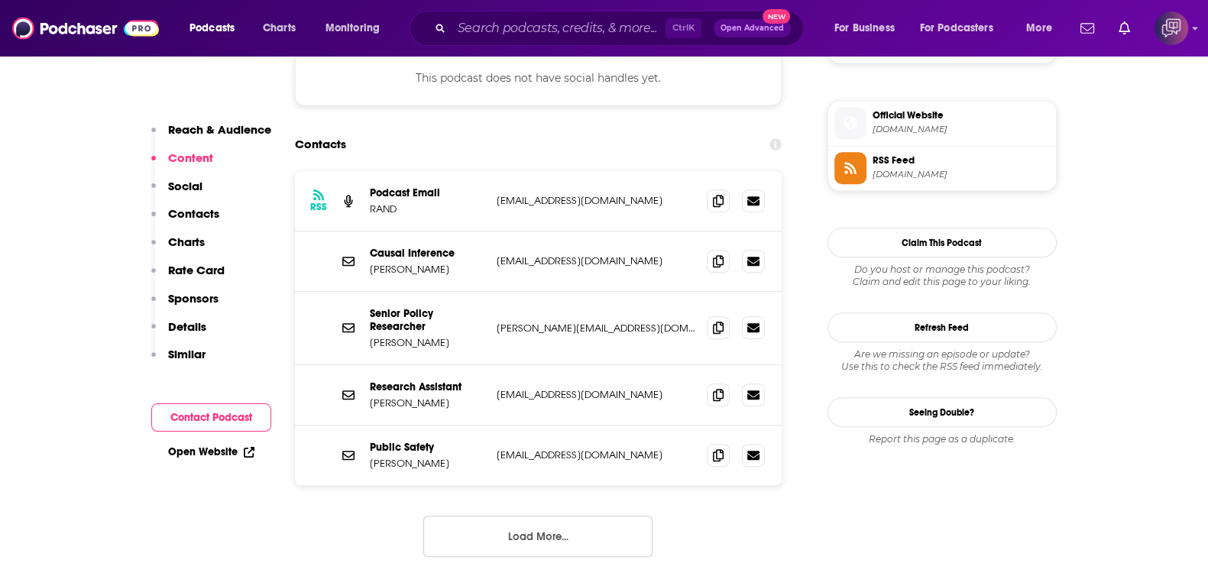
drag, startPoint x: 485, startPoint y: 202, endPoint x: 665, endPoint y: 201, distance: 179.6
click at [665, 232] on div "Causal Inference [PERSON_NAME] [EMAIL_ADDRESS][DOMAIN_NAME] [EMAIL_ADDRESS][DOM…" at bounding box center [538, 262] width 487 height 60
drag, startPoint x: 485, startPoint y: 268, endPoint x: 646, endPoint y: 264, distance: 161.3
click at [646, 292] on div "Senior Policy Researcher [PERSON_NAME] [PERSON_NAME][EMAIL_ADDRESS][PERSON_NAME…" at bounding box center [538, 328] width 487 height 73
click at [636, 322] on p "[PERSON_NAME][EMAIL_ADDRESS][DOMAIN_NAME]" at bounding box center [596, 328] width 199 height 13
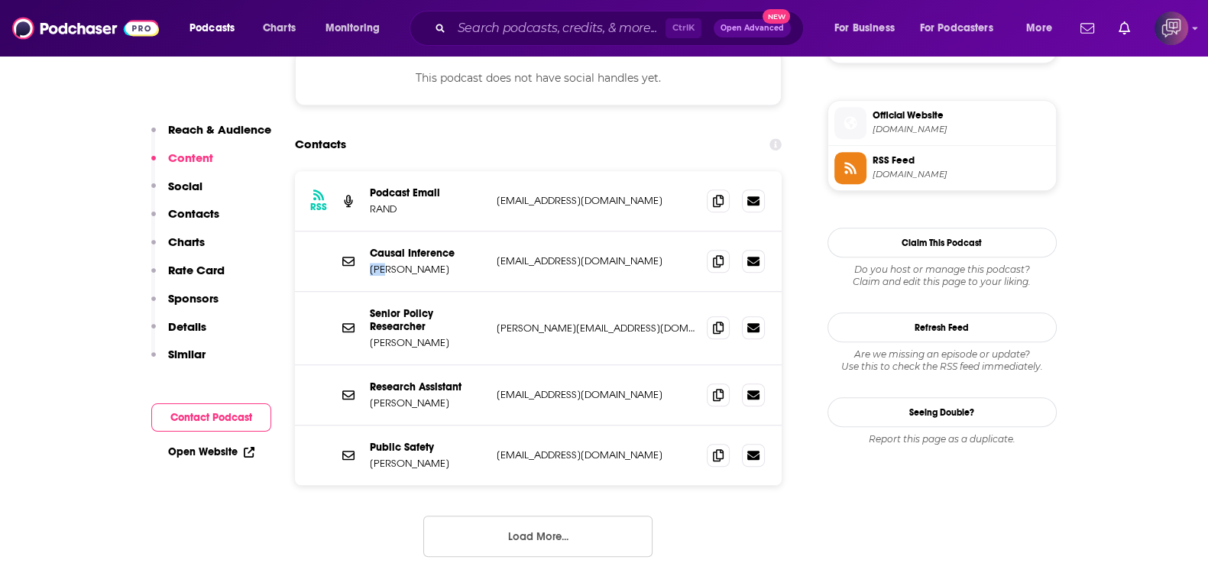
drag, startPoint x: 364, startPoint y: 209, endPoint x: 378, endPoint y: 209, distance: 14.5
click at [378, 232] on div "Causal Inference [PERSON_NAME] [EMAIL_ADDRESS][DOMAIN_NAME] [EMAIL_ADDRESS][DOM…" at bounding box center [538, 262] width 487 height 60
click at [503, 39] on input "Search podcasts, credits, & more..." at bounding box center [559, 28] width 214 height 24
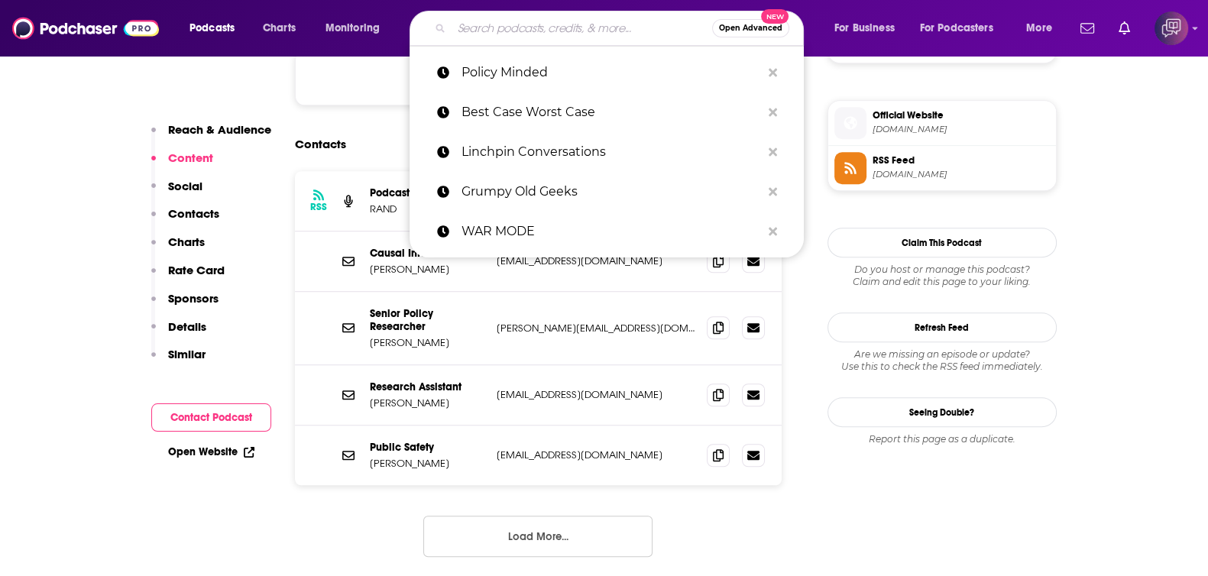
paste input "Spaced Out Radio"
type input "Spaced Out Radio"
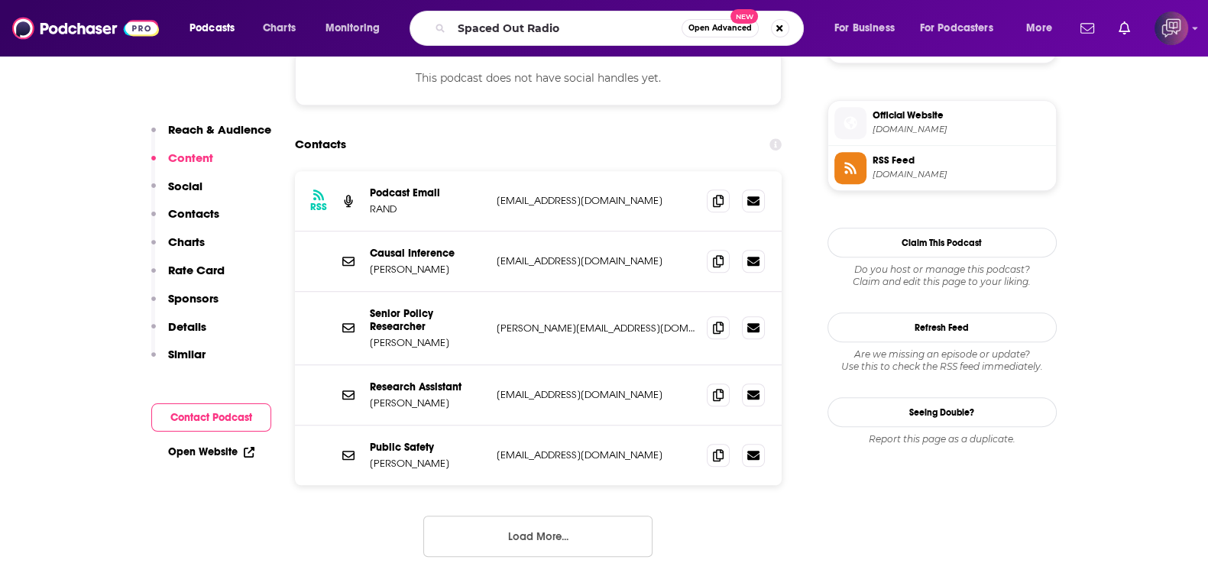
click at [714, 34] on button "Open Advanced New" at bounding box center [720, 28] width 77 height 18
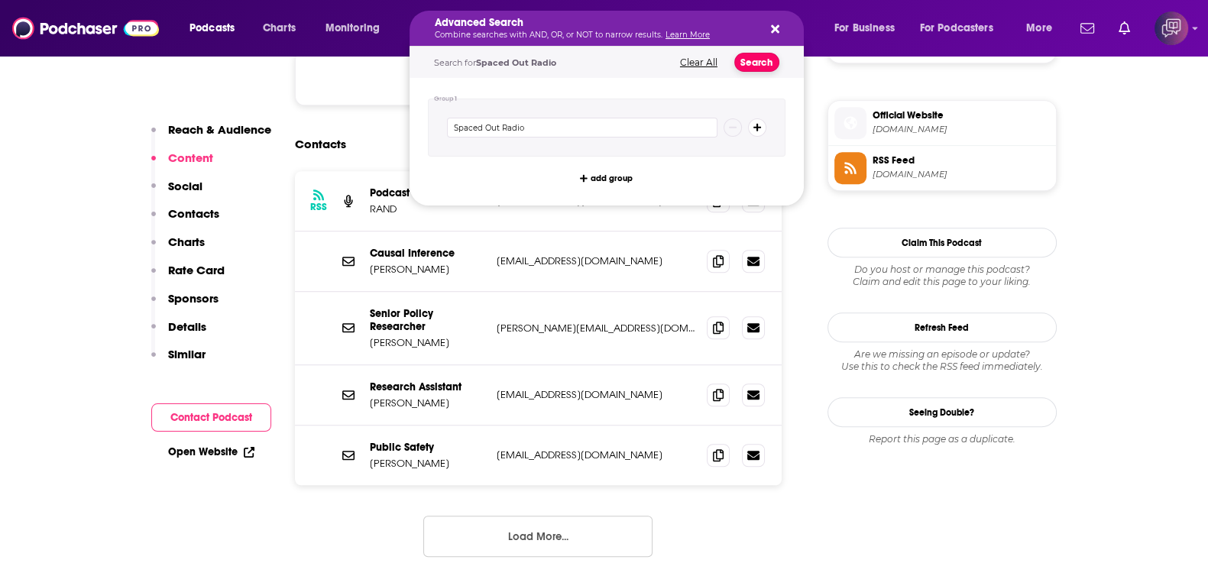
click at [752, 62] on button "Search" at bounding box center [756, 62] width 45 height 19
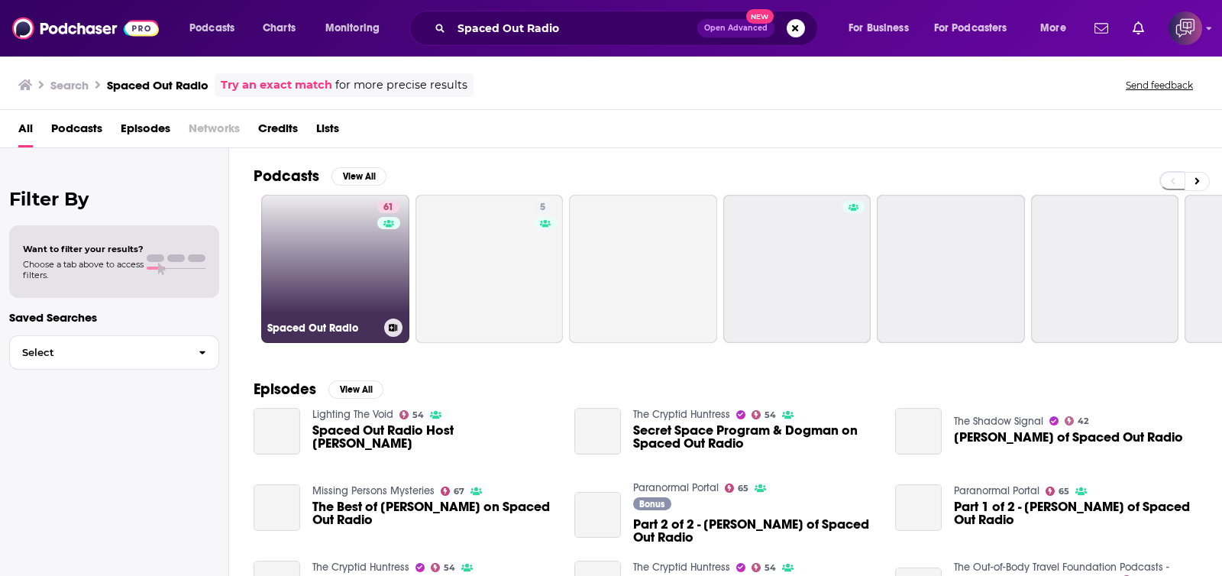
click at [367, 242] on link "61 Spaced Out Radio" at bounding box center [335, 269] width 148 height 148
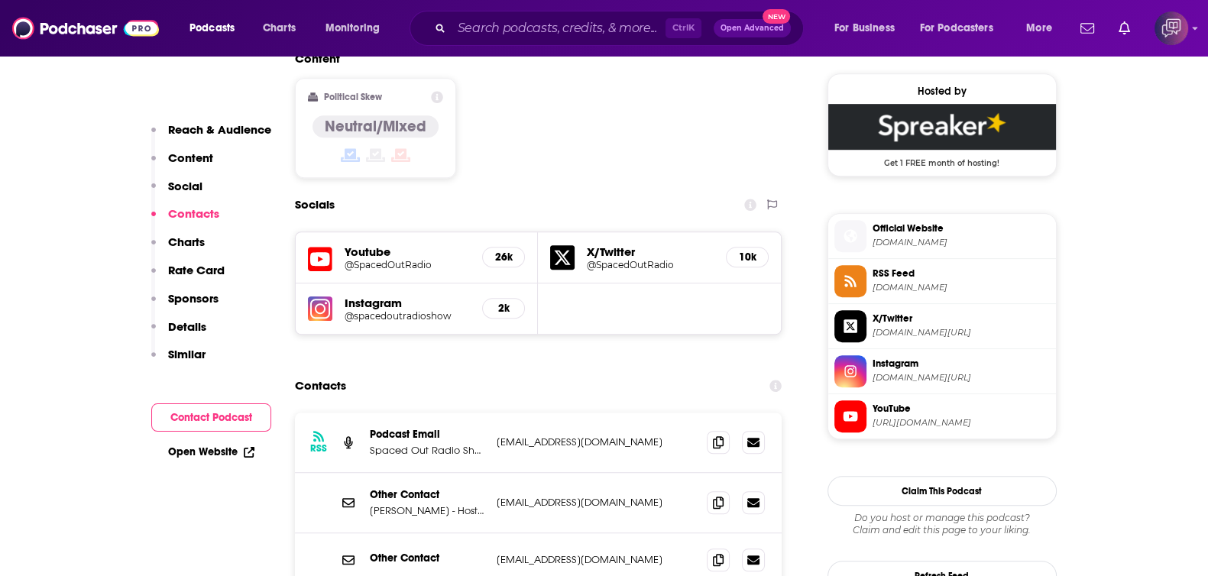
scroll to position [1241, 0]
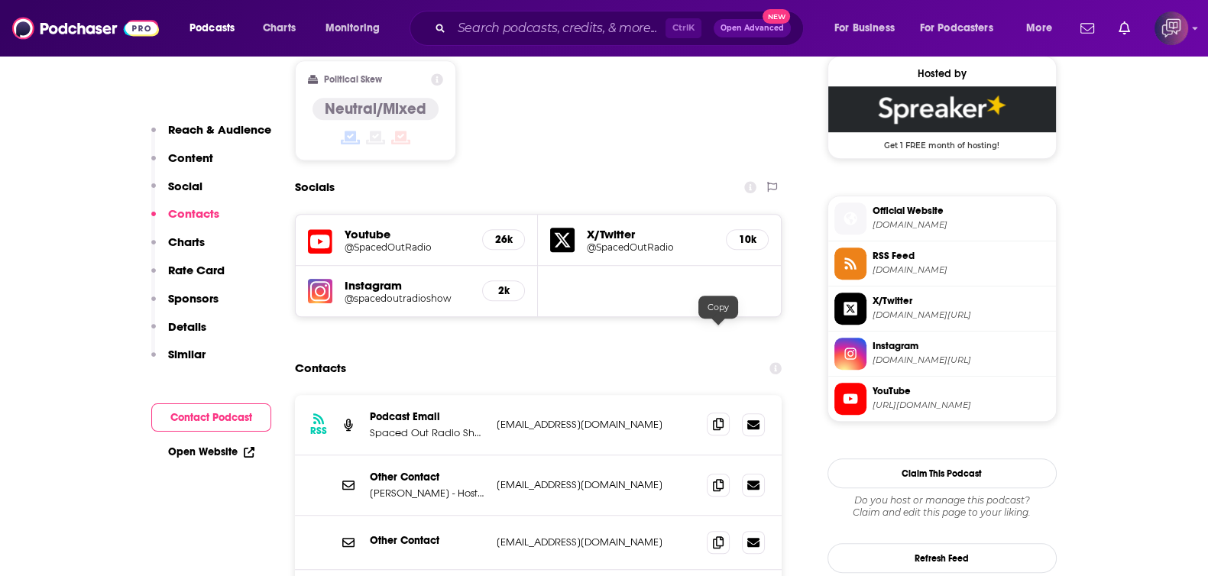
click at [714, 418] on icon at bounding box center [718, 424] width 11 height 12
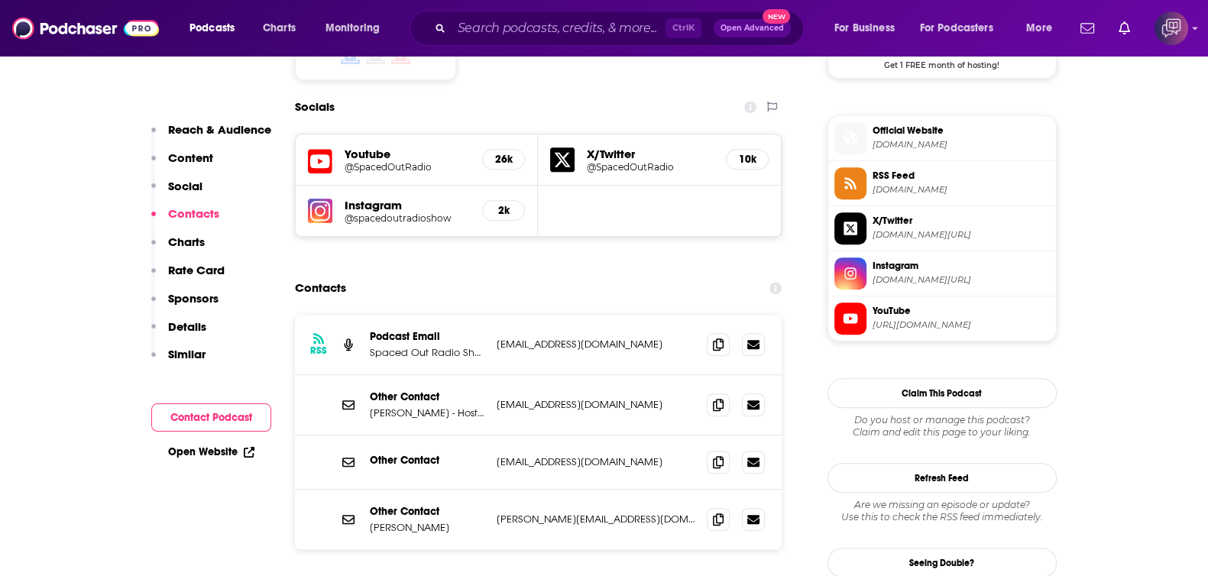
scroll to position [1336, 0]
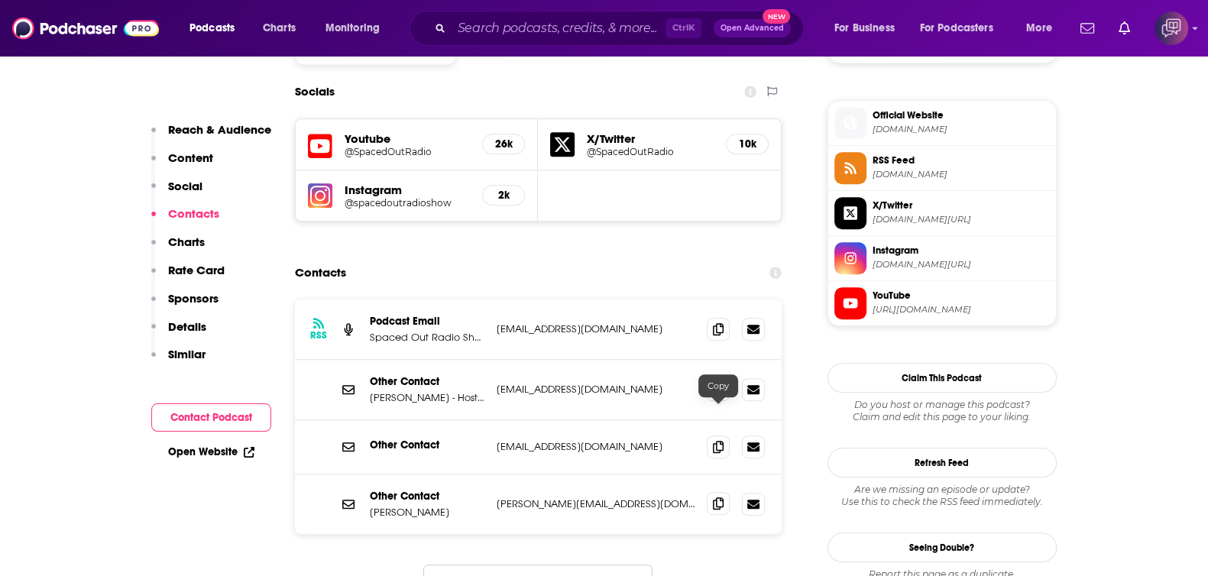
click at [719, 497] on icon at bounding box center [718, 503] width 11 height 12
click at [520, 37] on input "Search podcasts, credits, & more..." at bounding box center [559, 28] width 214 height 24
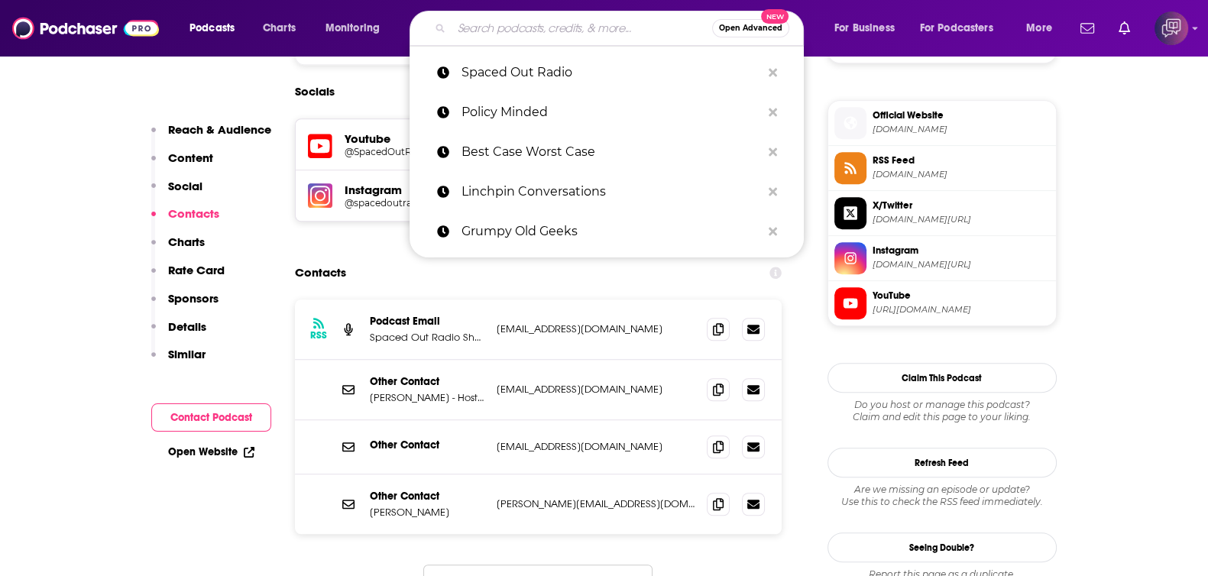
paste input "Not Real Art"
type input "Not Real Art"
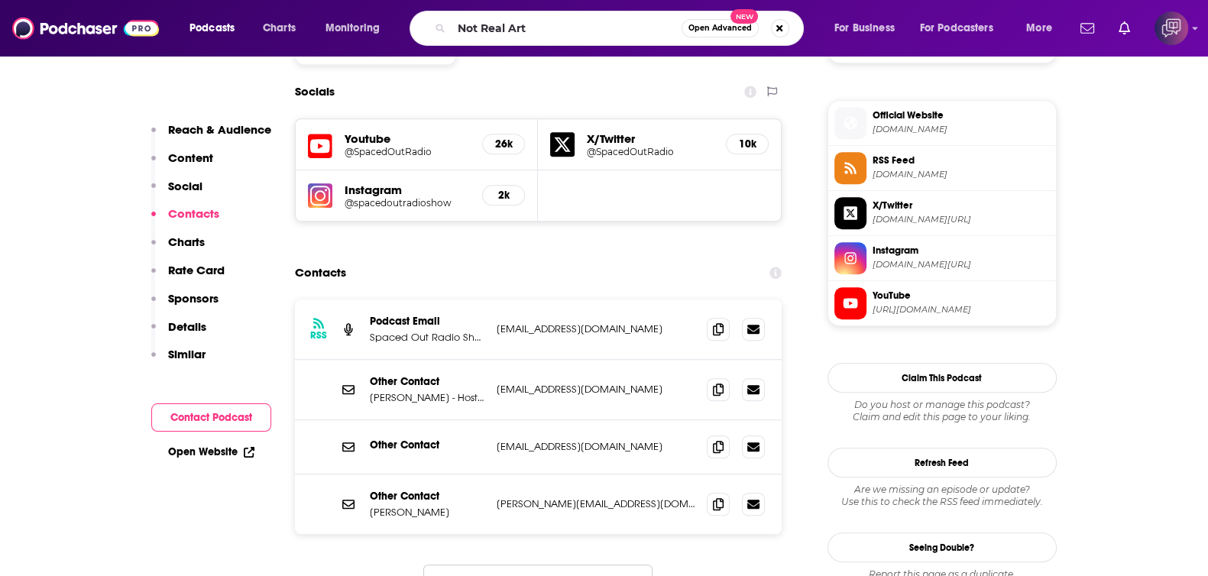
click at [720, 32] on button "Open Advanced New" at bounding box center [720, 28] width 77 height 18
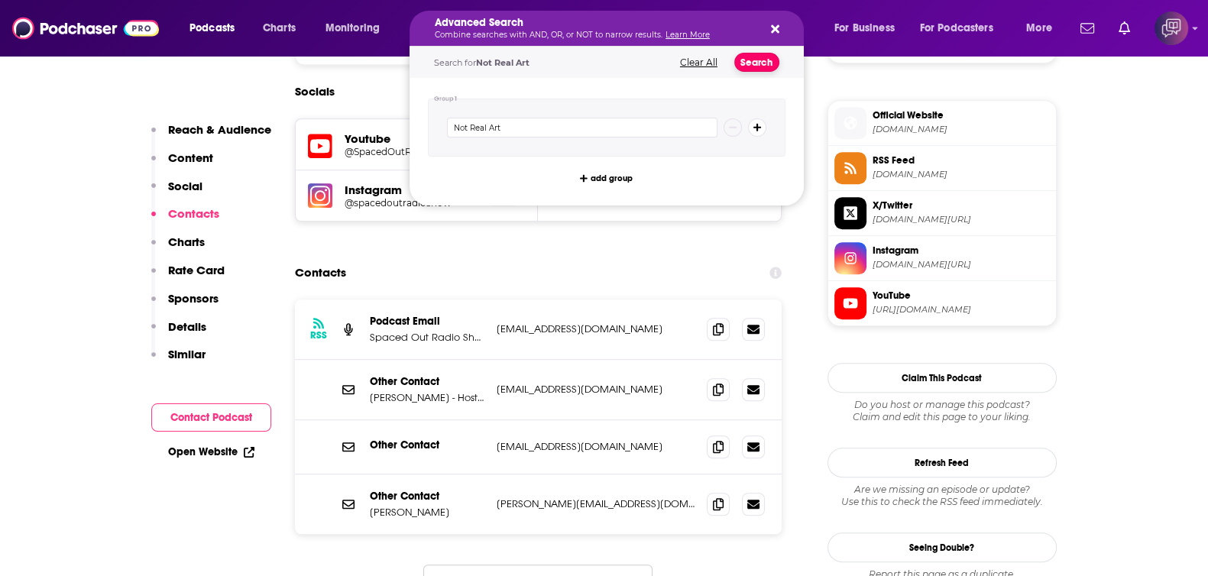
click at [757, 70] on button "Search" at bounding box center [756, 62] width 45 height 19
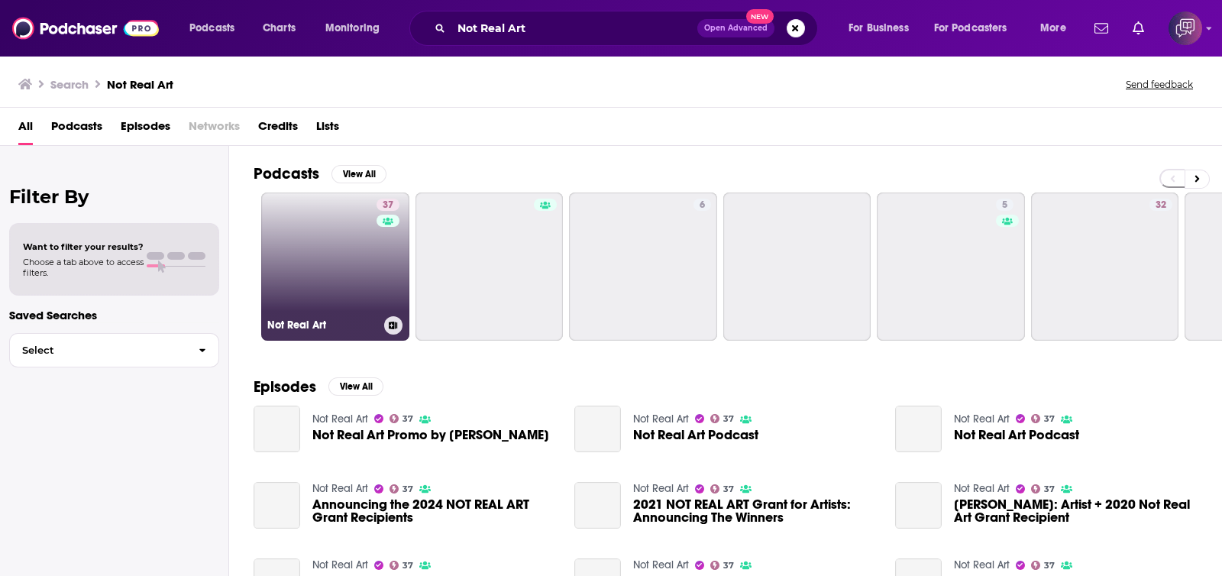
click at [356, 291] on link "37 Not Real Art" at bounding box center [335, 267] width 148 height 148
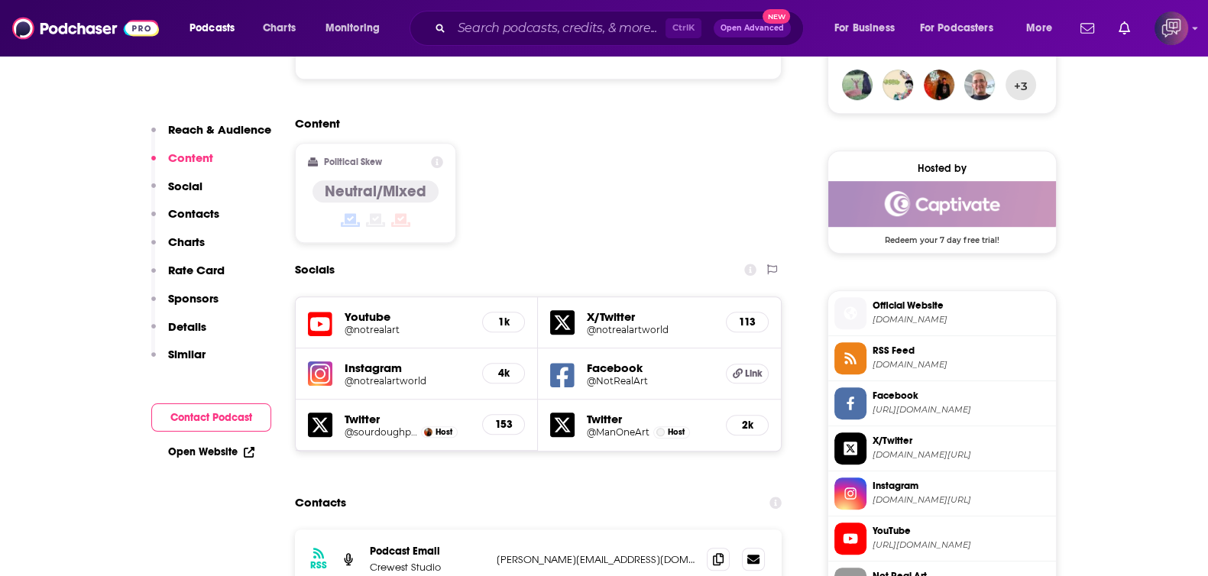
scroll to position [1432, 0]
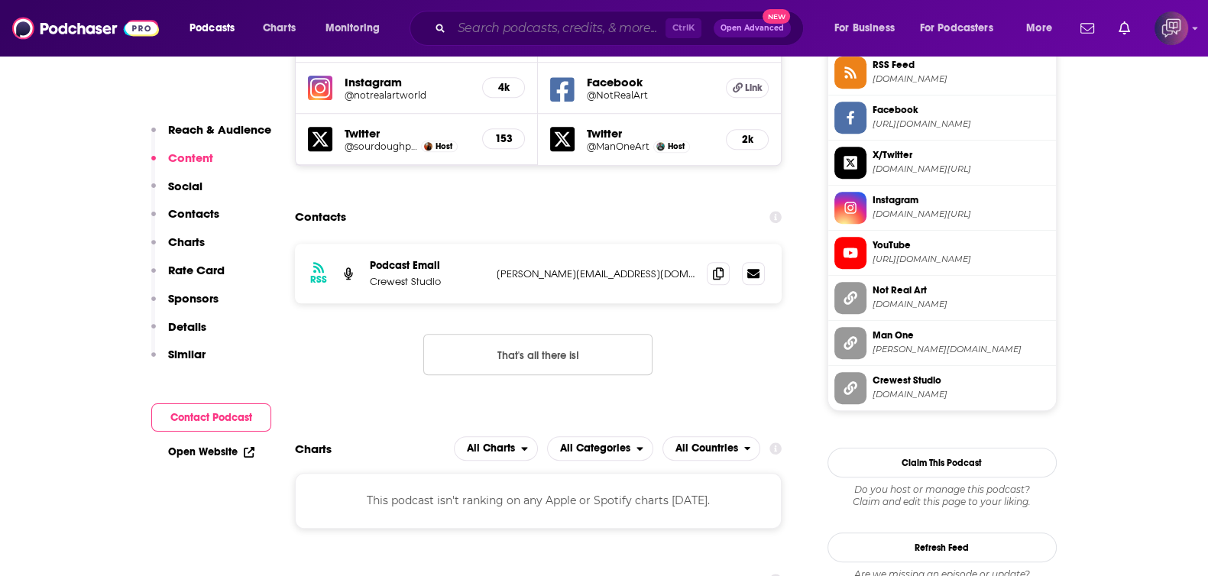
click at [543, 37] on input "Search podcasts, credits, & more..." at bounding box center [559, 28] width 214 height 24
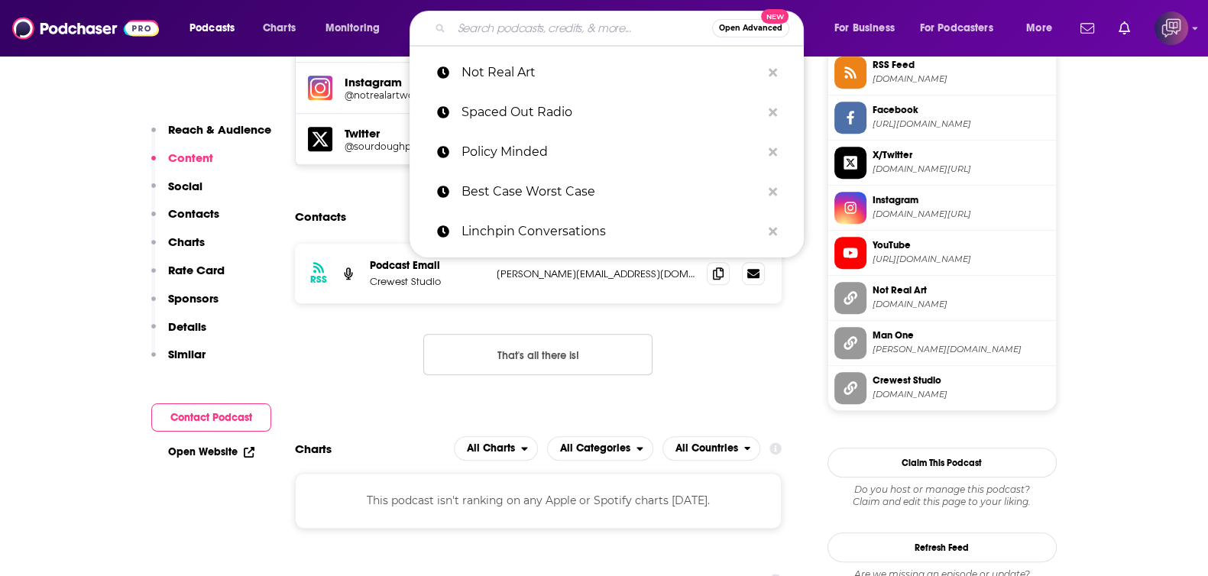
paste input "How Did This Get Made?"
type input "How Did This Get Made?"
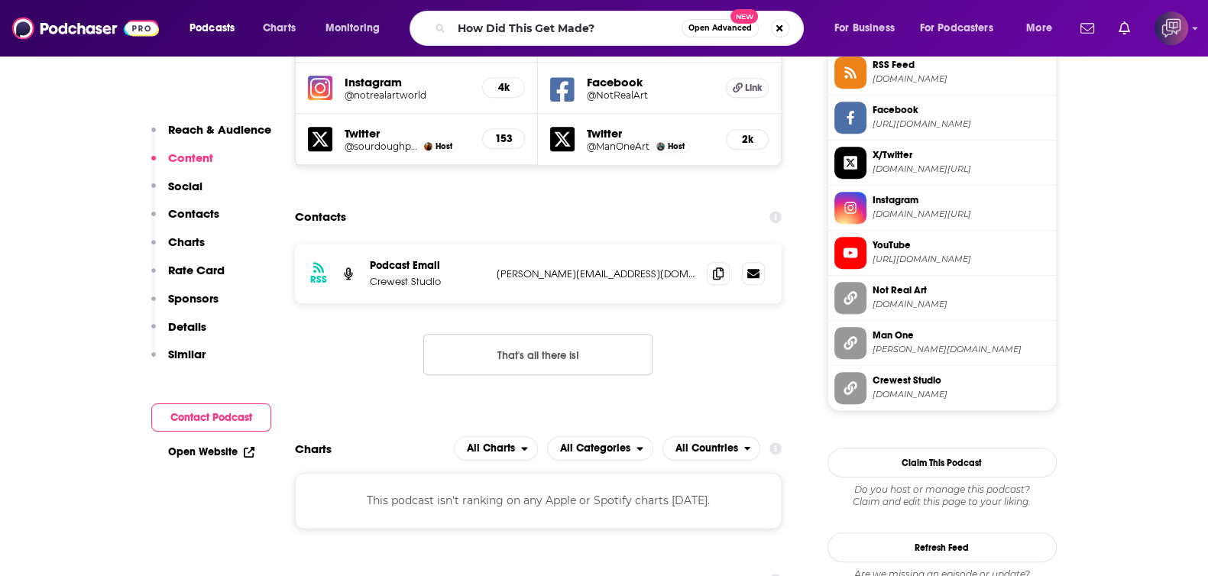
click at [727, 31] on span "Open Advanced" at bounding box center [719, 28] width 63 height 8
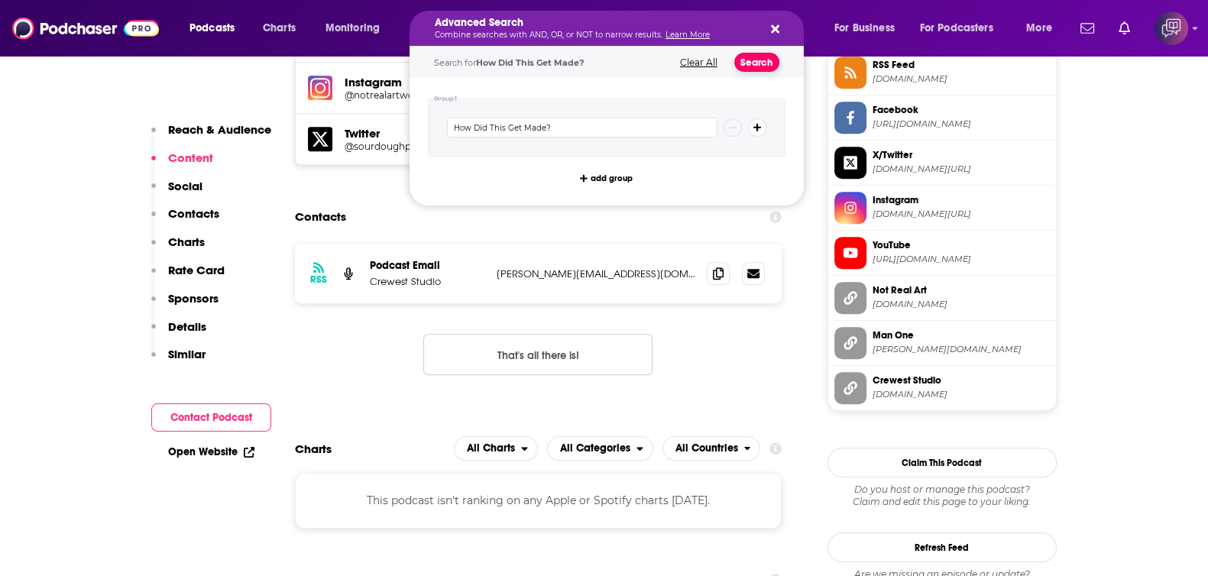
click at [745, 63] on button "Search" at bounding box center [756, 62] width 45 height 19
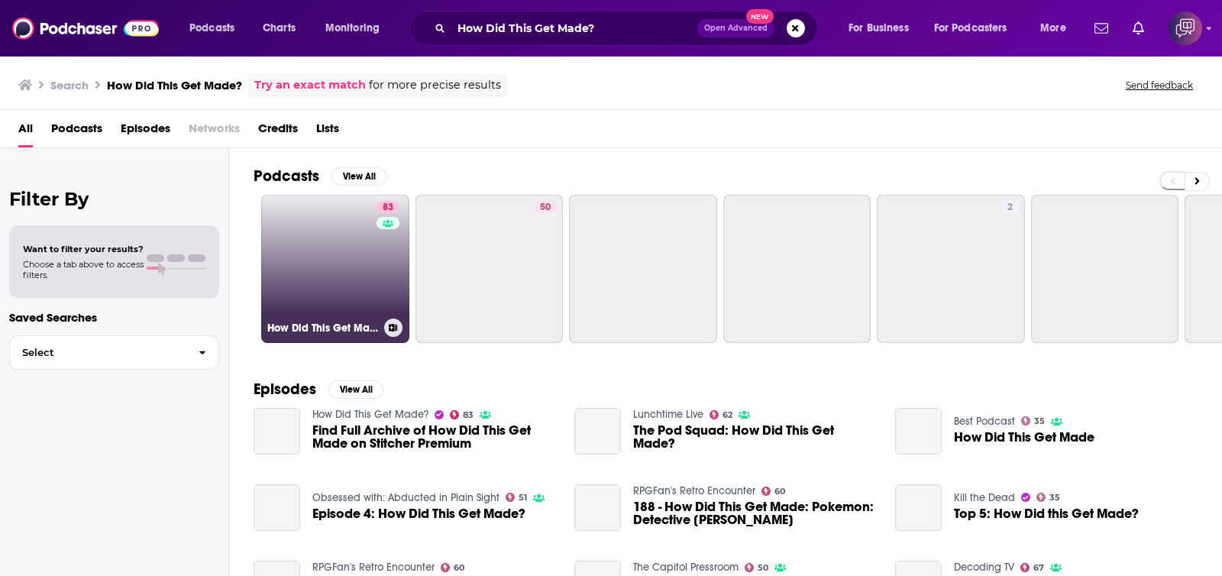
click at [295, 329] on h3 "How Did This Get Made?" at bounding box center [322, 328] width 111 height 13
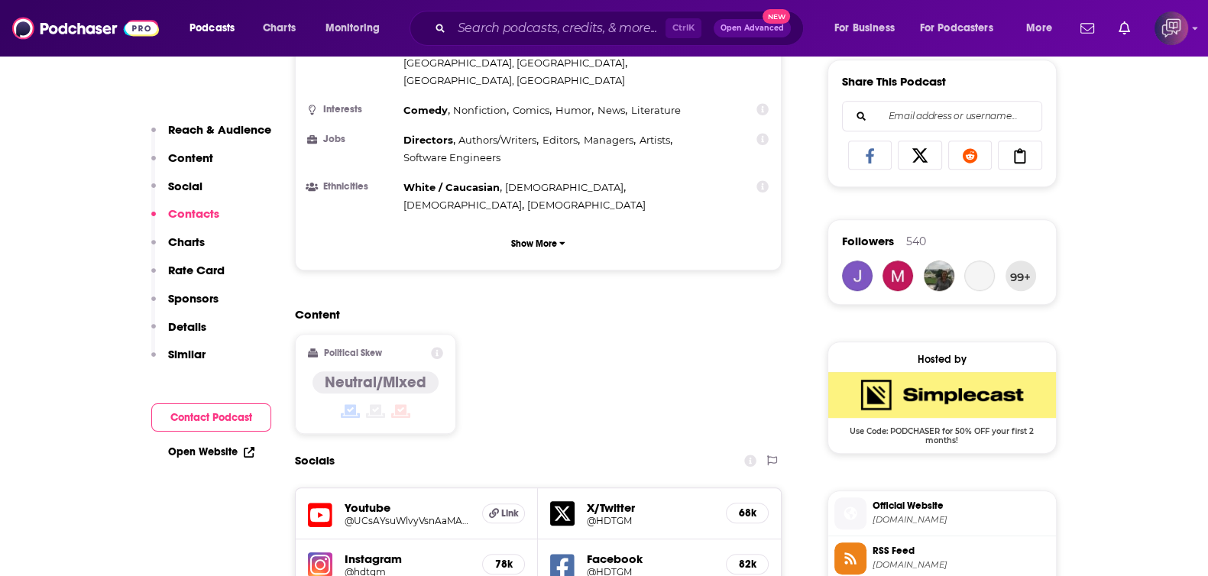
scroll to position [1336, 0]
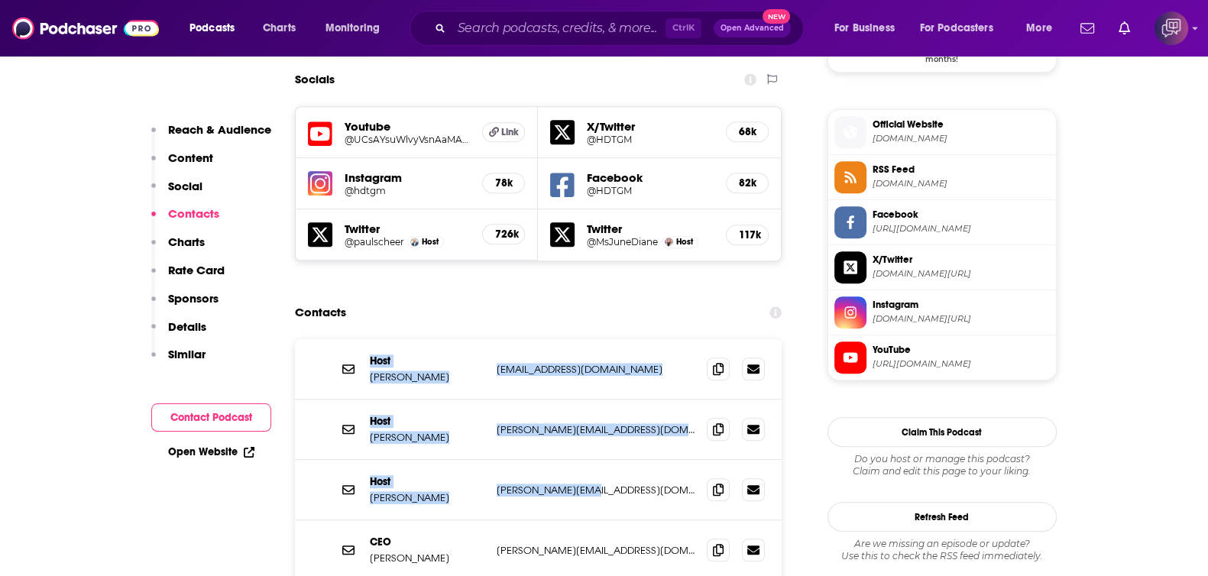
drag, startPoint x: 367, startPoint y: 262, endPoint x: 618, endPoint y: 385, distance: 279.9
click at [618, 385] on div "Host [PERSON_NAME] [EMAIL_ADDRESS][DOMAIN_NAME] [EMAIL_ADDRESS][DOMAIN_NAME] Ho…" at bounding box center [538, 489] width 487 height 301
copy div "Host [PERSON_NAME] [EMAIL_ADDRESS][DOMAIN_NAME] [EMAIL_ADDRESS][DOMAIN_NAME] Ho…"
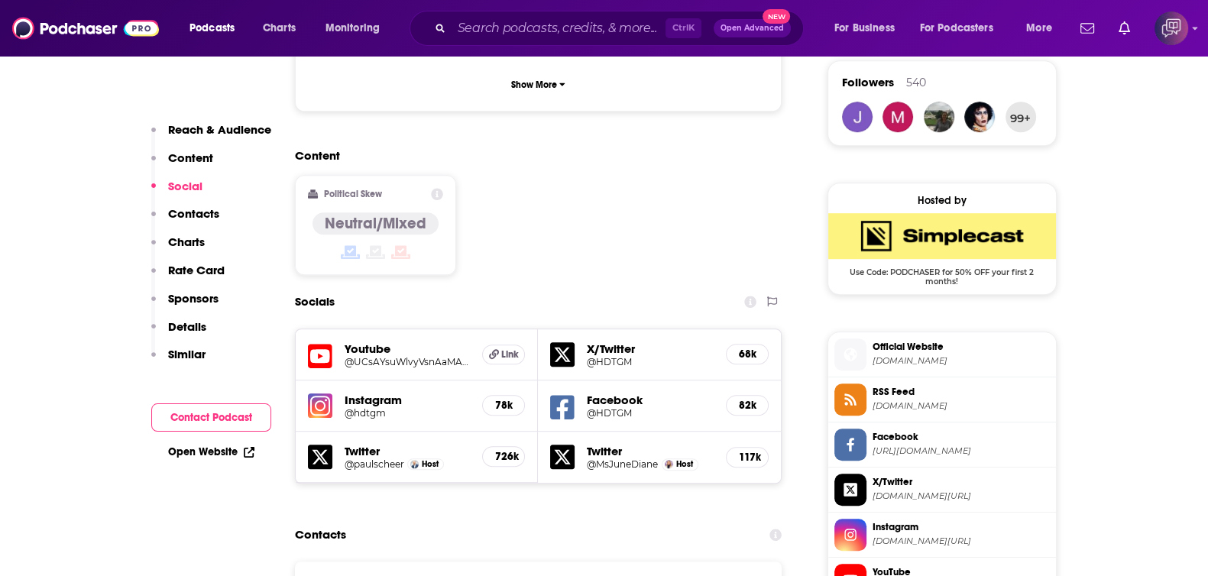
scroll to position [1051, 0]
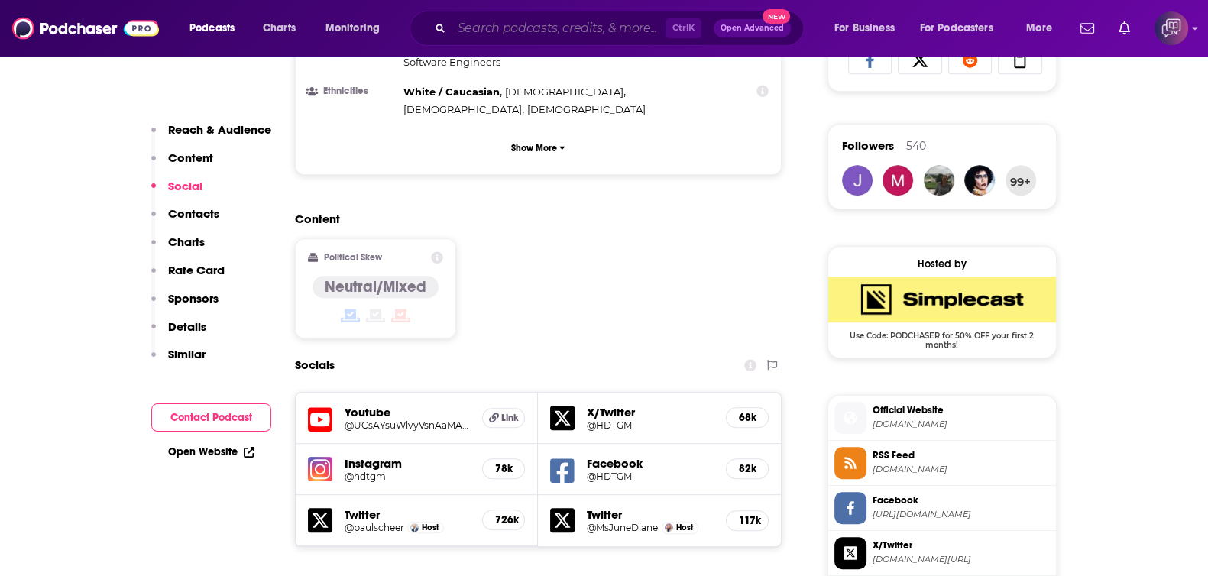
click at [573, 31] on input "Search podcasts, credits, & more..." at bounding box center [559, 28] width 214 height 24
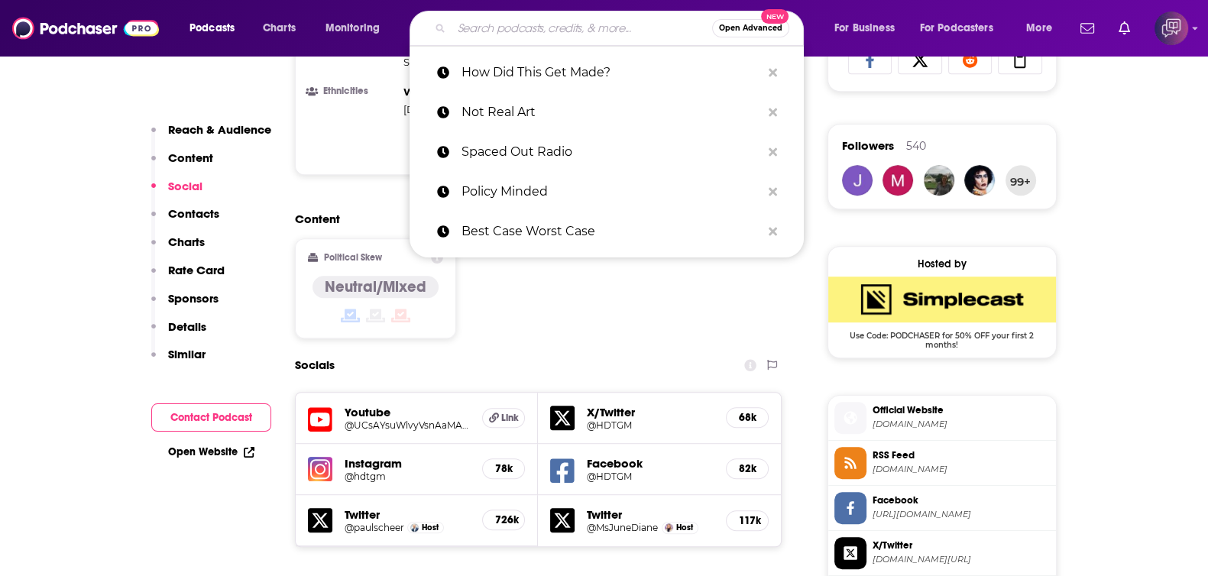
paste input "Awards Chatter"
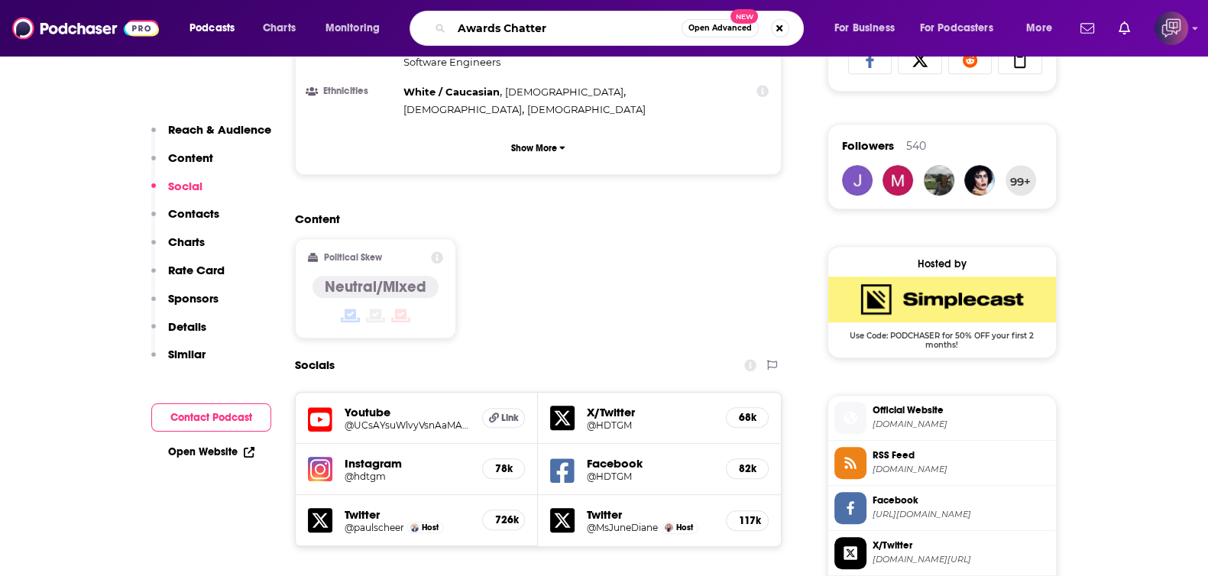
type input "Awards Chatter"
click at [711, 28] on span "Open Advanced" at bounding box center [719, 28] width 63 height 8
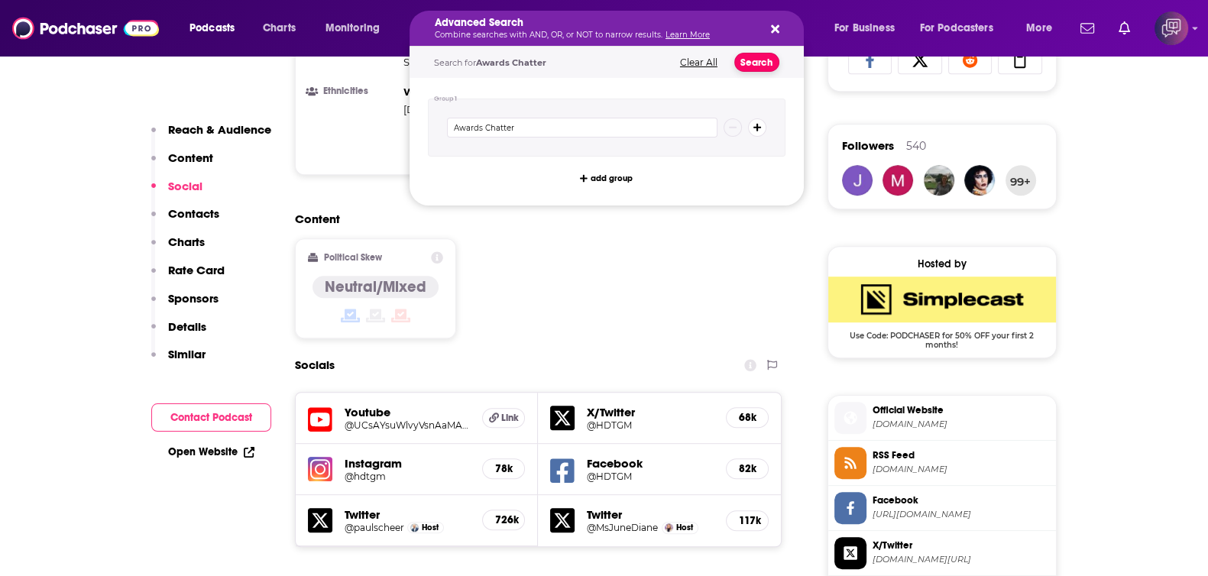
click at [751, 63] on button "Search" at bounding box center [756, 62] width 45 height 19
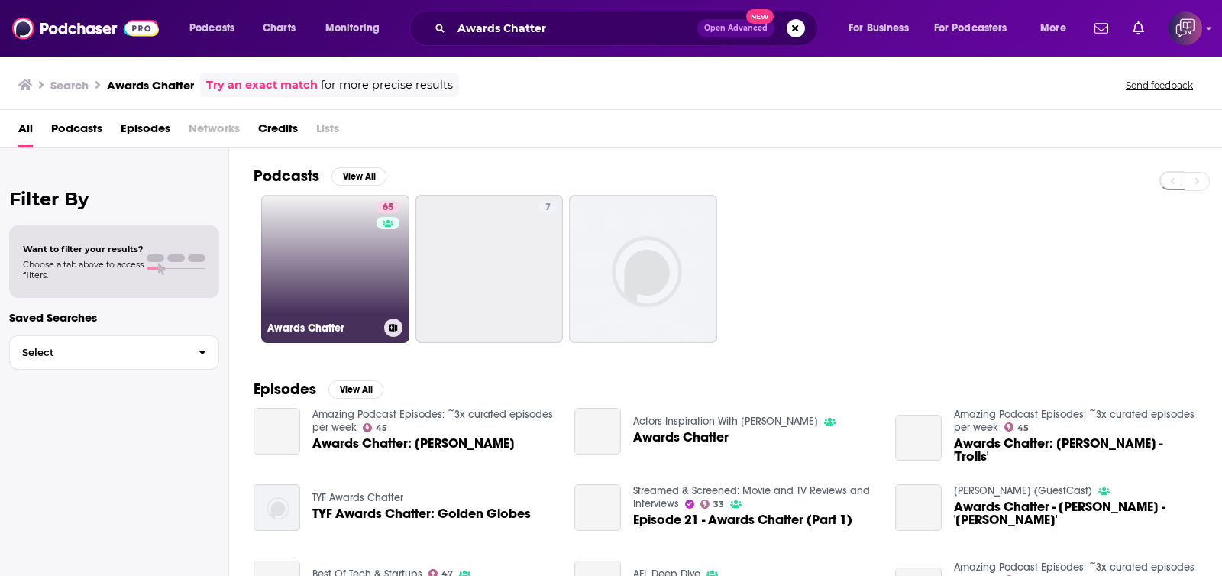
click at [303, 254] on link "65 Awards Chatter" at bounding box center [335, 269] width 148 height 148
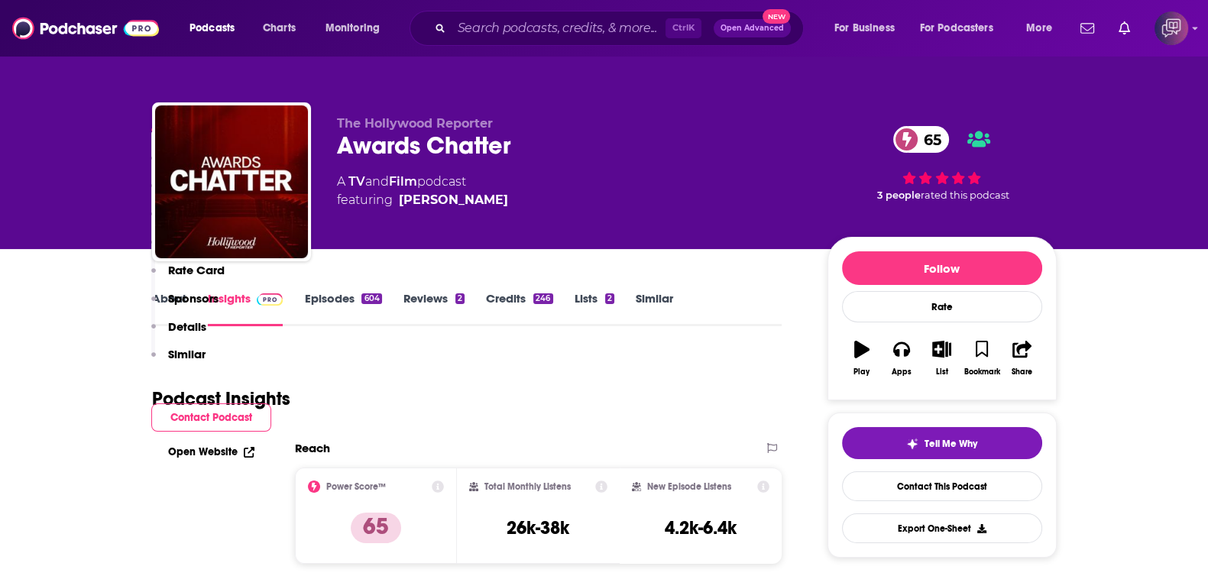
scroll to position [1336, 0]
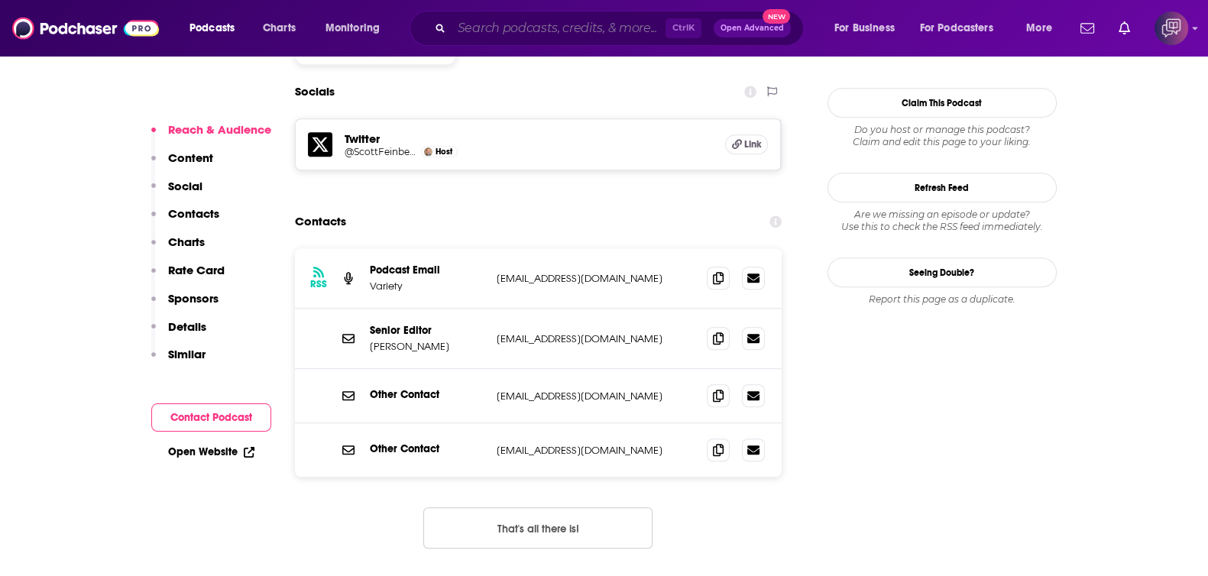
click at [522, 34] on input "Search podcasts, credits, & more..." at bounding box center [559, 28] width 214 height 24
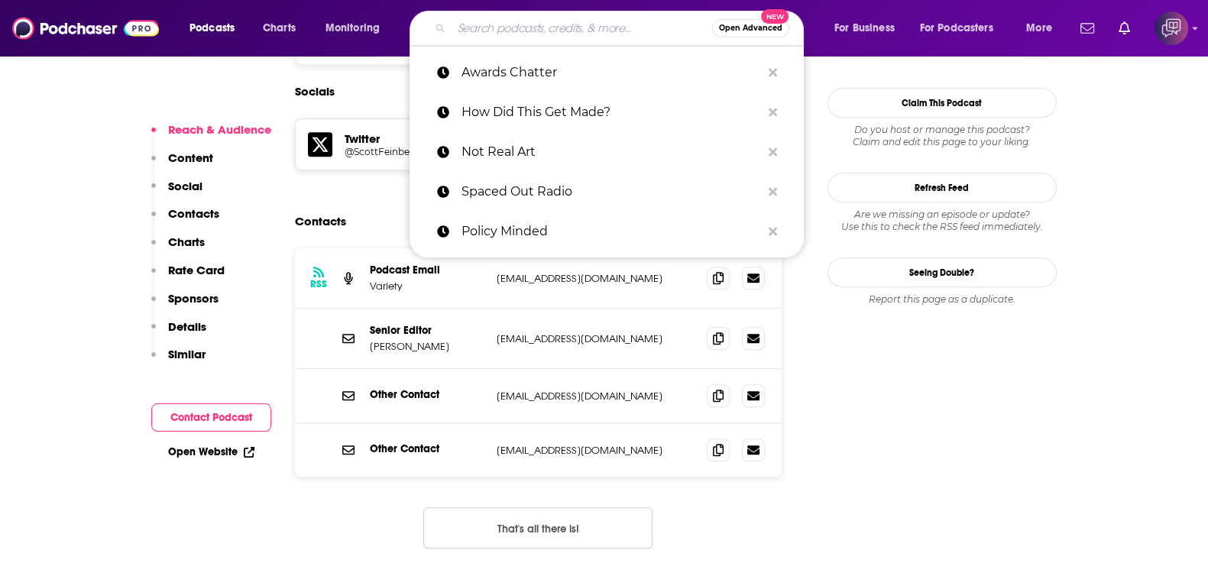
paste input "Truth Be Told Radio Network"
type input "Truth Be Told Radio Network"
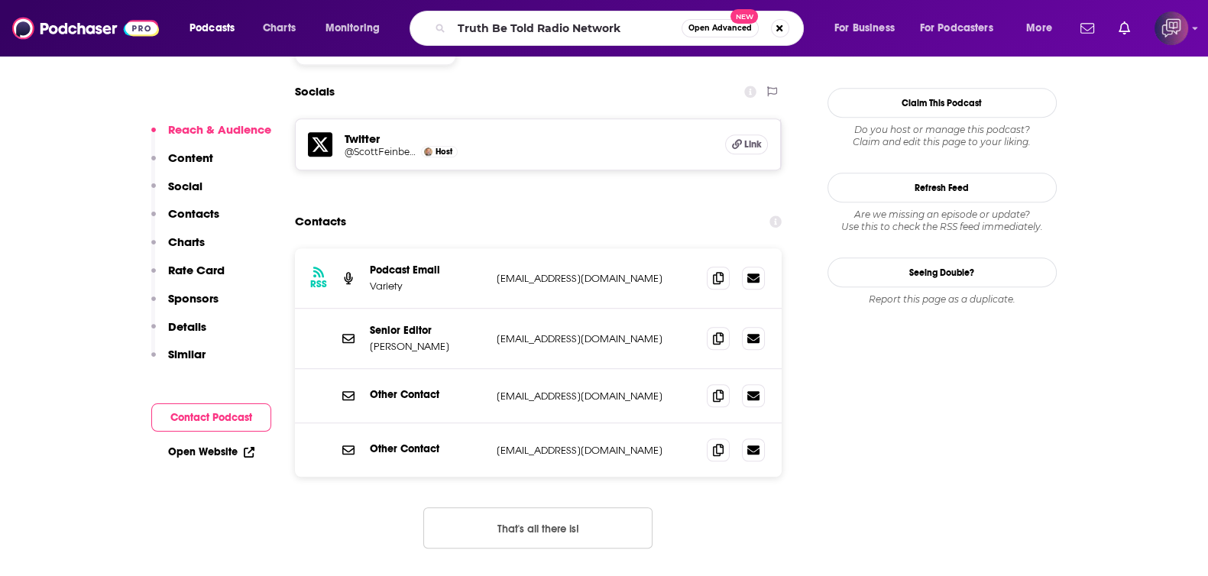
click at [708, 36] on button "Open Advanced New" at bounding box center [720, 28] width 77 height 18
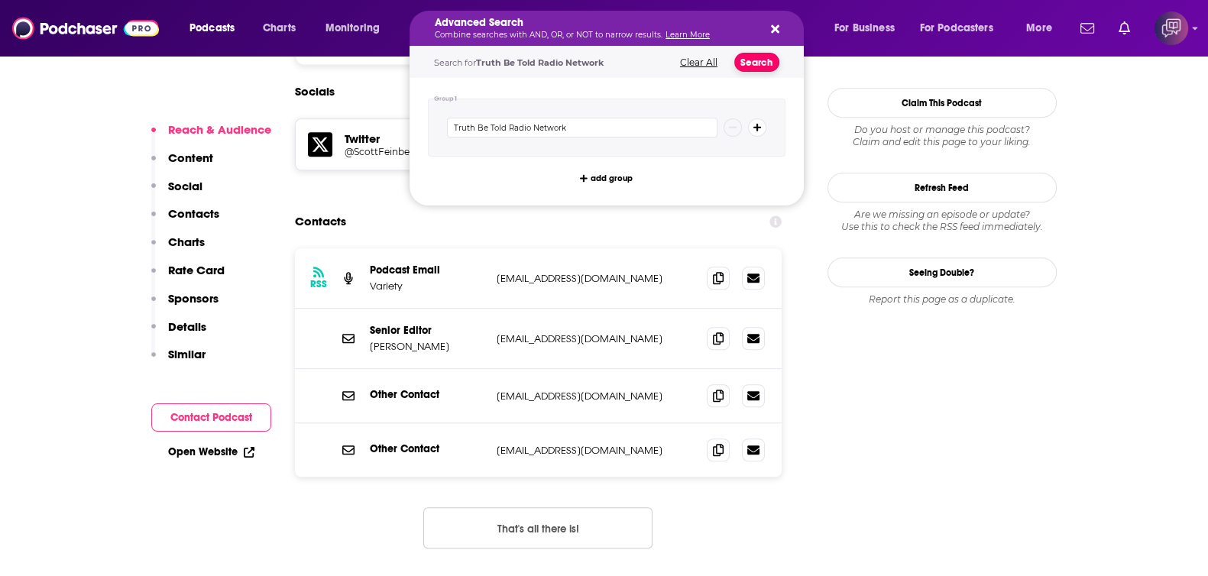
click at [759, 70] on button "Search" at bounding box center [756, 62] width 45 height 19
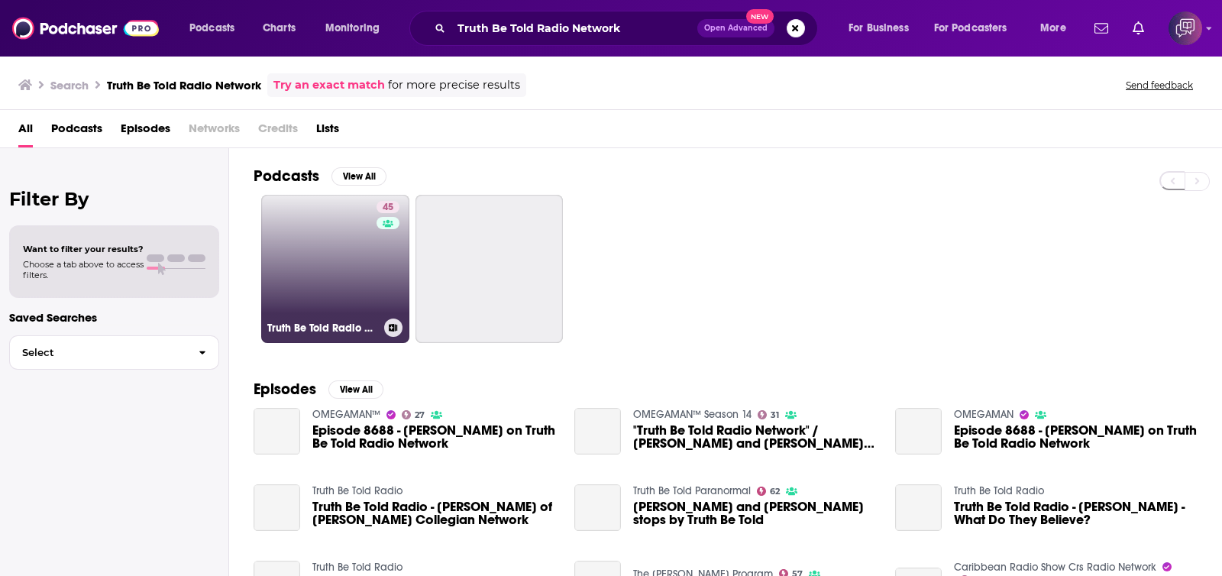
click at [302, 235] on link "45 Truth Be Told Radio Network" at bounding box center [335, 269] width 148 height 148
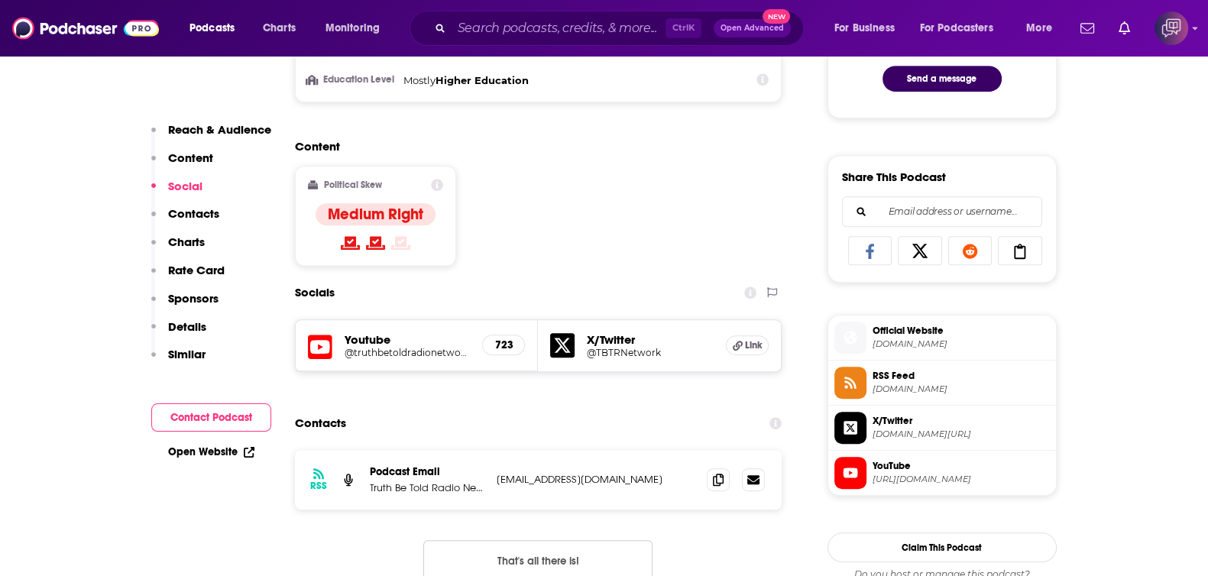
scroll to position [1051, 0]
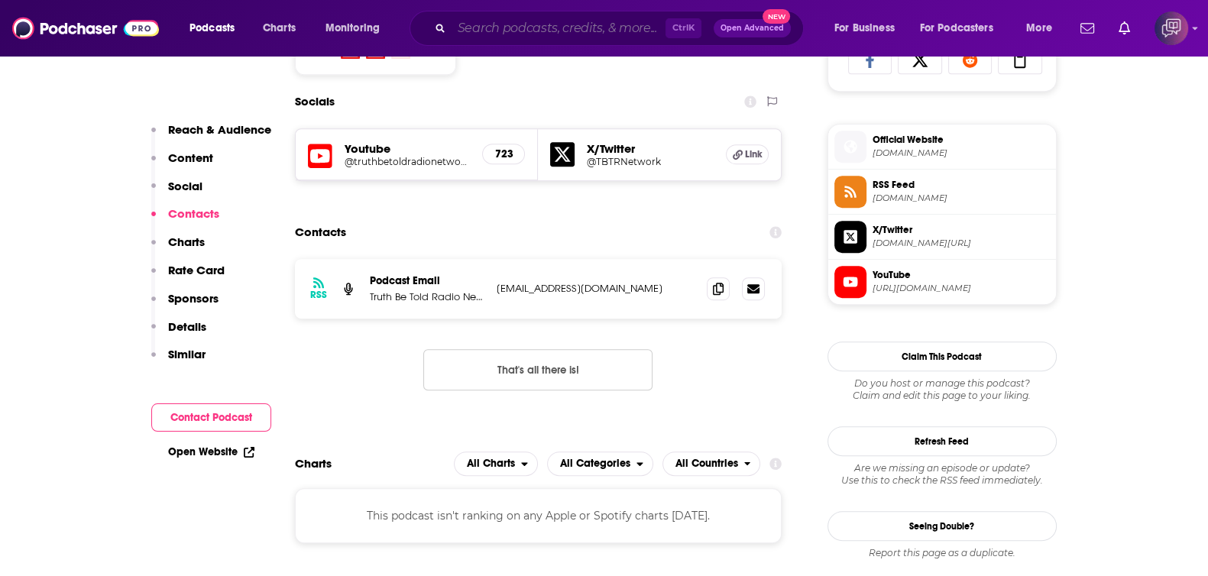
click at [529, 19] on input "Search podcasts, credits, & more..." at bounding box center [559, 28] width 214 height 24
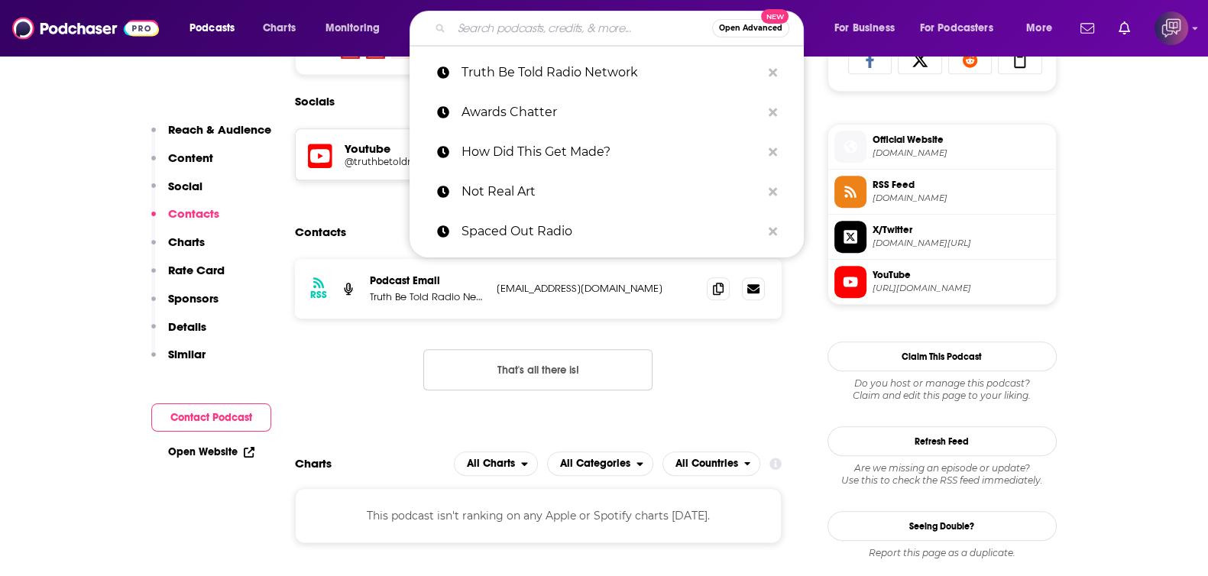
paste input "The [PERSON_NAME] Show Podcast"
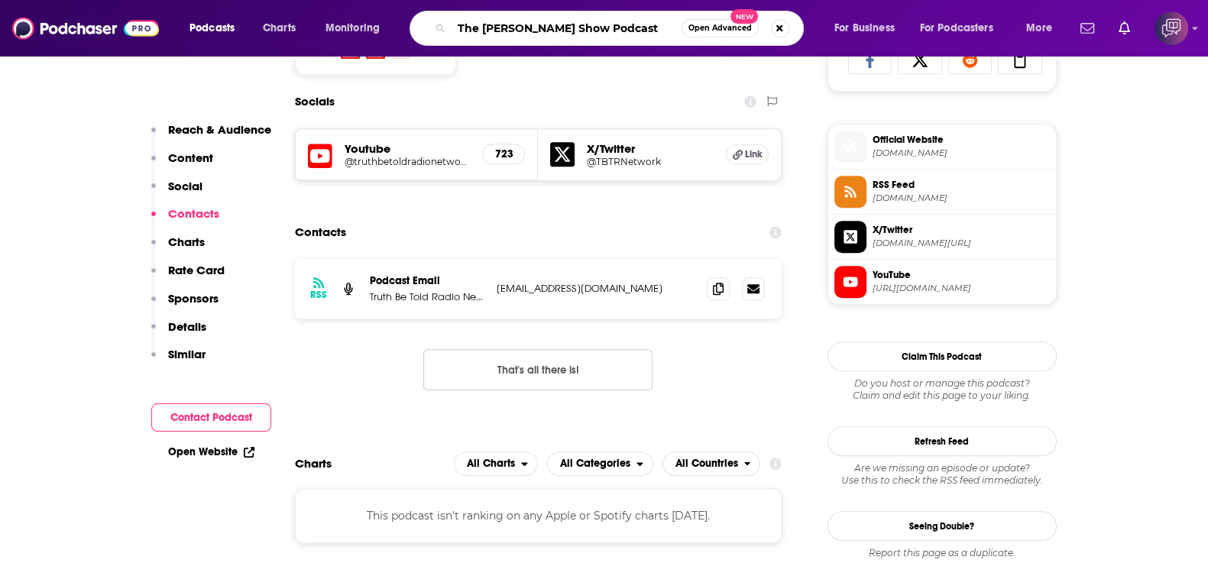
type input "The [PERSON_NAME] Show Podcast"
click at [704, 31] on span "Open Advanced" at bounding box center [719, 28] width 63 height 8
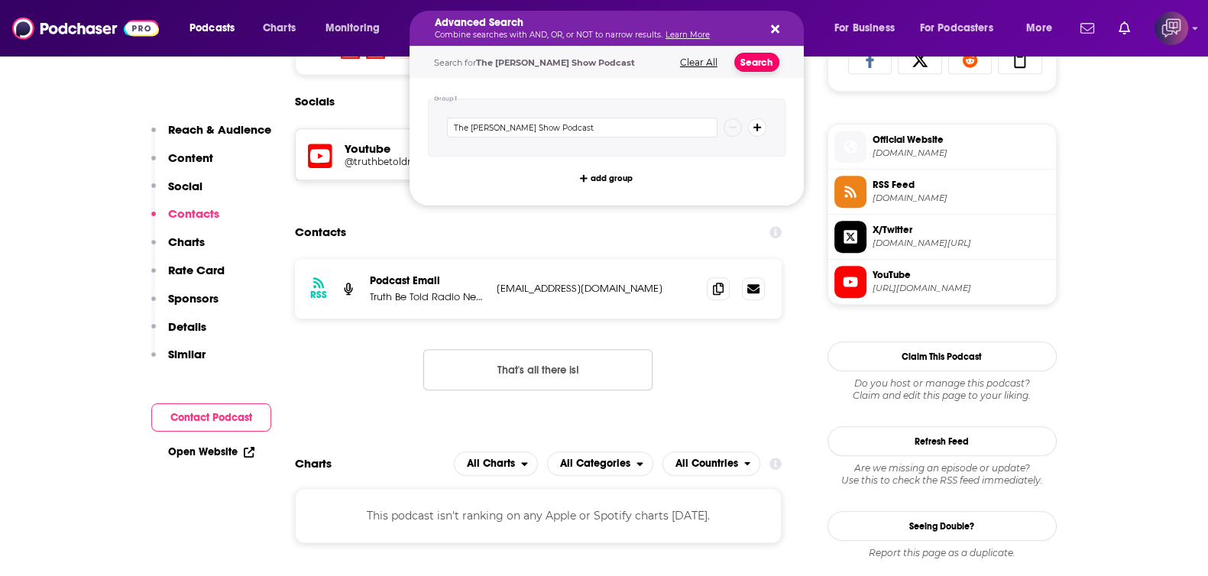
click at [750, 60] on button "Search" at bounding box center [756, 62] width 45 height 19
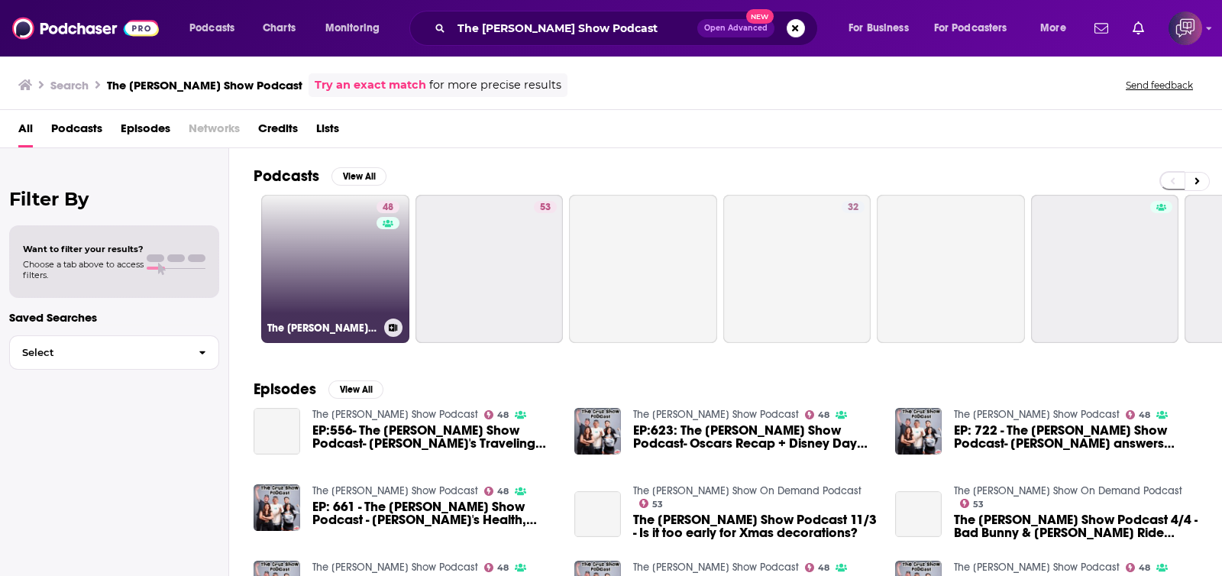
click at [325, 261] on link "48 The [PERSON_NAME] Show Podcast" at bounding box center [335, 269] width 148 height 148
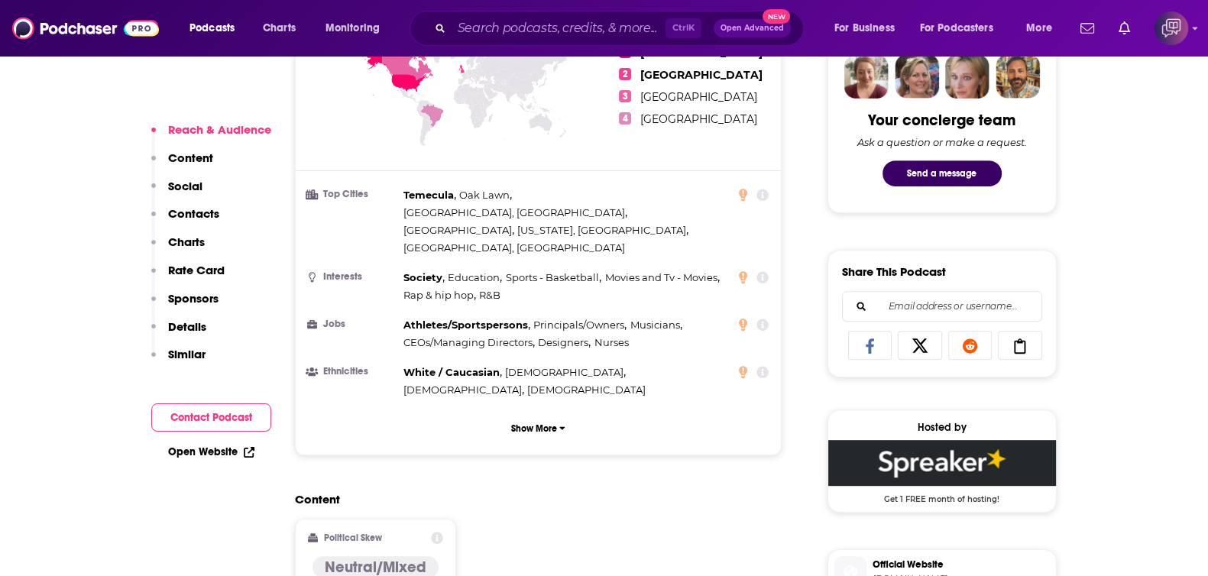
scroll to position [1241, 0]
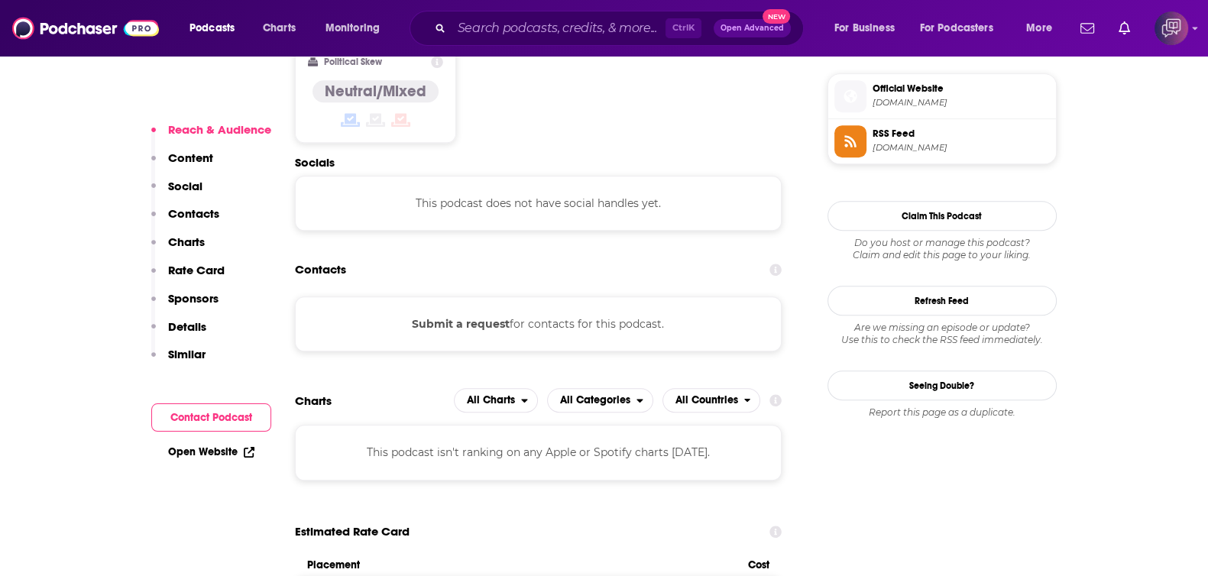
click at [546, 13] on div "Ctrl K Open Advanced New" at bounding box center [607, 28] width 394 height 35
click at [552, 26] on input "Search podcasts, credits, & more..." at bounding box center [559, 28] width 214 height 24
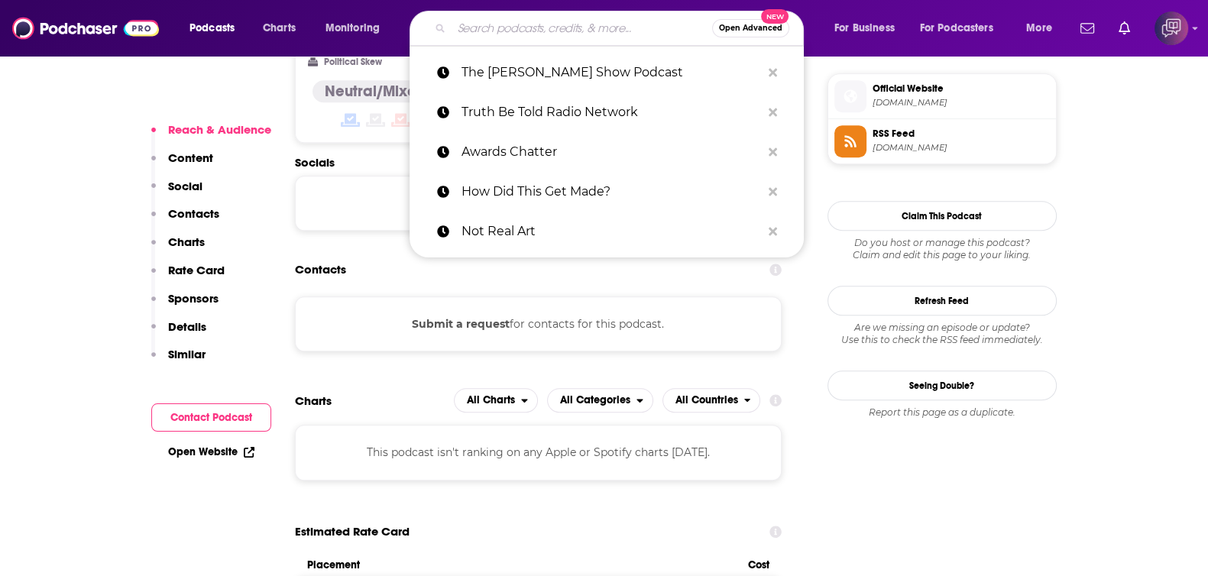
paste input "Hey [PERSON_NAME] [PERSON_NAME]"
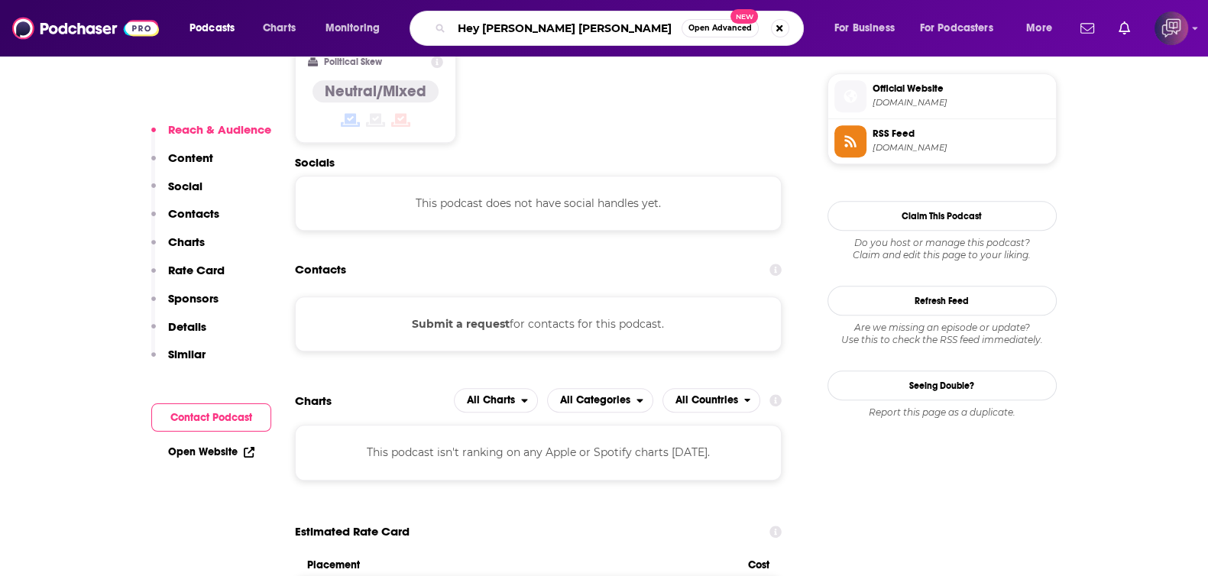
type input "Hey [PERSON_NAME] [PERSON_NAME]"
click at [713, 29] on span "Open Advanced" at bounding box center [719, 28] width 63 height 8
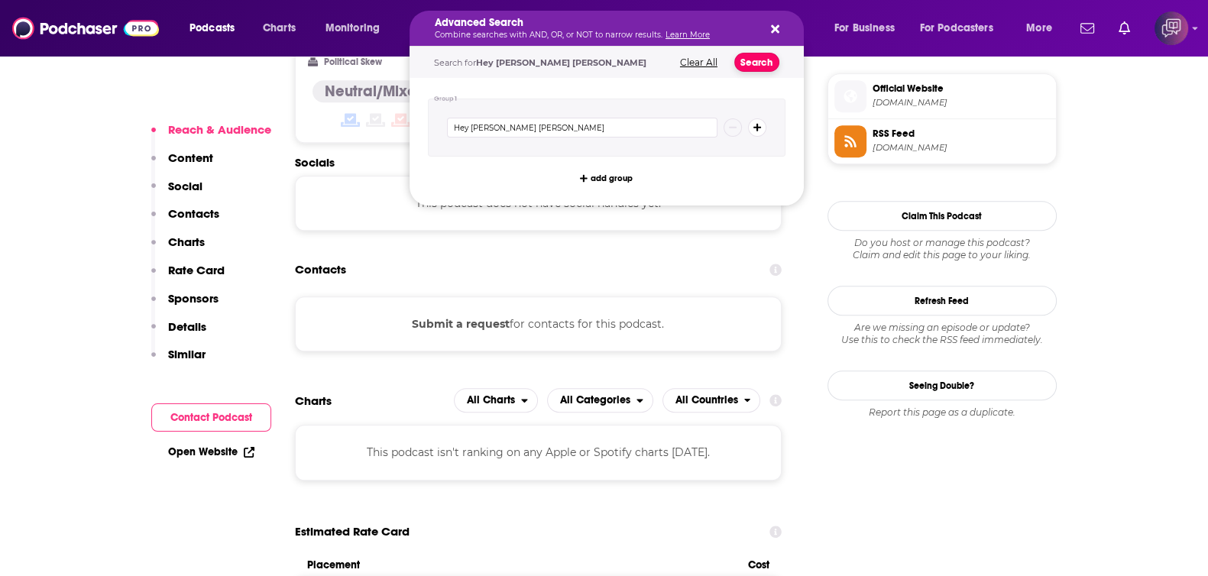
click at [760, 63] on button "Search" at bounding box center [756, 62] width 45 height 19
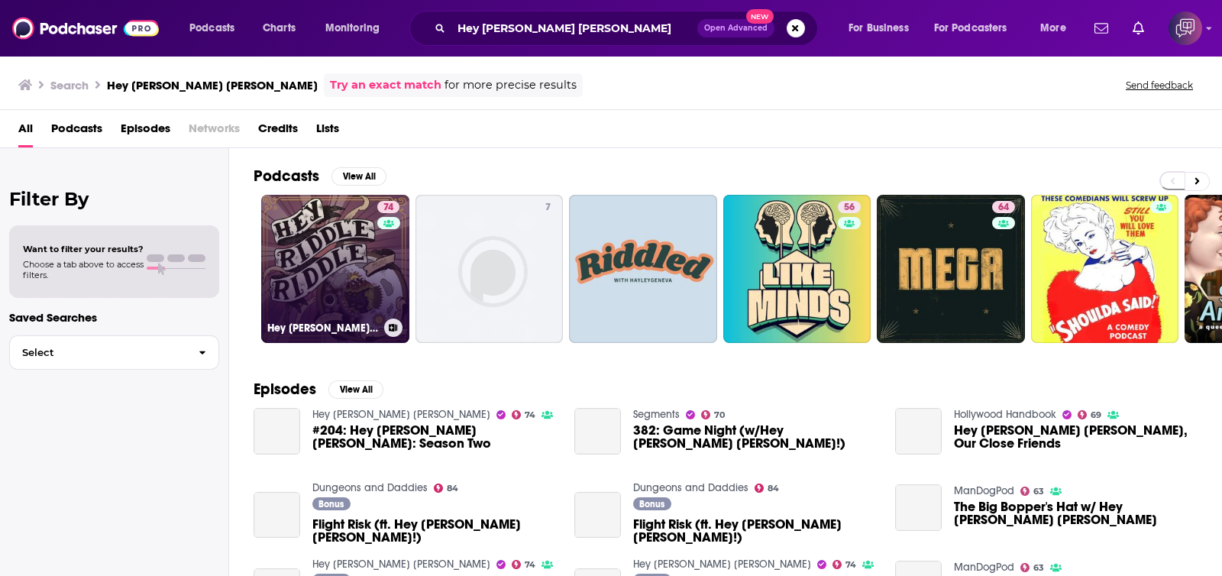
click at [338, 259] on link "74 Hey [PERSON_NAME] [PERSON_NAME]" at bounding box center [335, 269] width 148 height 148
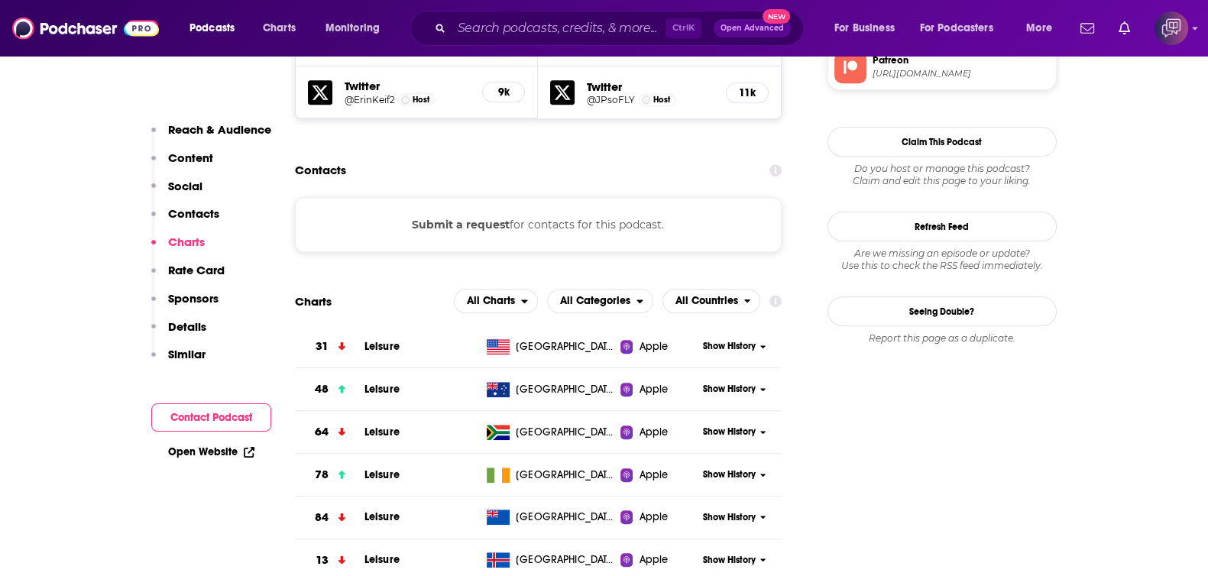
scroll to position [1527, 0]
